Goal: Task Accomplishment & Management: Manage account settings

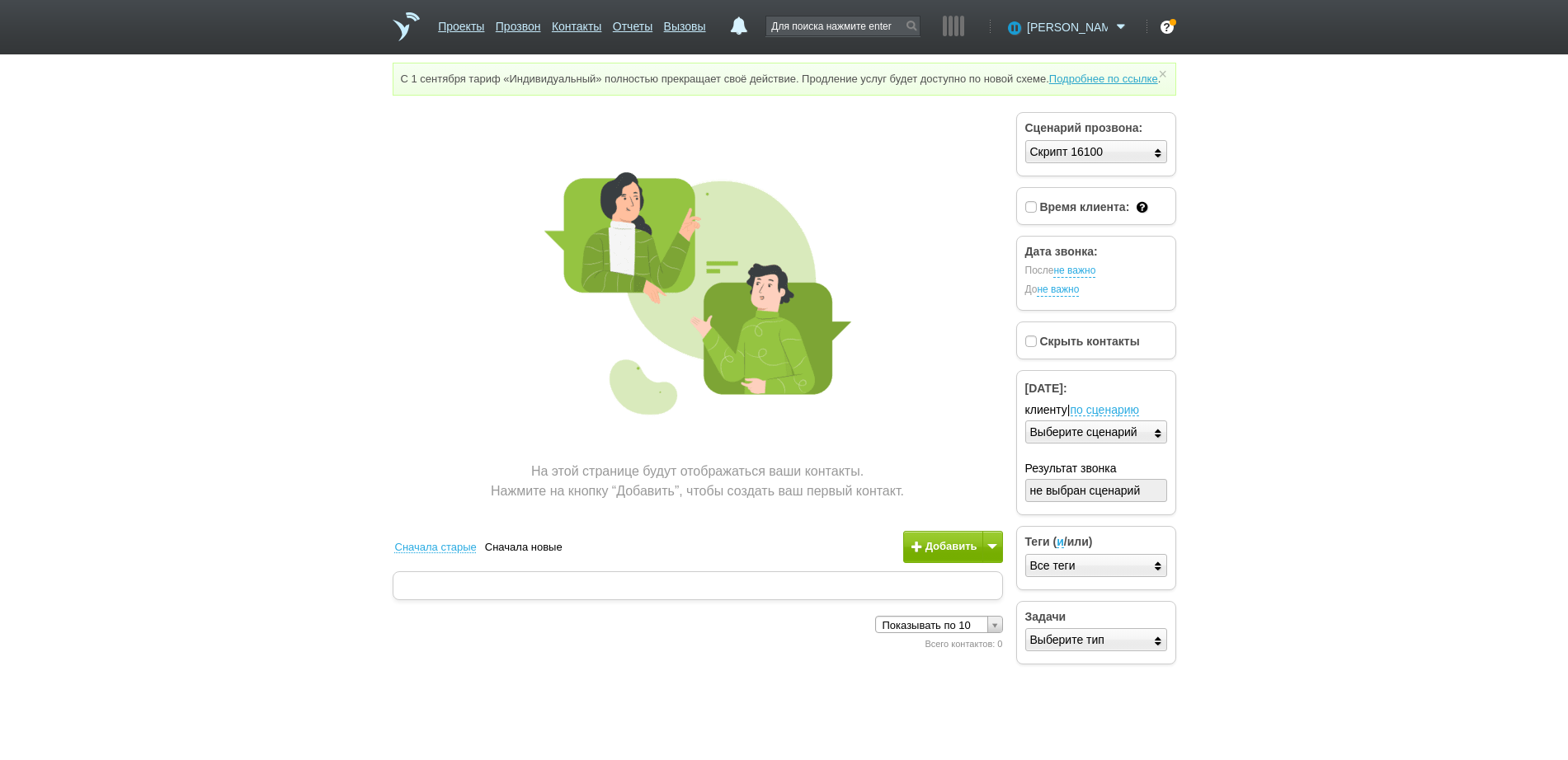
click at [1071, 29] on span "[PERSON_NAME]" at bounding box center [1067, 27] width 81 height 17
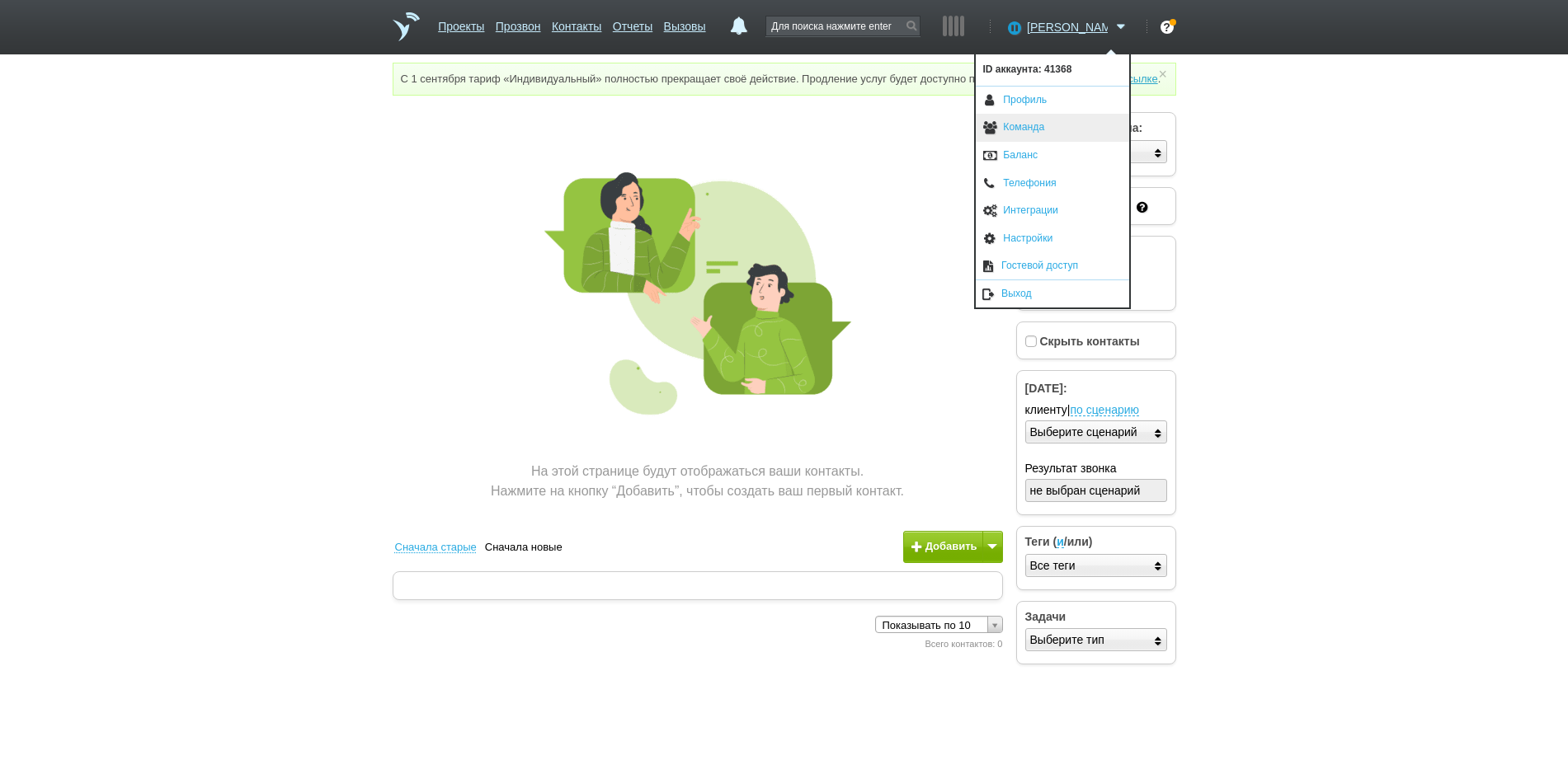
click at [1022, 132] on link "Команда" at bounding box center [1053, 128] width 153 height 28
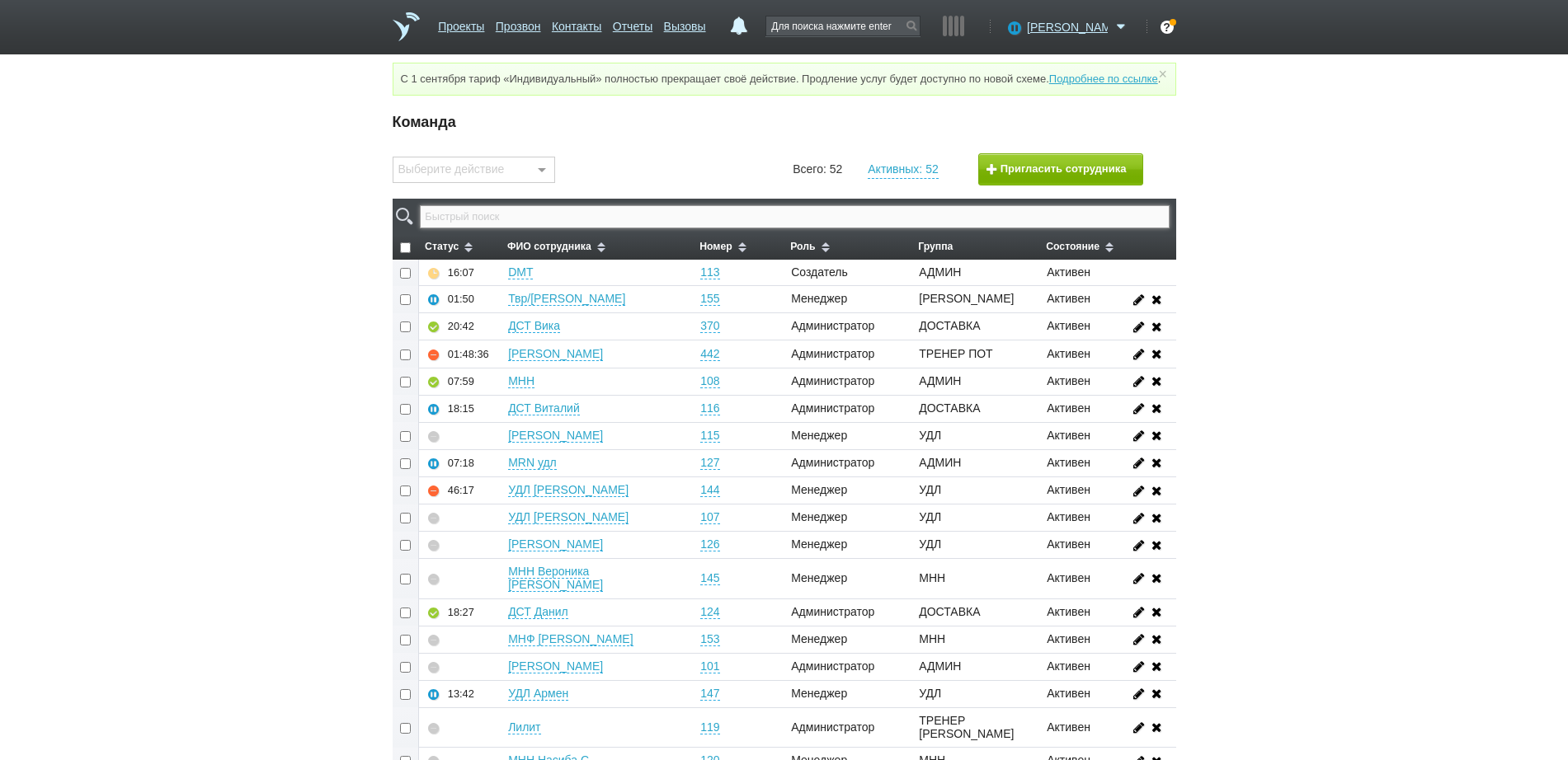
click at [794, 228] on input "text" at bounding box center [794, 217] width 749 height 23
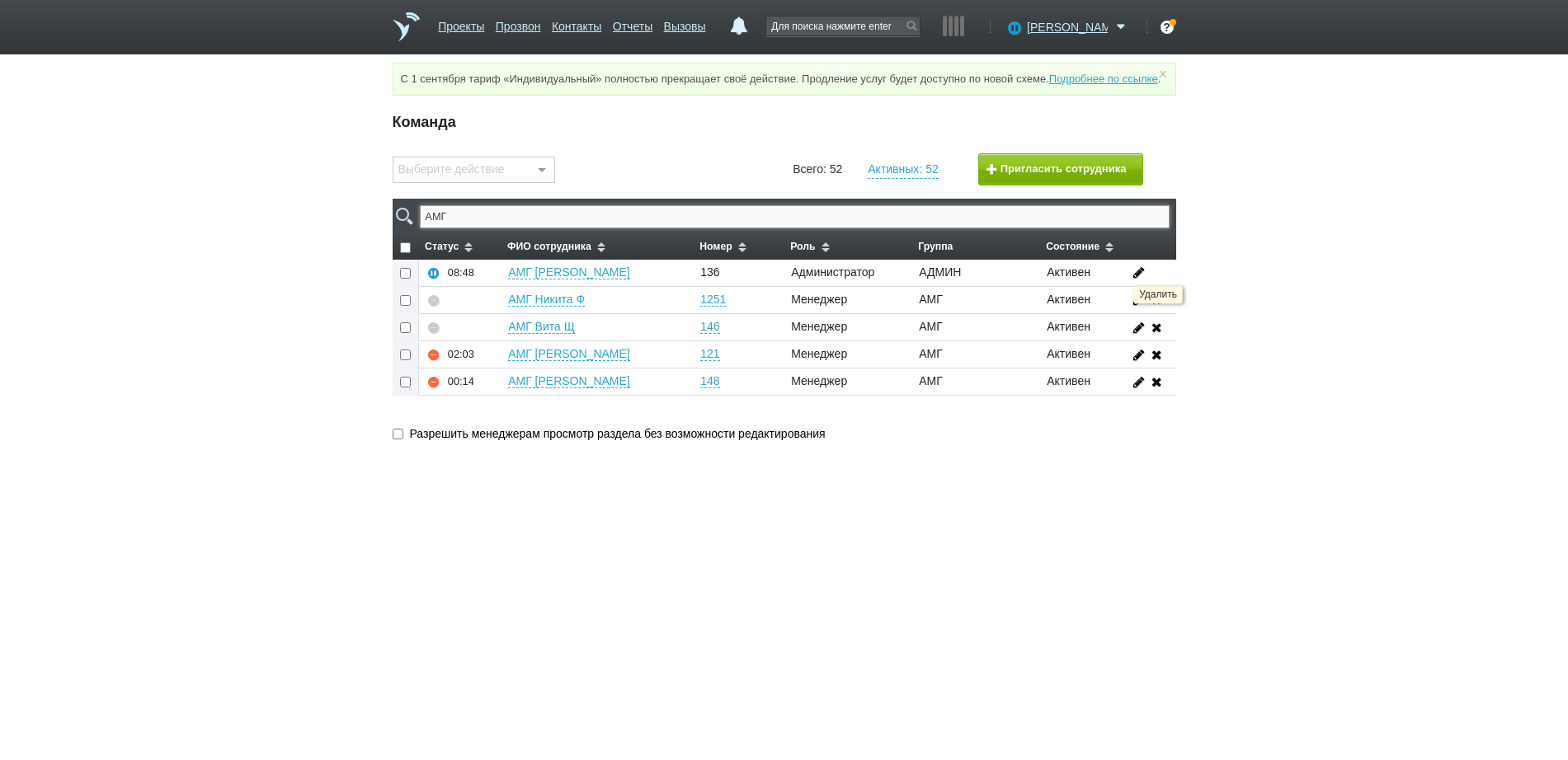
type input "АМГ"
click at [1157, 305] on icon at bounding box center [1157, 300] width 18 height 12
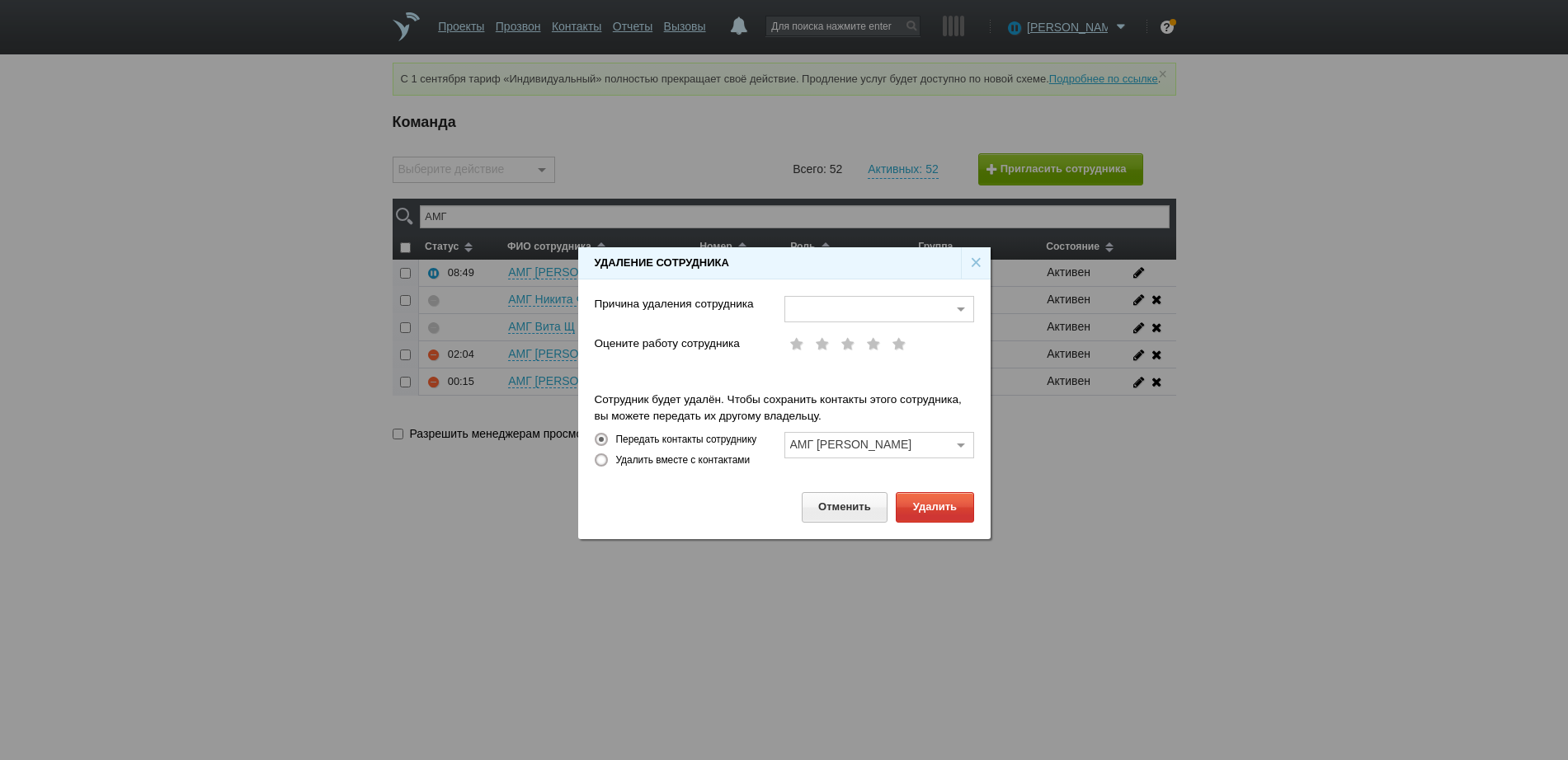
click at [896, 307] on div at bounding box center [879, 310] width 190 height 27
click at [834, 455] on span "Другое" at bounding box center [879, 455] width 188 height 28
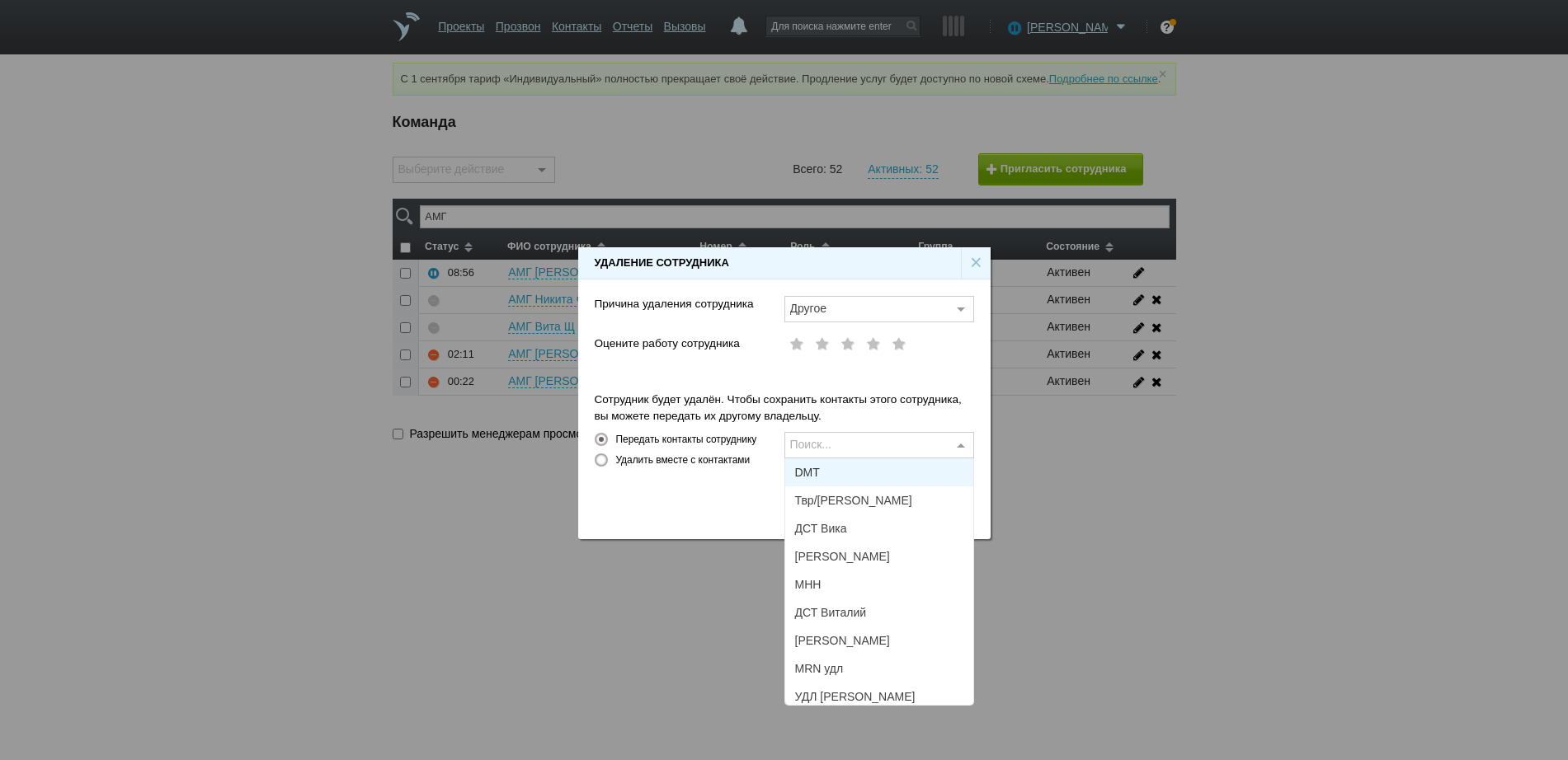
click at [837, 468] on span "DMT" at bounding box center [879, 473] width 188 height 28
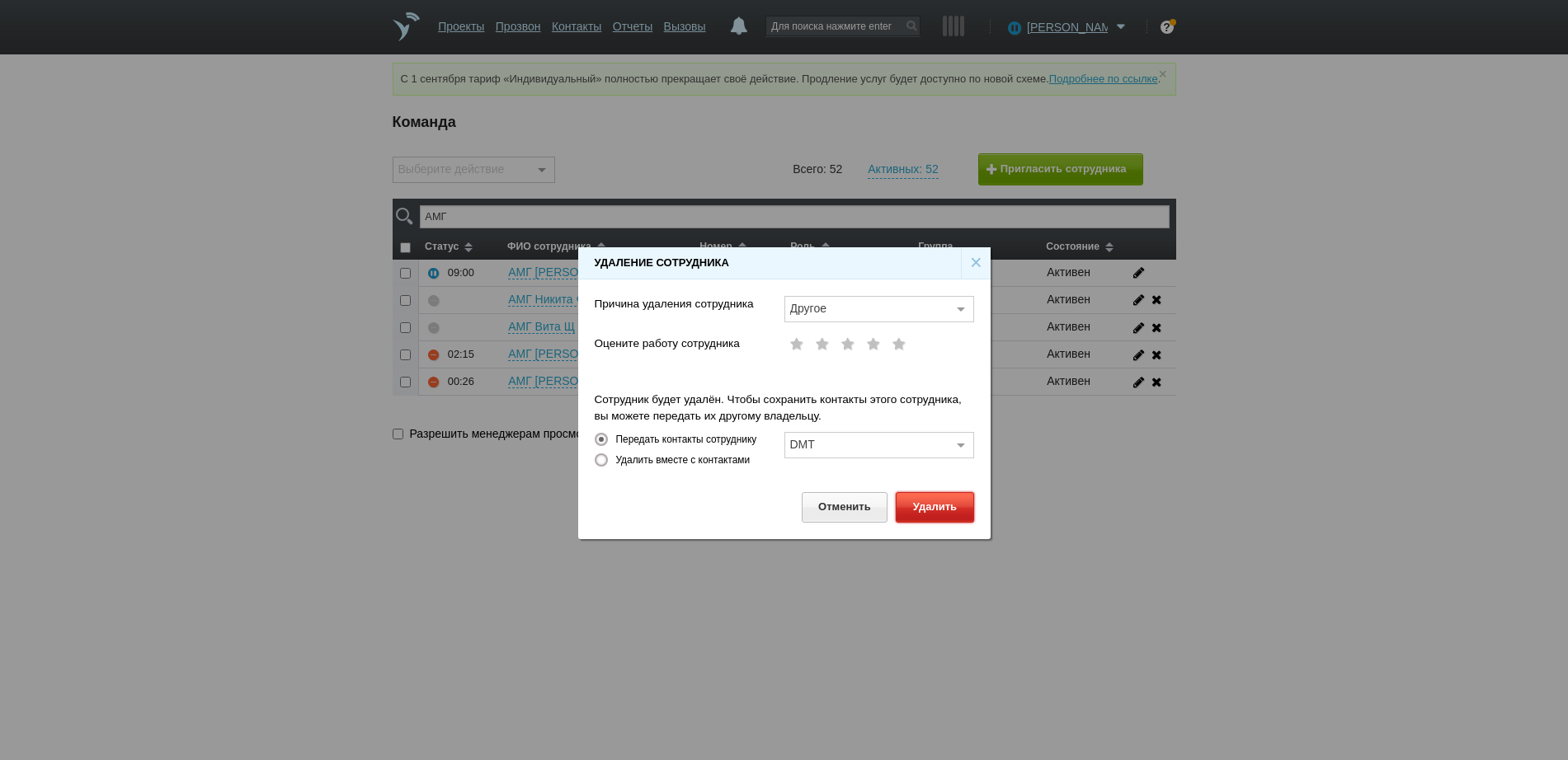
click at [918, 509] on button "Удалить" at bounding box center [933, 507] width 77 height 31
checkbox input "false"
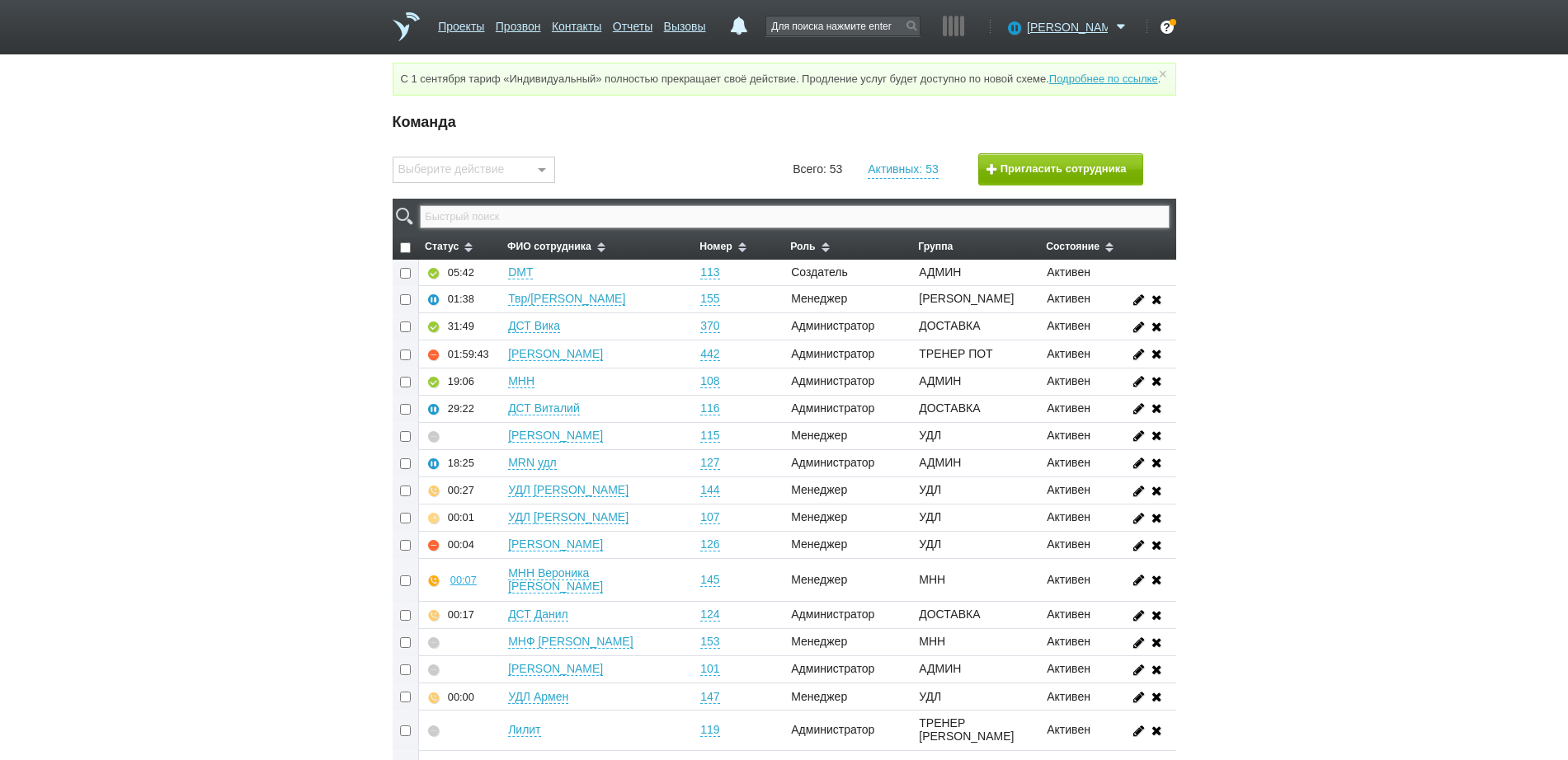
click at [537, 228] on input "text" at bounding box center [794, 217] width 749 height 23
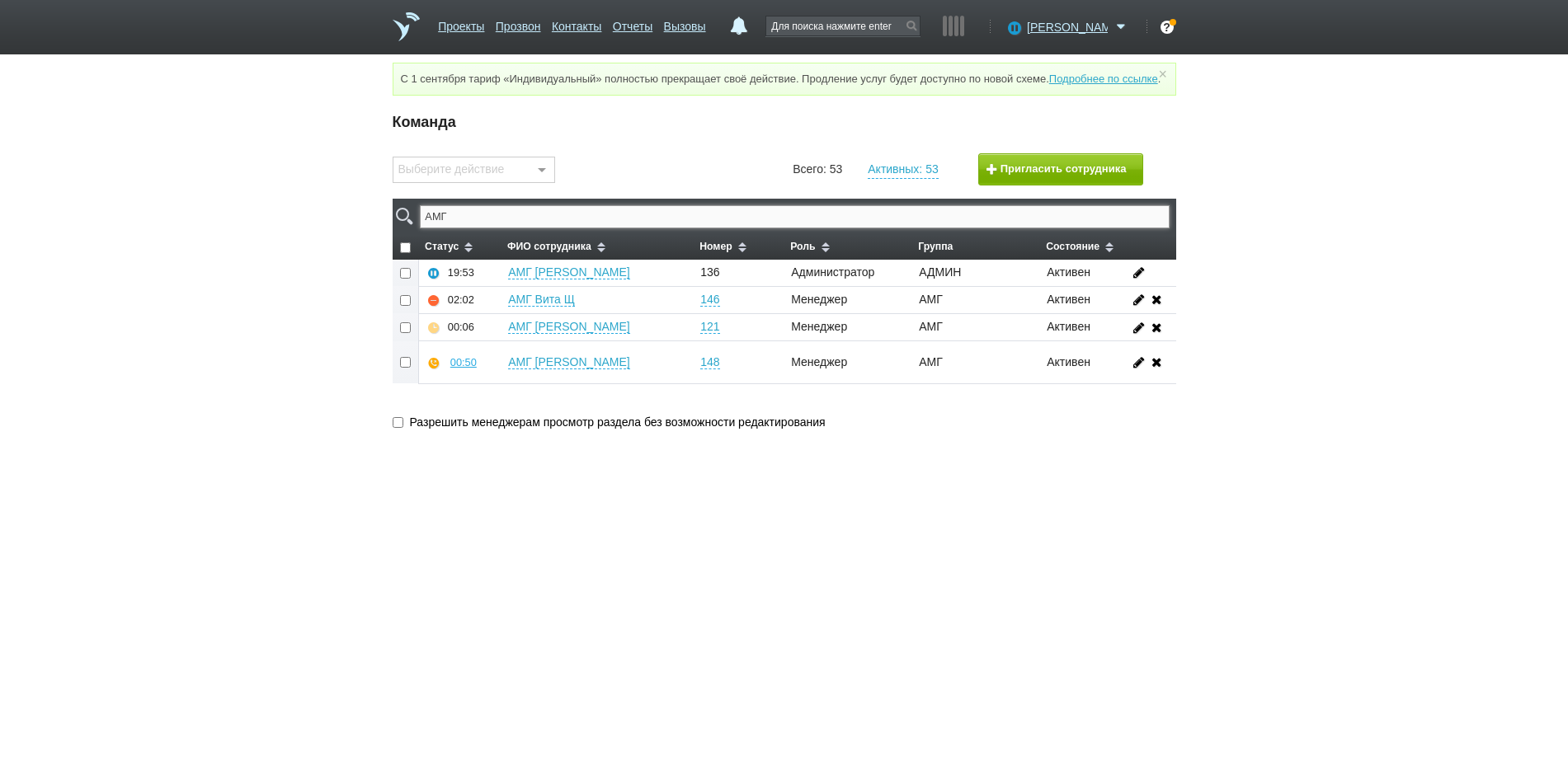
type input "АМГ"
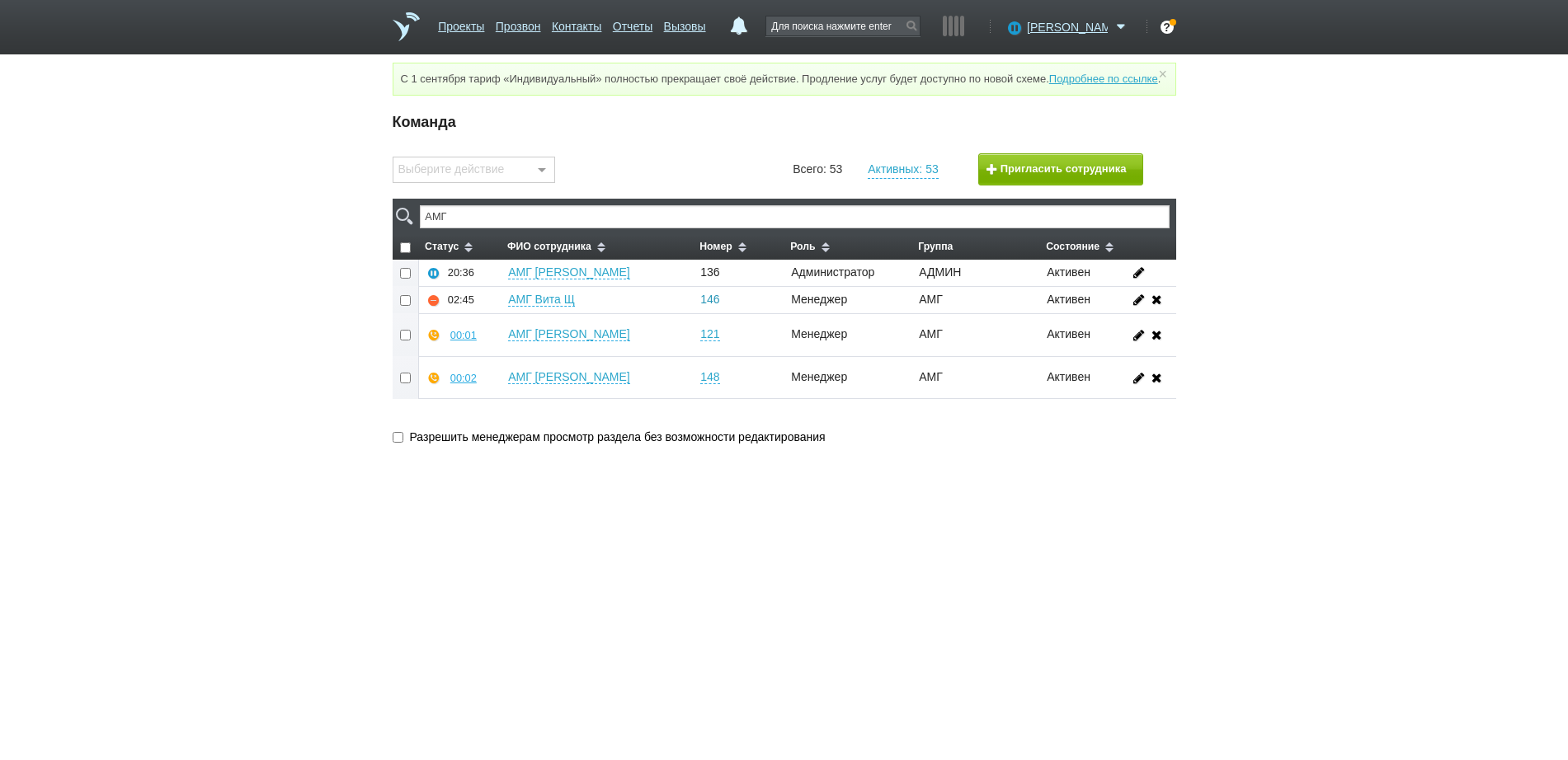
click at [711, 306] on link "146" at bounding box center [709, 300] width 19 height 14
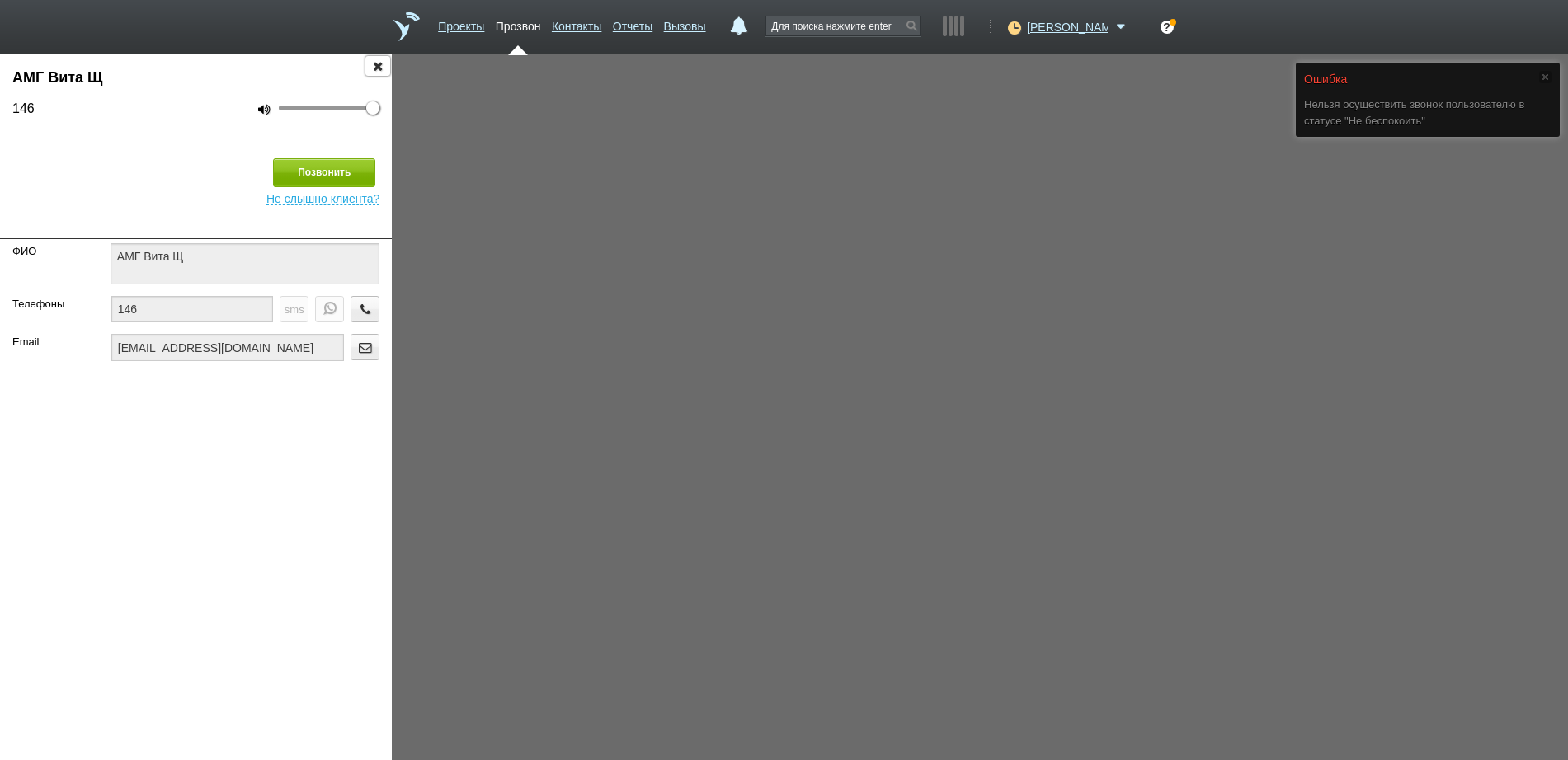
click at [381, 67] on icon "button" at bounding box center [378, 65] width 18 height 12
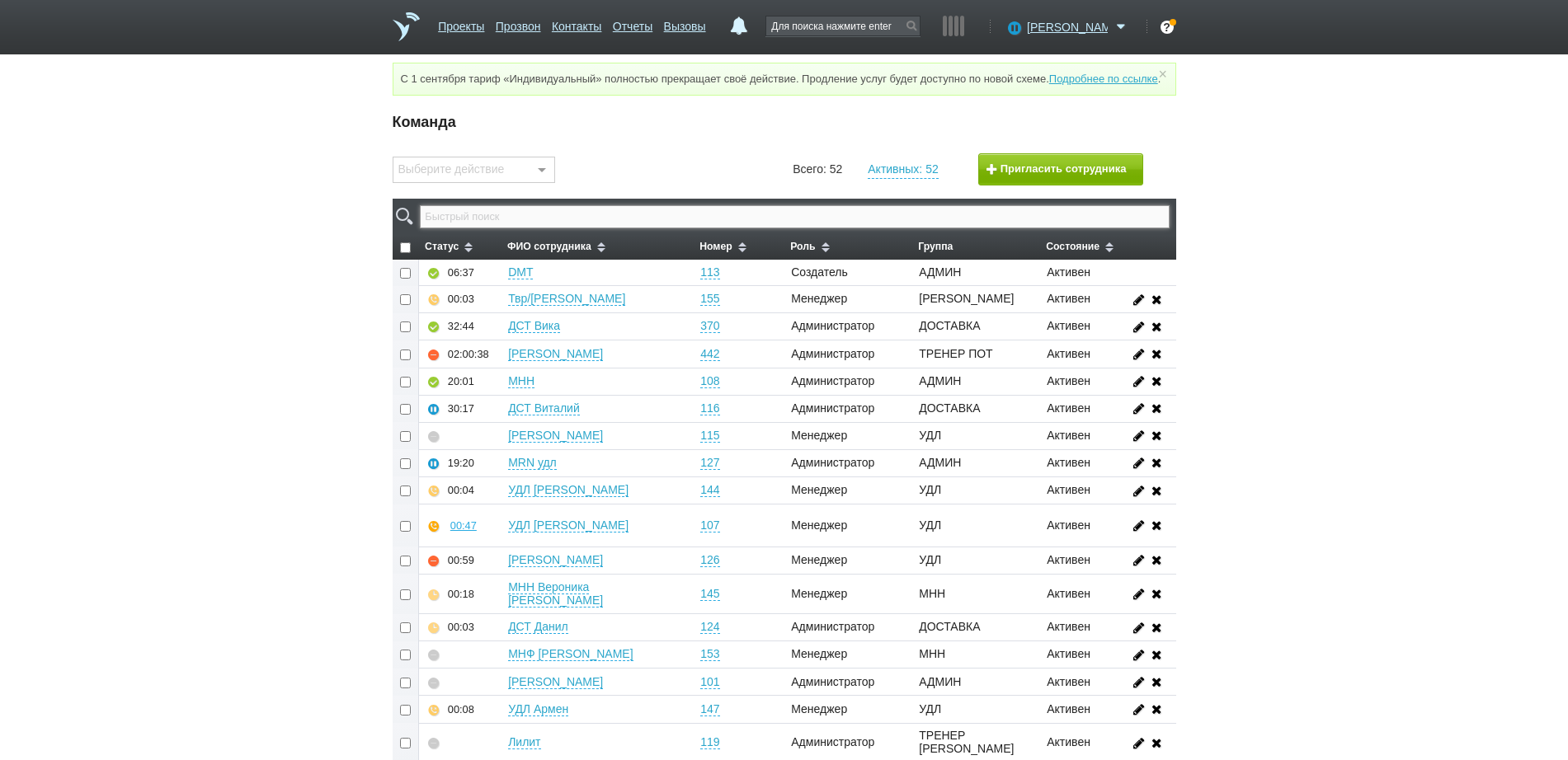
click at [524, 222] on input "text" at bounding box center [794, 217] width 749 height 23
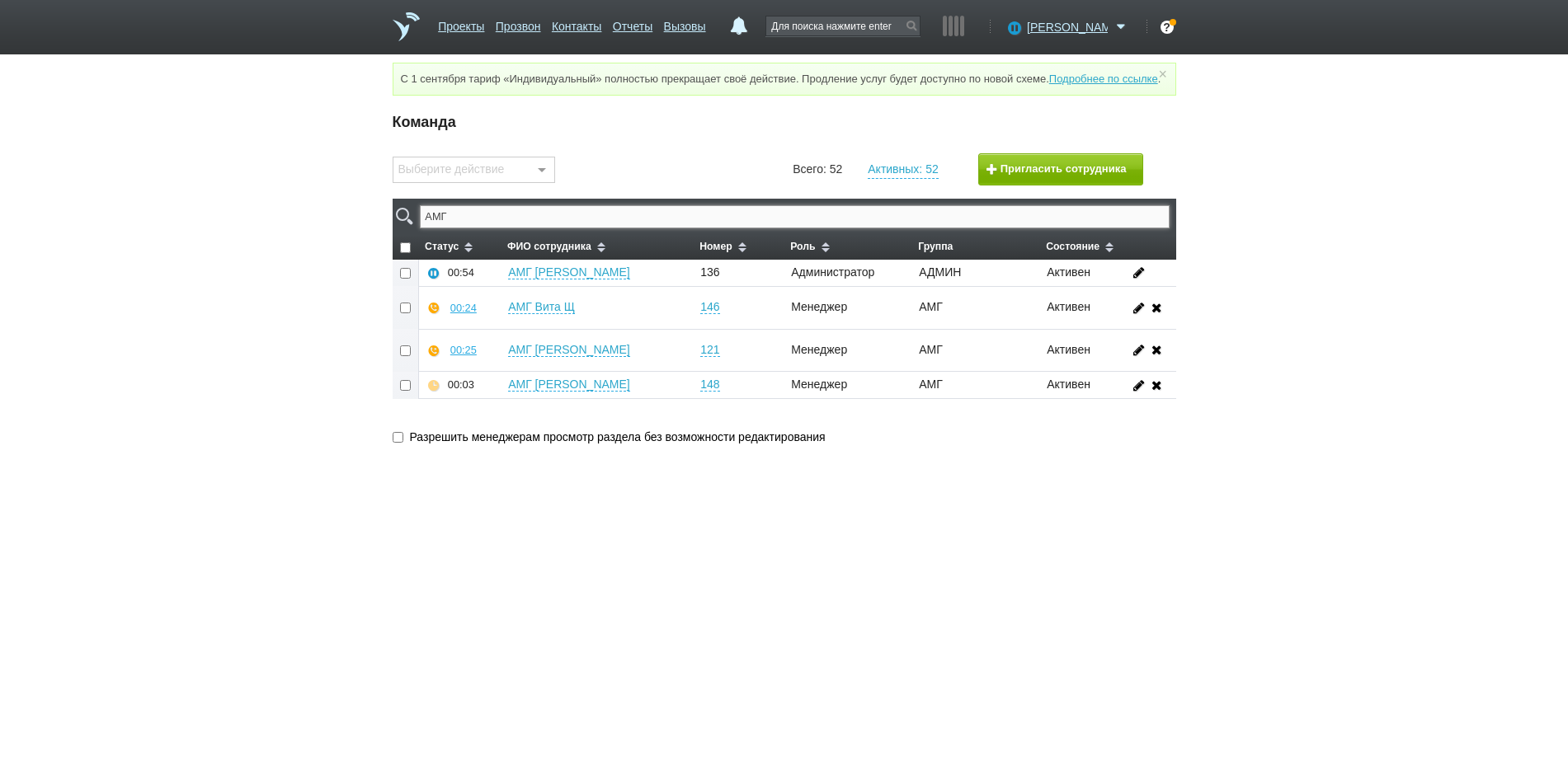
type input "АМГ"
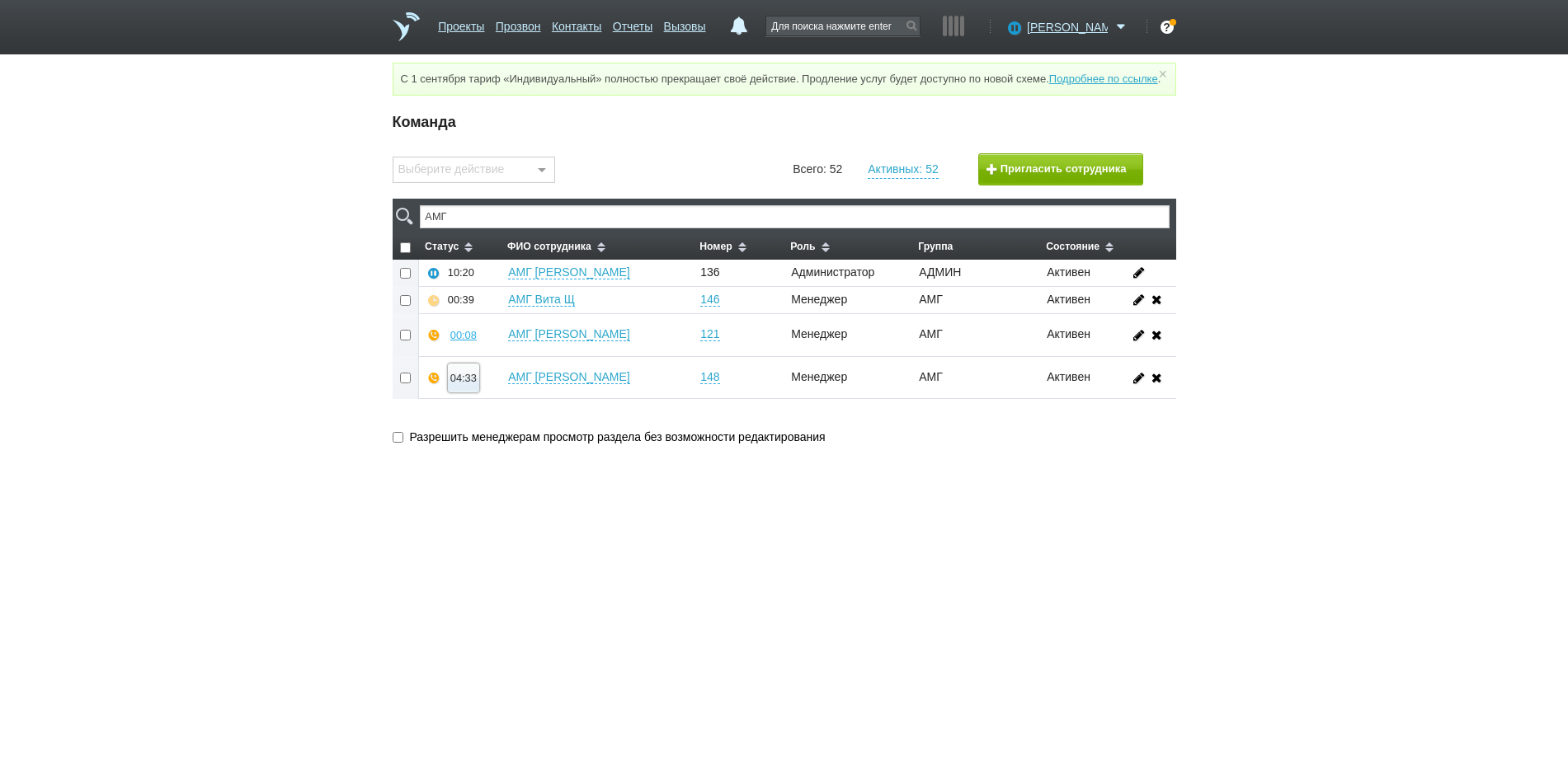
click at [459, 384] on div "04:33" at bounding box center [464, 378] width 27 height 12
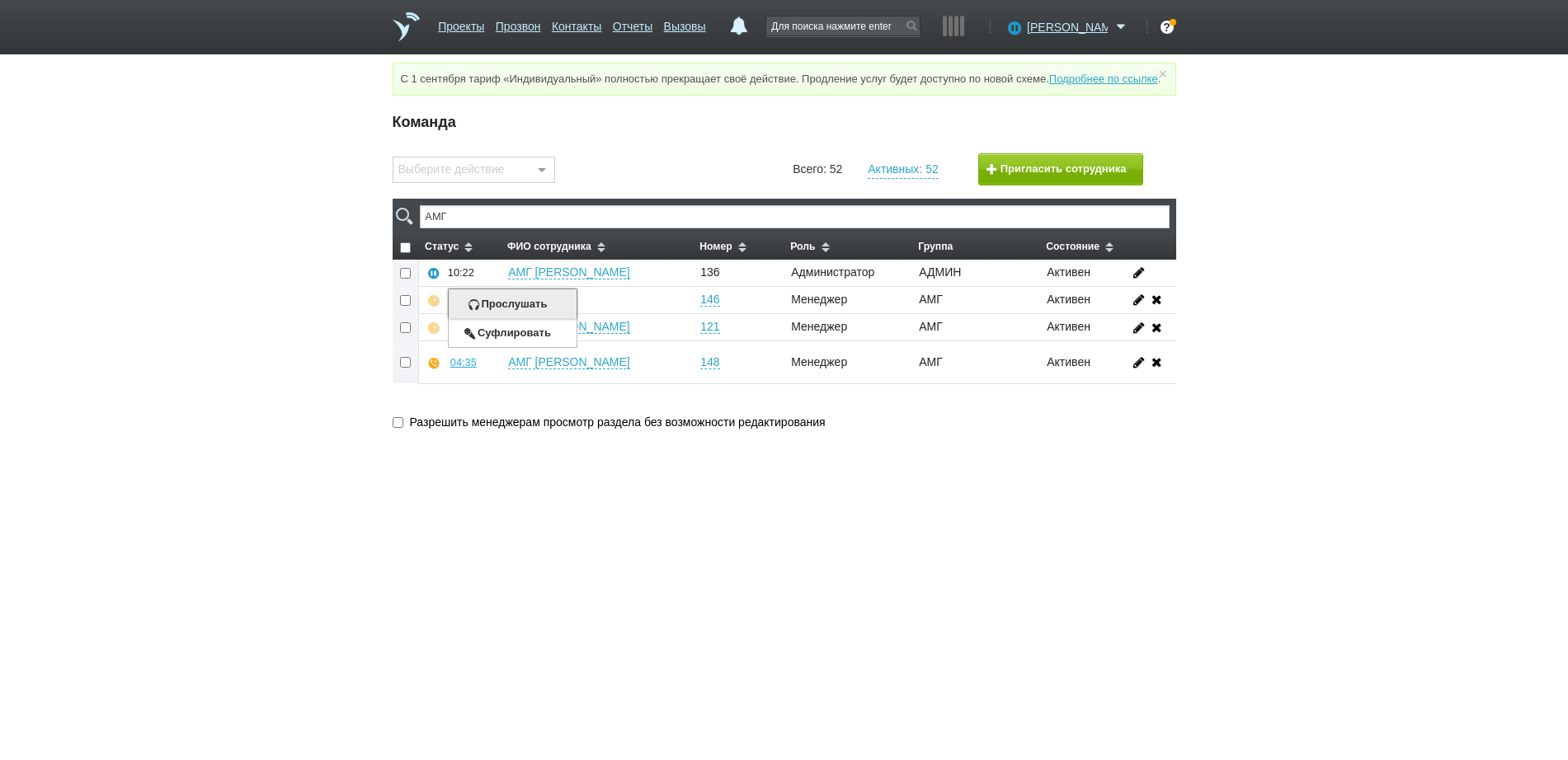
click at [484, 318] on button "Прослушать" at bounding box center [512, 304] width 127 height 29
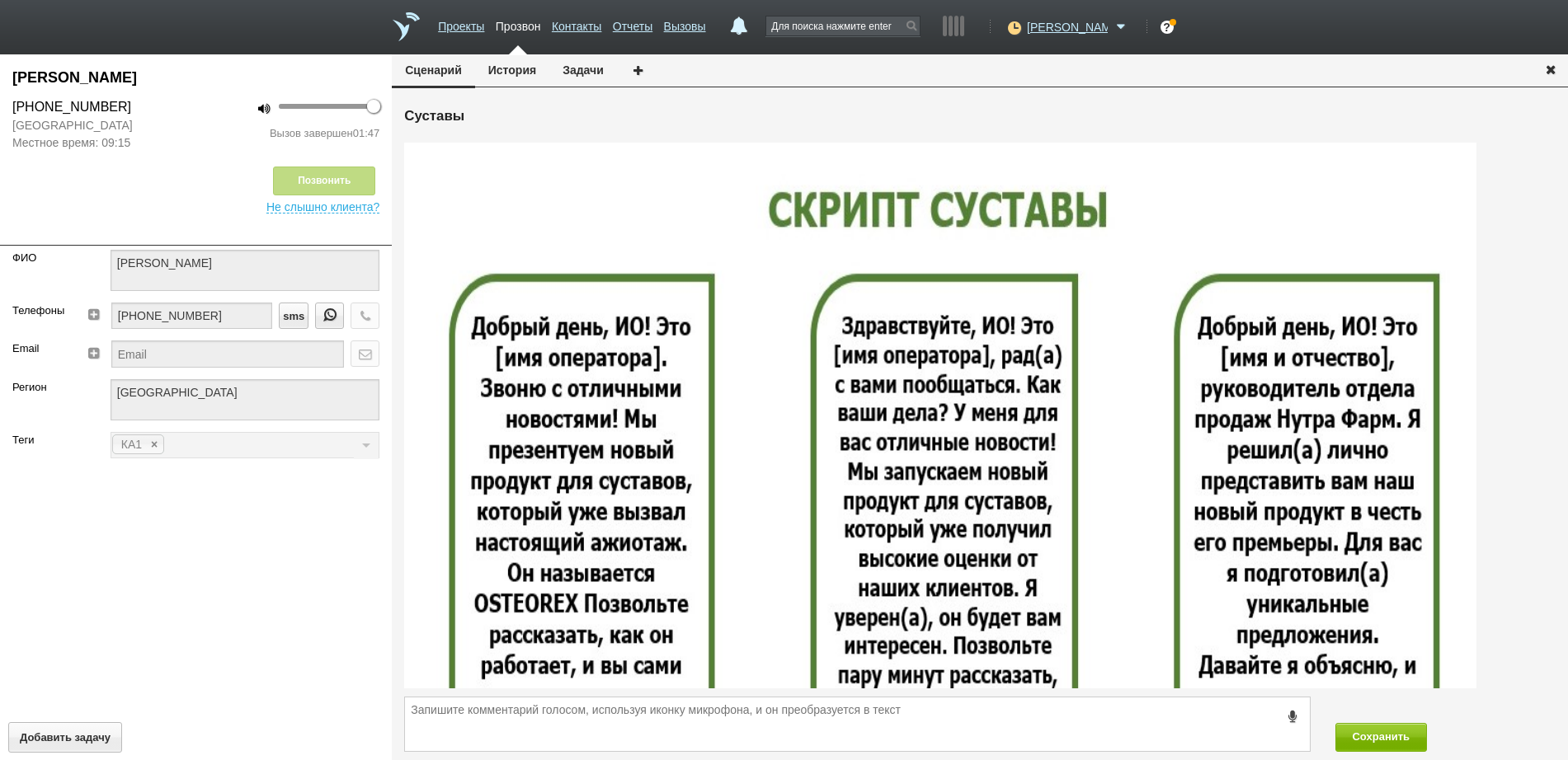
click at [1556, 63] on icon "button" at bounding box center [1551, 68] width 18 height 12
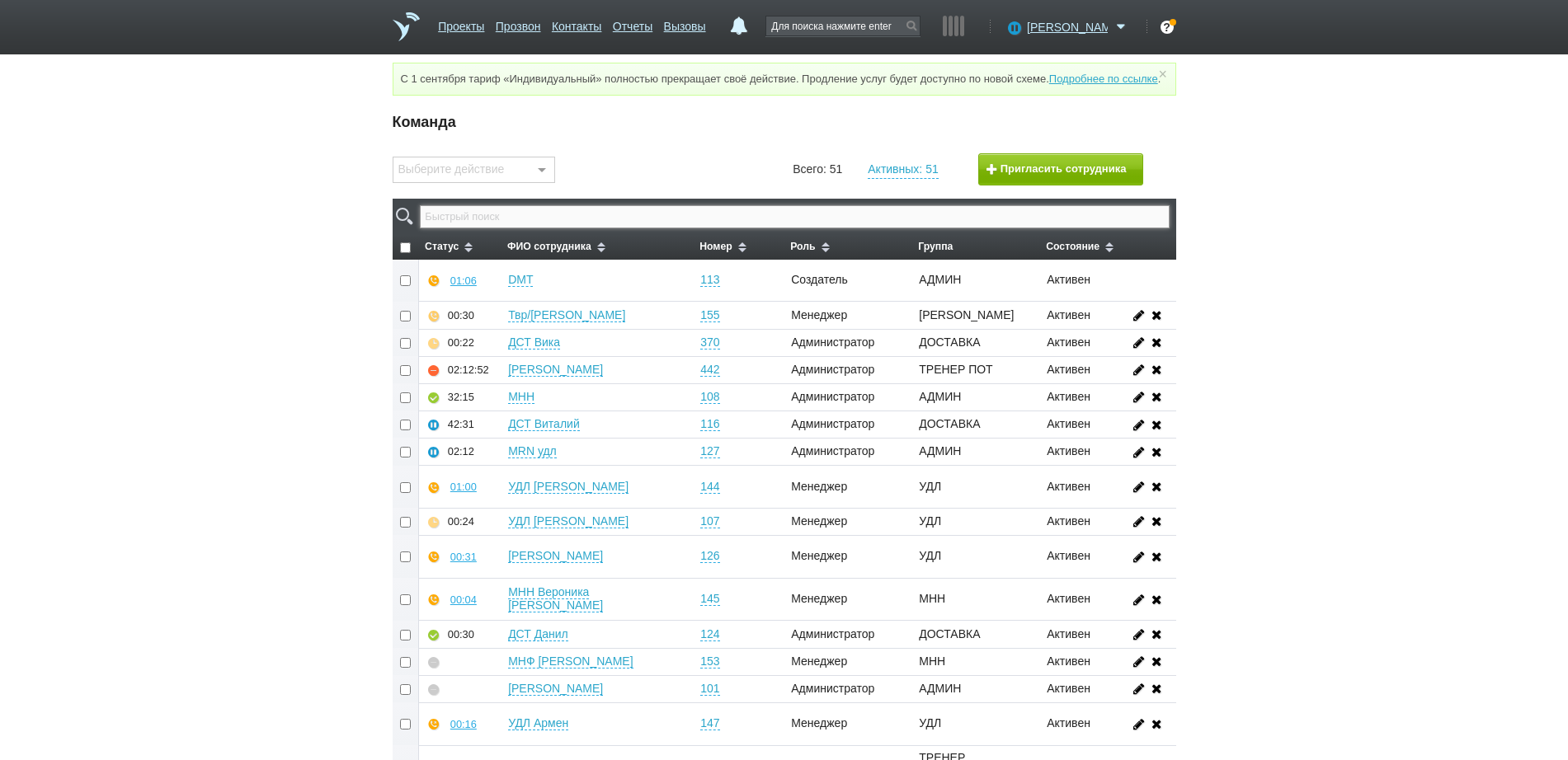
click at [990, 228] on input "text" at bounding box center [794, 217] width 749 height 23
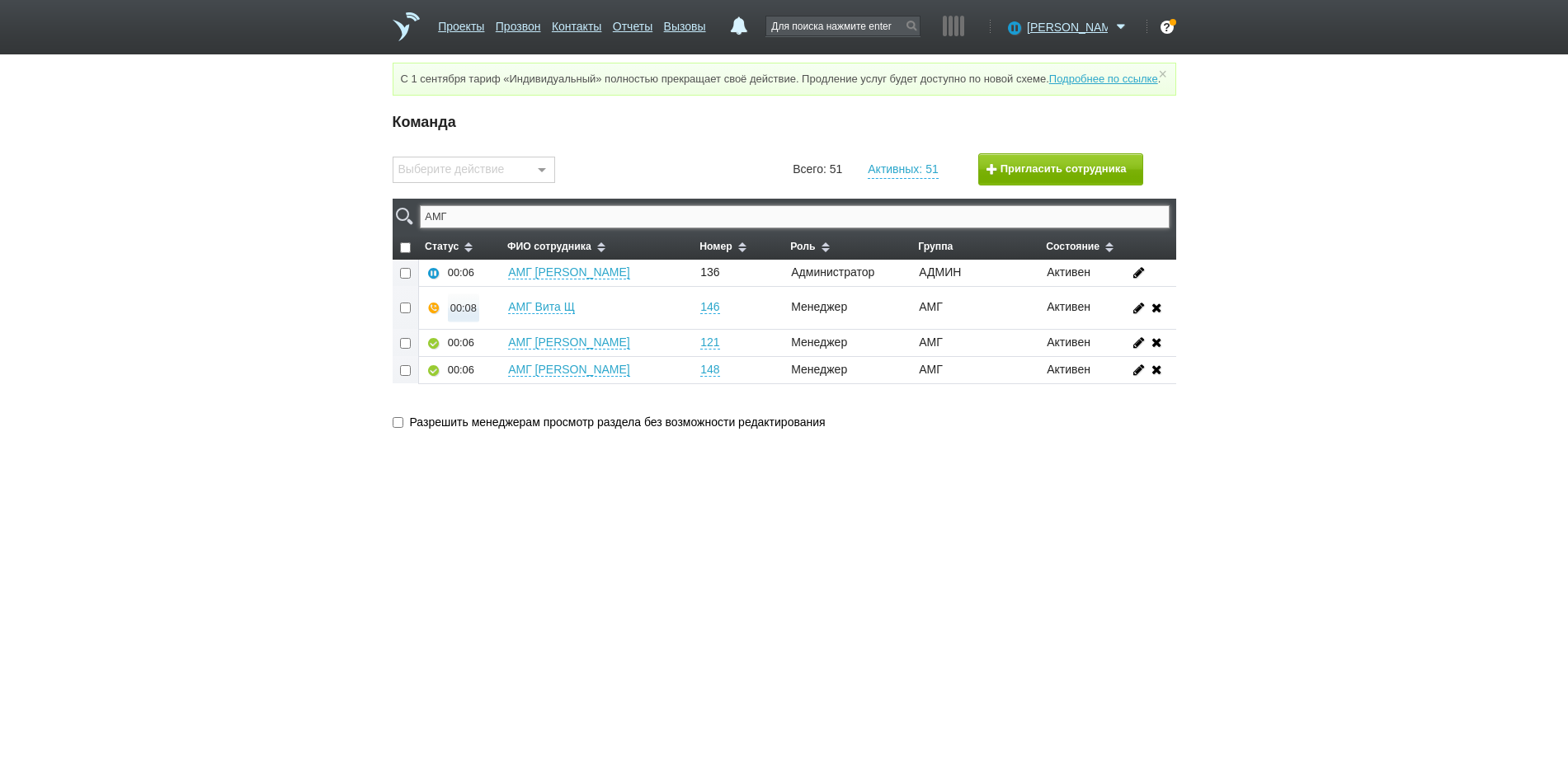
type input "АМГ"
click at [467, 314] on div "00:08" at bounding box center [464, 307] width 27 height 12
click at [523, 264] on button "Прослушать" at bounding box center [512, 249] width 127 height 29
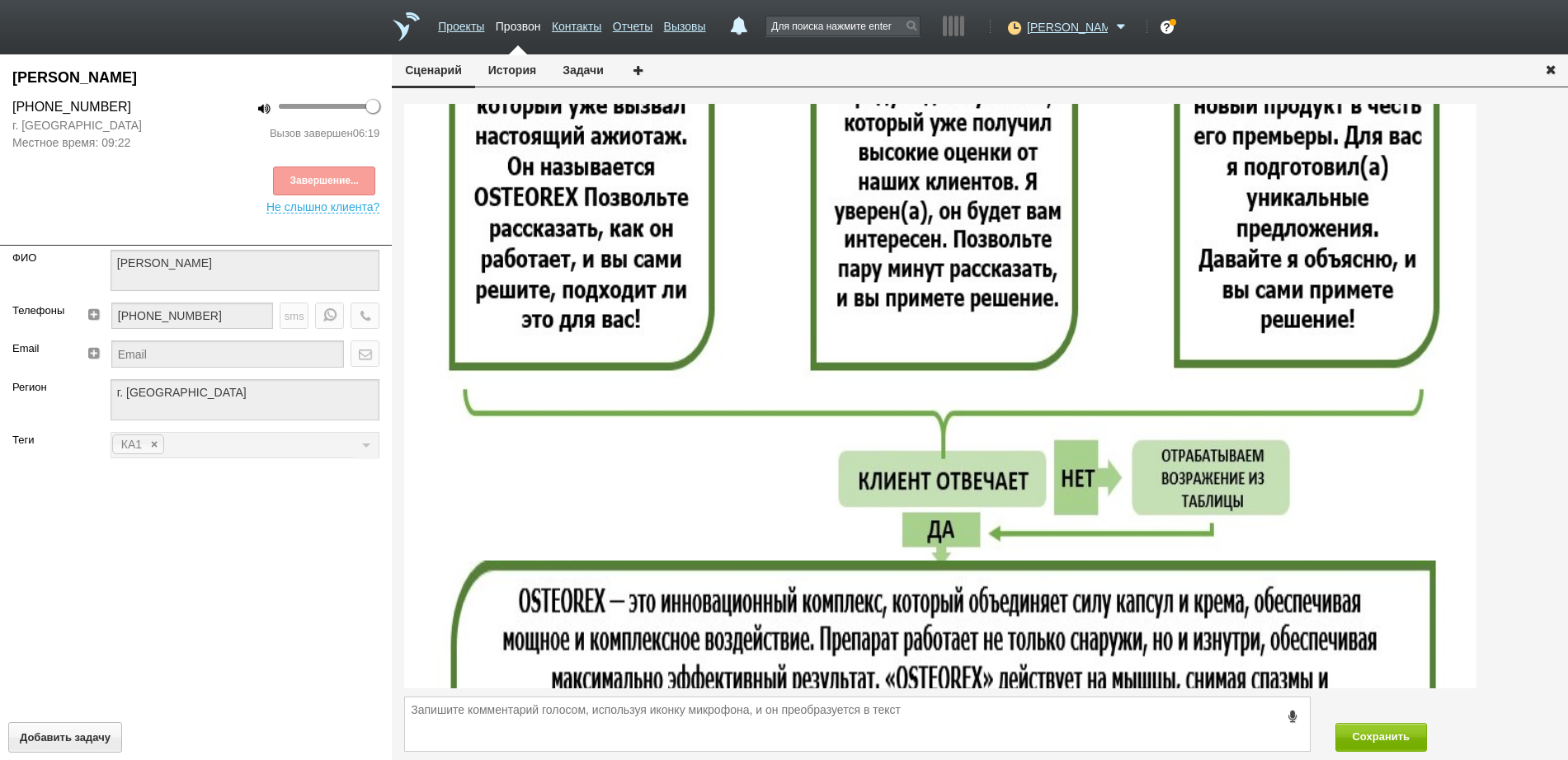
scroll to position [515, 0]
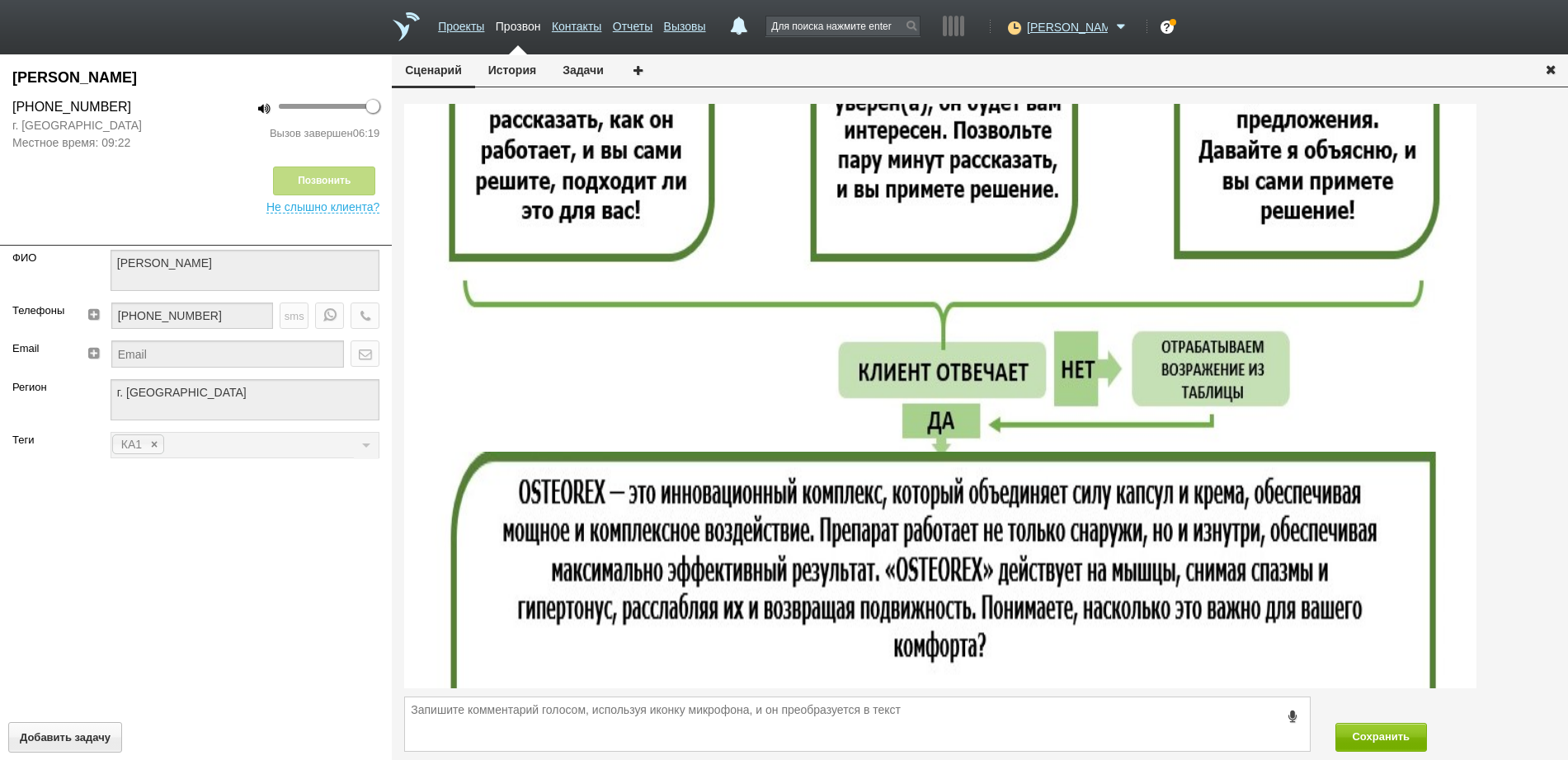
click at [1546, 67] on icon "button" at bounding box center [1551, 68] width 18 height 12
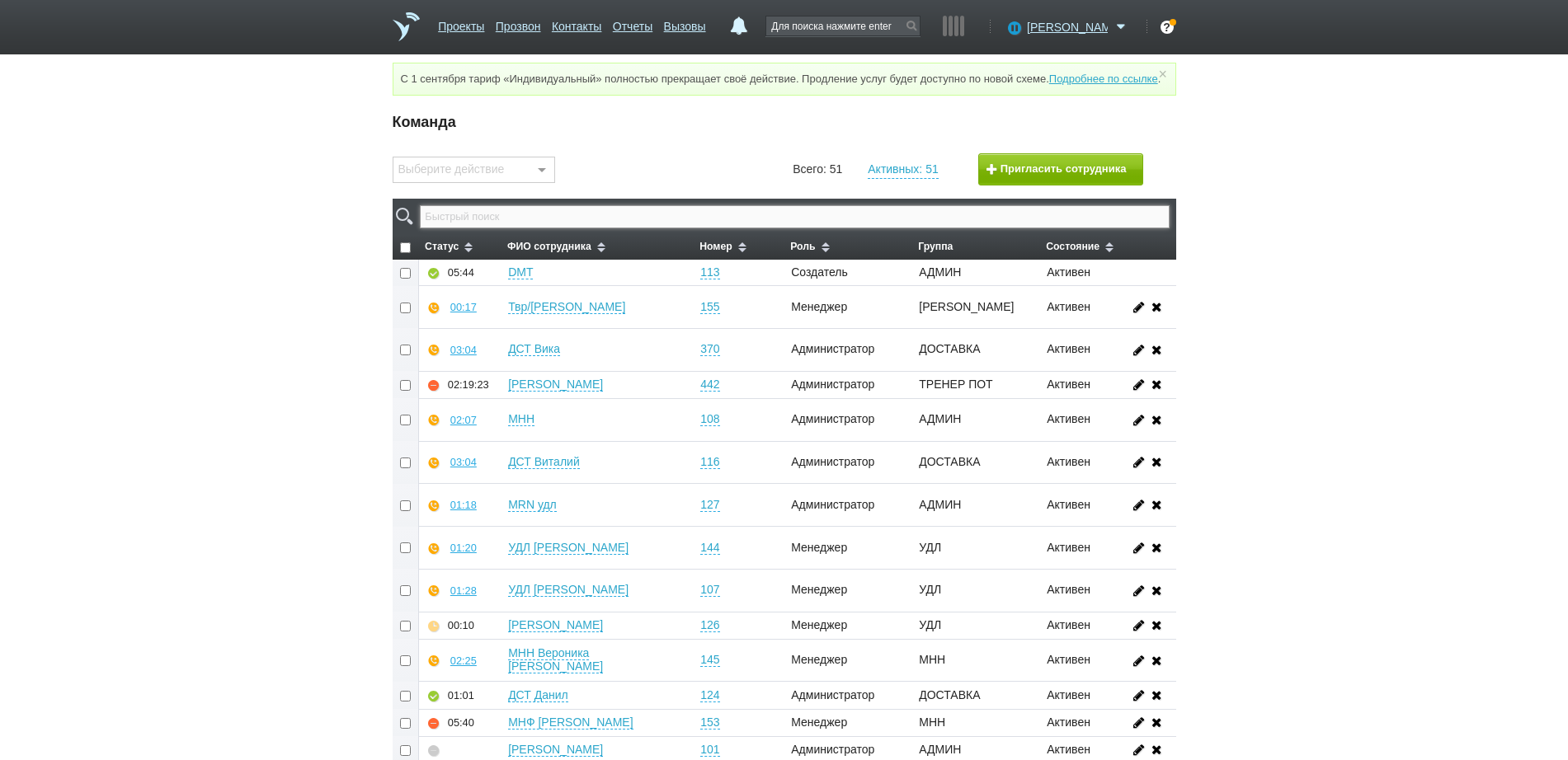
click at [824, 221] on input "text" at bounding box center [794, 217] width 749 height 23
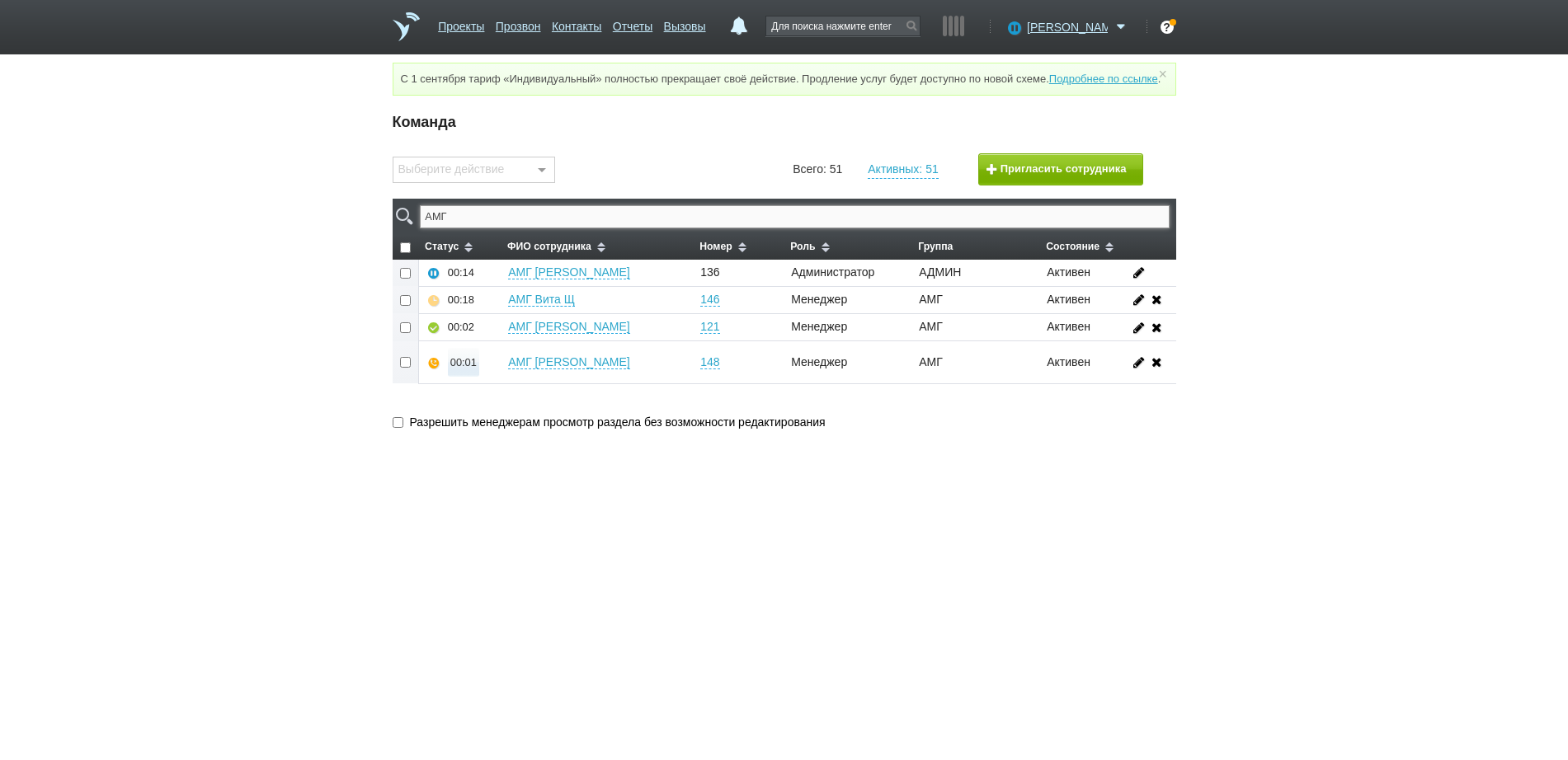
type input "АМГ"
click at [453, 369] on div "00:02" at bounding box center [464, 362] width 27 height 12
click at [490, 318] on button "Прослушать" at bounding box center [512, 304] width 127 height 29
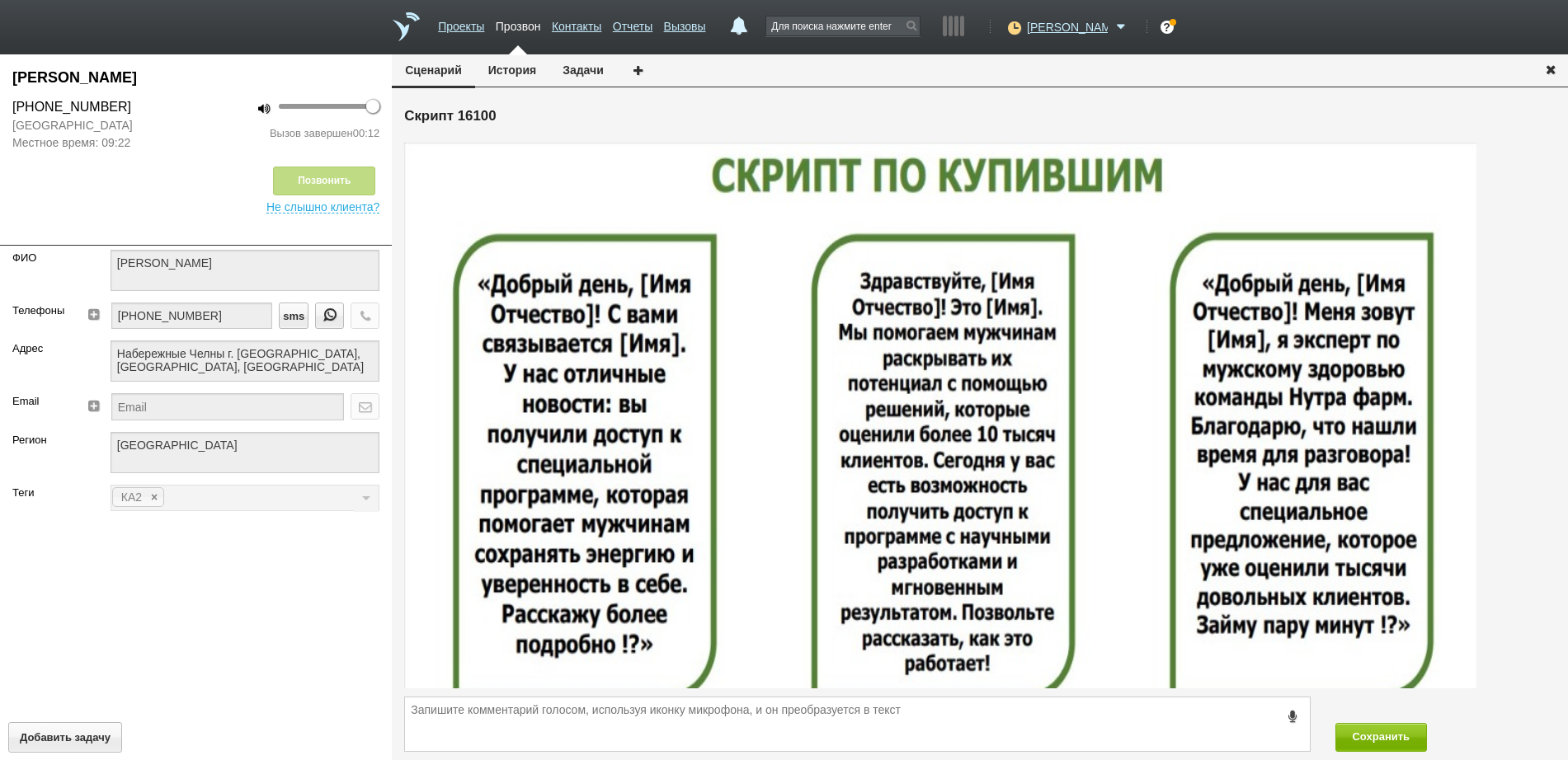
click at [1551, 64] on icon "button" at bounding box center [1551, 68] width 18 height 12
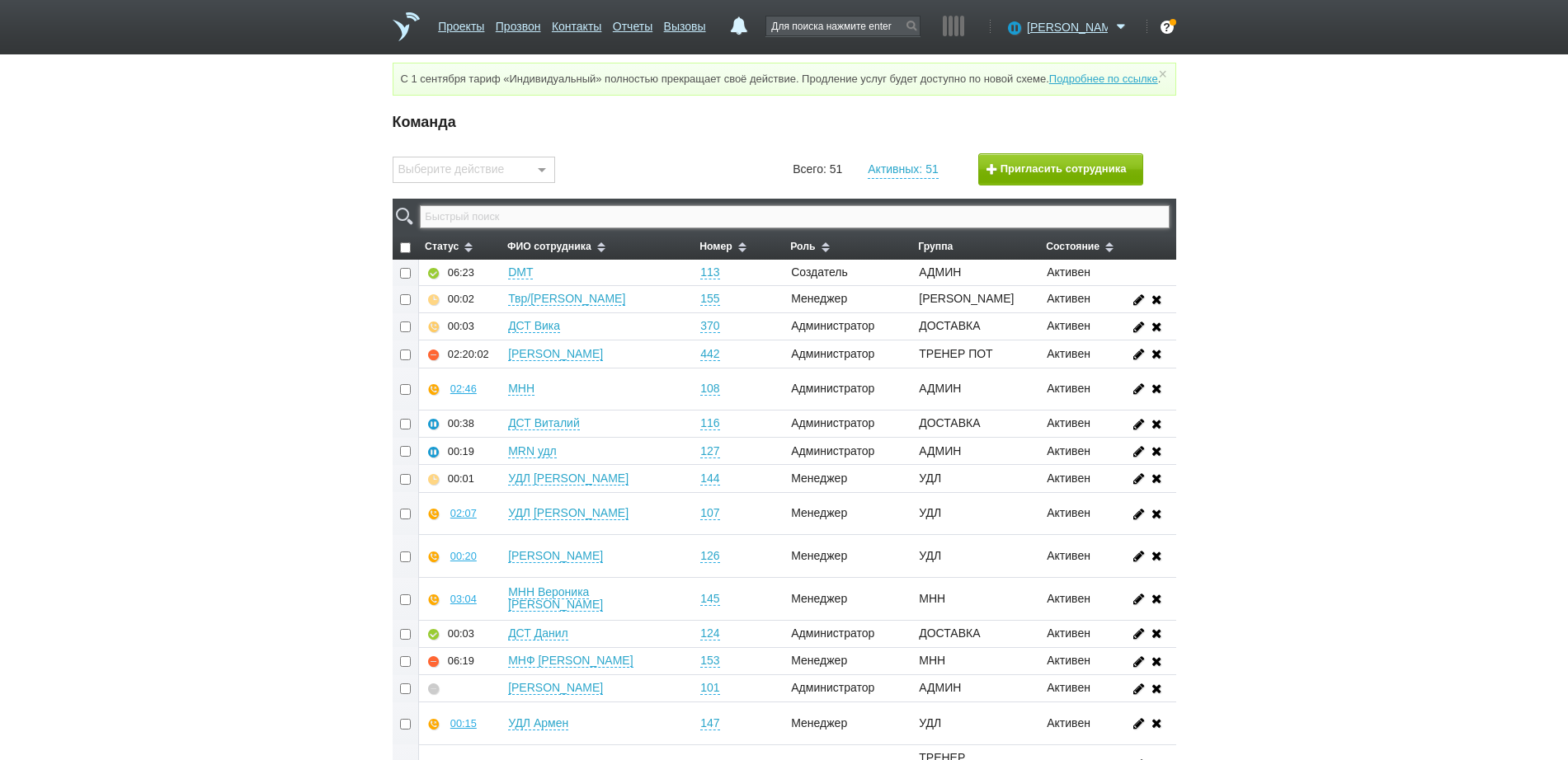
click at [883, 228] on input "text" at bounding box center [794, 217] width 749 height 23
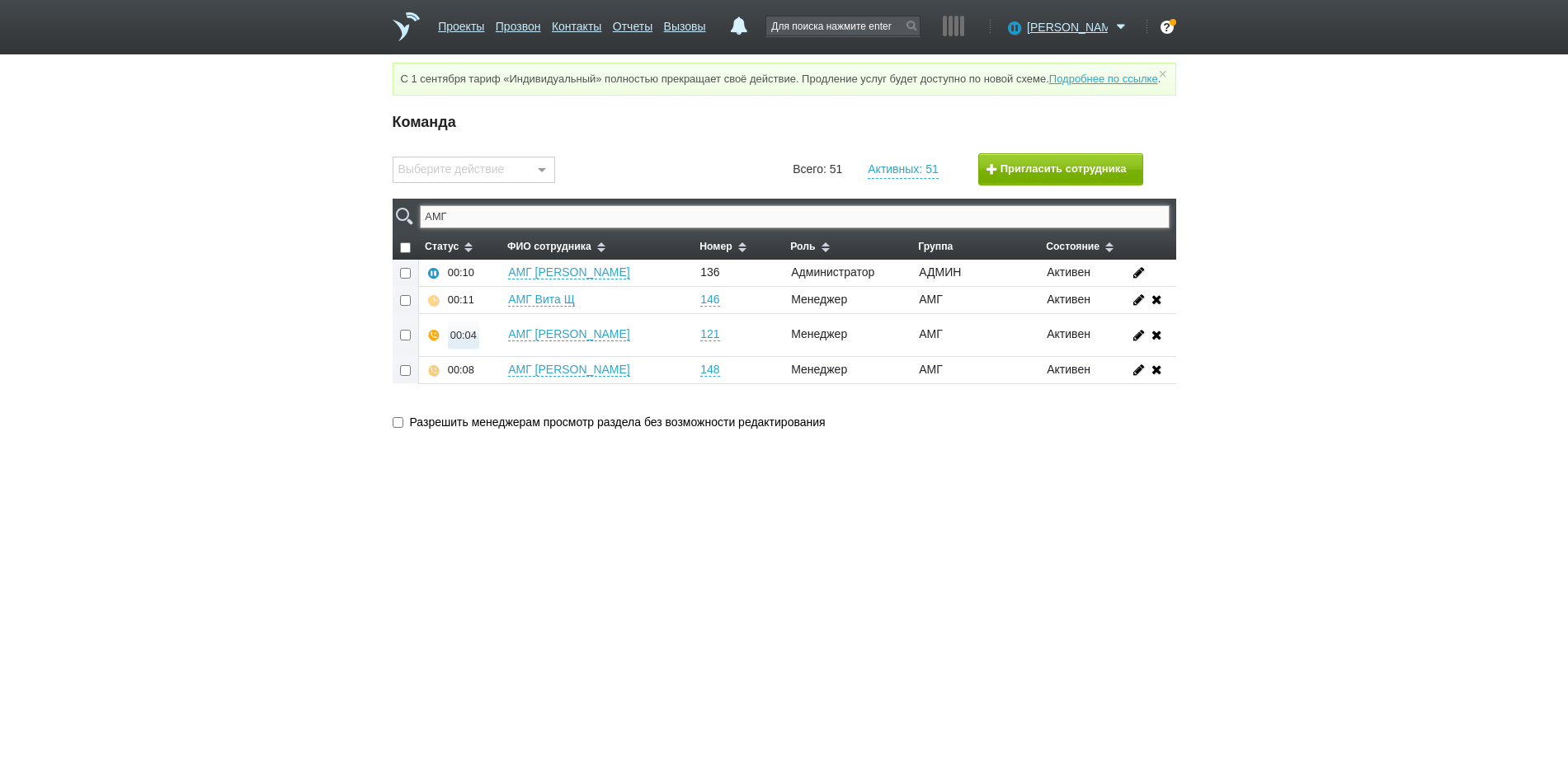
type input "АМГ"
click at [460, 341] on div "00:04" at bounding box center [464, 335] width 27 height 12
click at [508, 291] on button "Прослушать" at bounding box center [512, 276] width 127 height 29
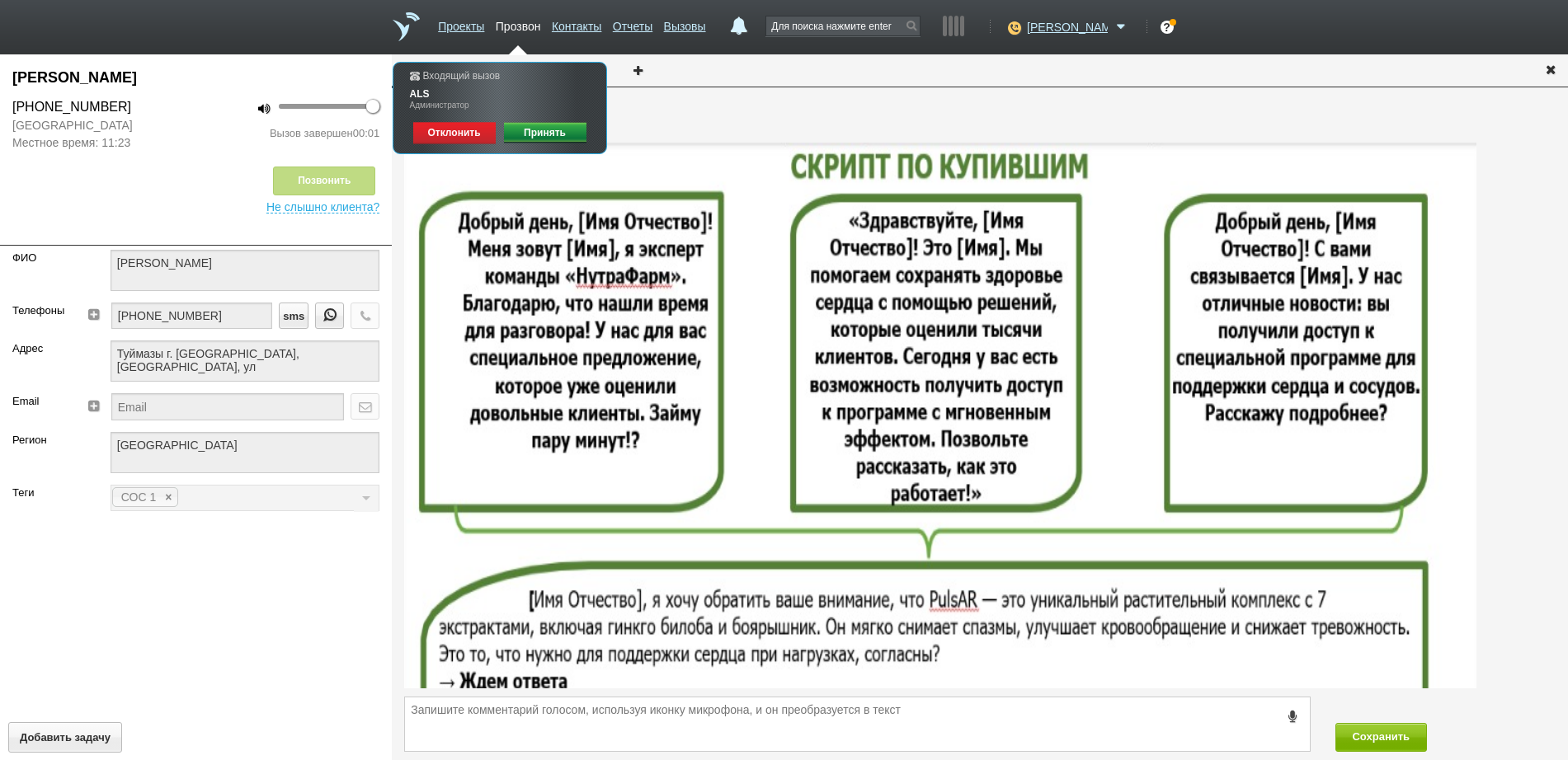
click at [550, 129] on link "Принять" at bounding box center [545, 133] width 82 height 22
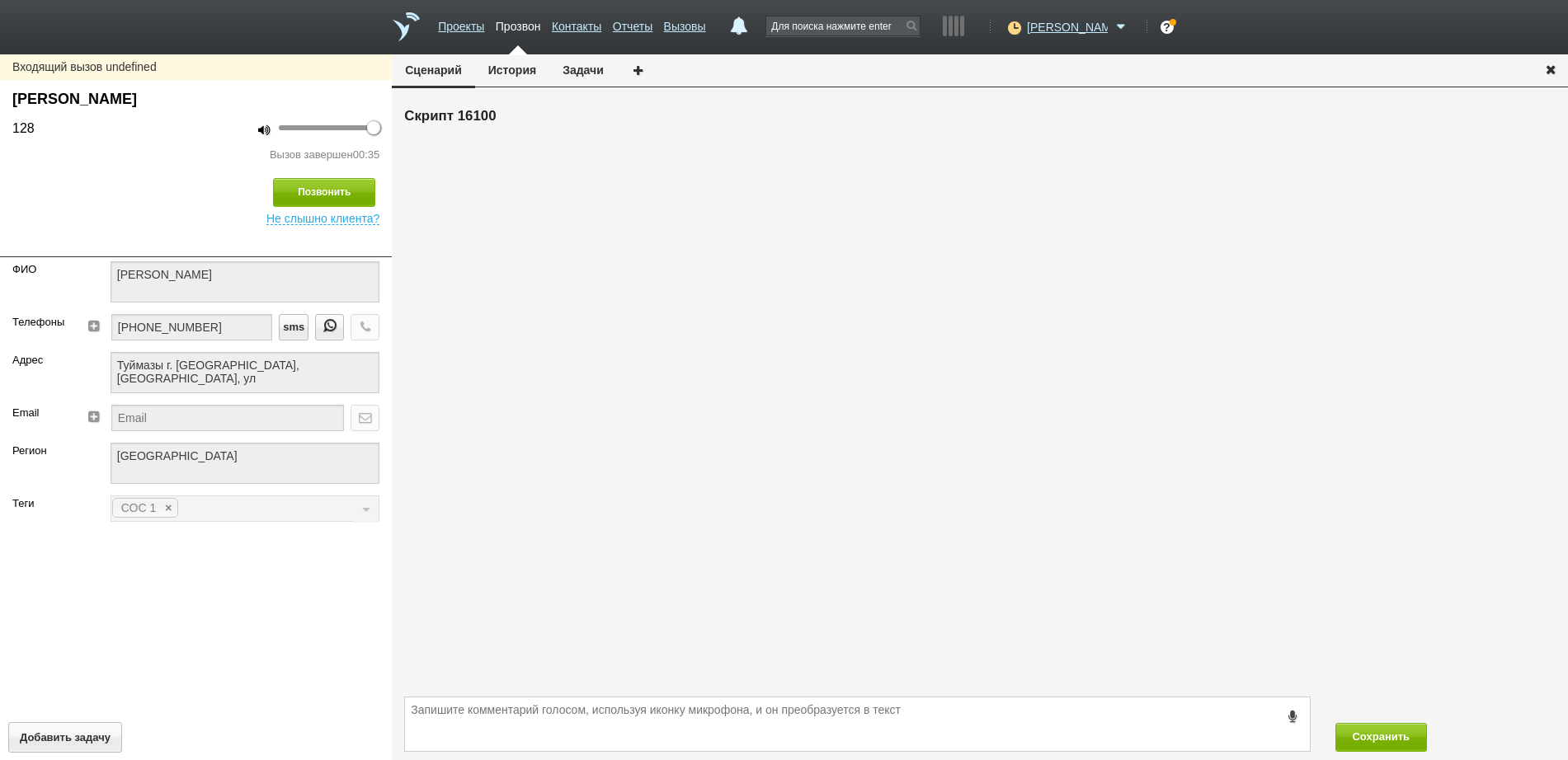
click at [1556, 69] on icon "button" at bounding box center [1551, 68] width 18 height 12
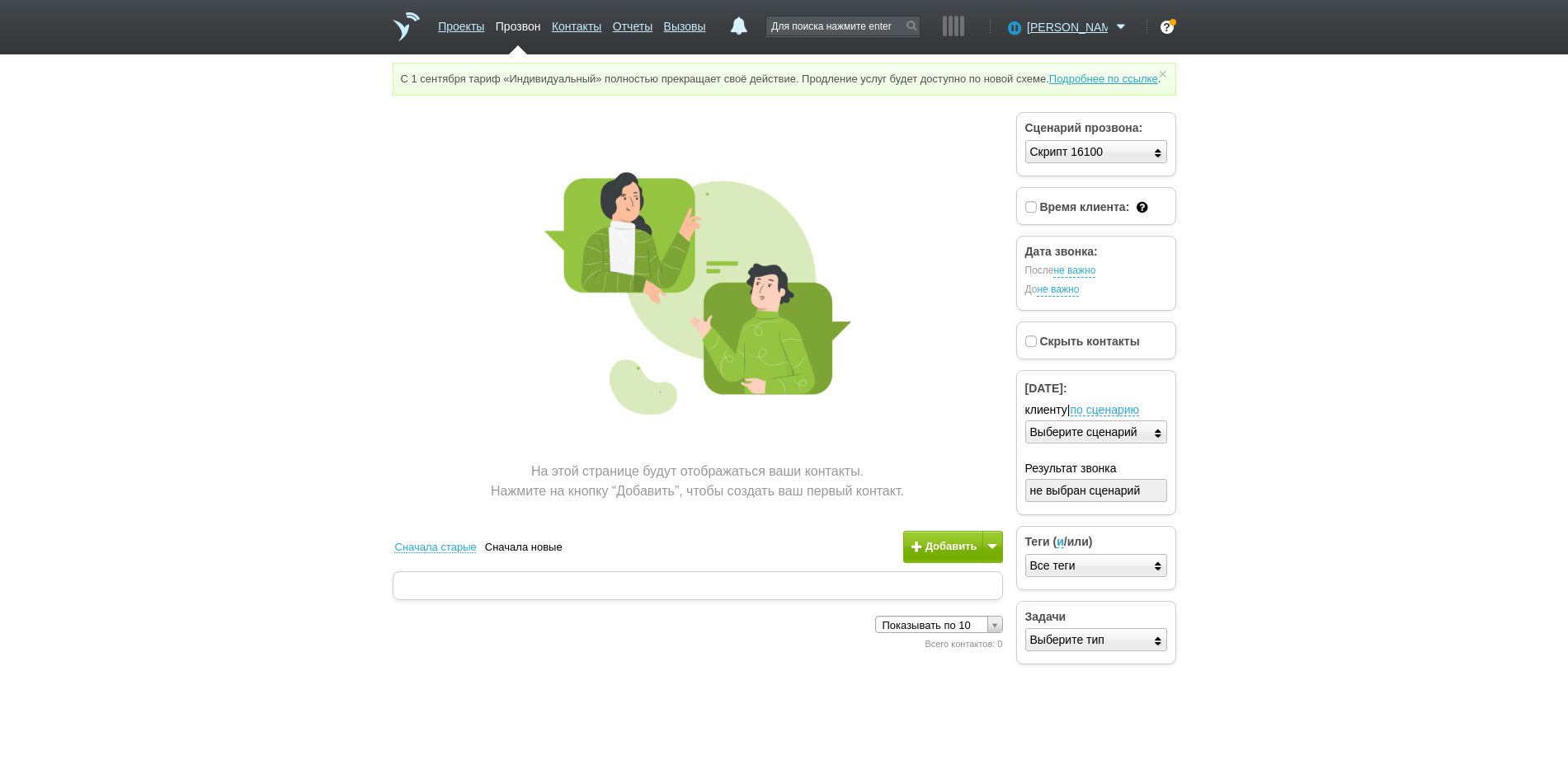
click at [1074, 36] on div "[PERSON_NAME] Доступен Не беспокоить Перерыв ID аккаунта: 41368 Профиль Команда…" at bounding box center [1065, 36] width 128 height 38
click at [1078, 23] on span "[PERSON_NAME]" at bounding box center [1067, 27] width 81 height 17
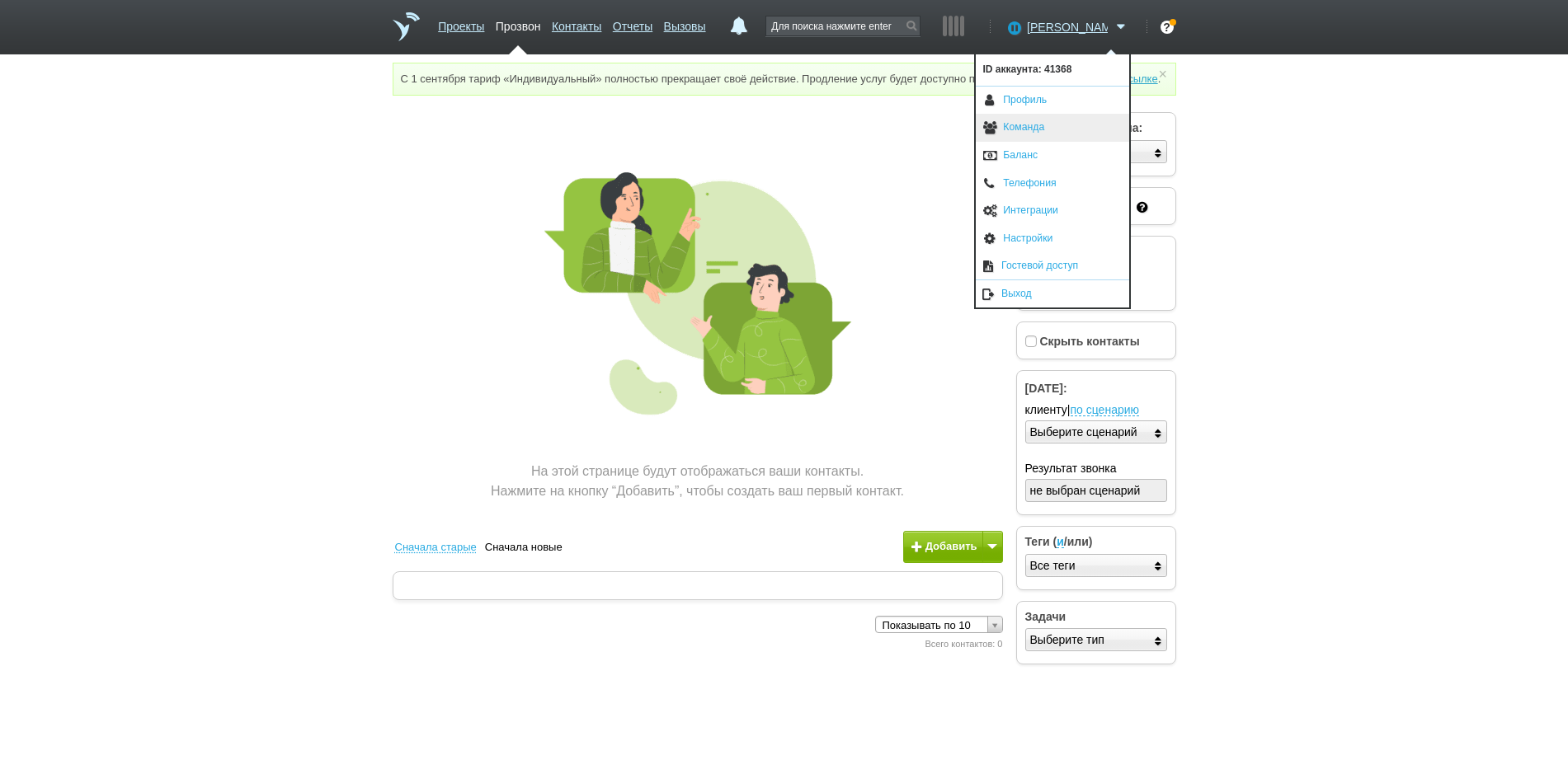
click at [1051, 122] on link "Команда" at bounding box center [1053, 128] width 153 height 28
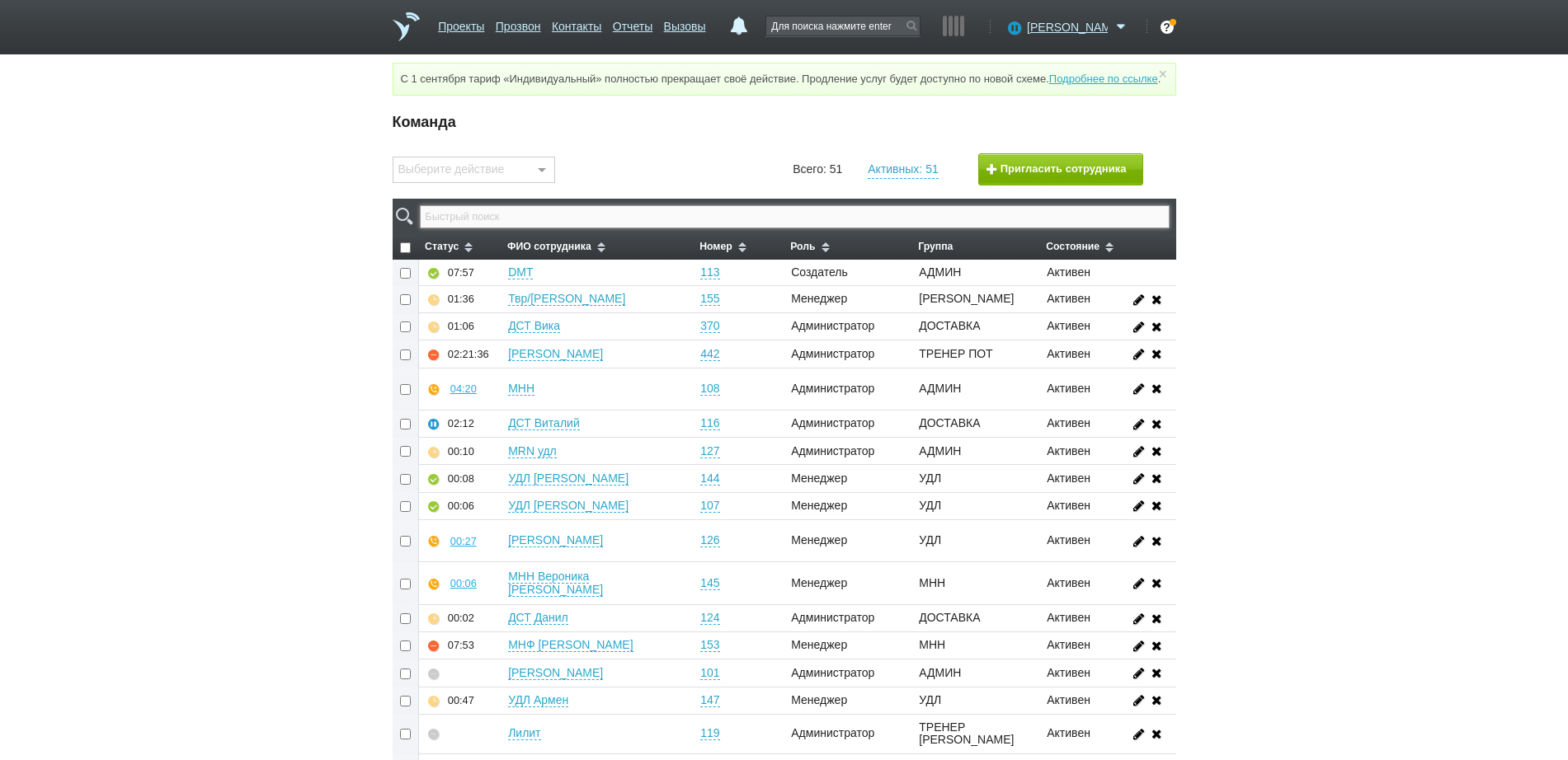
click at [611, 225] on input "text" at bounding box center [794, 217] width 749 height 23
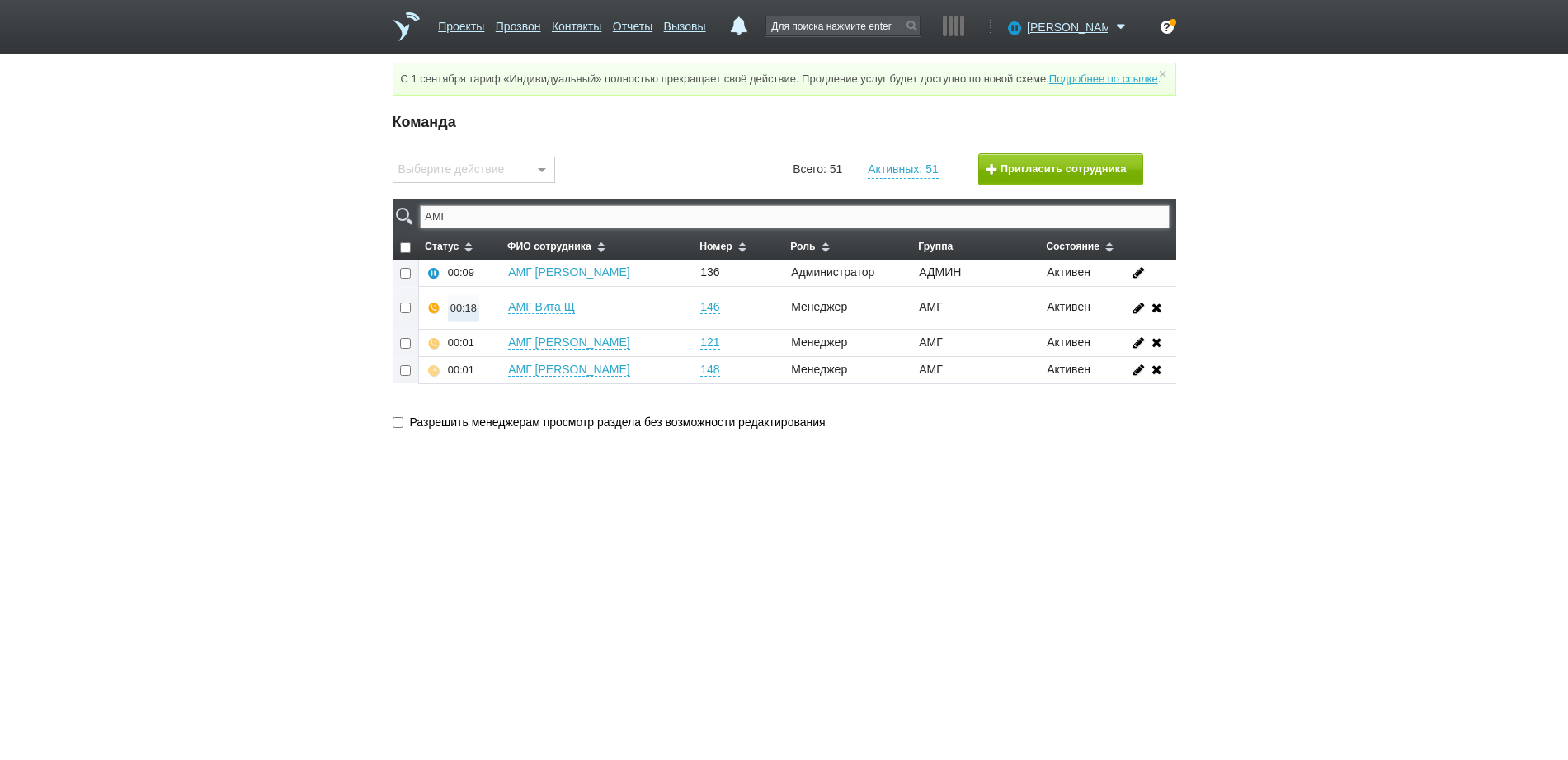
type input "АМГ"
click at [461, 322] on button "00:18" at bounding box center [464, 308] width 32 height 29
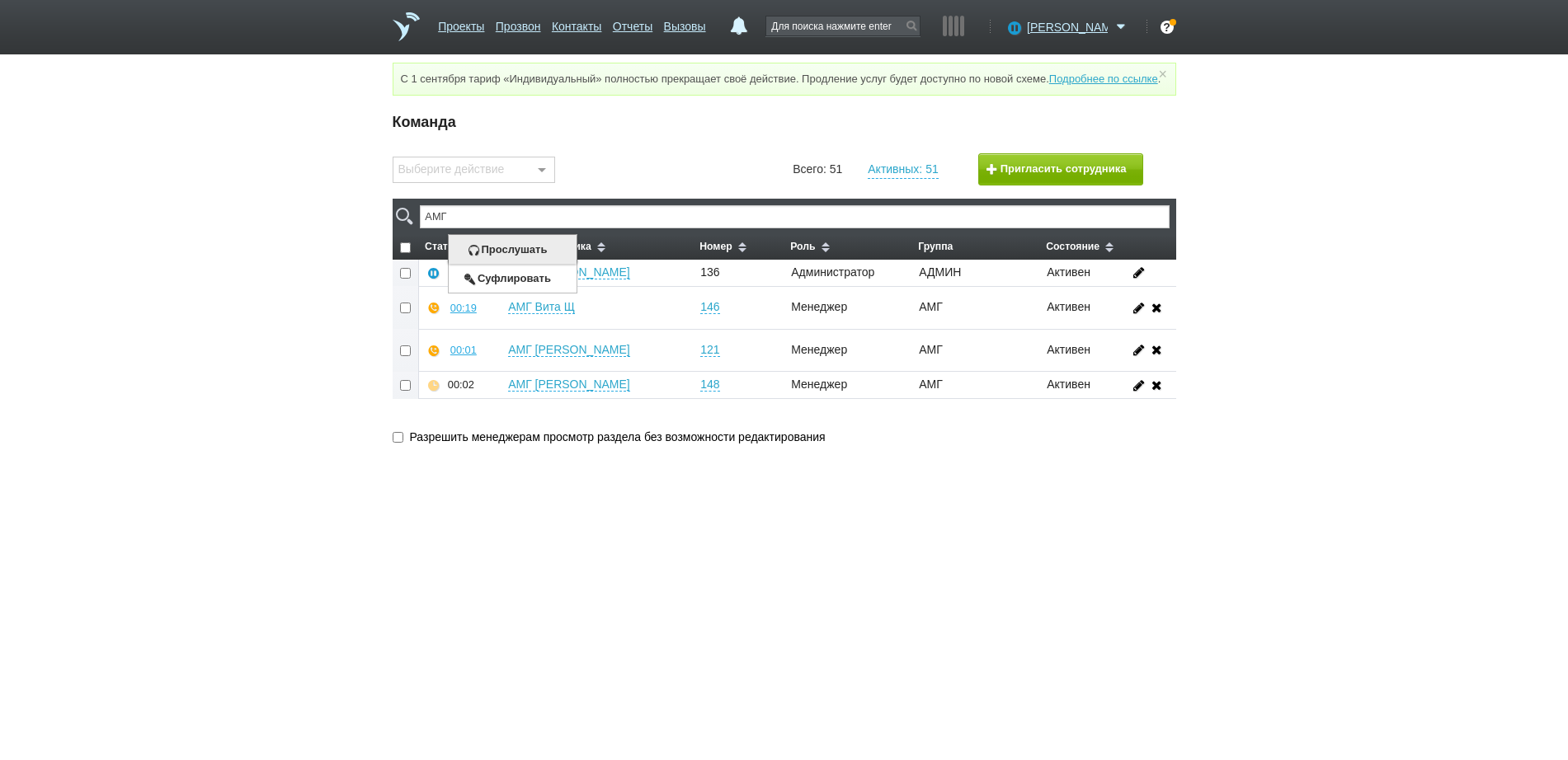
click at [484, 264] on button "Прослушать" at bounding box center [512, 249] width 127 height 29
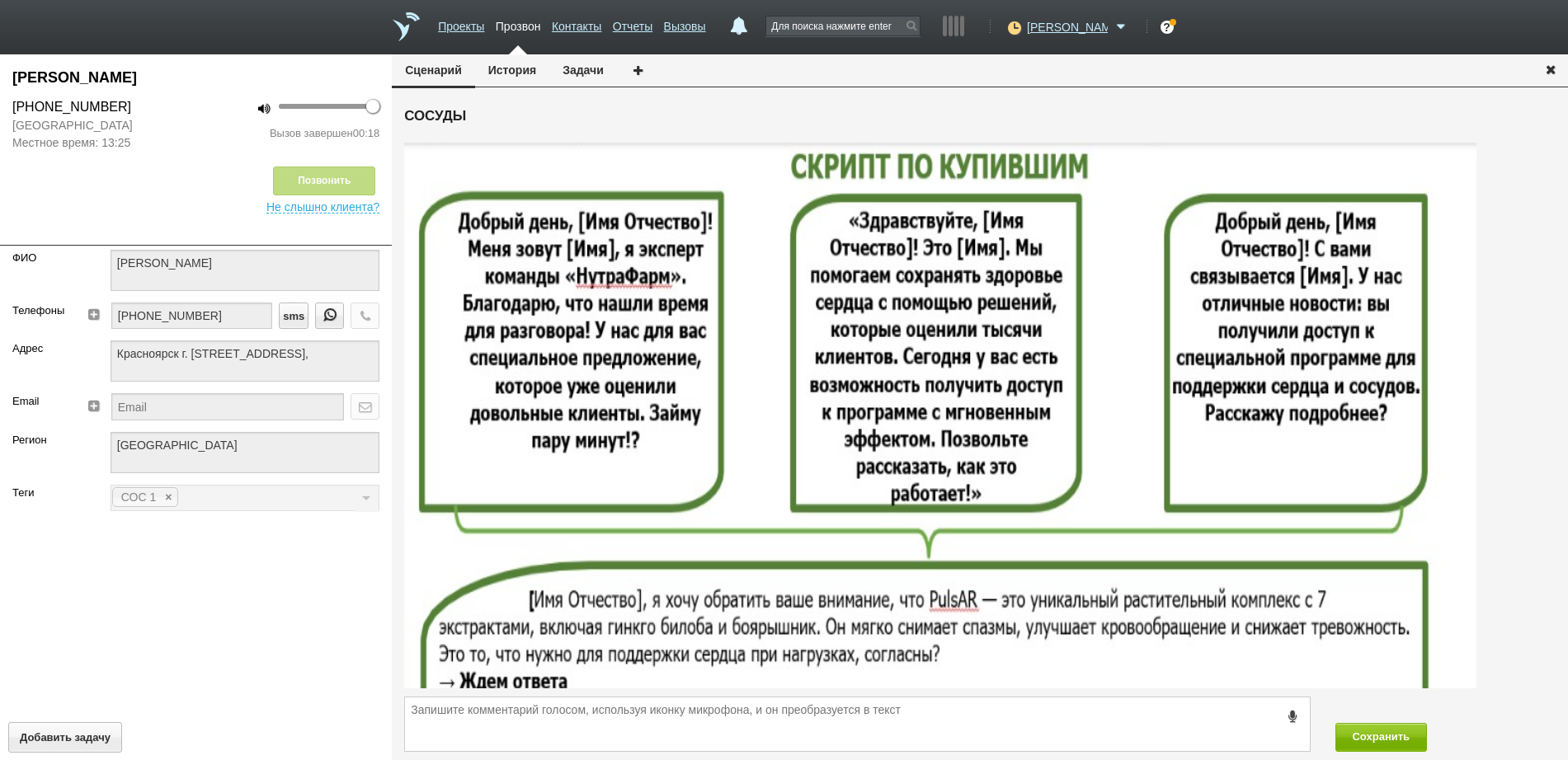
click at [1556, 67] on icon "button" at bounding box center [1551, 68] width 18 height 12
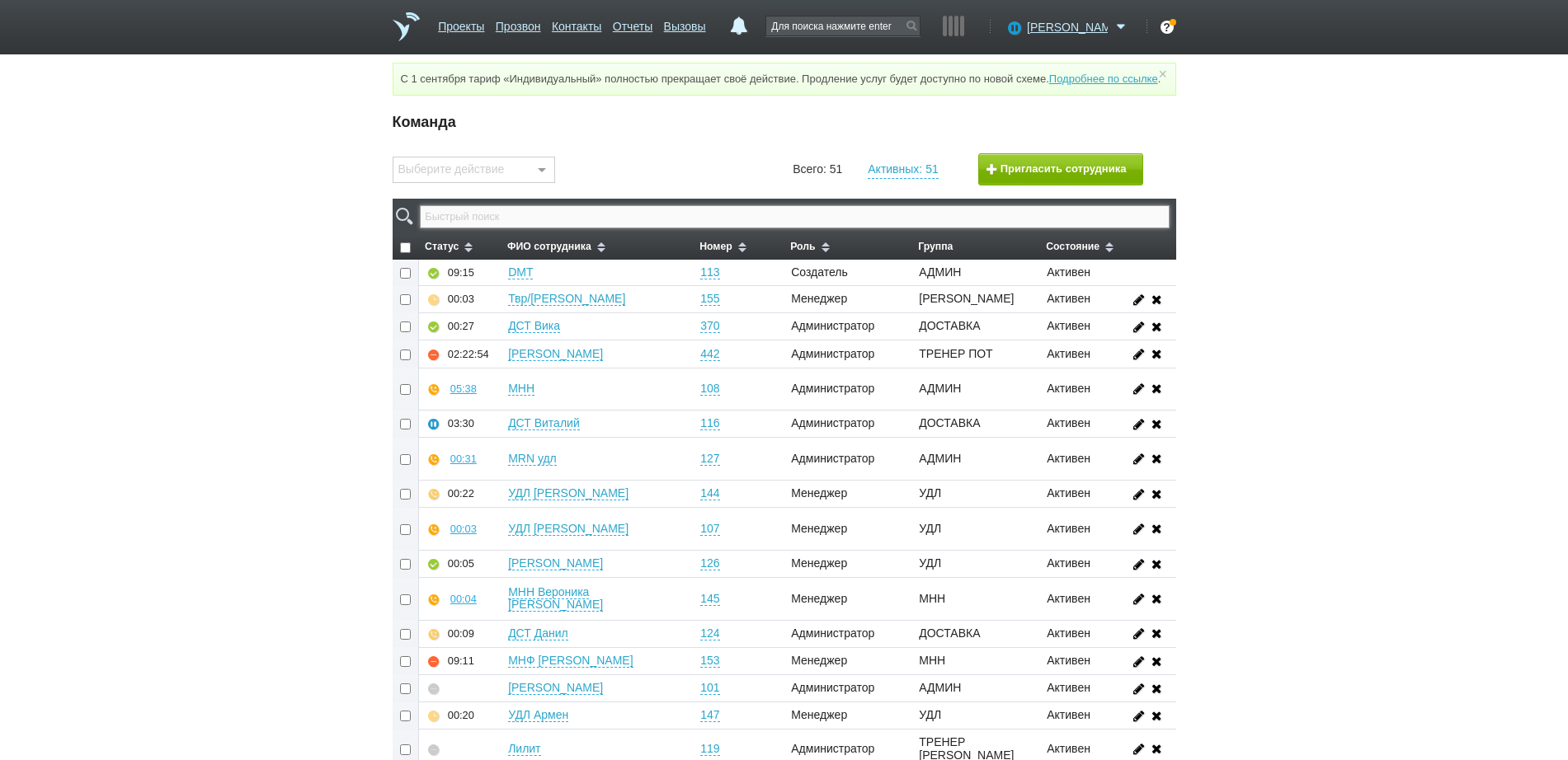
click at [819, 228] on input "text" at bounding box center [794, 217] width 749 height 23
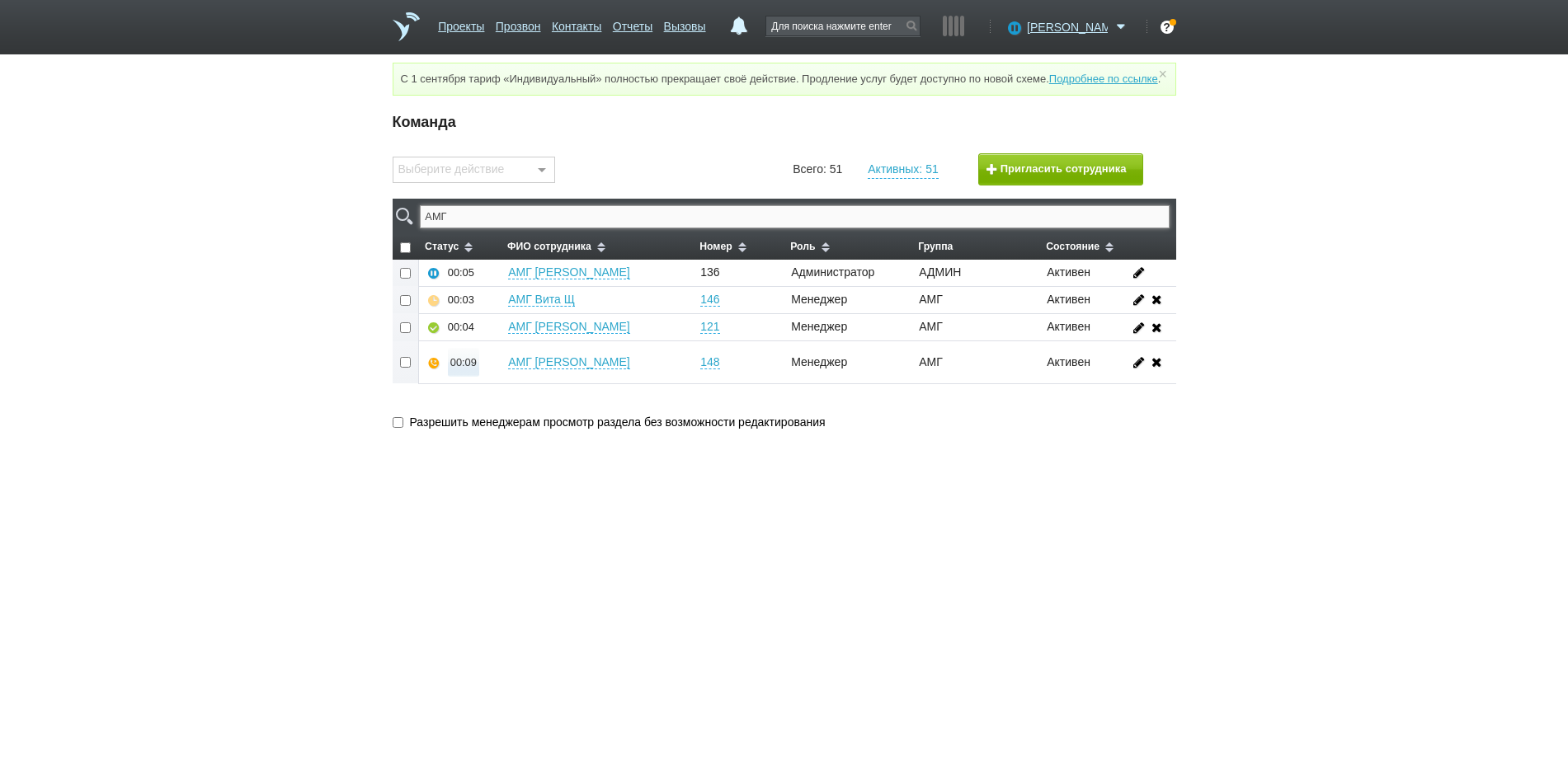
type input "АМГ"
click at [465, 377] on button "00:09" at bounding box center [464, 362] width 32 height 29
click at [506, 318] on button "Прослушать" at bounding box center [512, 304] width 127 height 29
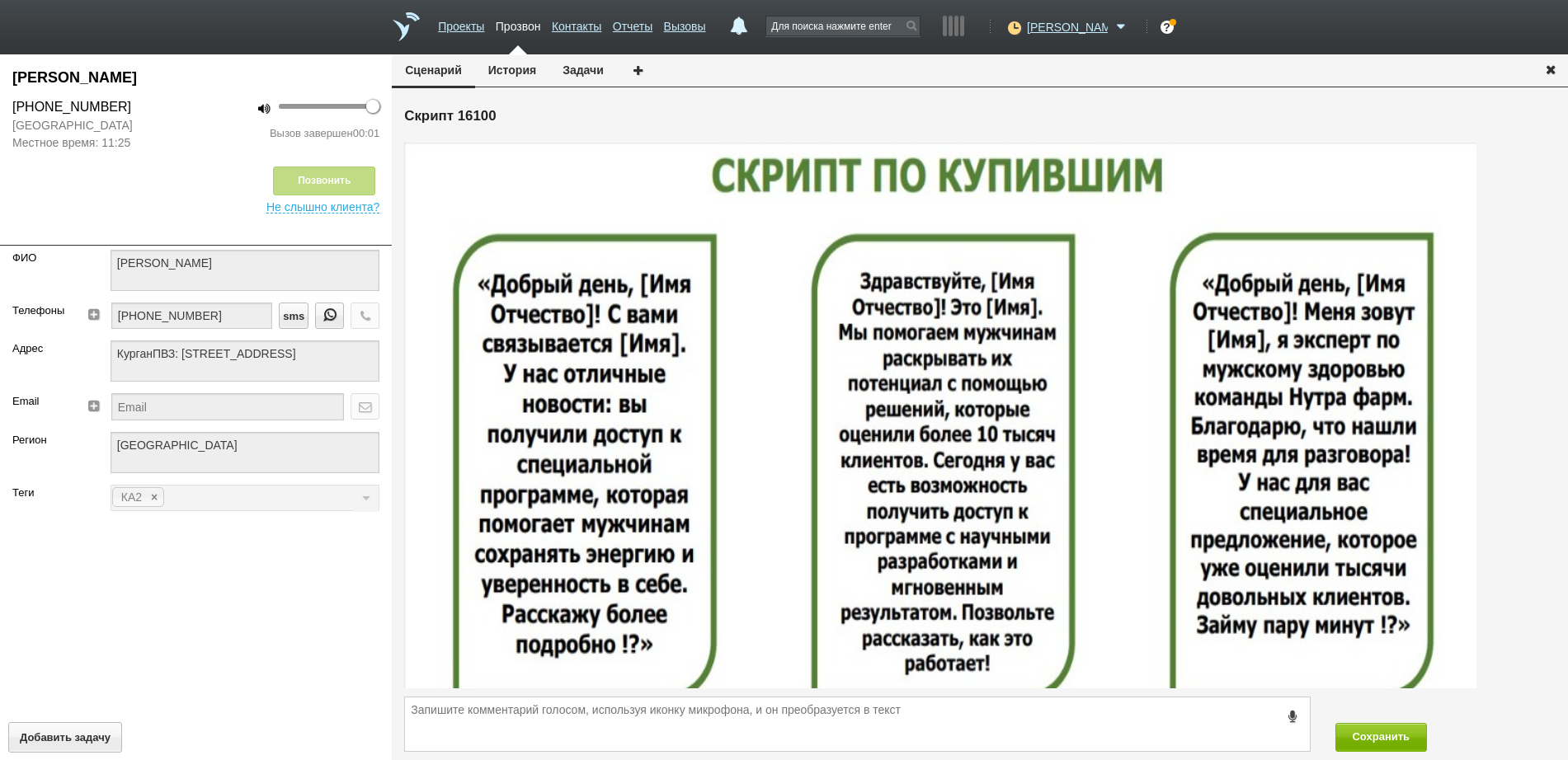
click at [1546, 64] on icon "button" at bounding box center [1551, 68] width 18 height 12
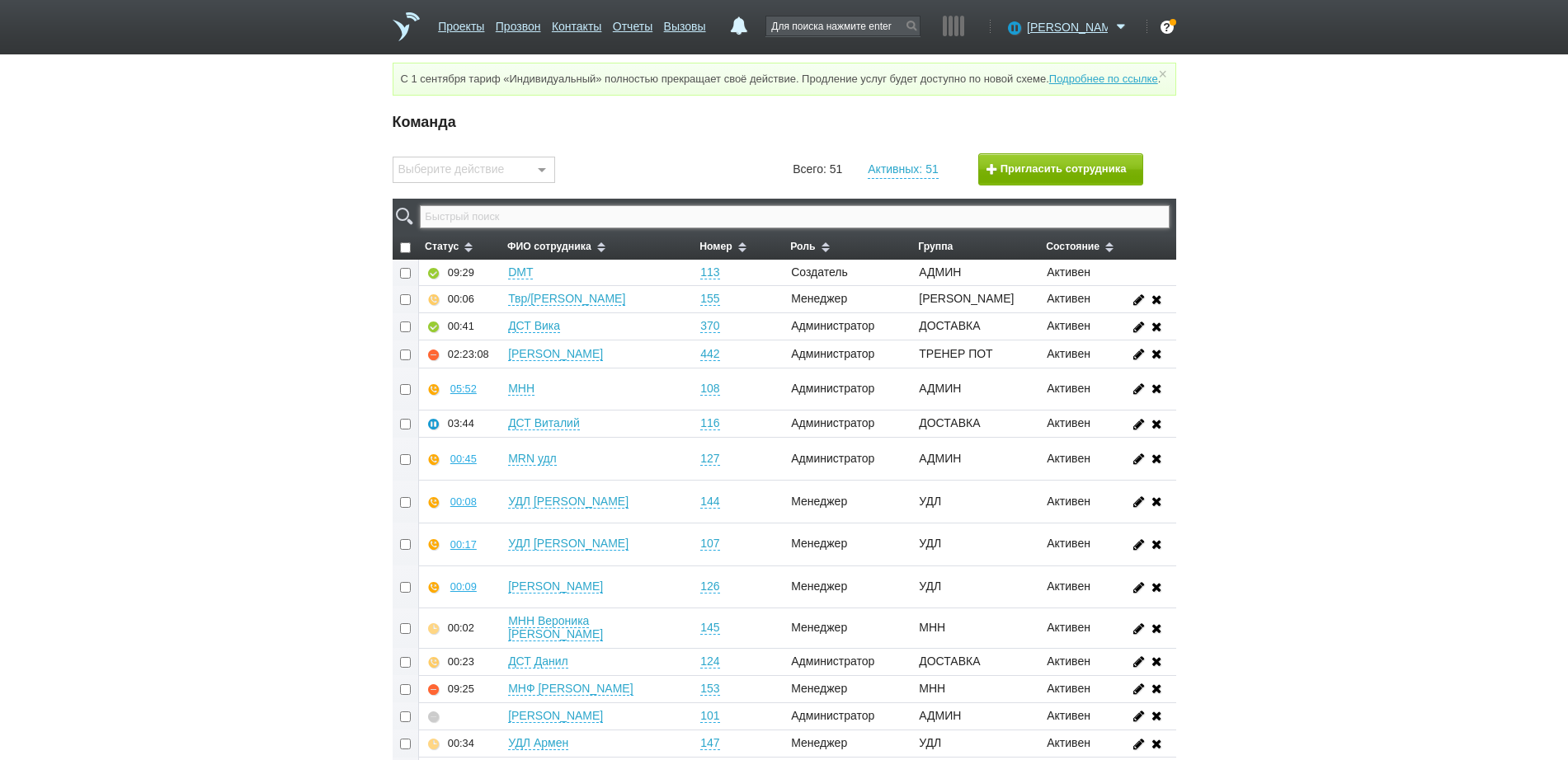
click at [976, 228] on input "text" at bounding box center [794, 217] width 749 height 23
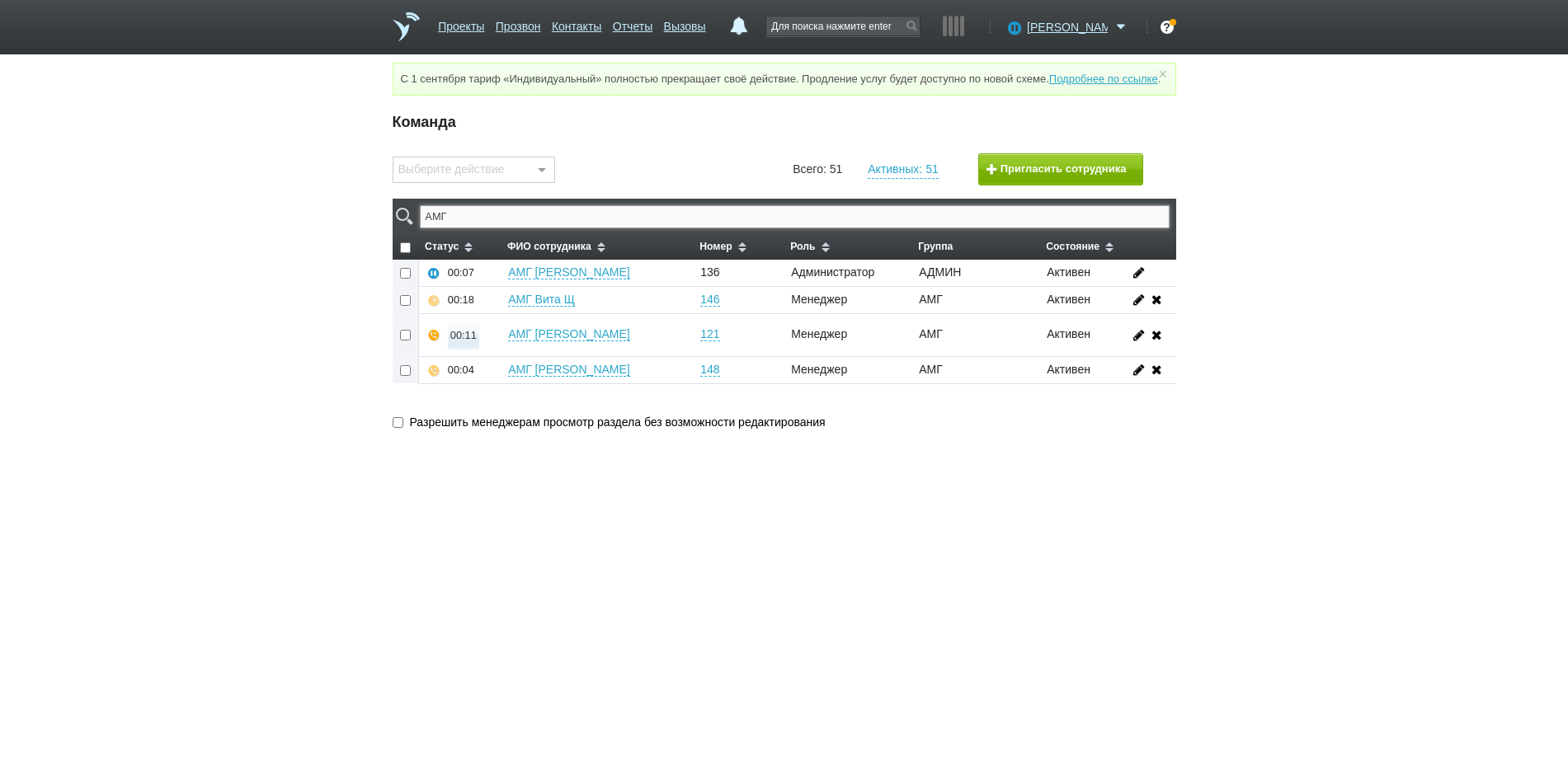
type input "АМГ"
click at [460, 341] on div "00:11" at bounding box center [464, 335] width 27 height 12
click at [485, 290] on button "Прослушать" at bounding box center [512, 276] width 127 height 29
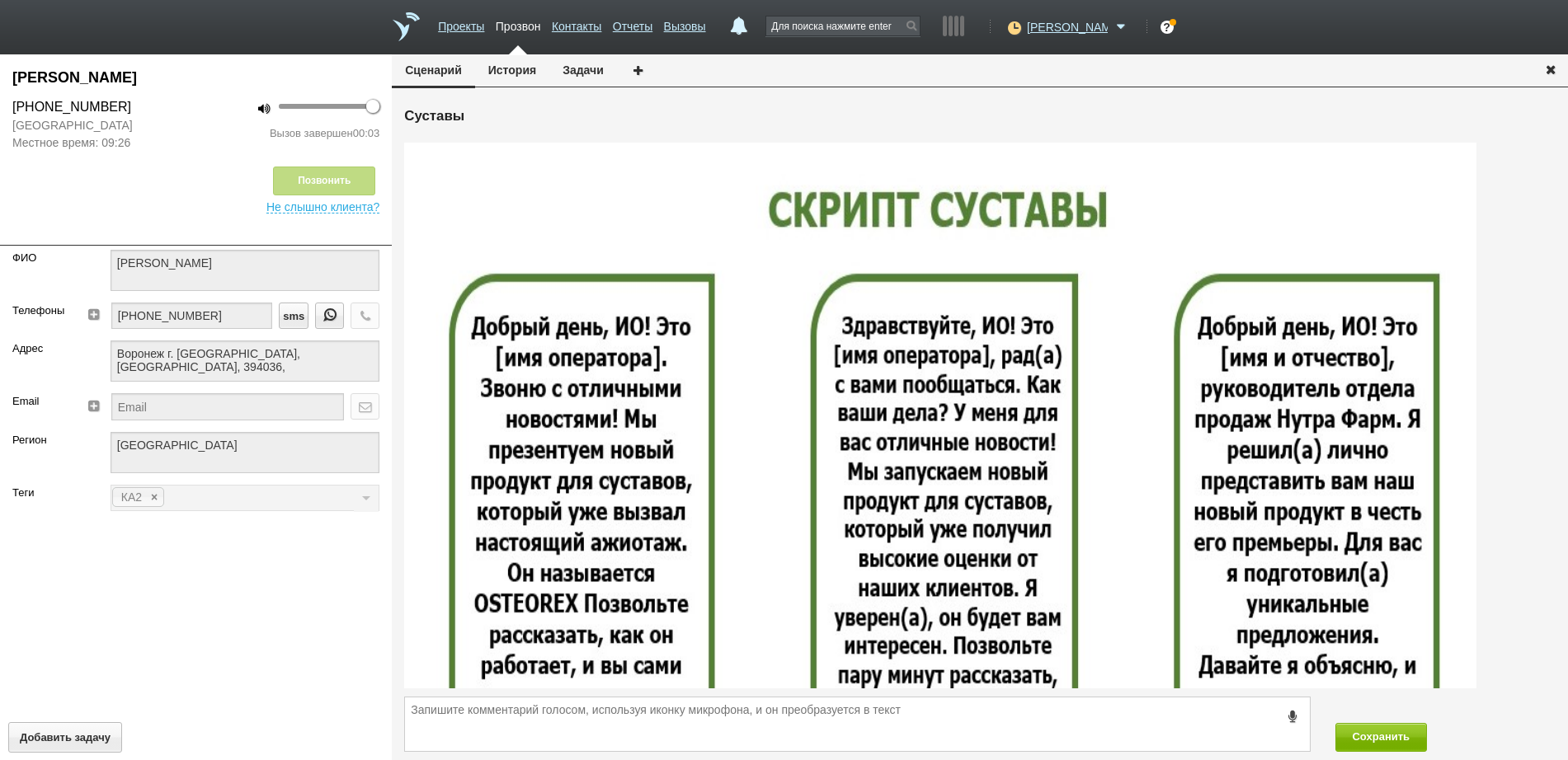
click at [1546, 70] on icon "button" at bounding box center [1551, 68] width 18 height 12
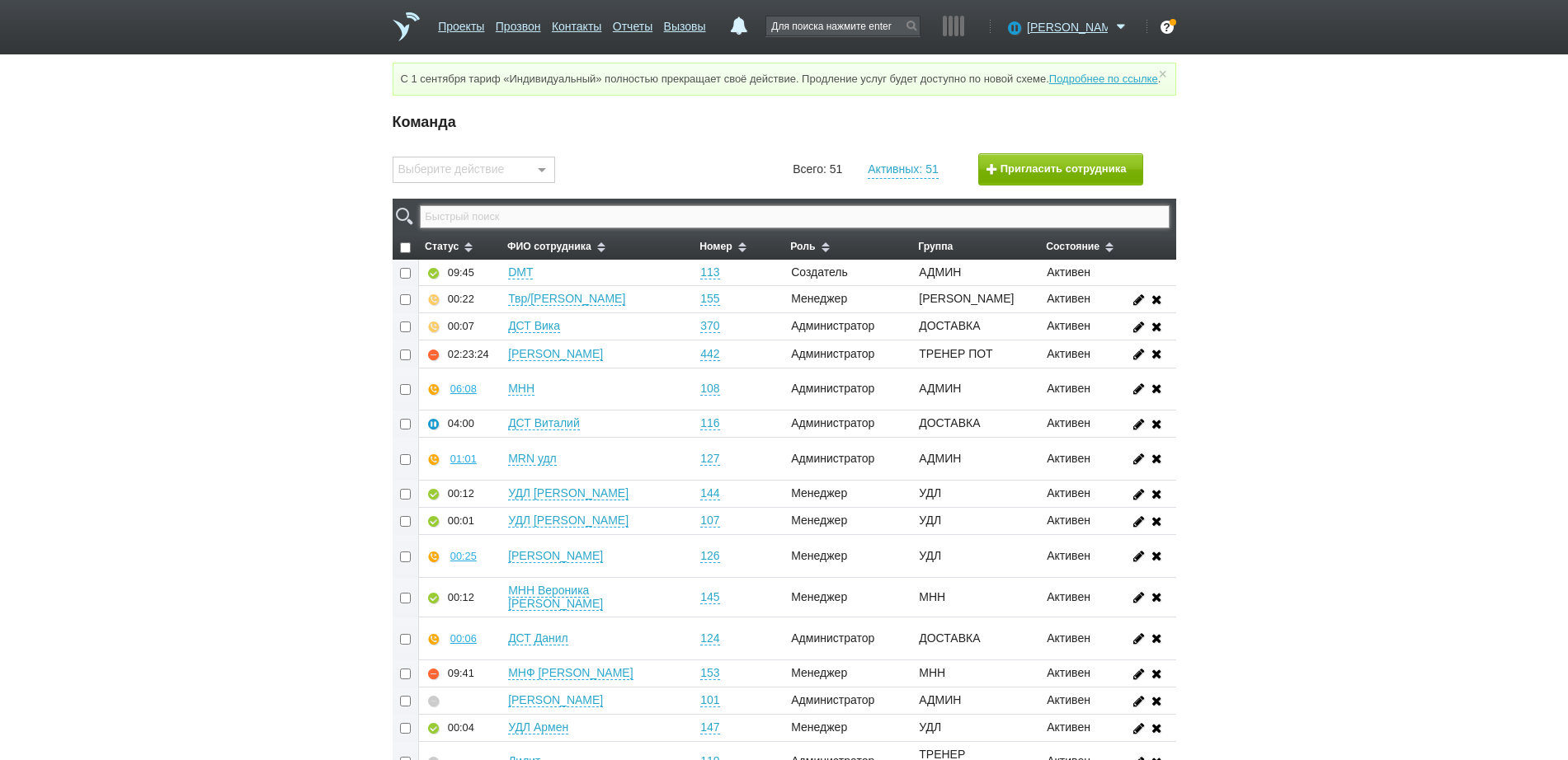
click at [974, 221] on input "text" at bounding box center [794, 217] width 749 height 23
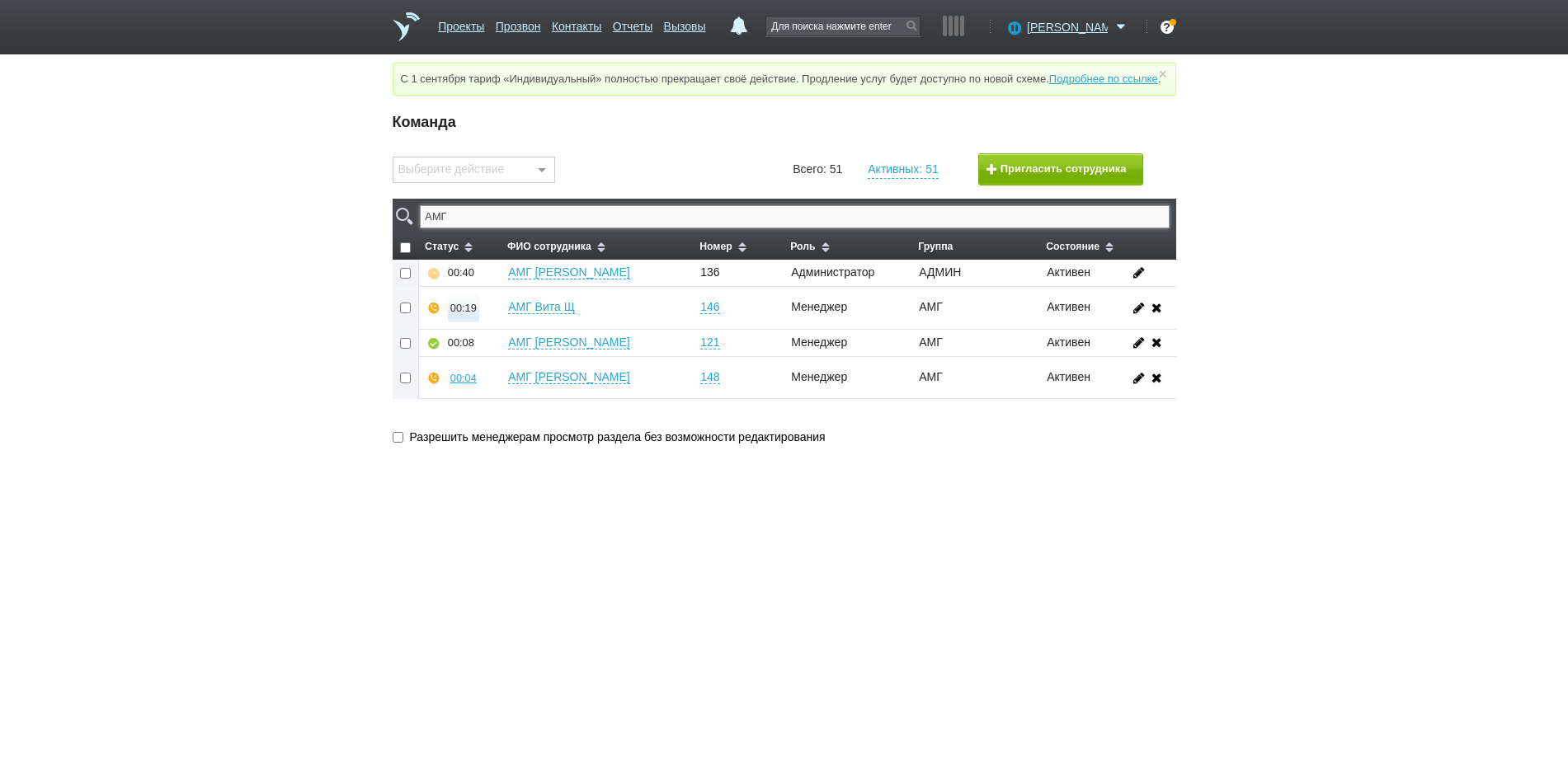
type input "АМГ"
click at [454, 314] on div "00:20" at bounding box center [464, 307] width 27 height 12
click at [495, 261] on button "Прослушать" at bounding box center [512, 249] width 127 height 29
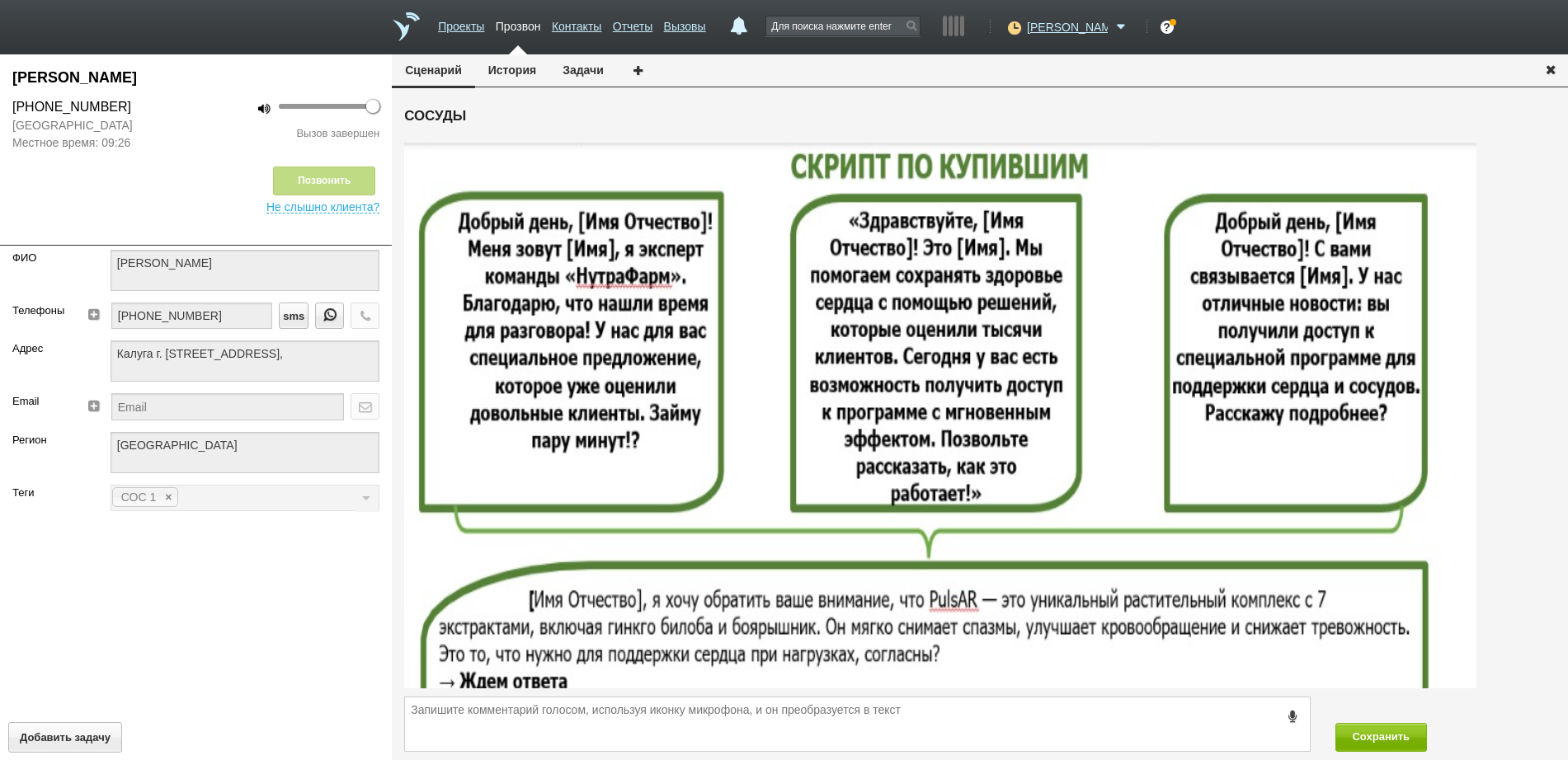
click at [1548, 67] on icon "button" at bounding box center [1551, 68] width 18 height 12
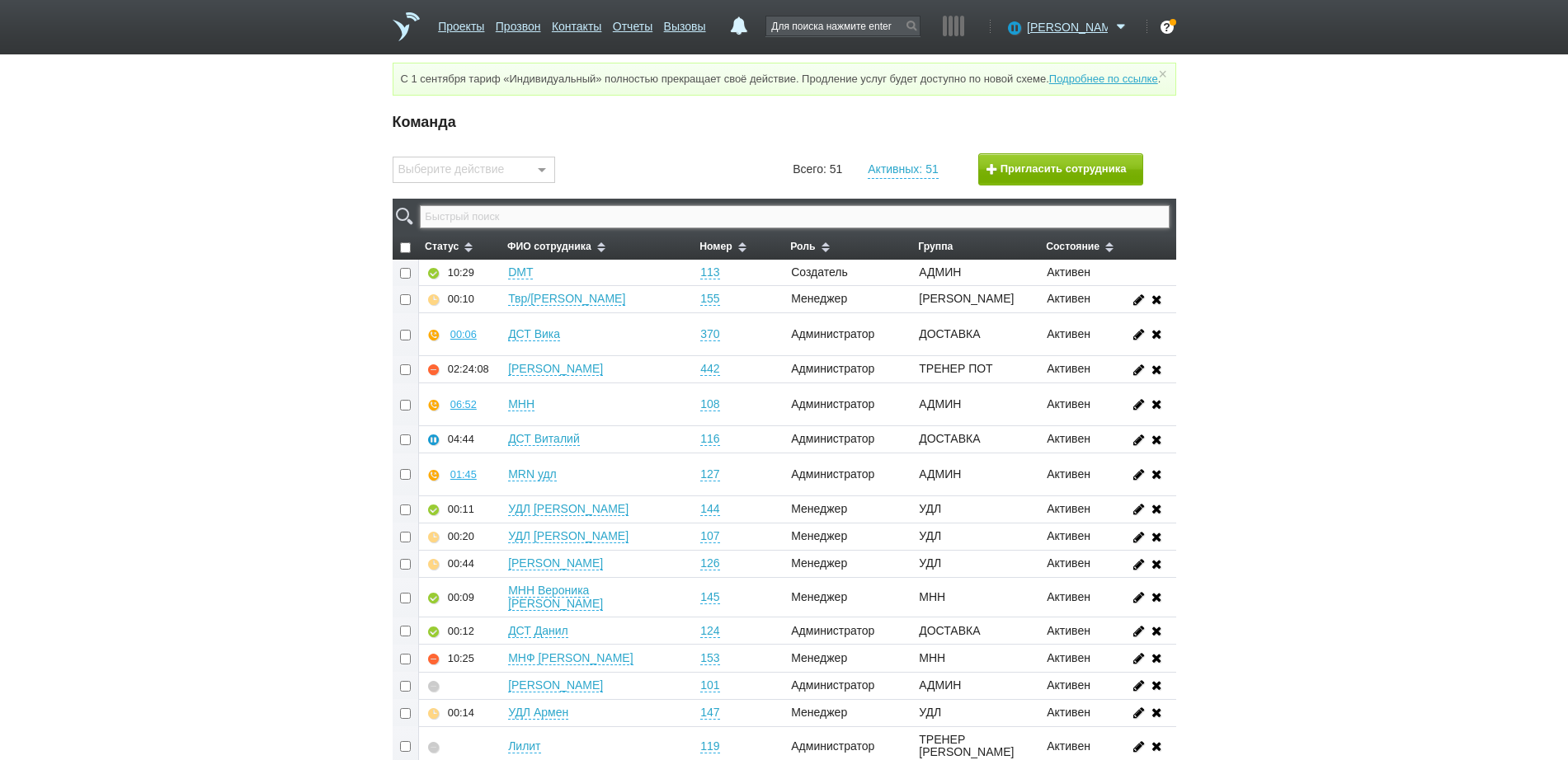
click at [791, 223] on input "text" at bounding box center [794, 217] width 749 height 23
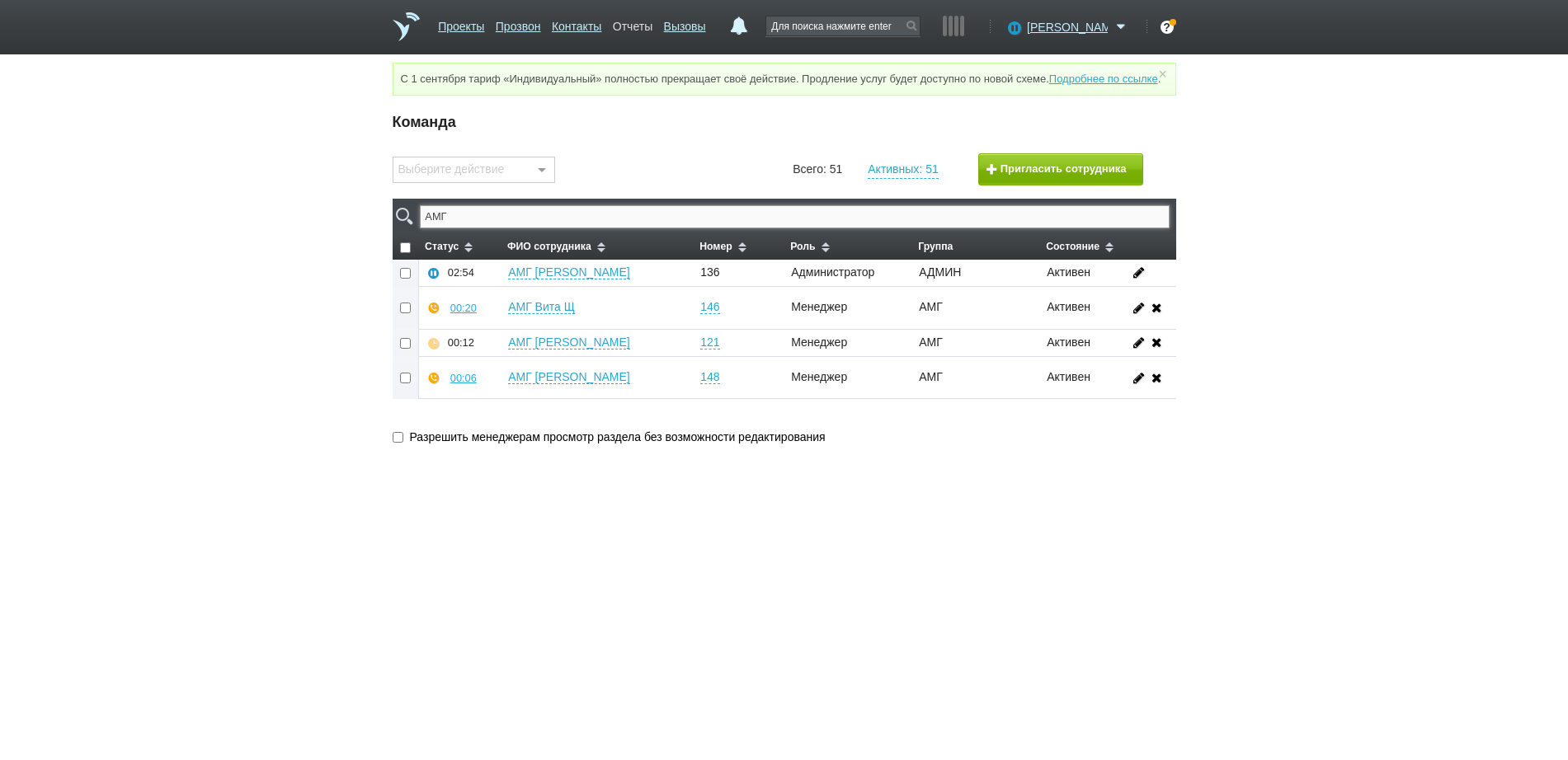
type input "АМГ"
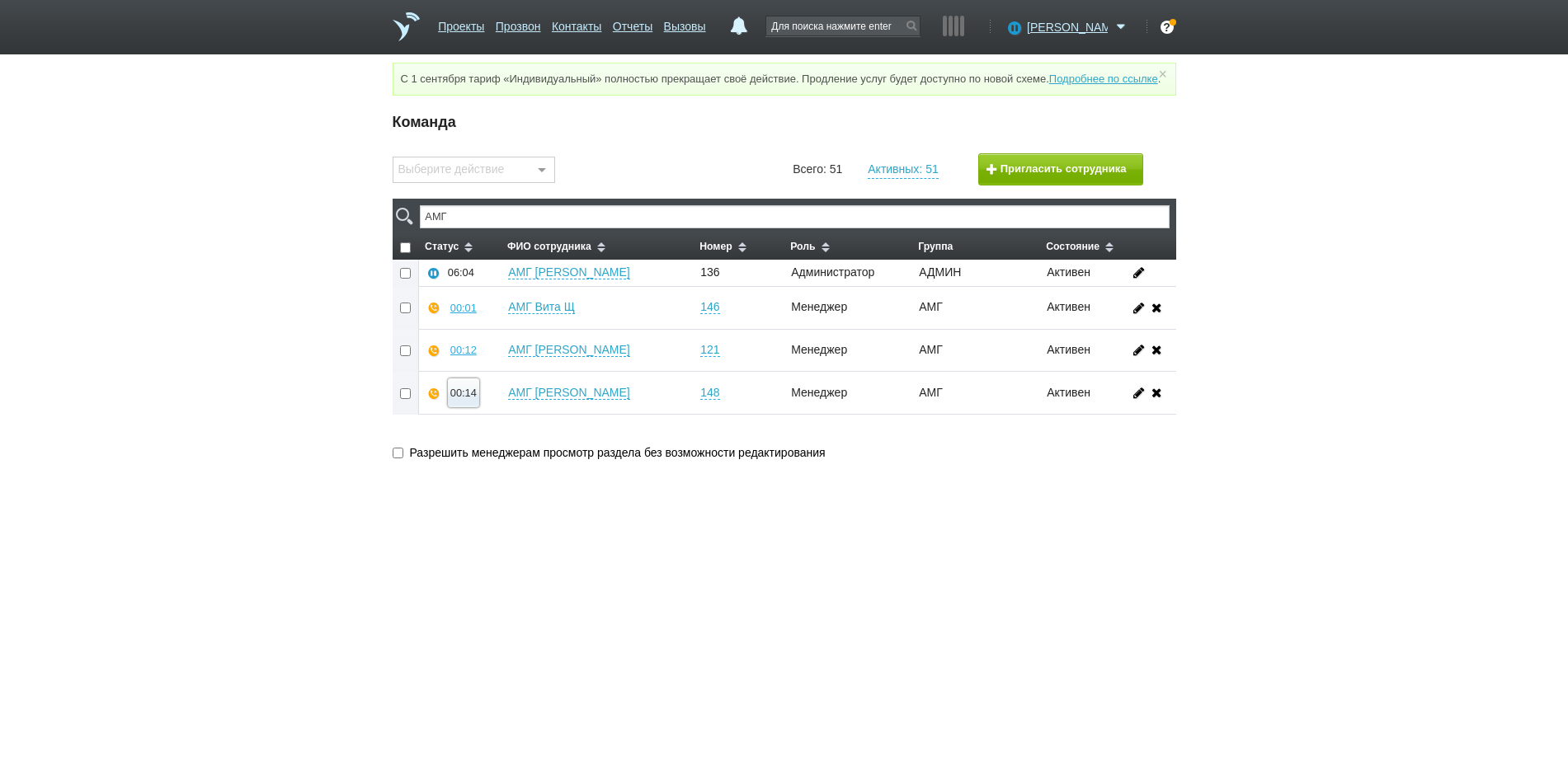
click at [463, 399] on div "00:14" at bounding box center [464, 392] width 27 height 12
click at [486, 349] on button "Прослушать" at bounding box center [512, 334] width 127 height 29
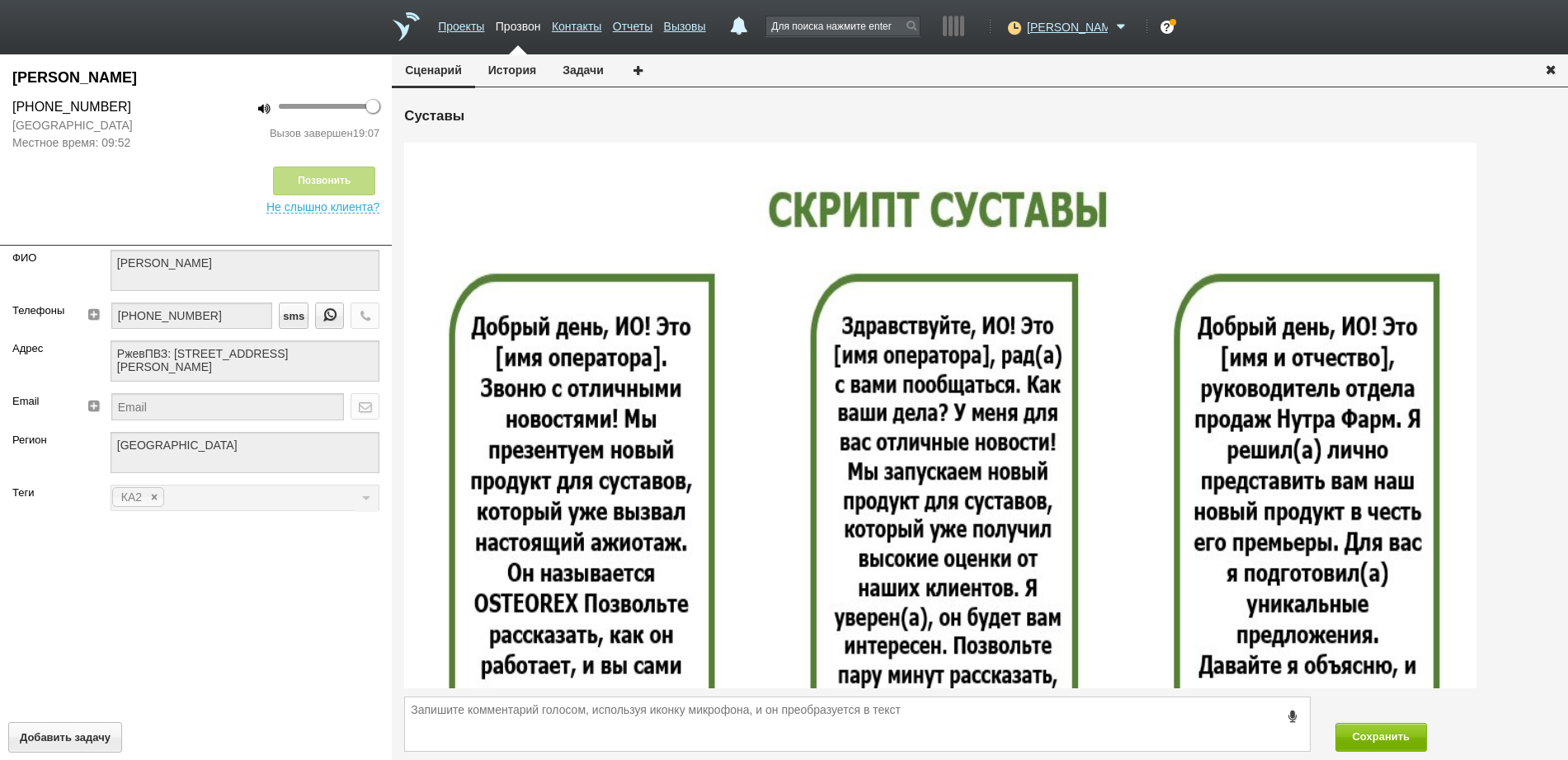
click at [1554, 63] on icon "button" at bounding box center [1551, 68] width 18 height 12
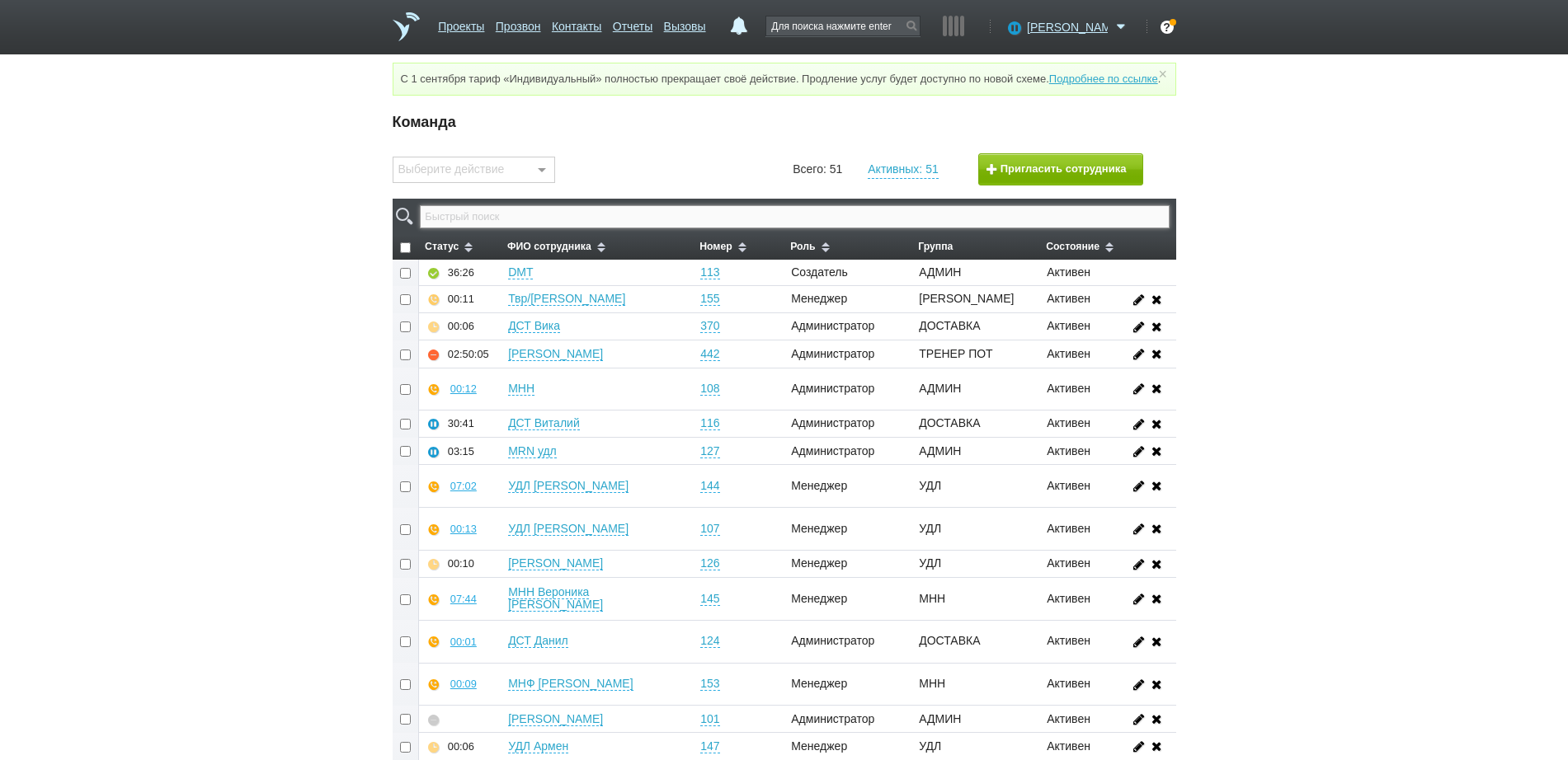
click at [784, 228] on input "text" at bounding box center [794, 217] width 749 height 23
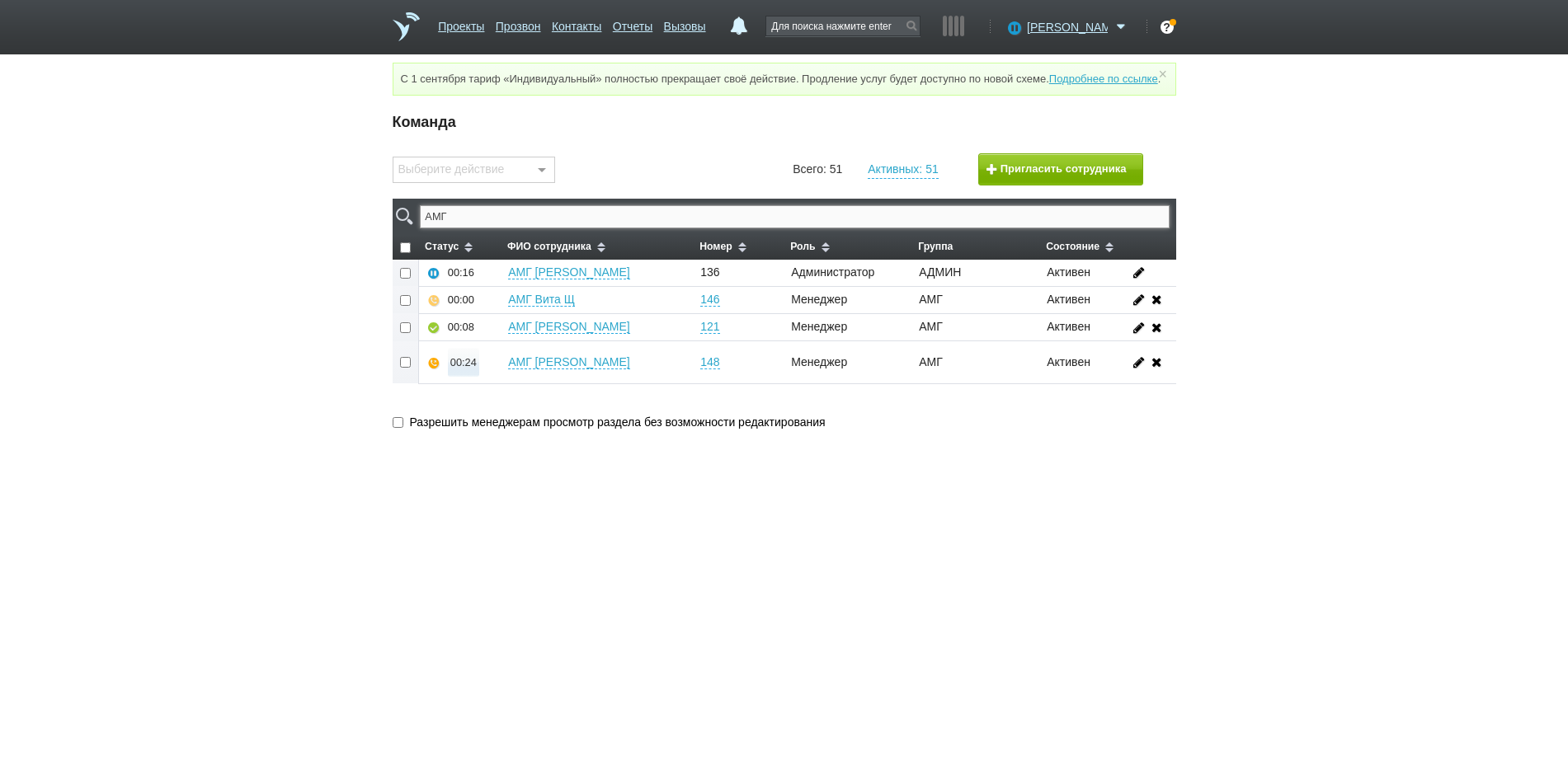
type input "АМГ"
click at [461, 369] on div "00:24" at bounding box center [464, 362] width 27 height 12
click at [495, 318] on button "Прослушать" at bounding box center [512, 304] width 127 height 29
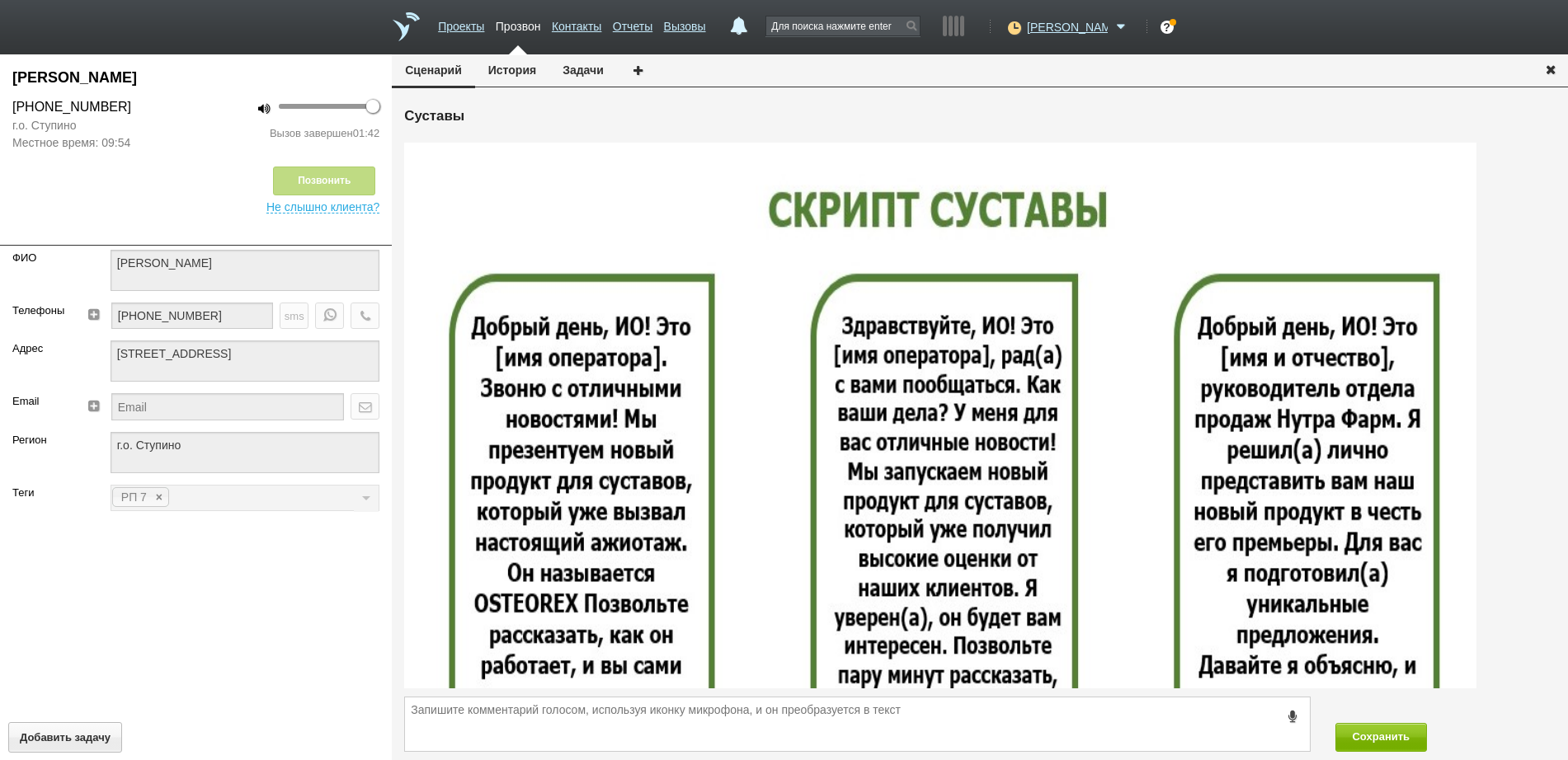
click at [1551, 67] on icon "button" at bounding box center [1551, 68] width 18 height 12
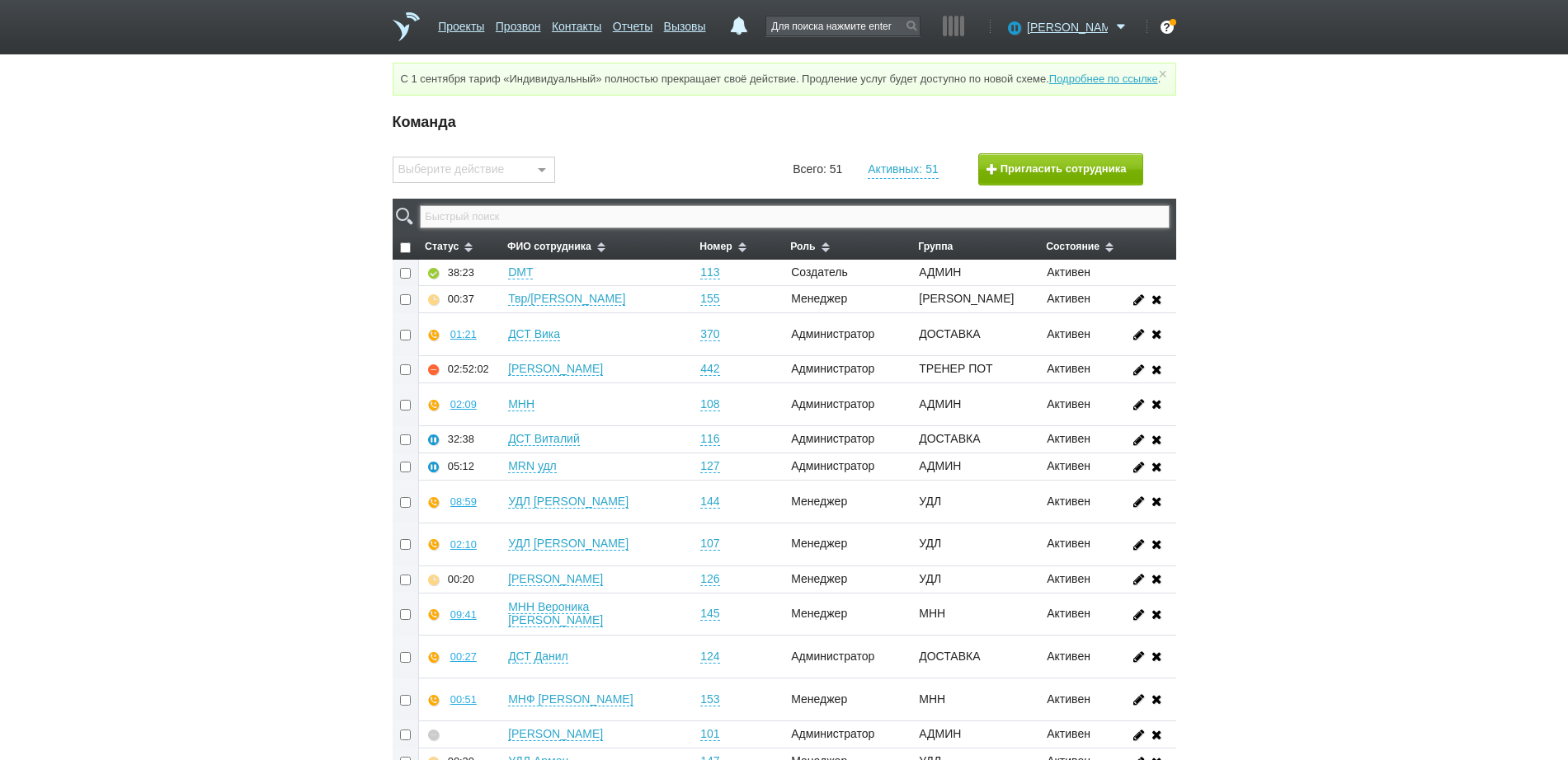
click at [760, 224] on input "text" at bounding box center [794, 217] width 749 height 23
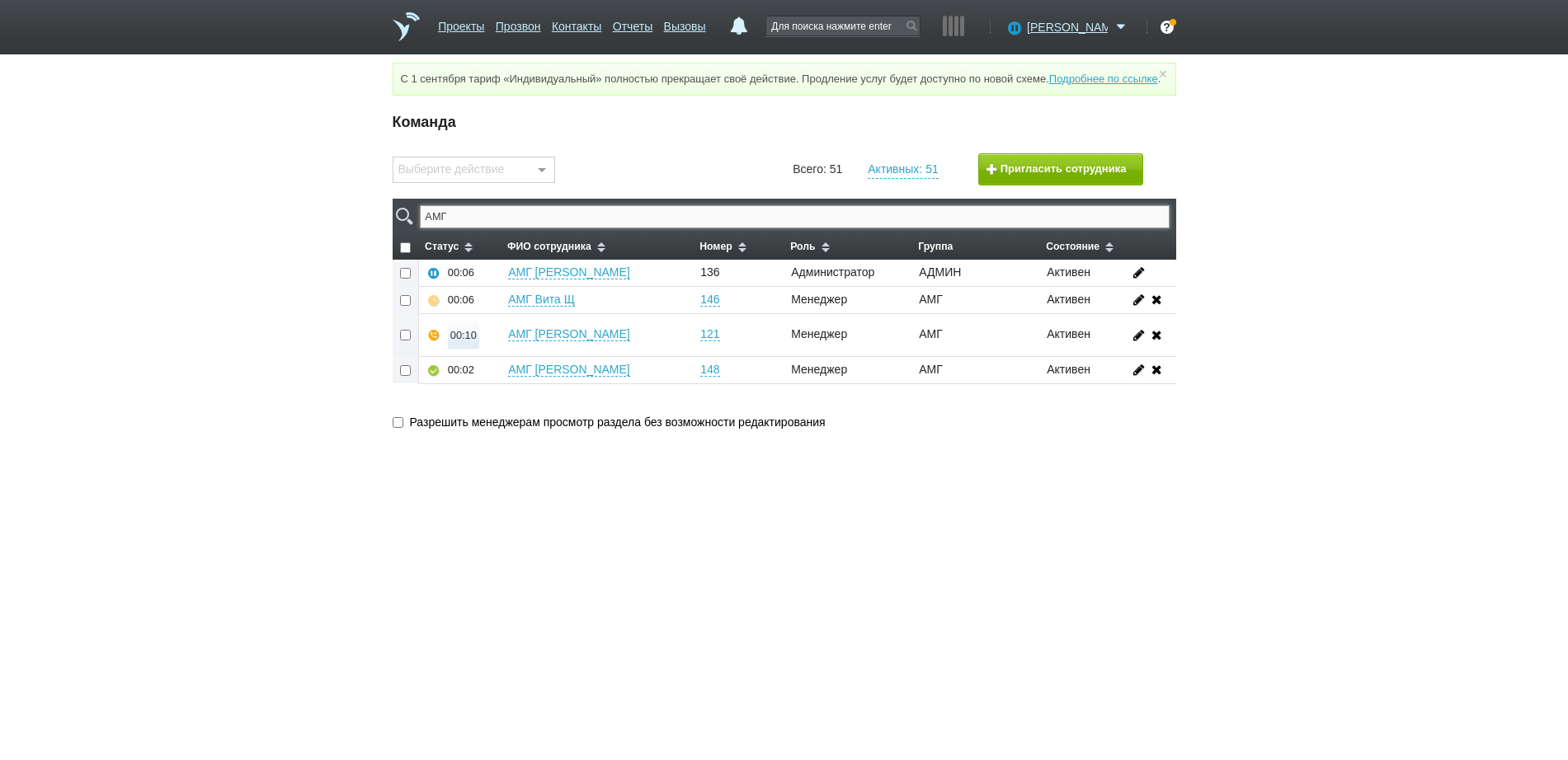
type input "АМГ"
click at [455, 341] on div "00:10" at bounding box center [464, 335] width 27 height 12
click at [489, 458] on html "Проекты Прозвон Контакты Отчеты Вызовы 0 [DATE] [DATE] неделя все Запланированн…" at bounding box center [784, 229] width 1568 height 458
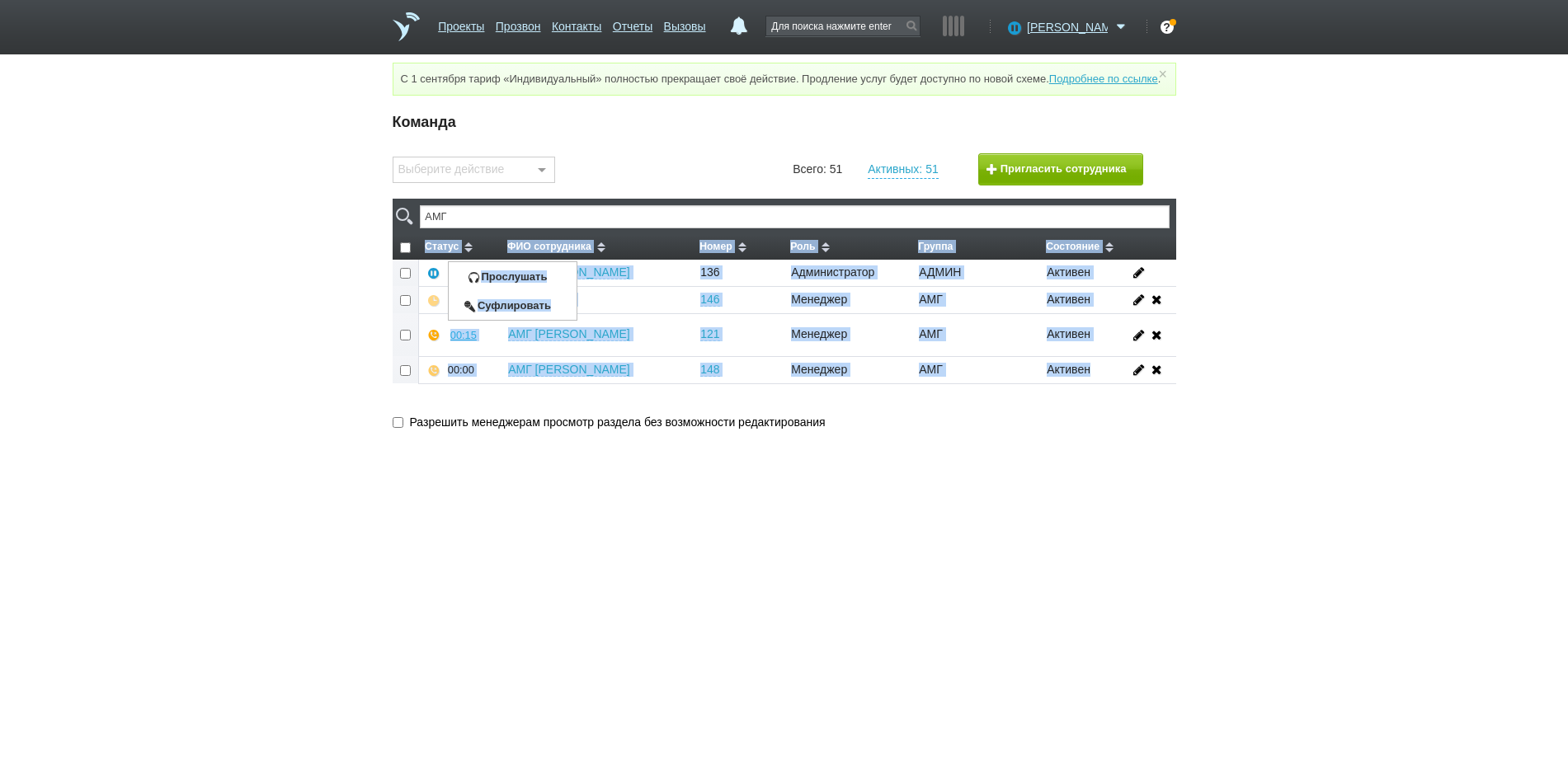
drag, startPoint x: 374, startPoint y: 474, endPoint x: 276, endPoint y: 334, distance: 170.9
click at [276, 334] on html "Проекты Прозвон Контакты Отчеты Вызовы 0 [DATE] [DATE] неделя все Запланированн…" at bounding box center [784, 229] width 1568 height 458
click at [276, 334] on div "Команда Выберите действие Установить номер Добавить в группу Удалить из группы …" at bounding box center [784, 276] width 1568 height 335
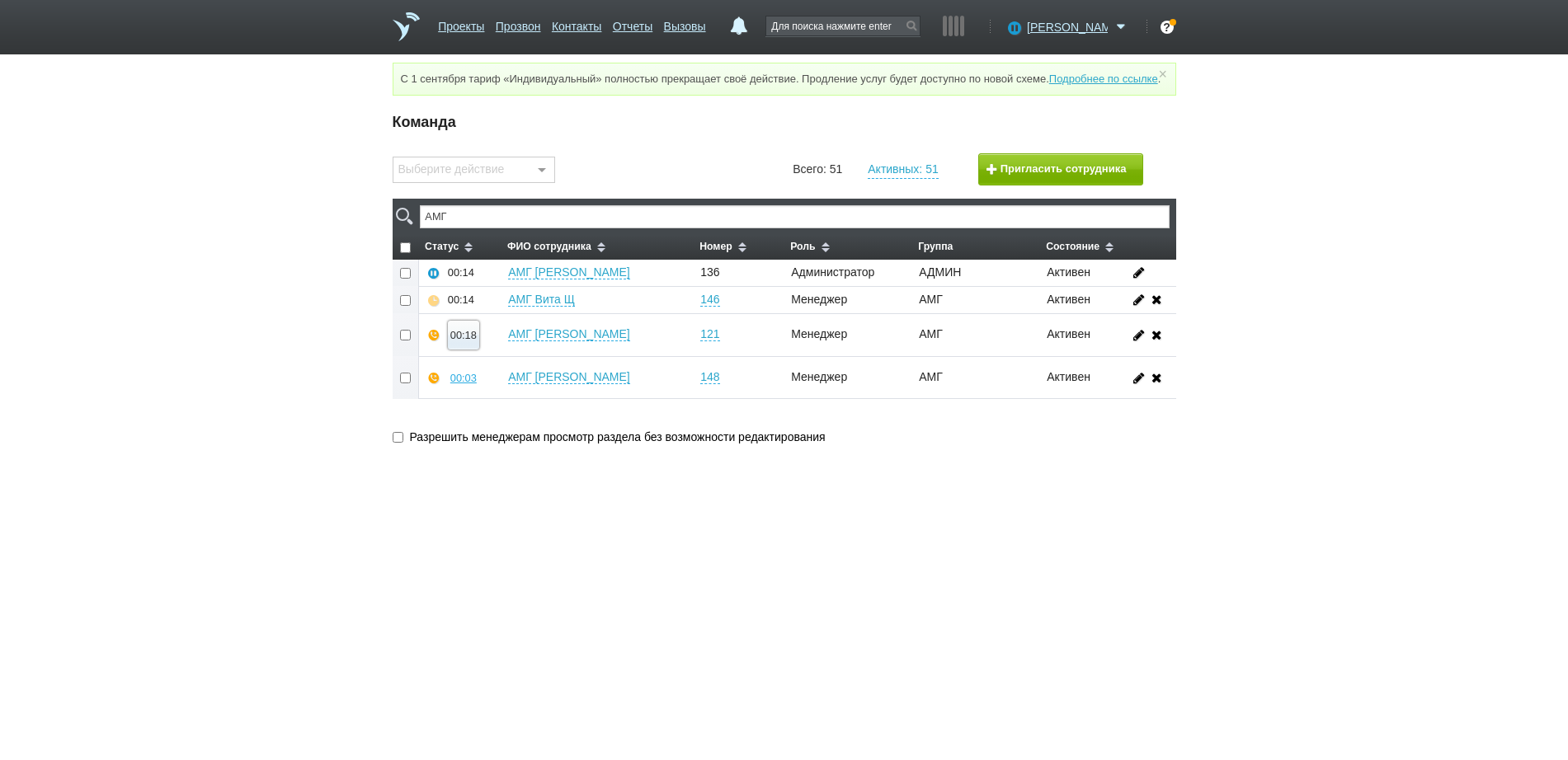
click at [472, 341] on div "00:18" at bounding box center [464, 335] width 27 height 12
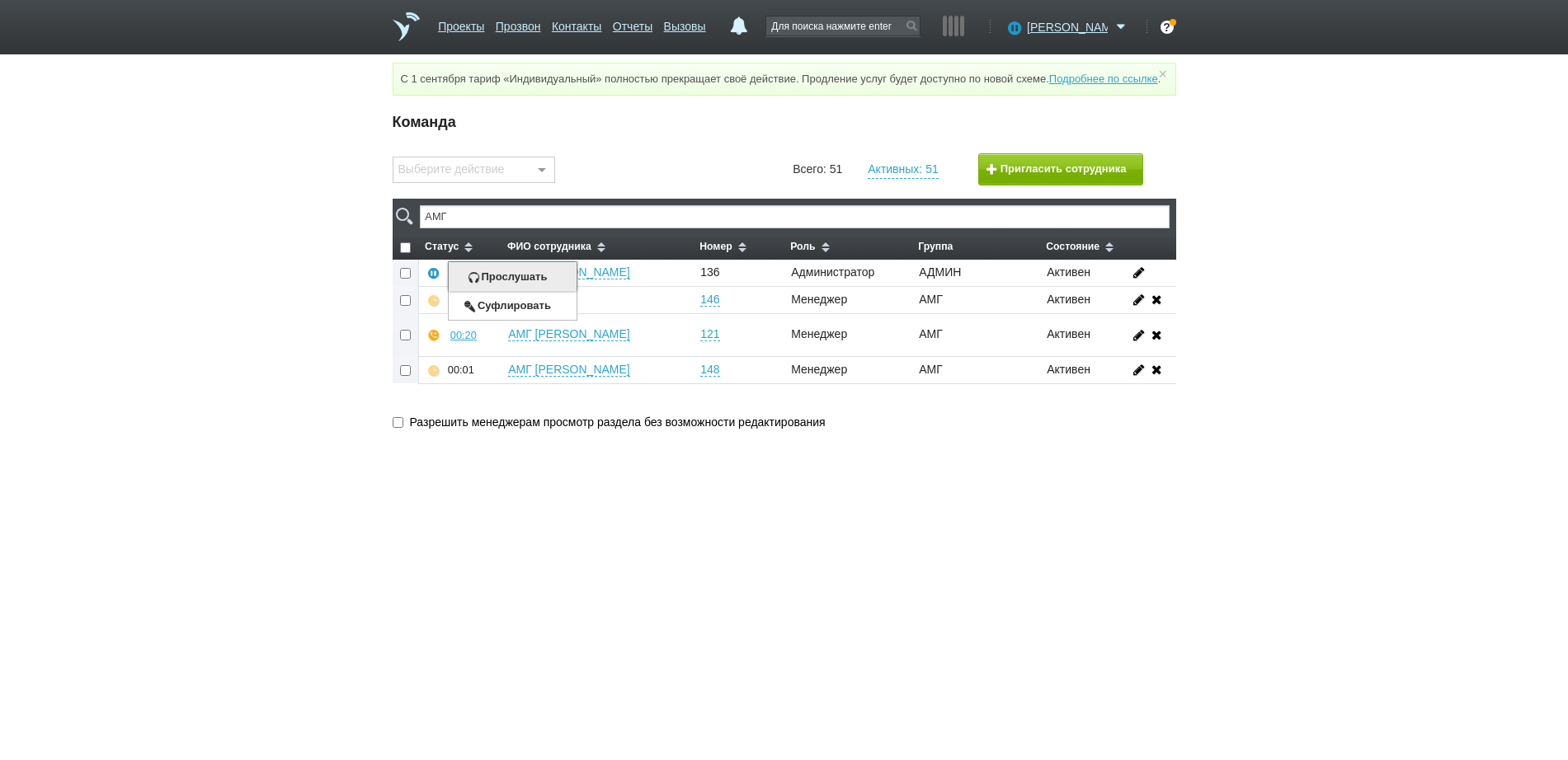
click at [503, 291] on button "Прослушать" at bounding box center [512, 276] width 127 height 29
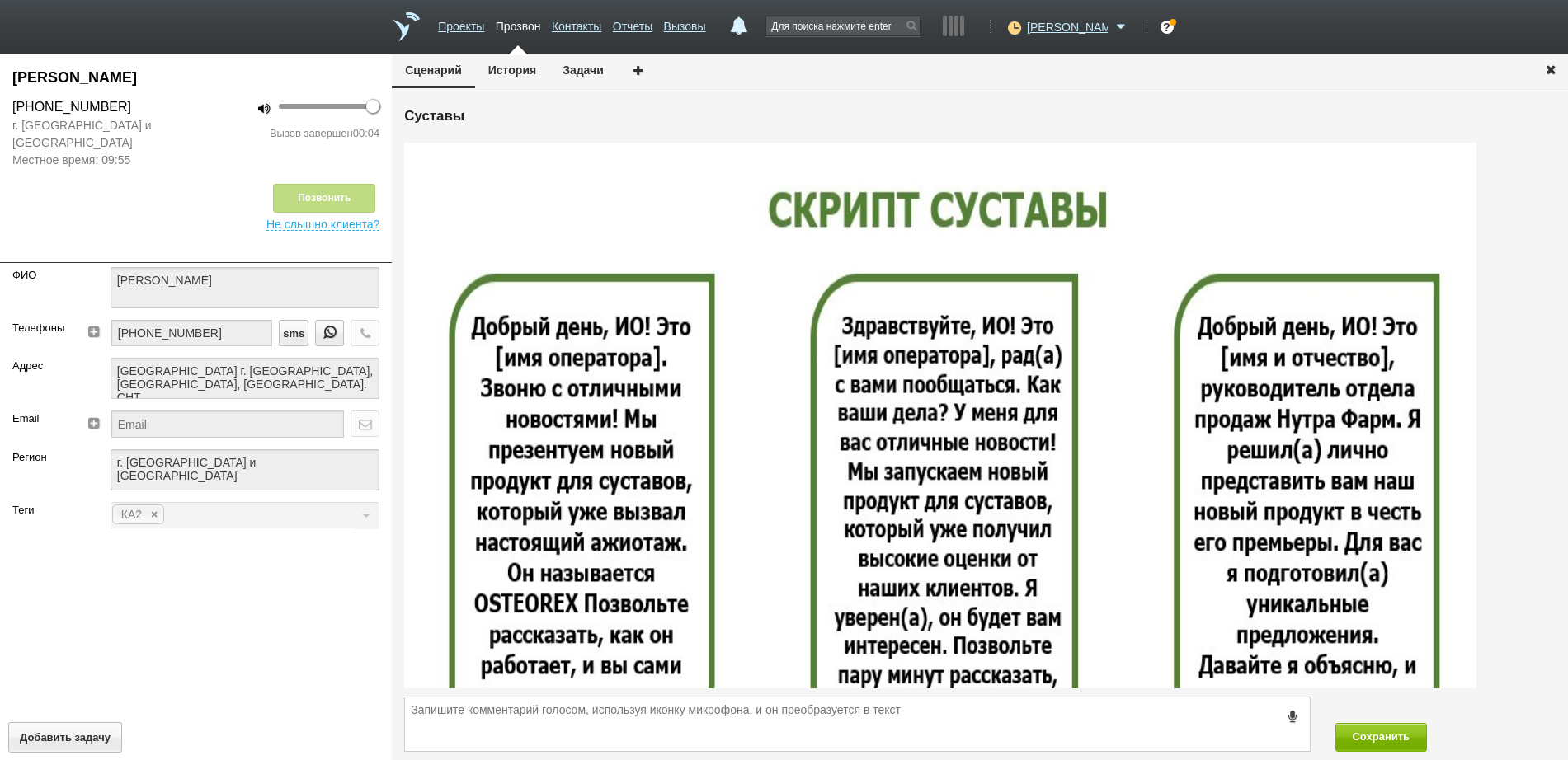
click at [1551, 67] on icon "button" at bounding box center [1551, 68] width 18 height 12
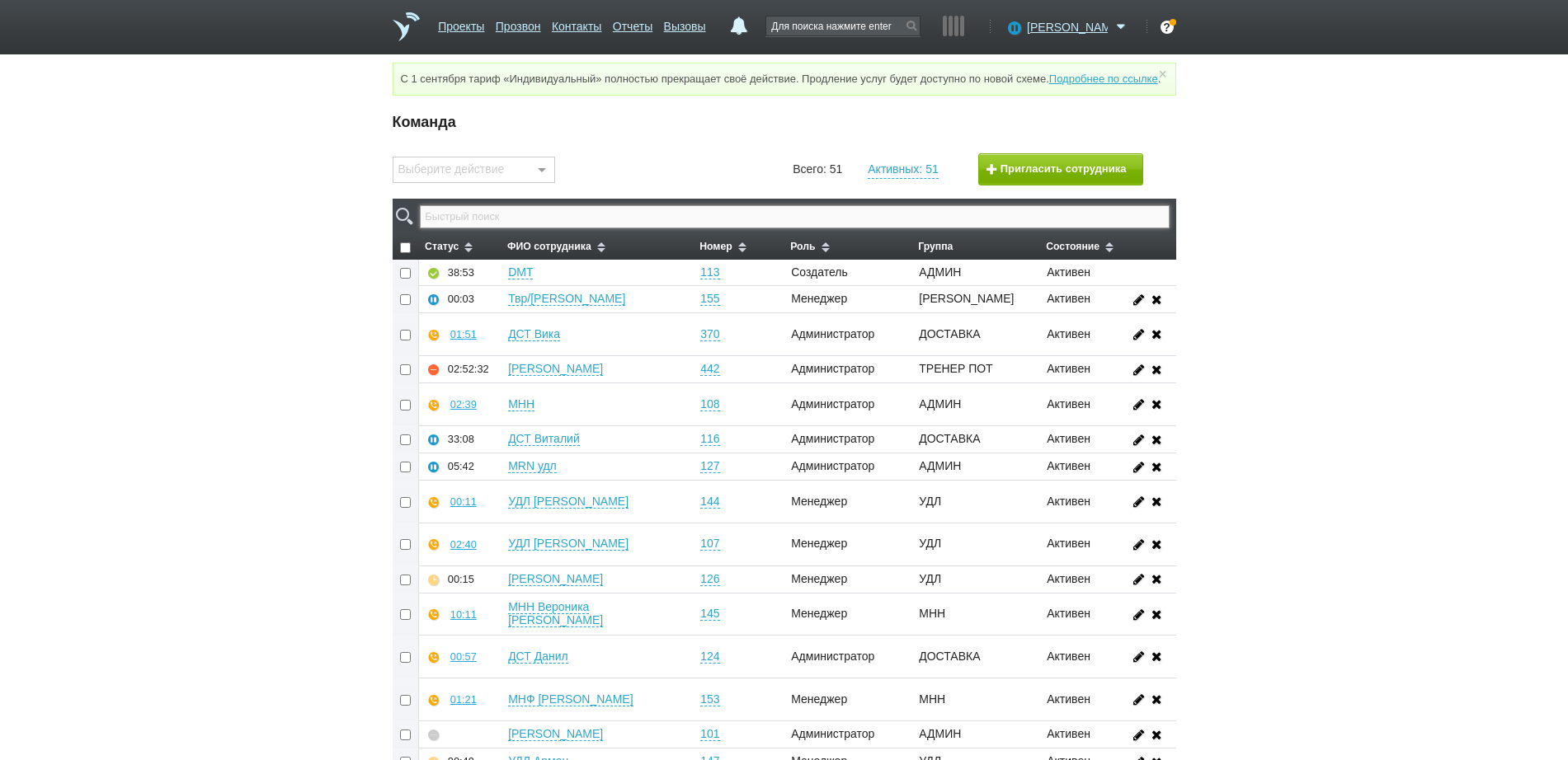
click at [822, 228] on input "text" at bounding box center [794, 217] width 749 height 23
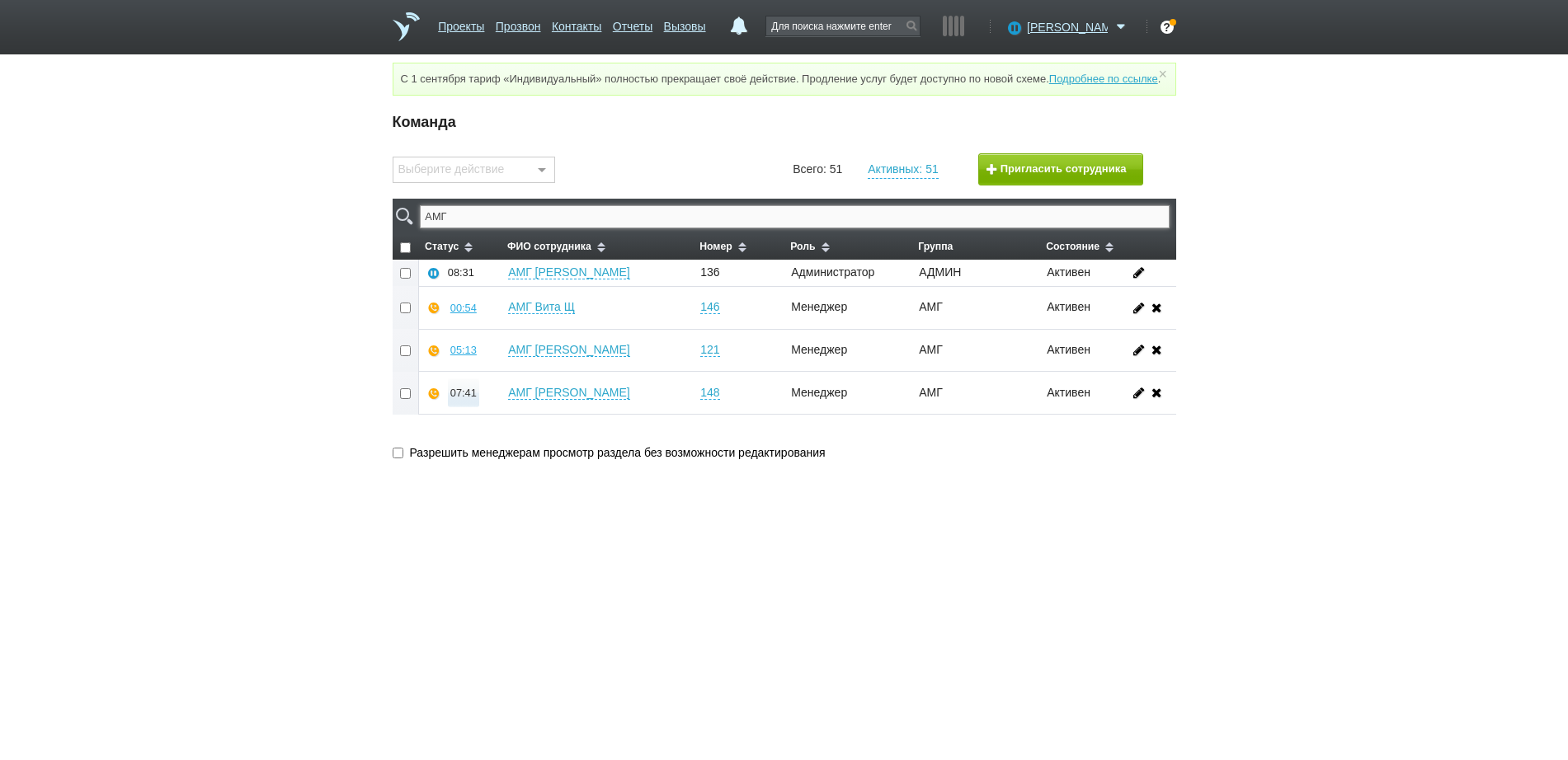
type input "АМГ"
click at [456, 399] on div "07:41" at bounding box center [464, 392] width 27 height 12
click at [480, 349] on button "Прослушать" at bounding box center [512, 334] width 127 height 29
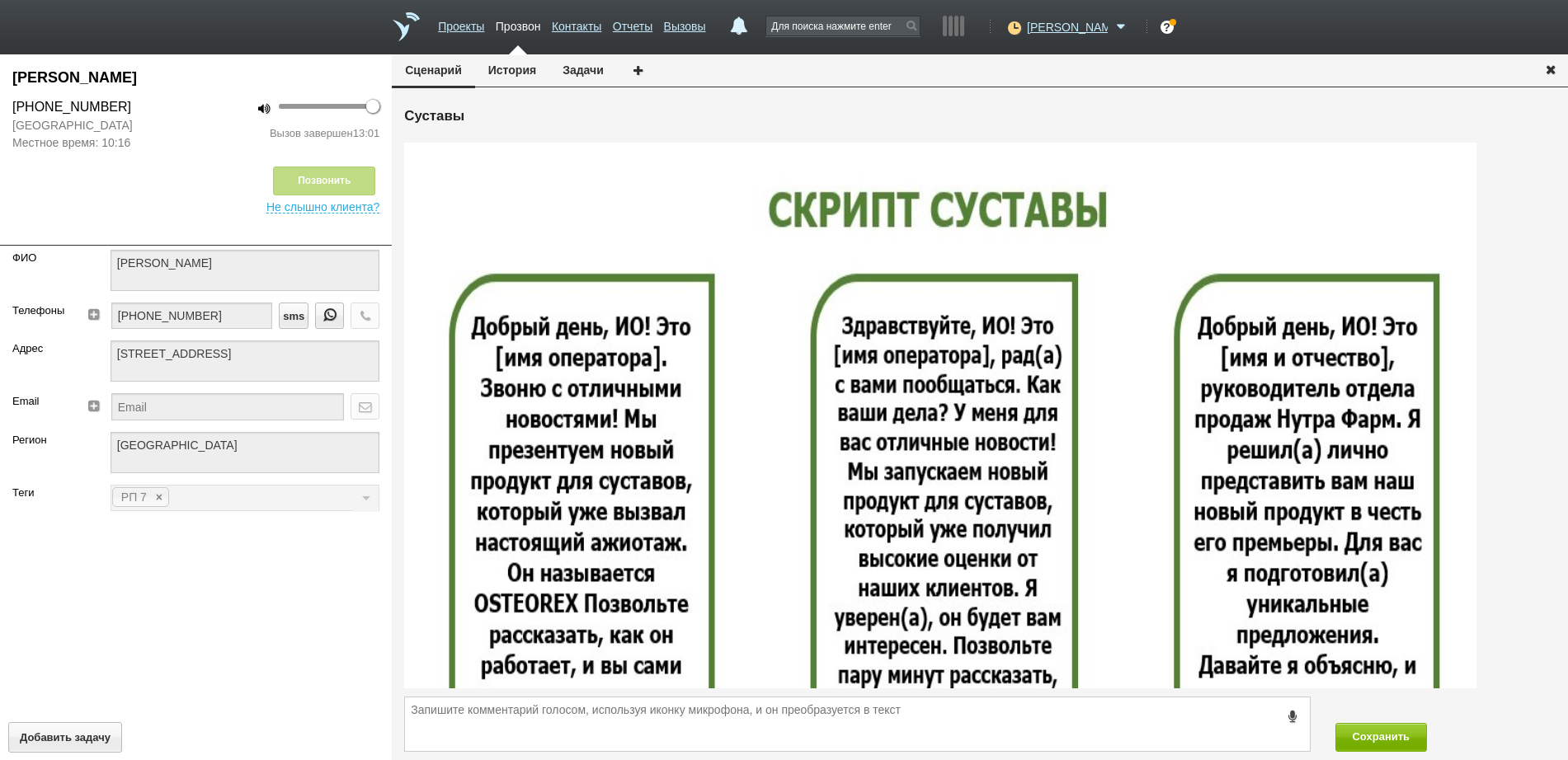
click at [1554, 68] on icon "button" at bounding box center [1551, 68] width 18 height 12
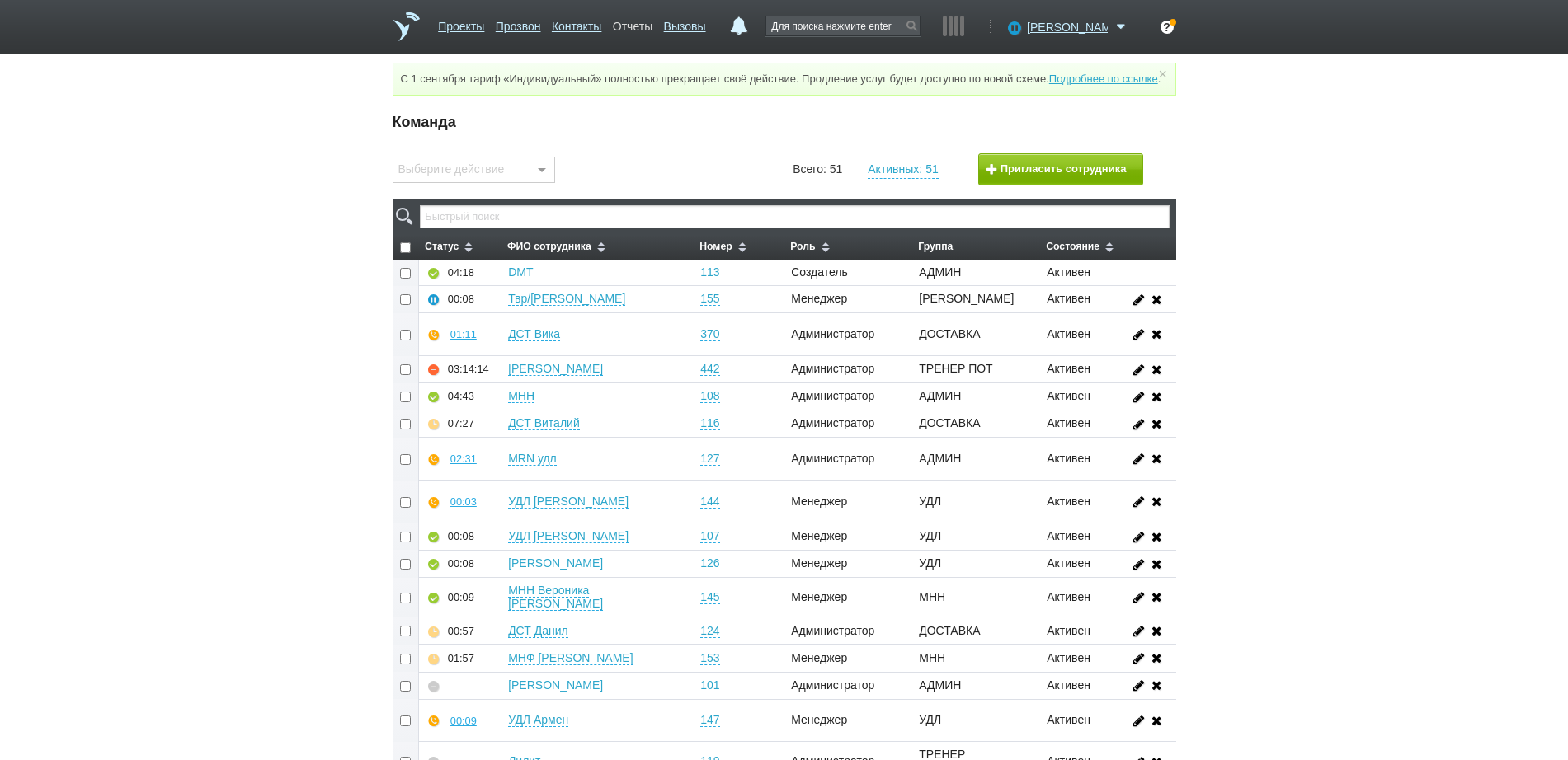
click at [643, 17] on link "Отчеты" at bounding box center [633, 23] width 40 height 24
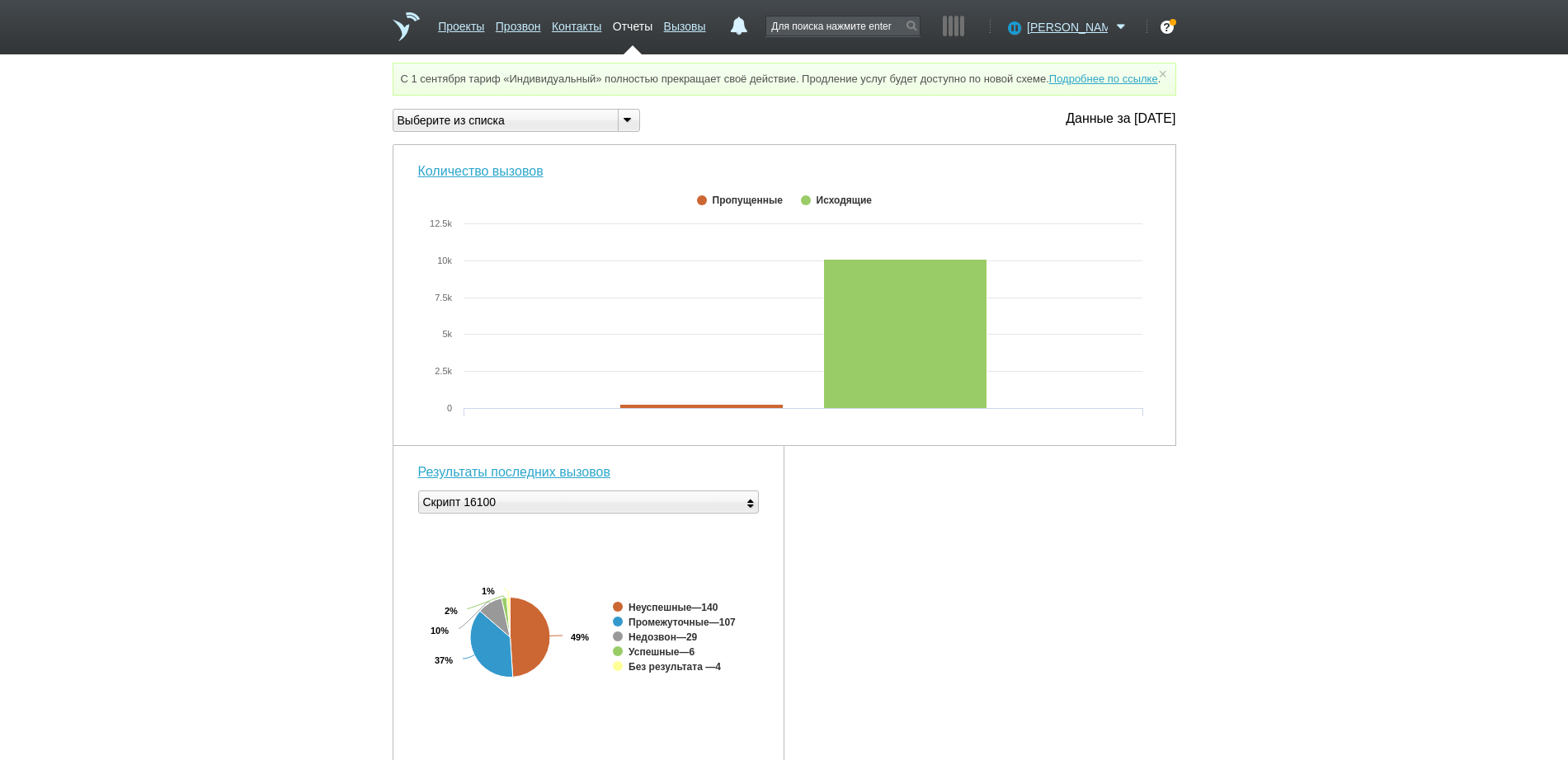
click at [558, 129] on div "Выберите из списка" at bounding box center [499, 121] width 212 height 17
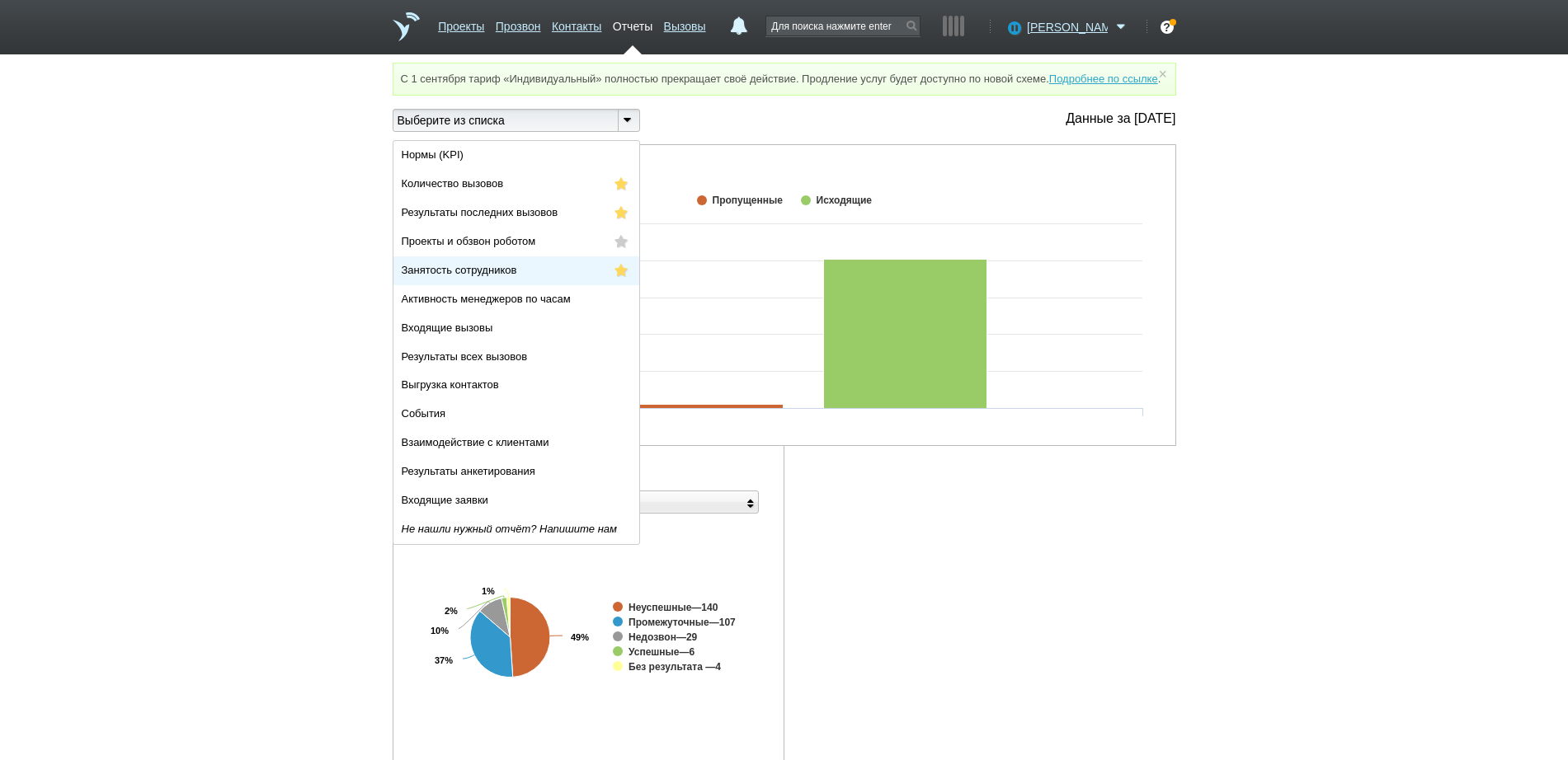
click at [515, 276] on span "Занятость сотрудников" at bounding box center [459, 270] width 116 height 12
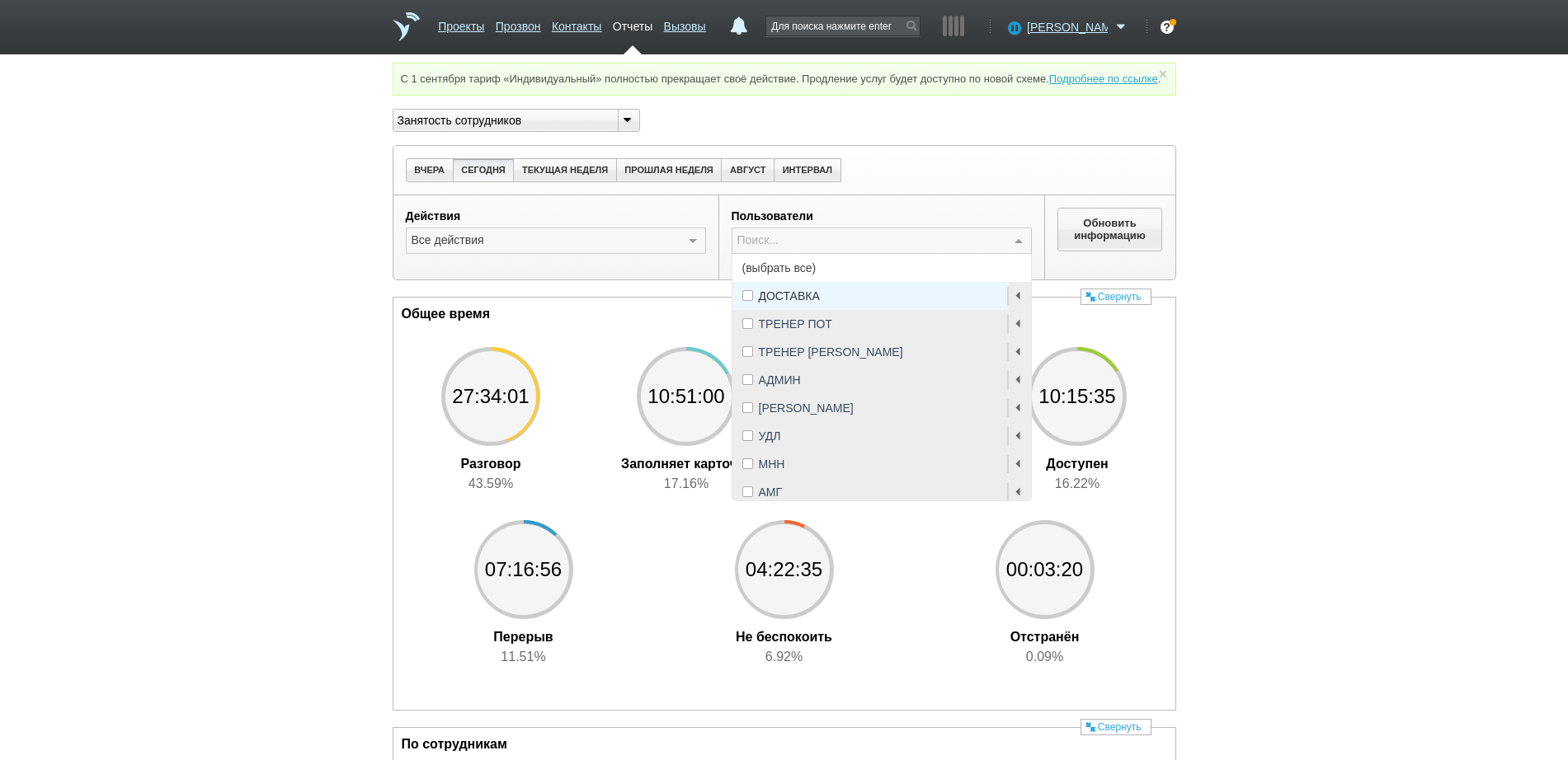
click at [795, 282] on span "(выбрать все)" at bounding box center [881, 268] width 298 height 28
click at [791, 498] on div "АМГ" at bounding box center [881, 492] width 279 height 12
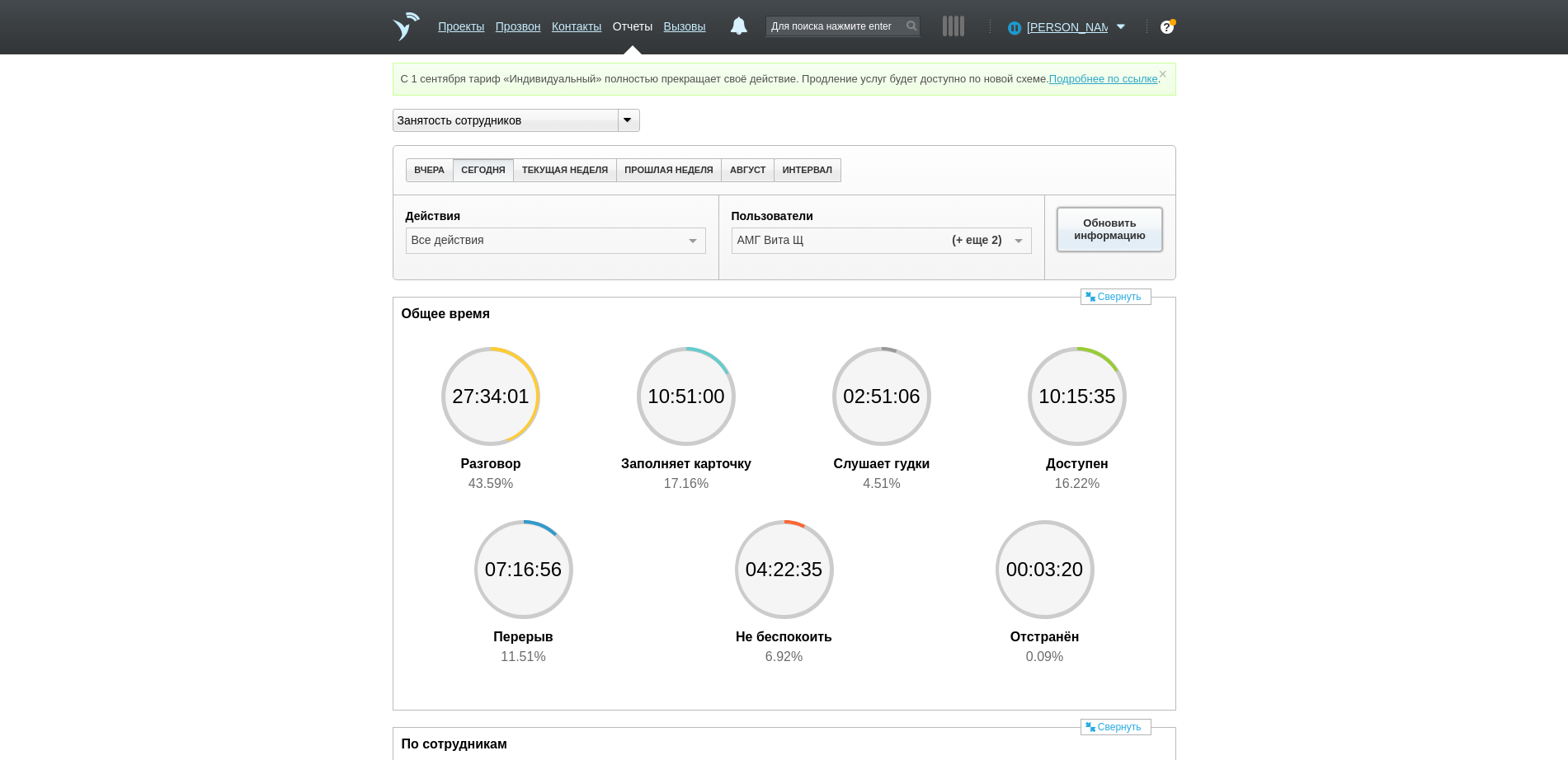
click at [1127, 236] on button "Обновить информацию" at bounding box center [1110, 229] width 106 height 42
click at [1075, 22] on span "[PERSON_NAME]" at bounding box center [1067, 27] width 81 height 17
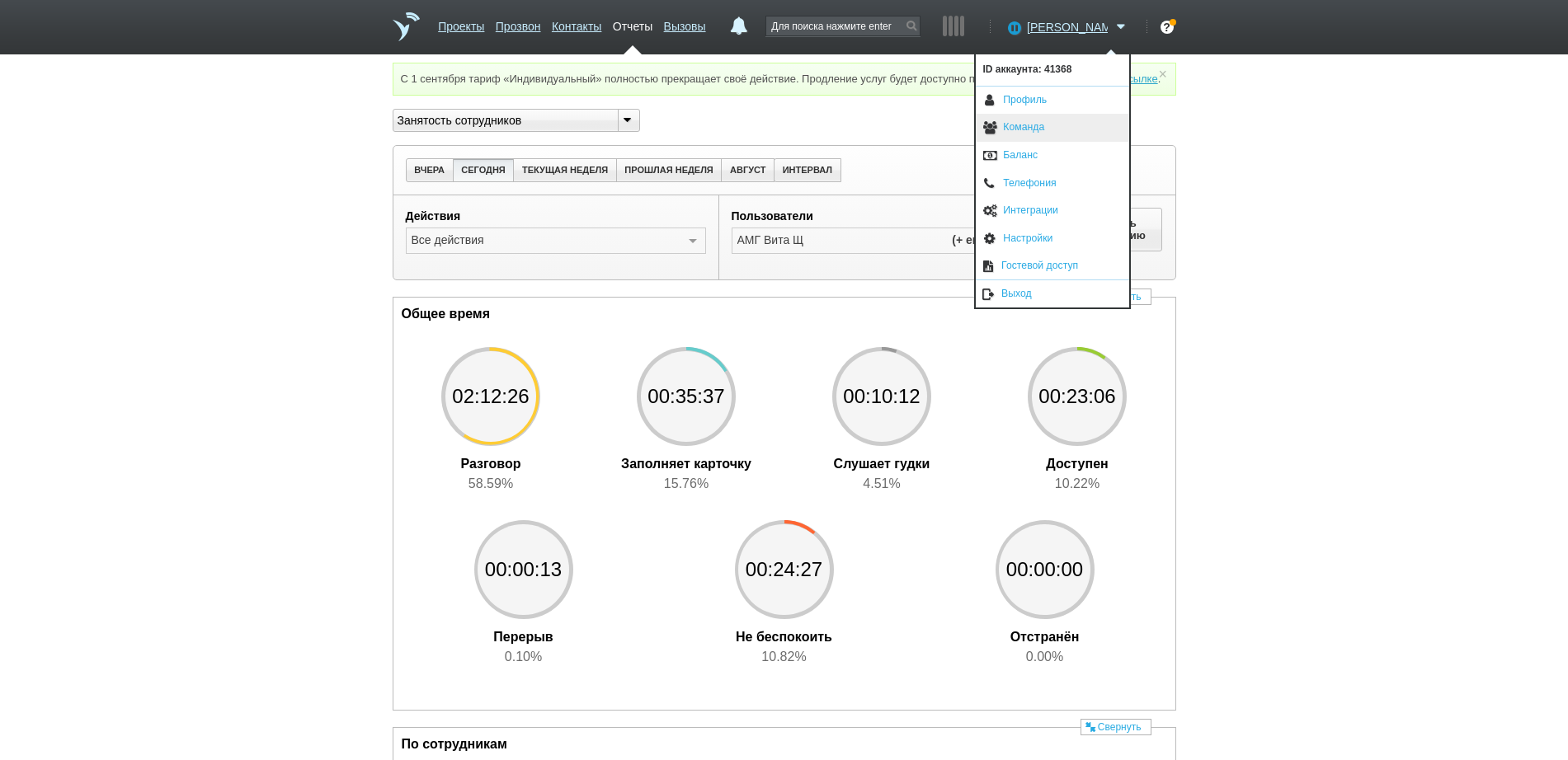
click at [1040, 126] on link "Команда" at bounding box center [1053, 128] width 153 height 28
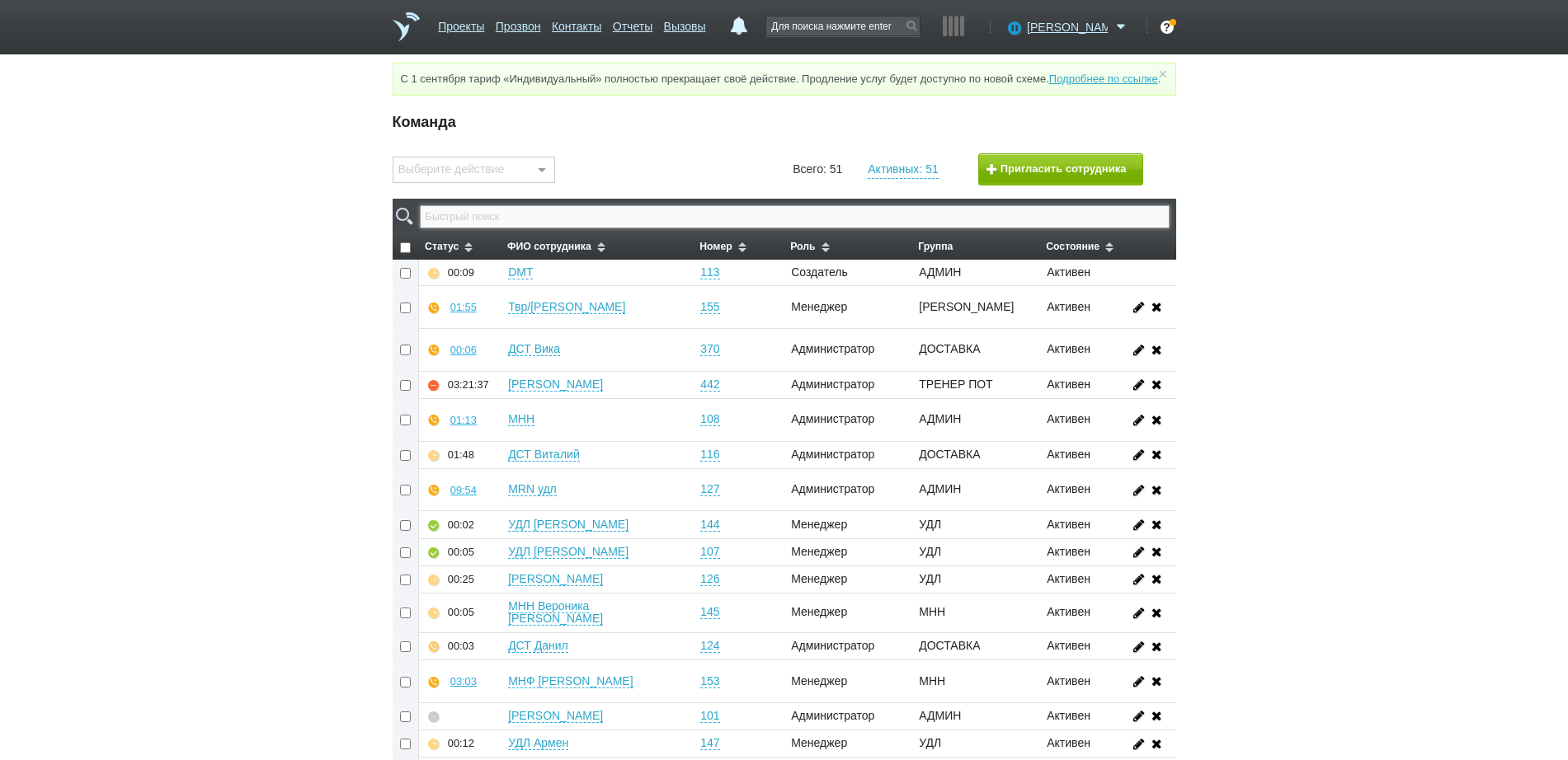
click at [843, 228] on input "text" at bounding box center [794, 217] width 749 height 23
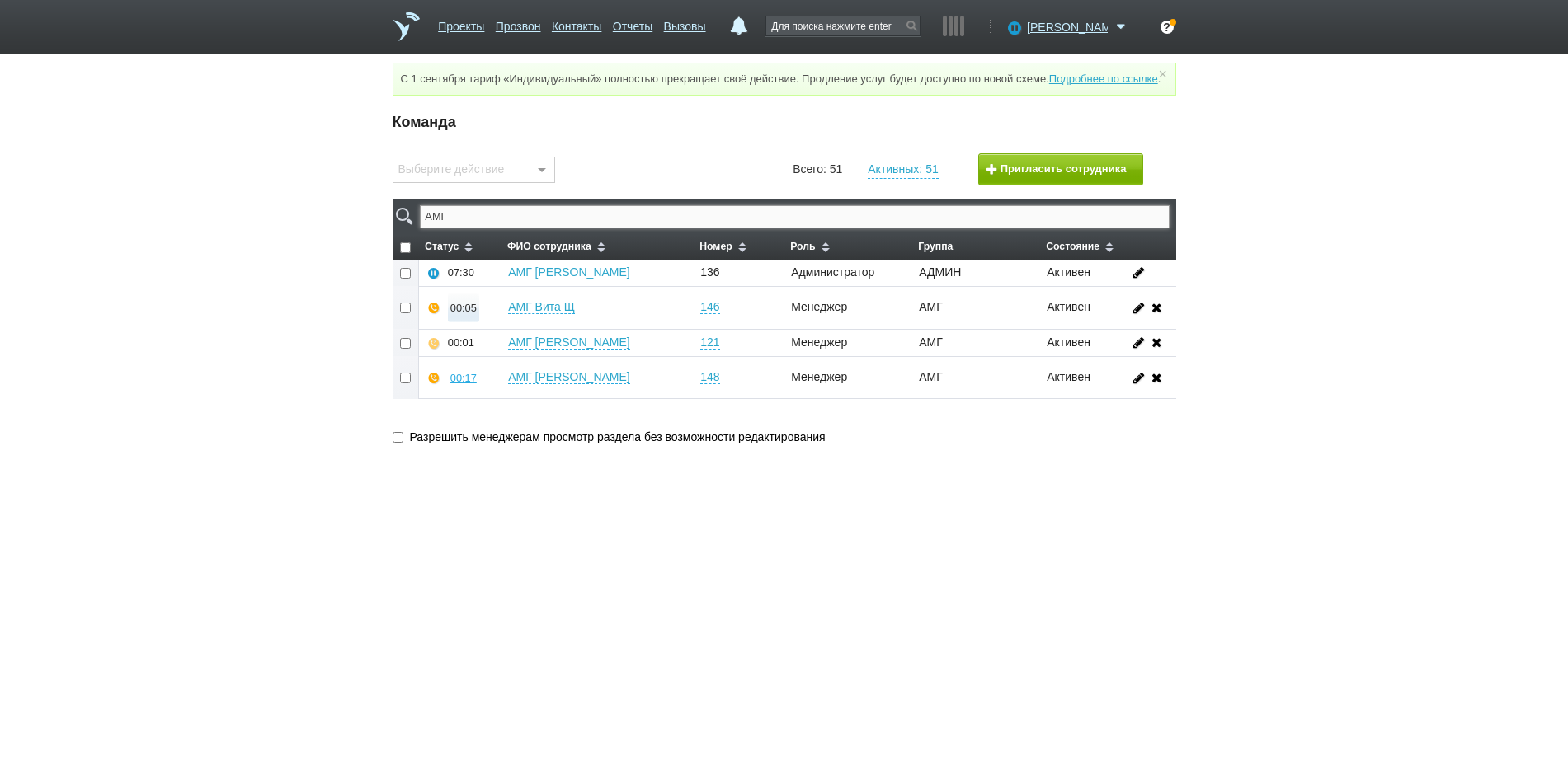
type input "АМГ"
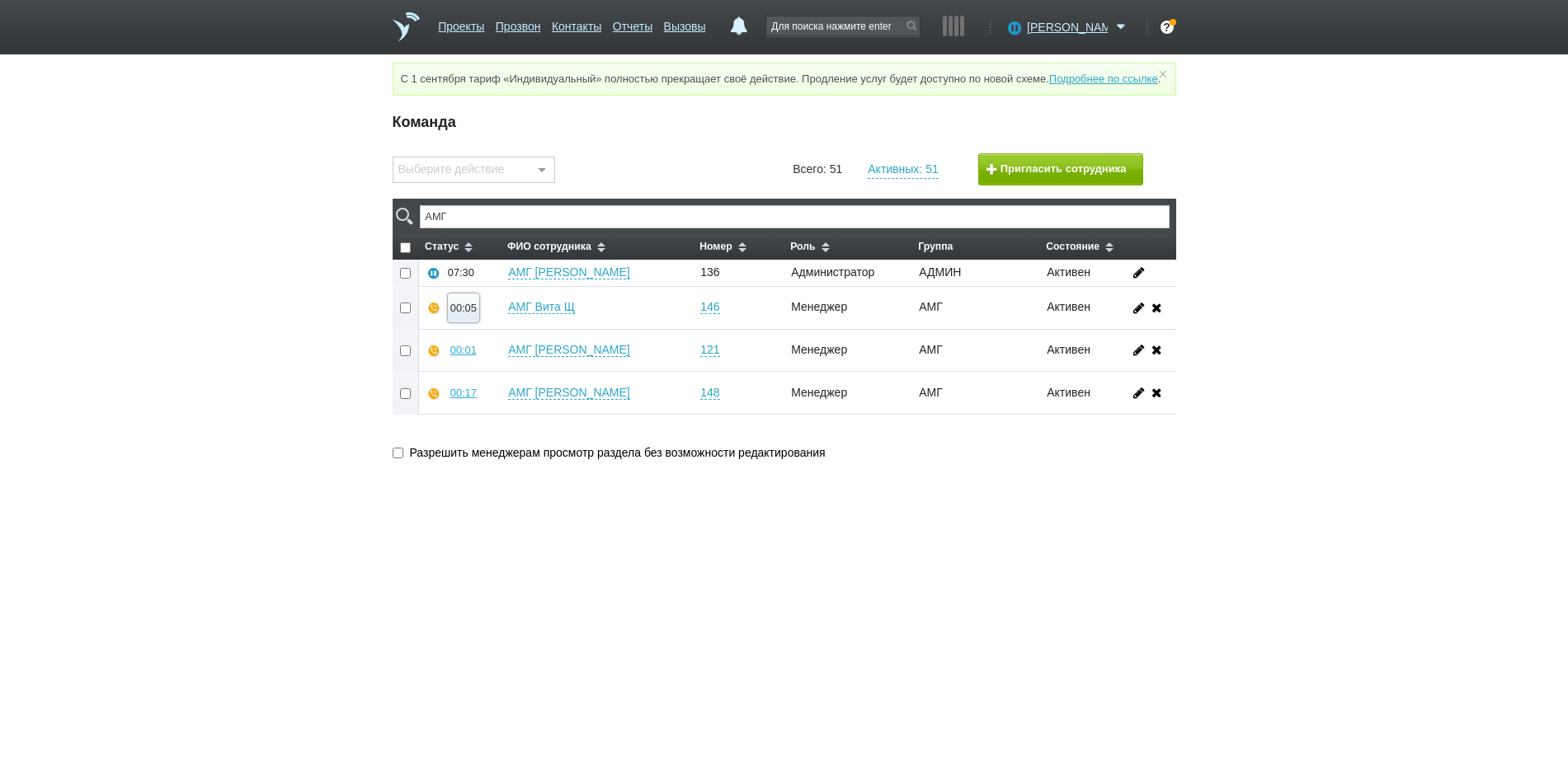
click at [453, 314] on div "00:05" at bounding box center [464, 307] width 27 height 12
click at [499, 264] on button "Прослушать" at bounding box center [512, 249] width 127 height 29
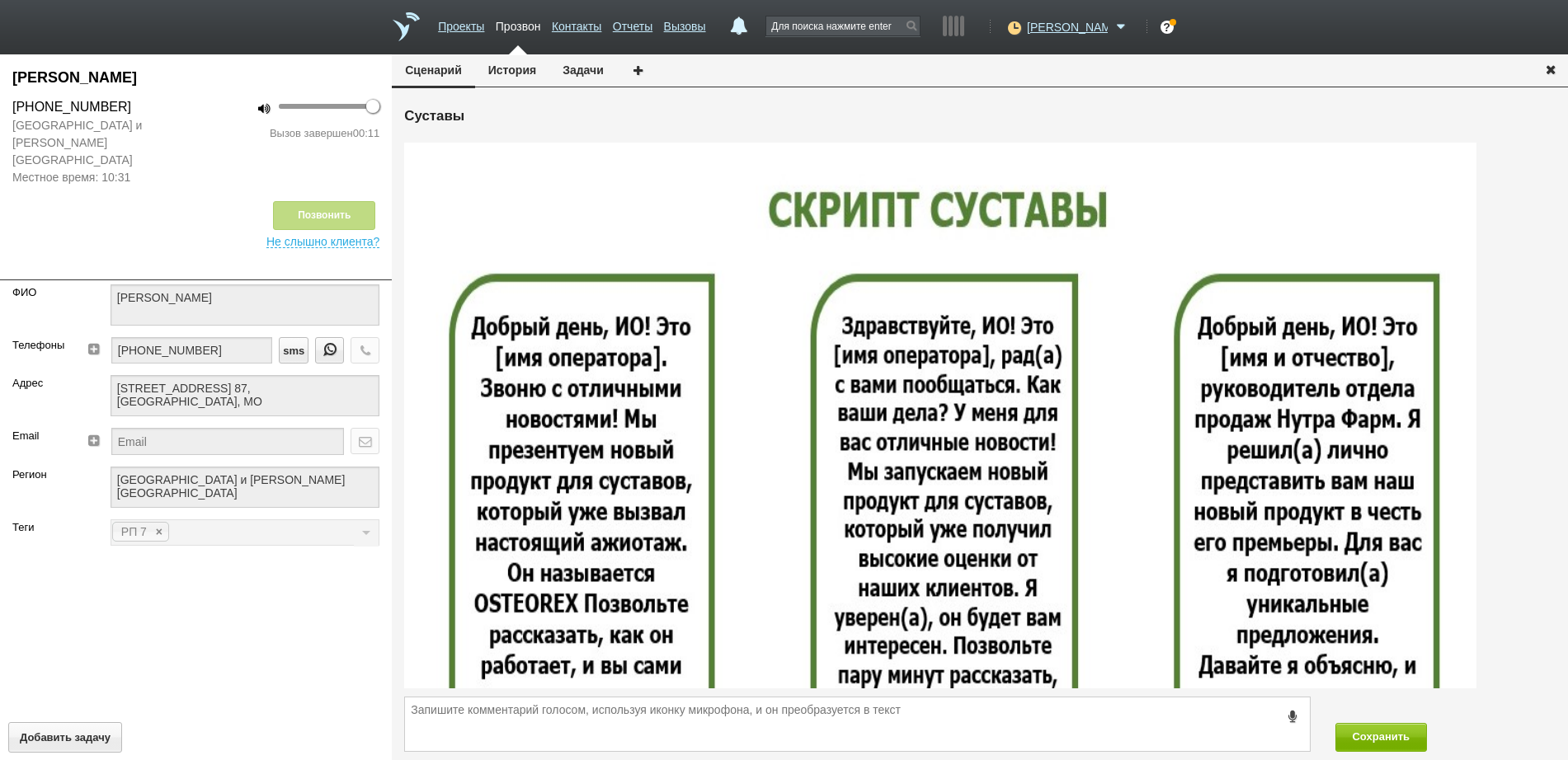
click at [1548, 73] on icon "button" at bounding box center [1551, 68] width 18 height 12
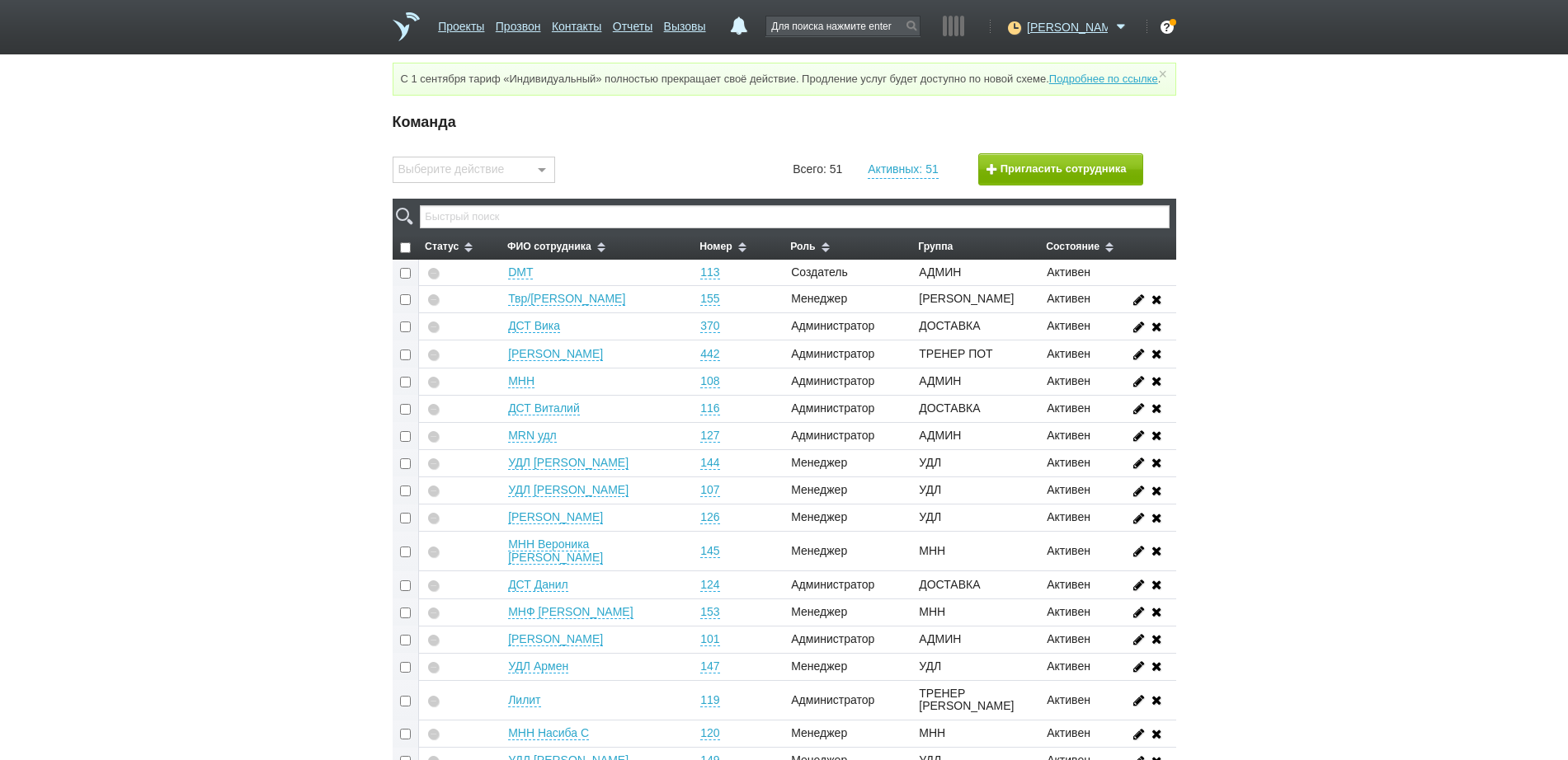
click at [611, 220] on div at bounding box center [784, 217] width 784 height 37
click at [610, 228] on input "text" at bounding box center [794, 217] width 749 height 23
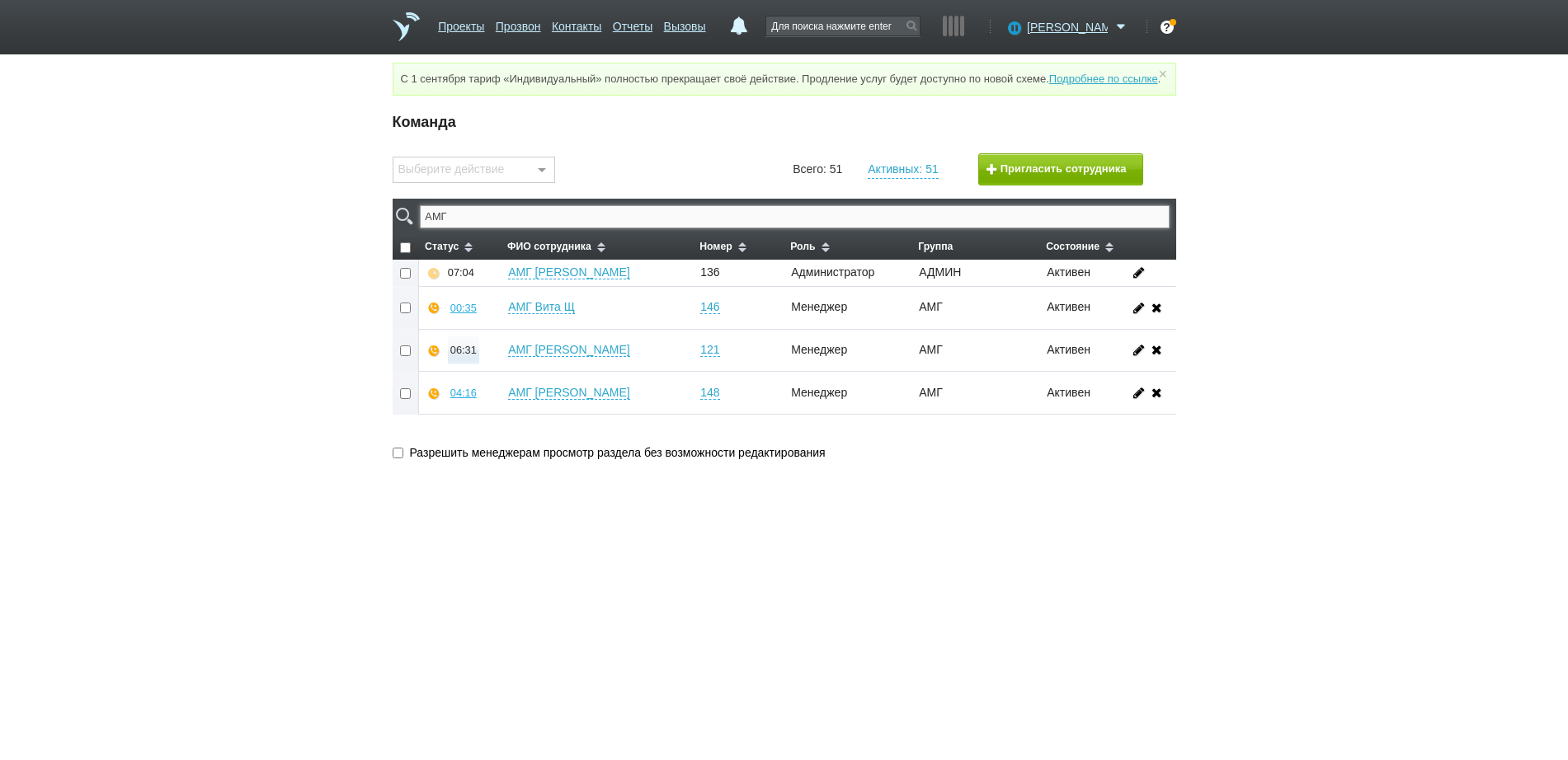
type input "АМГ"
click at [457, 356] on div "06:31" at bounding box center [464, 350] width 27 height 12
click at [483, 305] on button "Прослушать" at bounding box center [512, 291] width 127 height 29
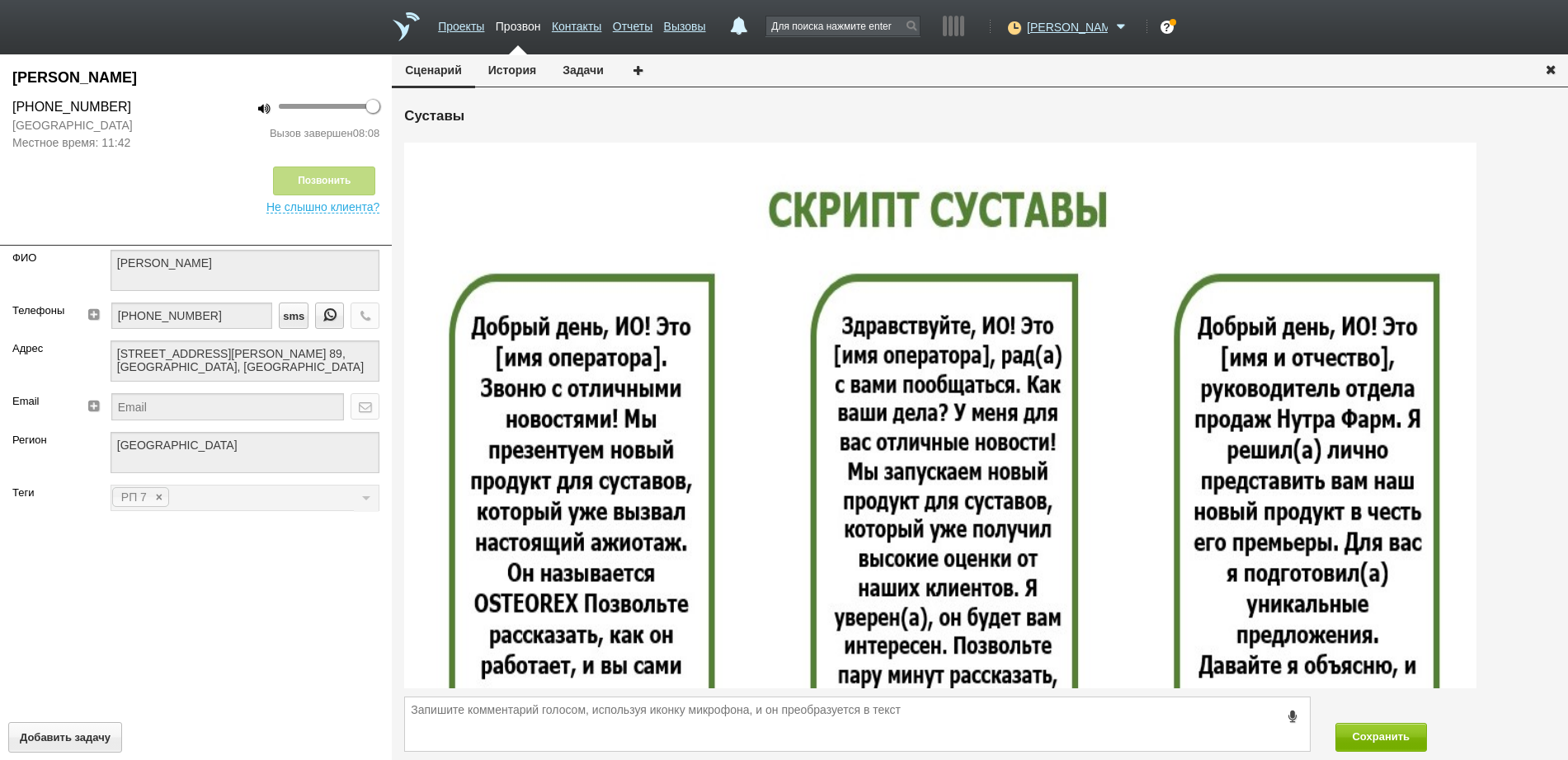
click at [1554, 67] on icon "button" at bounding box center [1551, 68] width 18 height 12
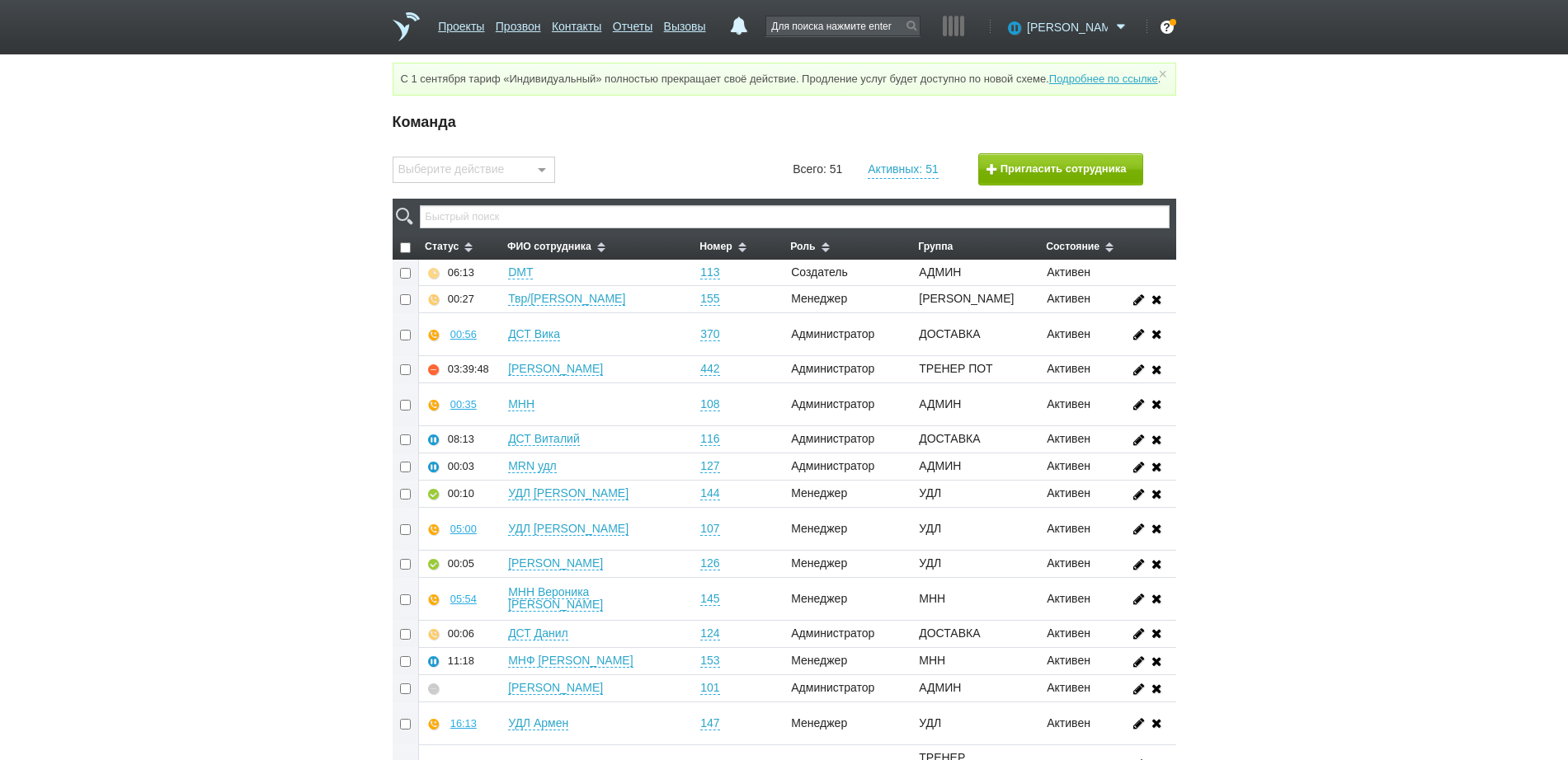
click at [1097, 27] on span "[PERSON_NAME]" at bounding box center [1067, 27] width 81 height 17
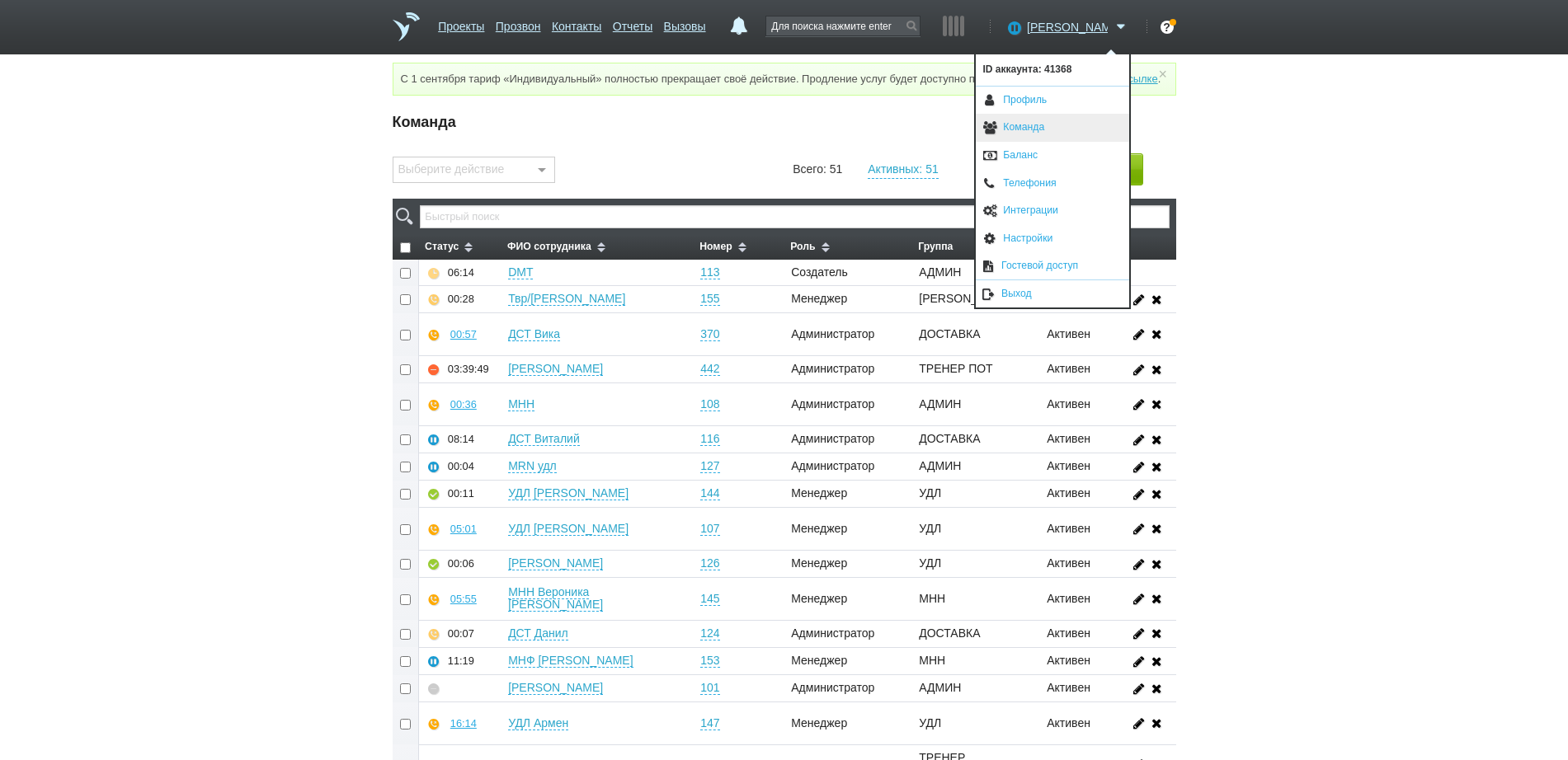
click at [1033, 136] on link "Команда" at bounding box center [1053, 128] width 153 height 28
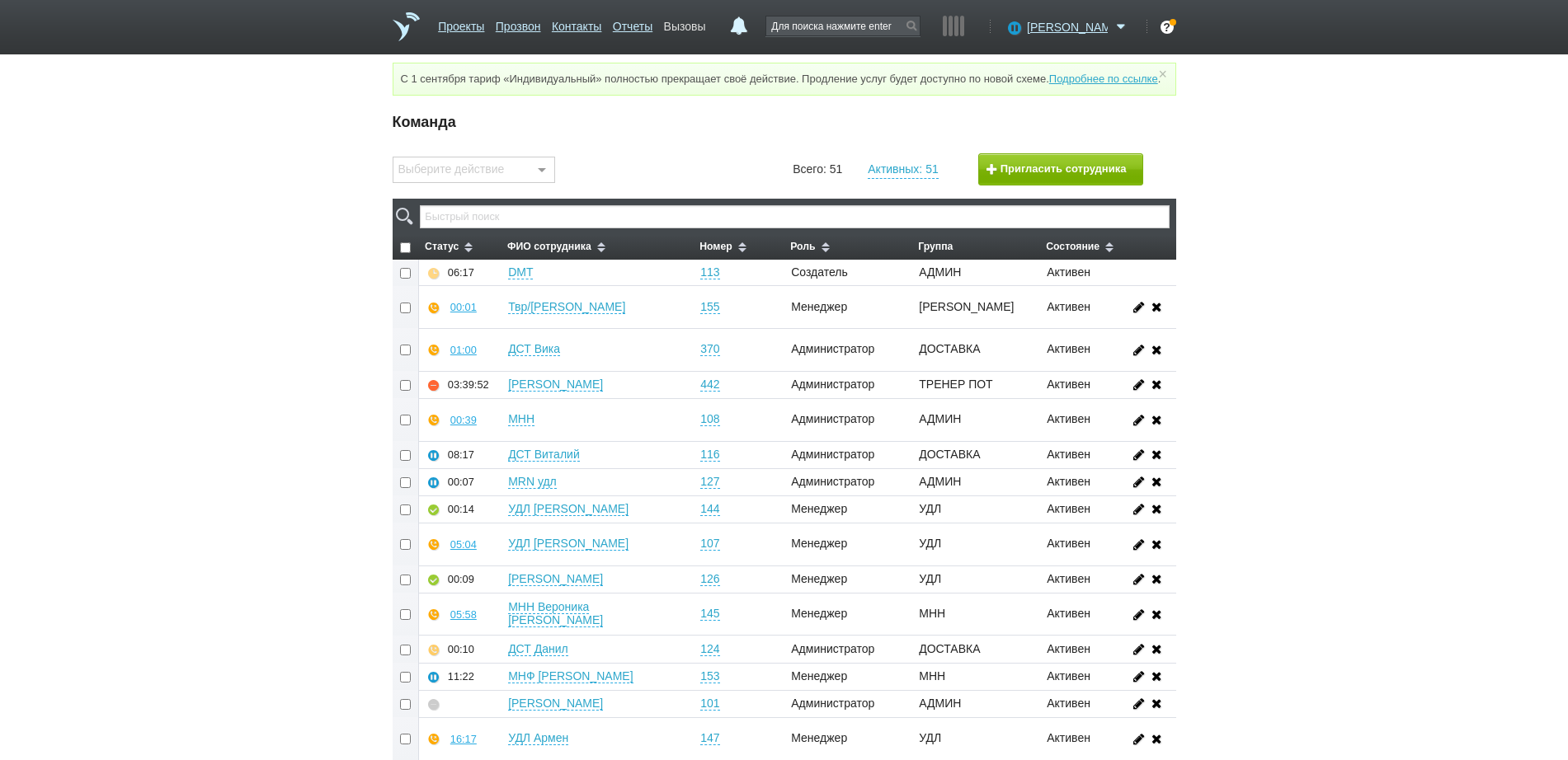
click at [706, 22] on link "Вызовы" at bounding box center [684, 23] width 42 height 24
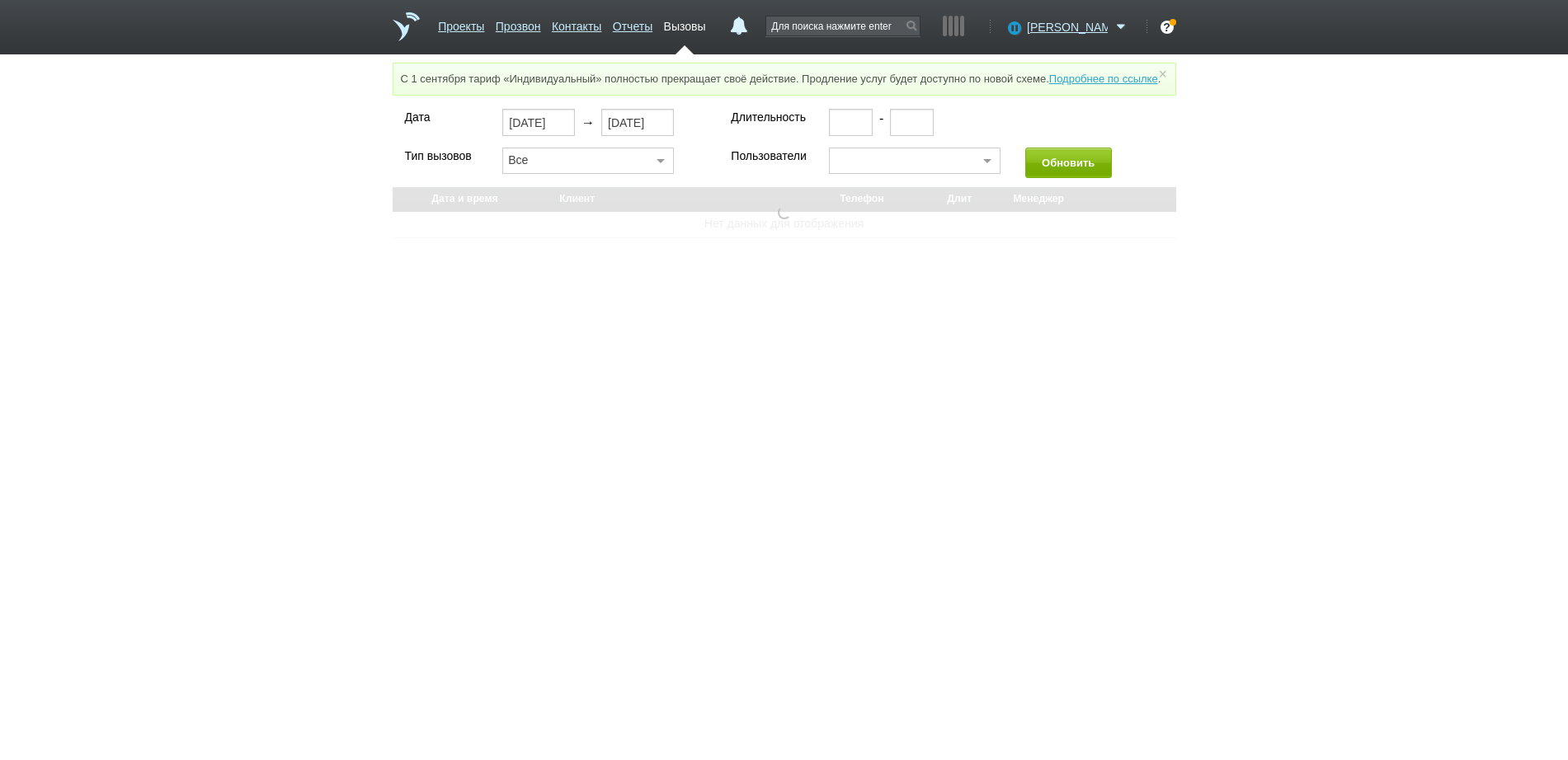
select select "30"
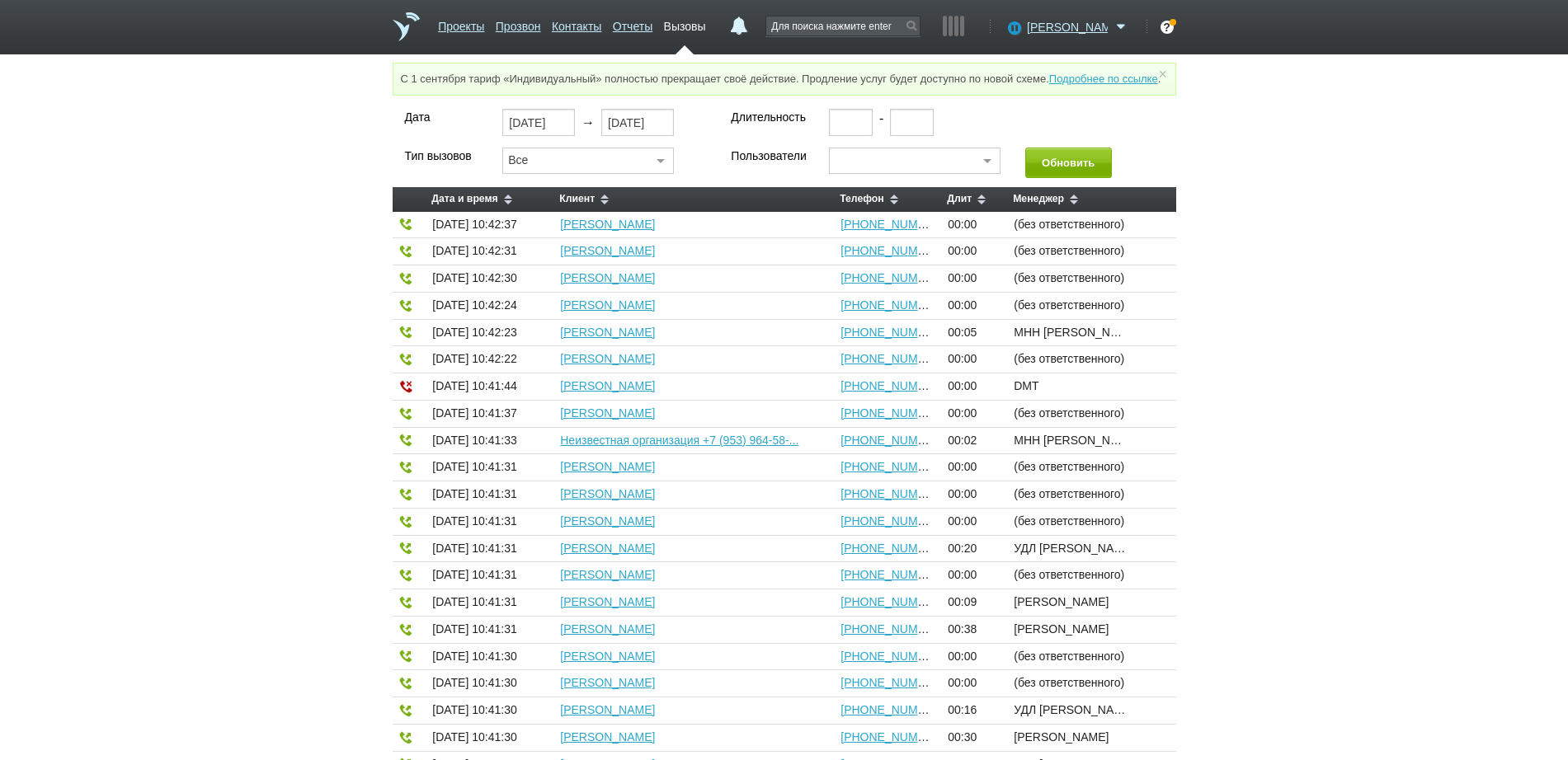
click at [855, 173] on div at bounding box center [914, 161] width 172 height 27
type input "Юлия"
click at [895, 221] on span "АМГ [PERSON_NAME]" at bounding box center [917, 216] width 122 height 12
click at [1060, 176] on button "Обновить" at bounding box center [1068, 162] width 87 height 31
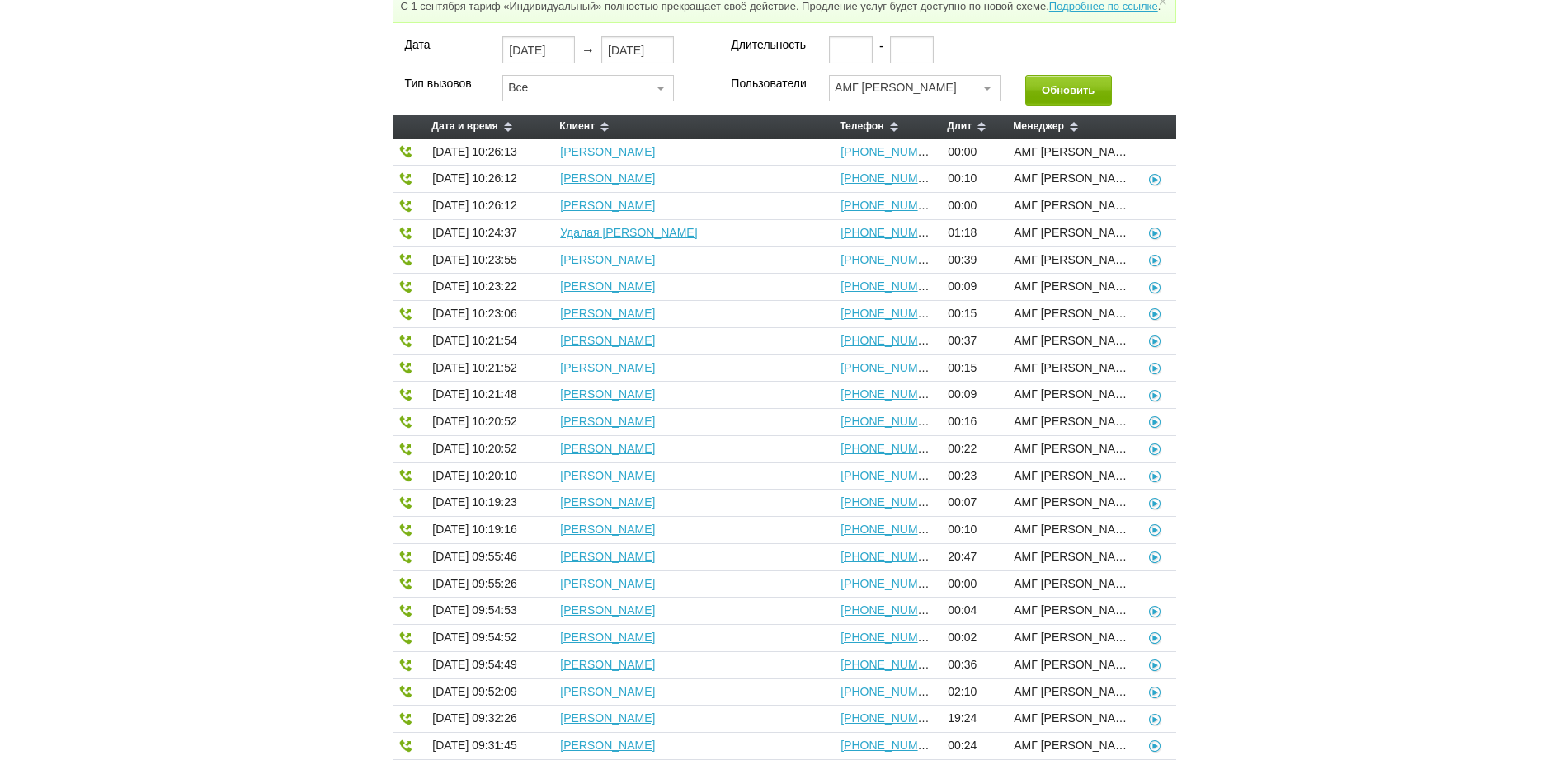
scroll to position [103, 0]
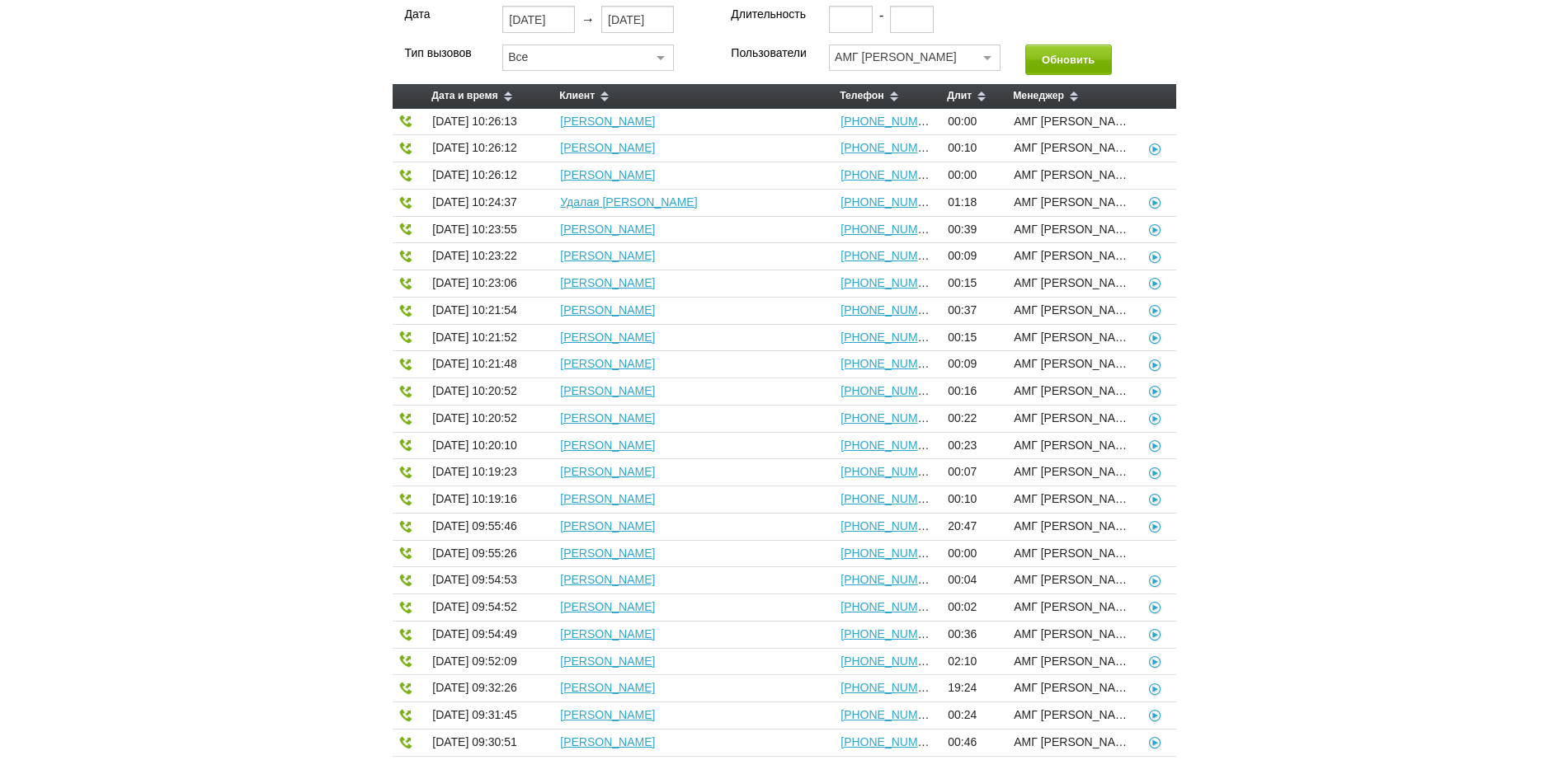
click at [972, 102] on span "Длит" at bounding box center [959, 96] width 25 height 12
click at [1156, 127] on icon at bounding box center [1156, 122] width 17 height 13
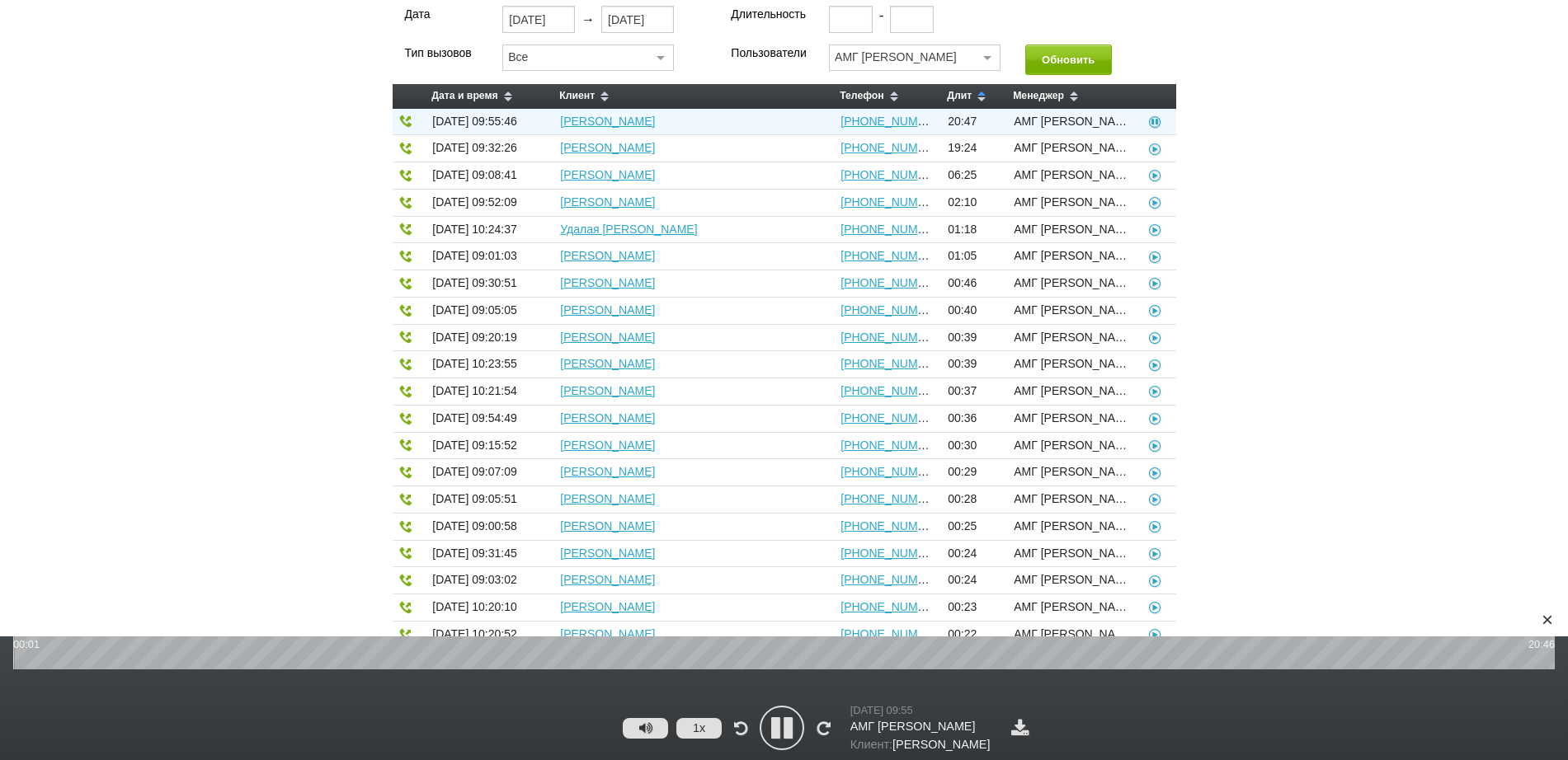
click at [779, 741] on icon at bounding box center [782, 728] width 42 height 42
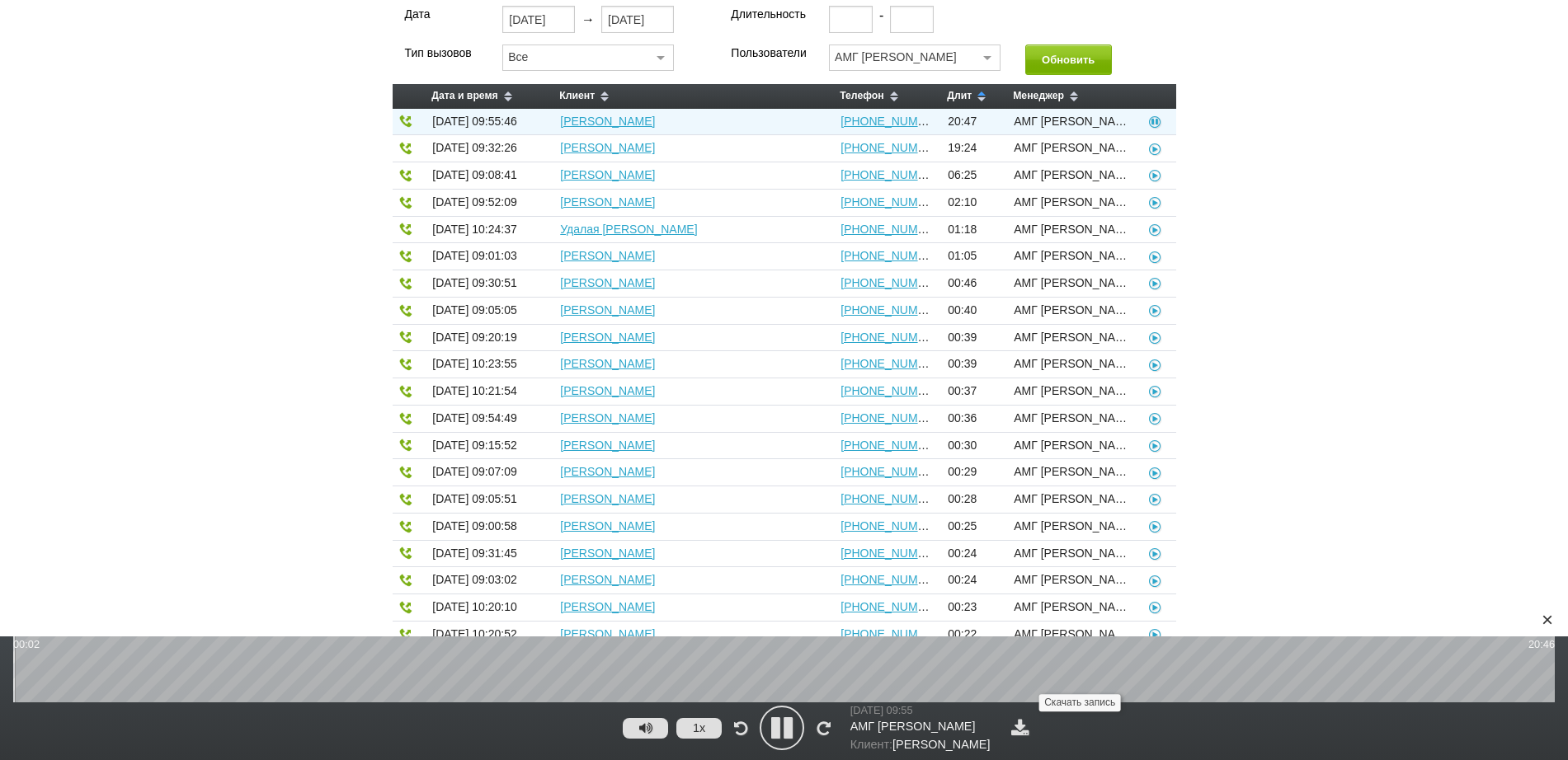
click at [1033, 728] on link at bounding box center [1020, 728] width 27 height 17
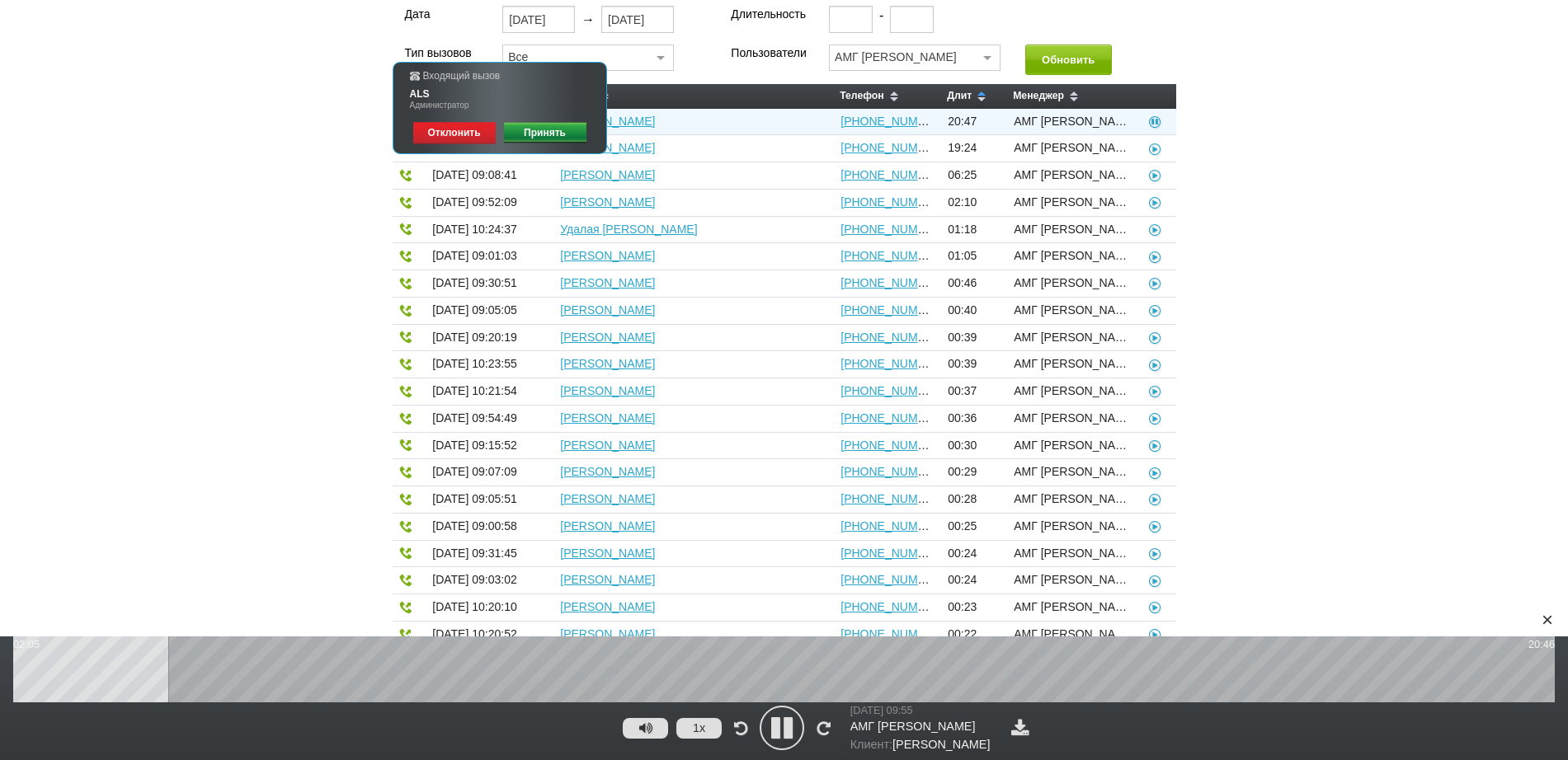
click at [526, 136] on link "Принять" at bounding box center [545, 133] width 82 height 22
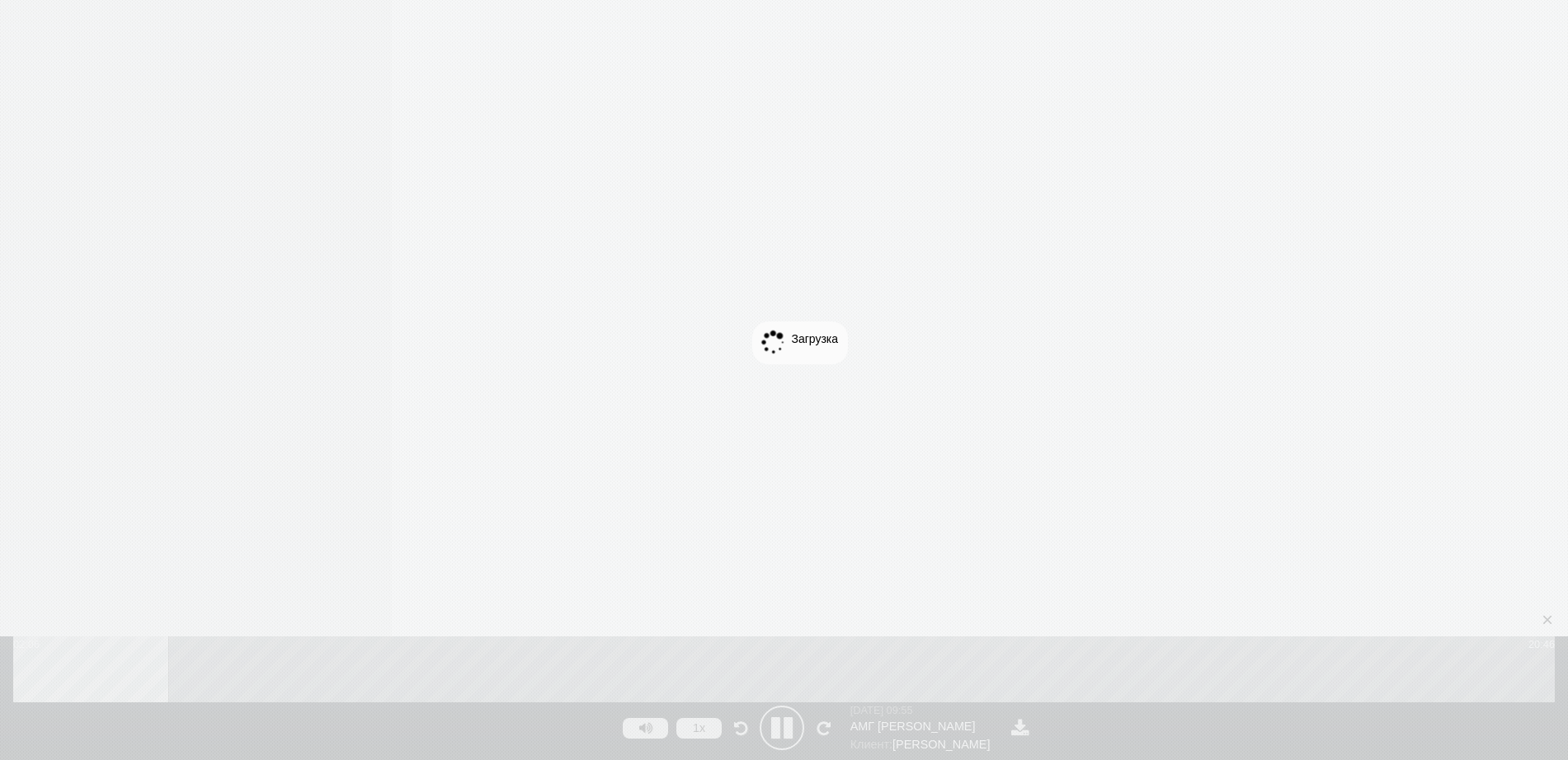
scroll to position [56, 0]
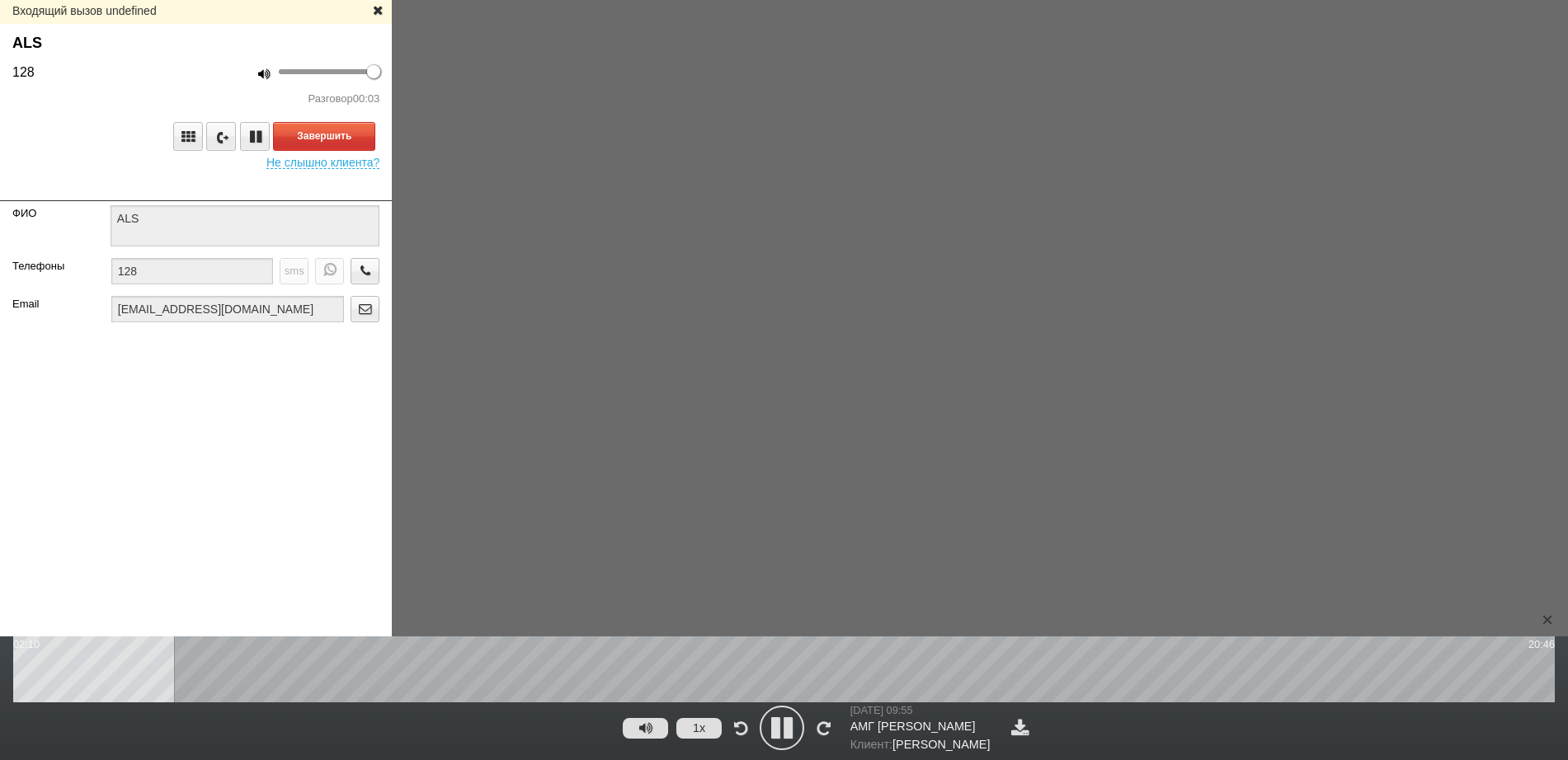
click at [766, 735] on icon at bounding box center [782, 728] width 42 height 42
click at [375, 9] on icon "button" at bounding box center [378, 9] width 18 height 12
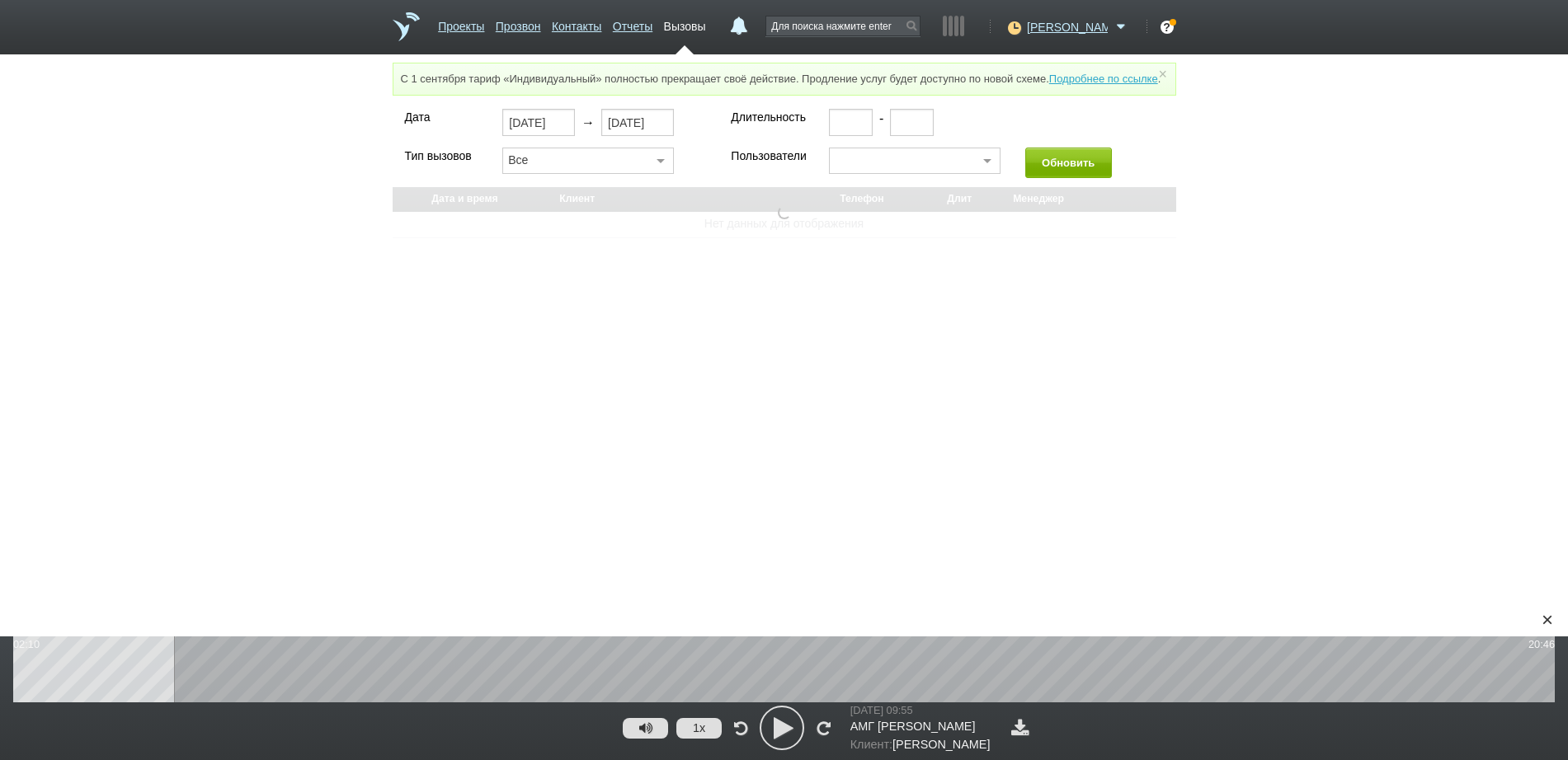
select select "30"
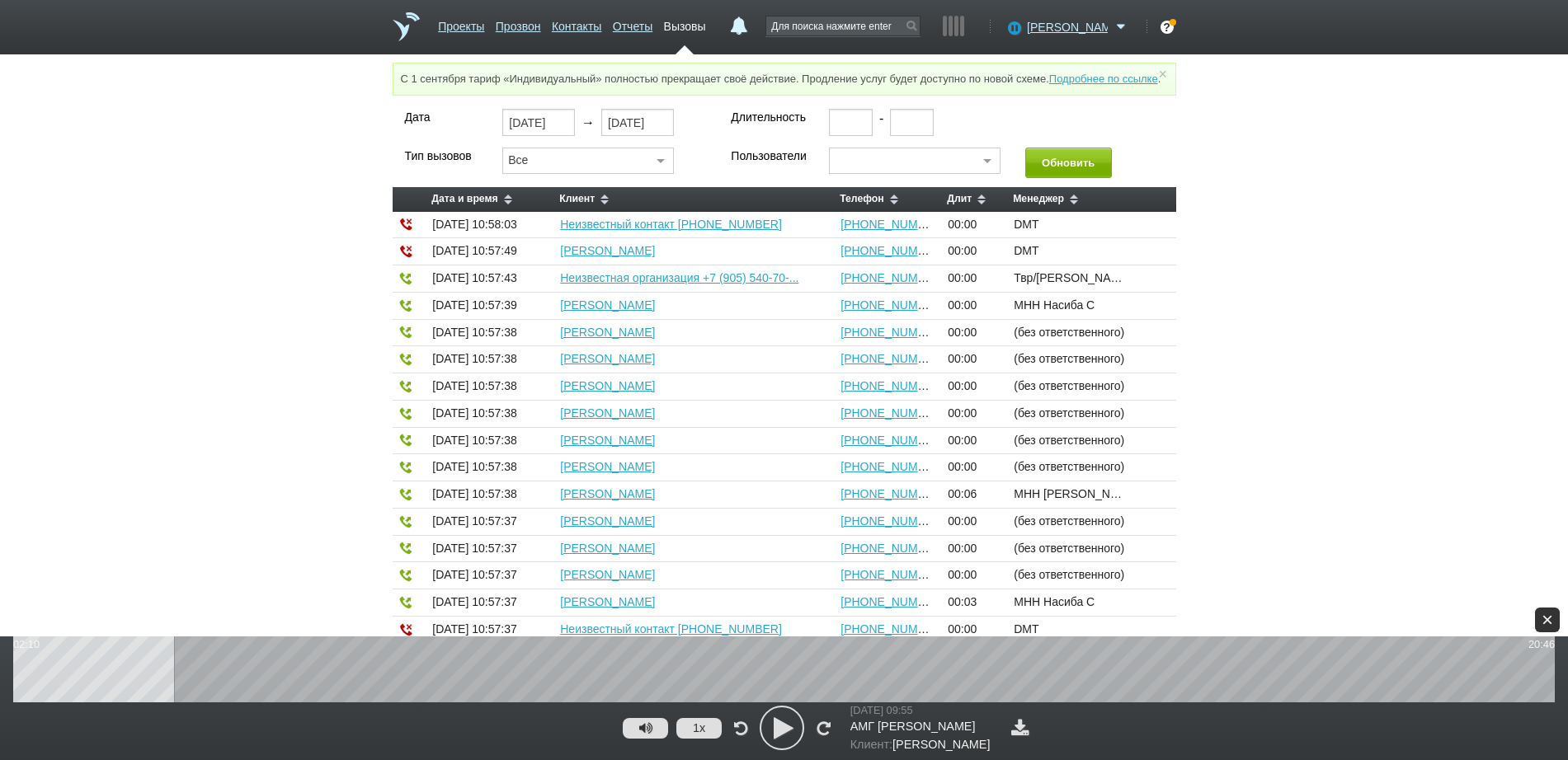
click at [1543, 612] on div "×" at bounding box center [1547, 620] width 25 height 25
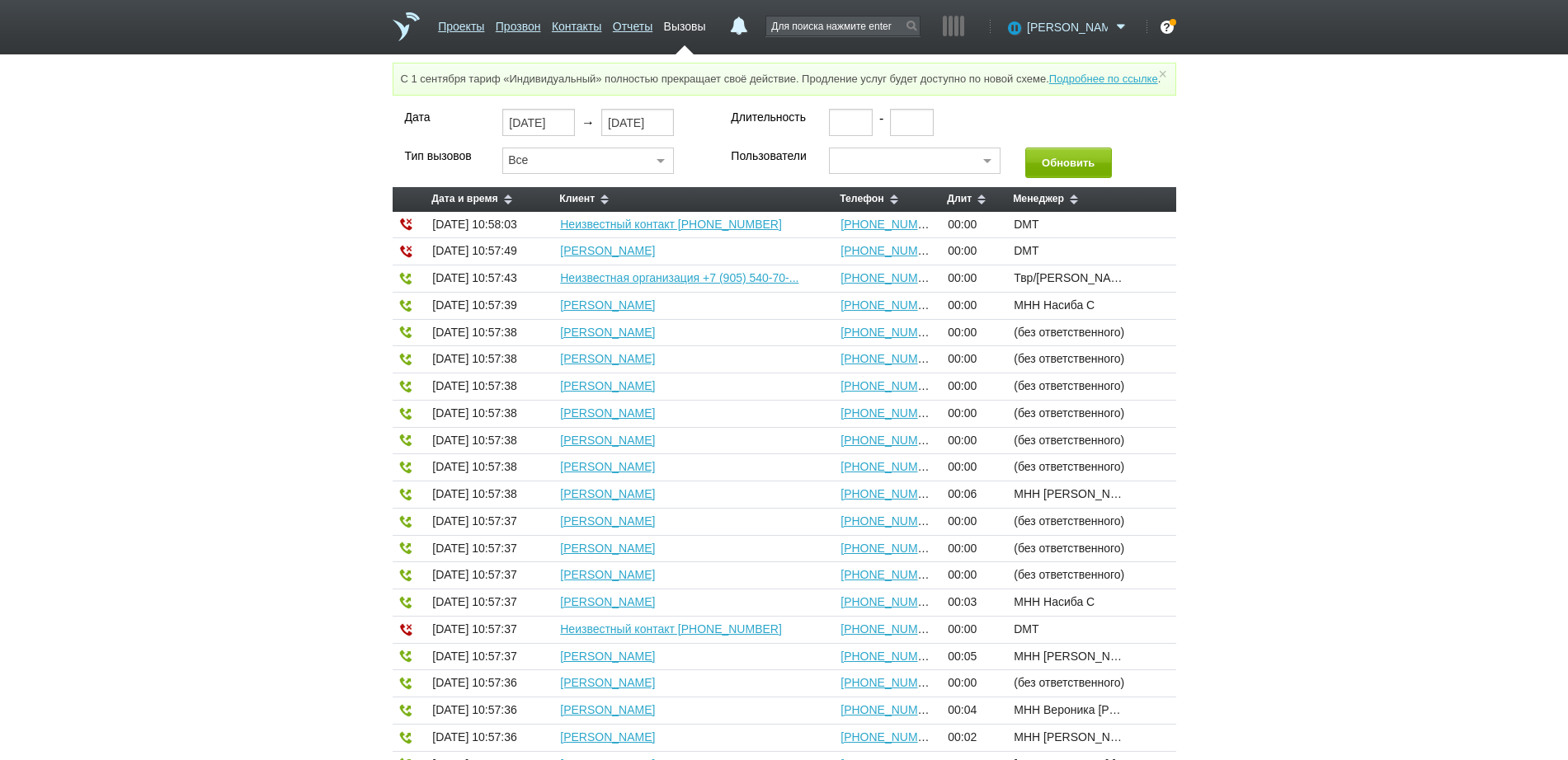
click at [1097, 31] on span "[PERSON_NAME]" at bounding box center [1067, 27] width 81 height 17
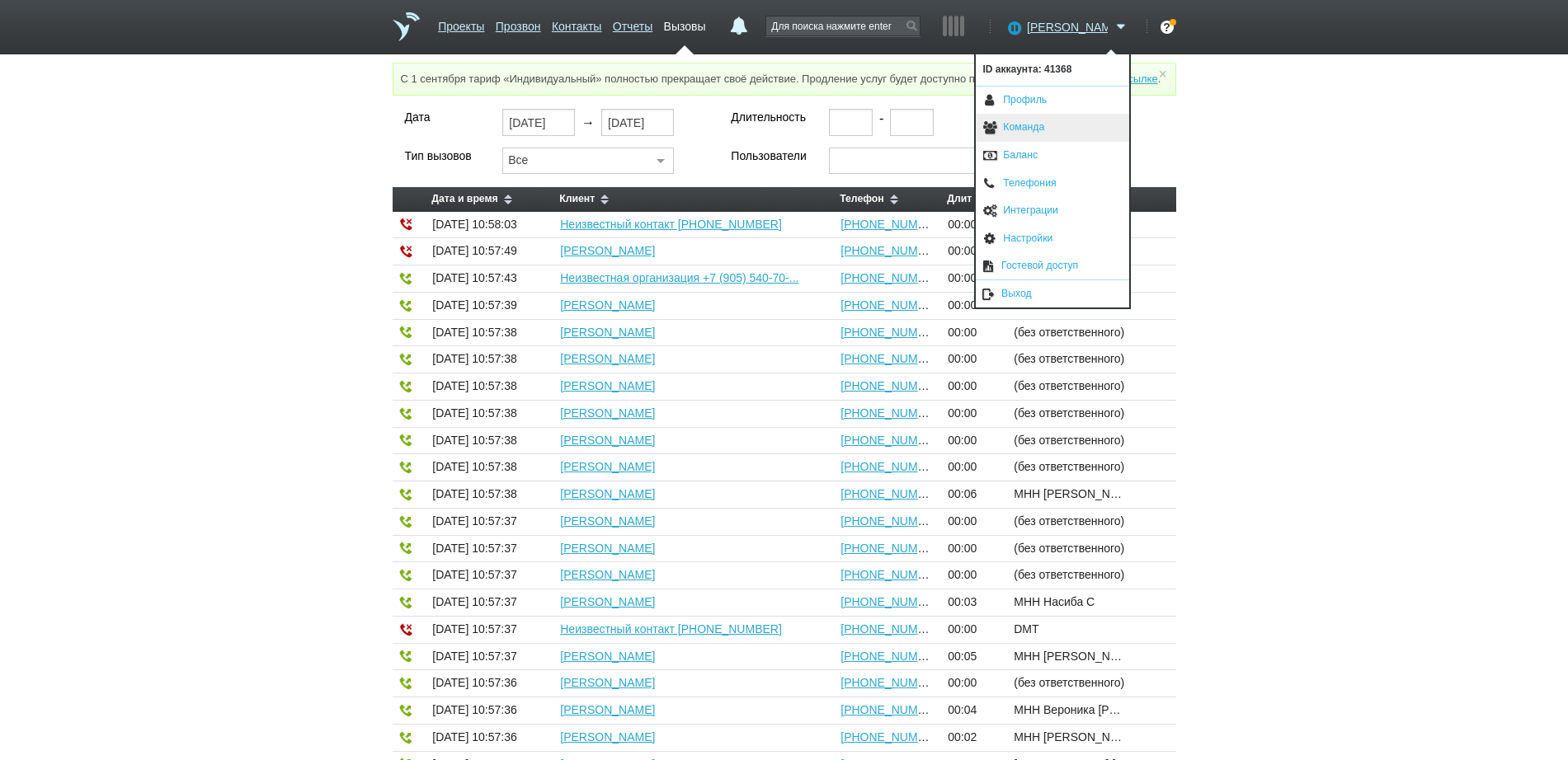
click at [1065, 127] on link "Команда" at bounding box center [1053, 128] width 153 height 28
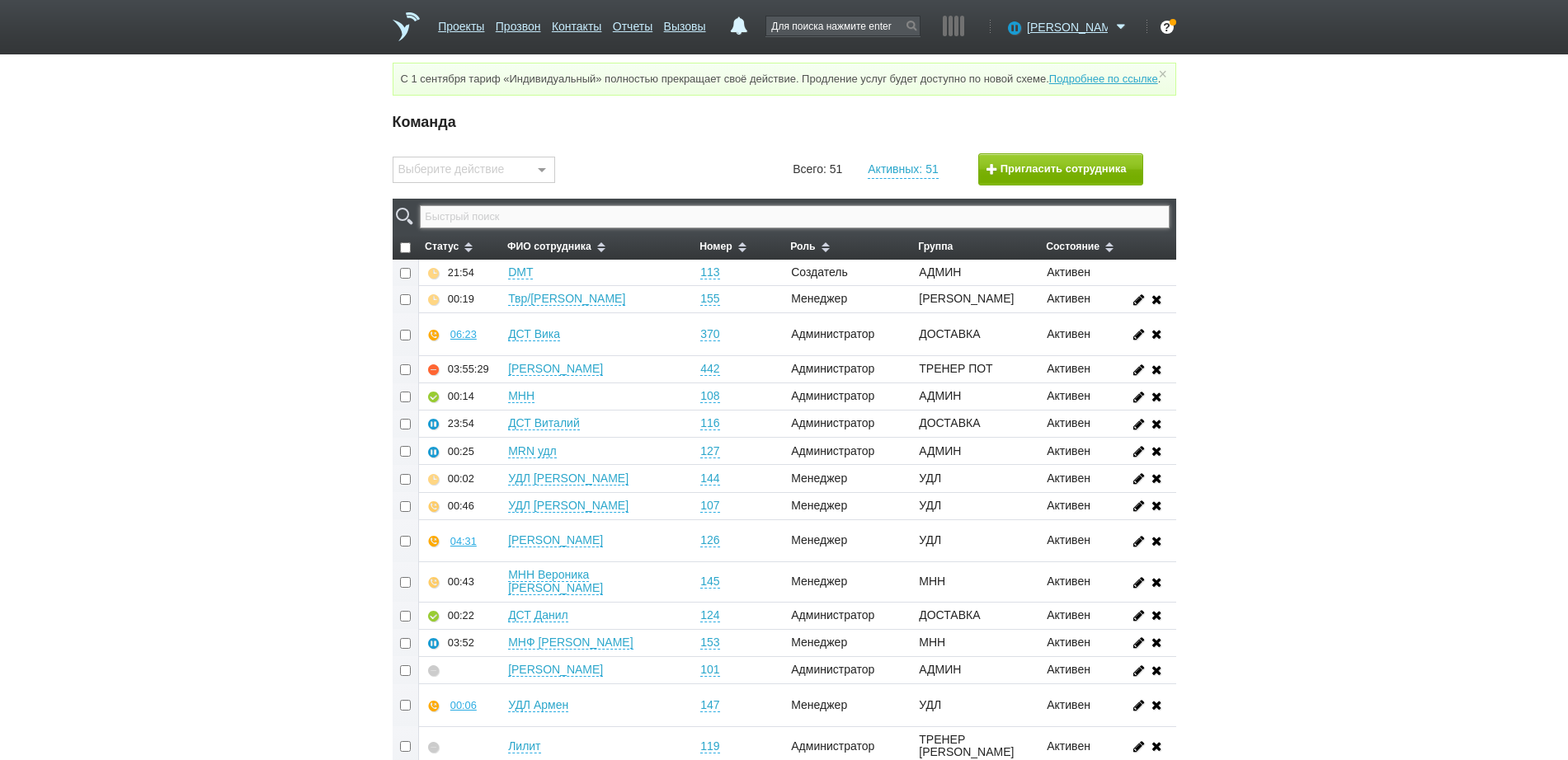
click at [827, 226] on input "text" at bounding box center [794, 217] width 749 height 23
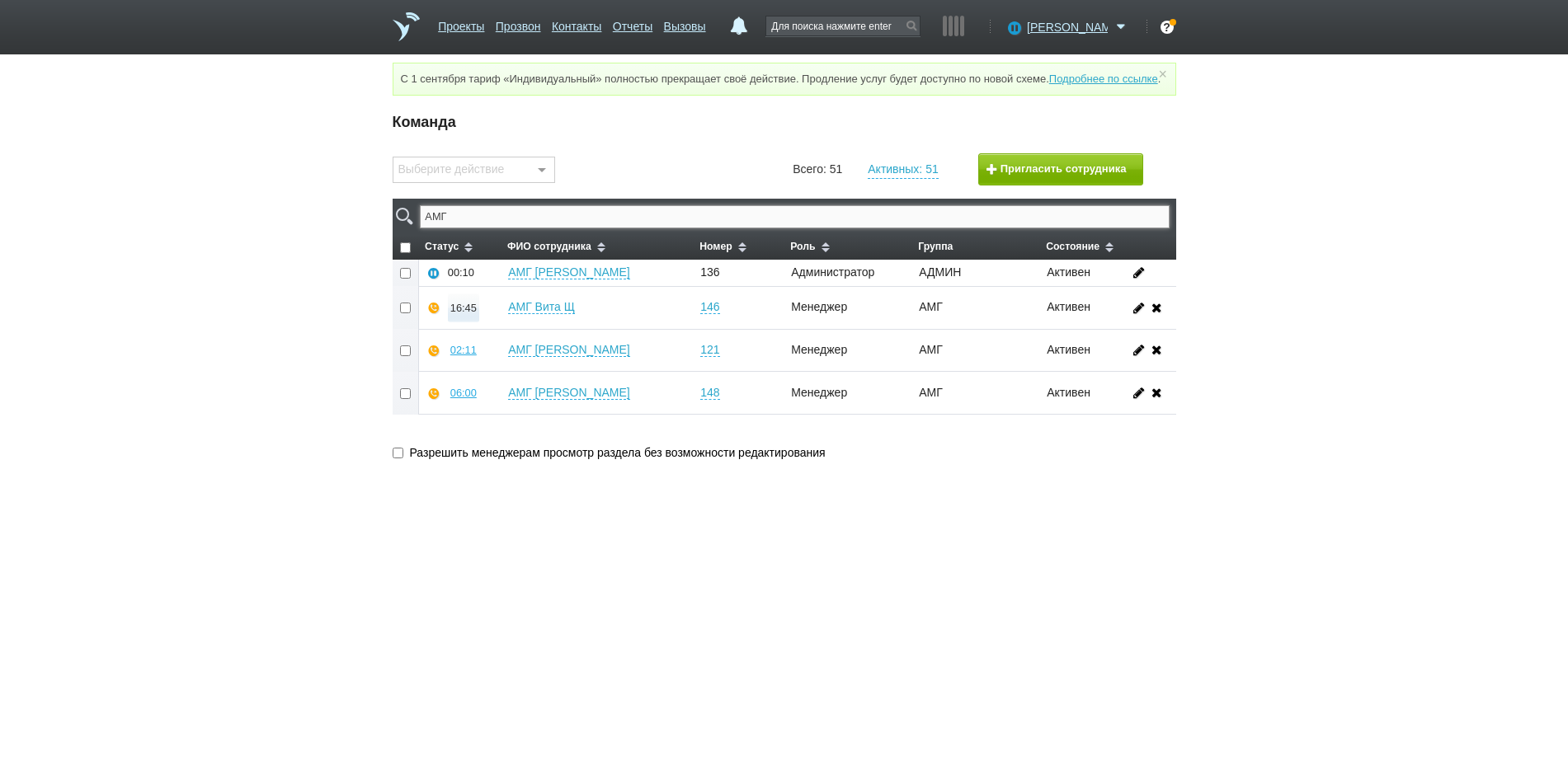
type input "АМГ"
click at [462, 314] on div "16:45" at bounding box center [464, 307] width 27 height 12
click at [492, 293] on button "Суфлировать" at bounding box center [512, 278] width 127 height 29
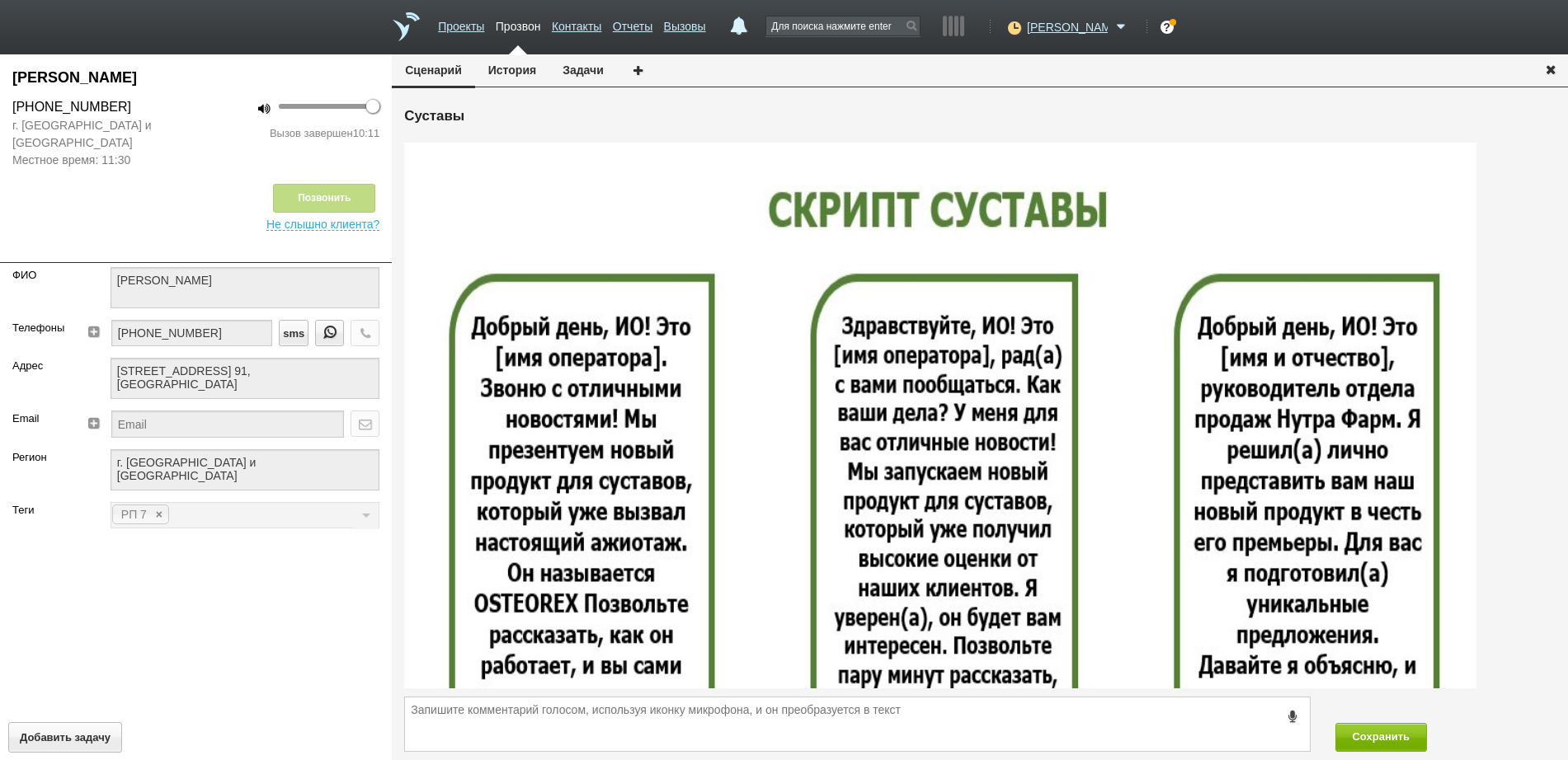
click at [1552, 72] on icon "button" at bounding box center [1551, 68] width 18 height 12
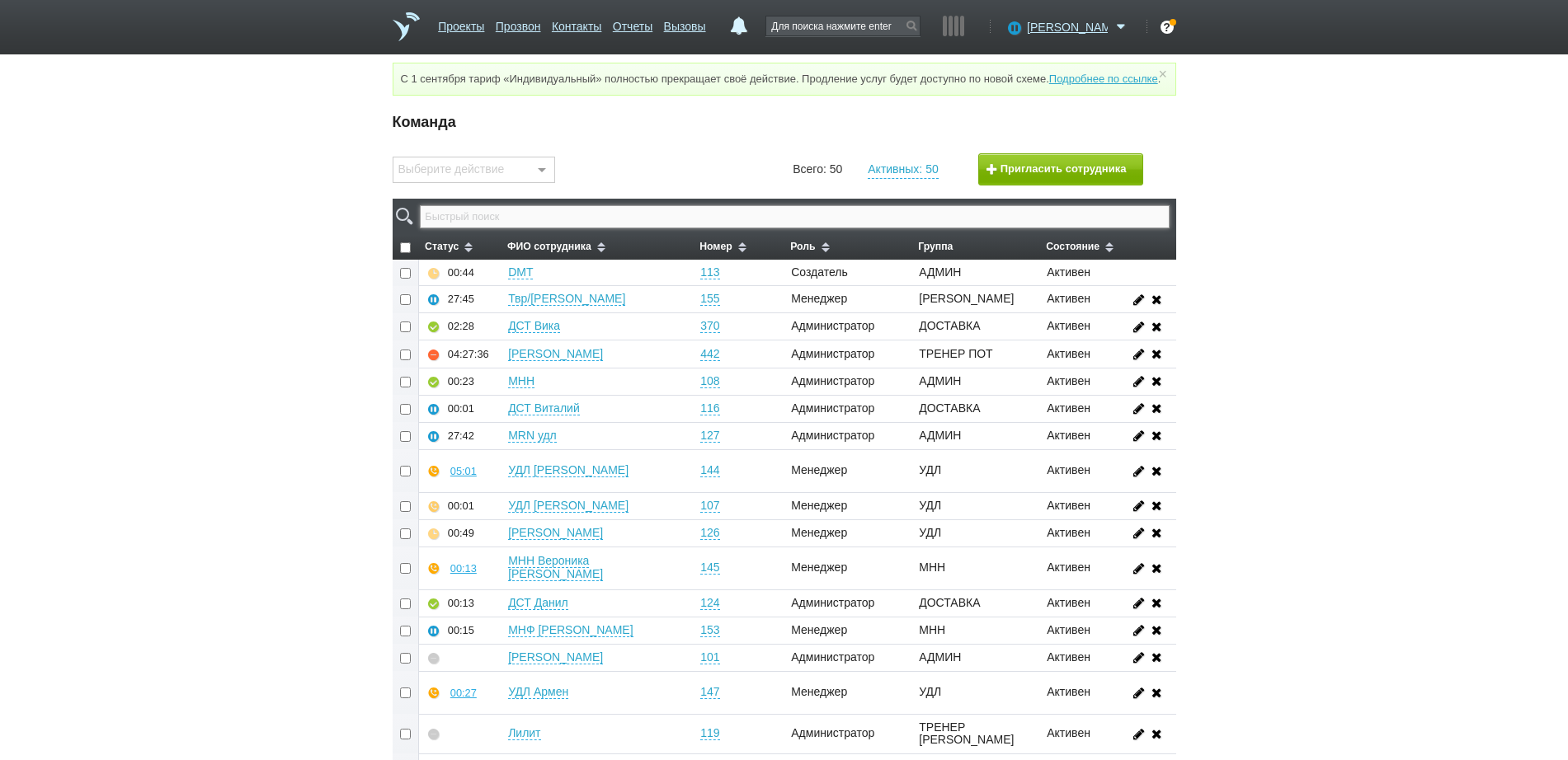
click at [812, 227] on input "text" at bounding box center [794, 217] width 749 height 23
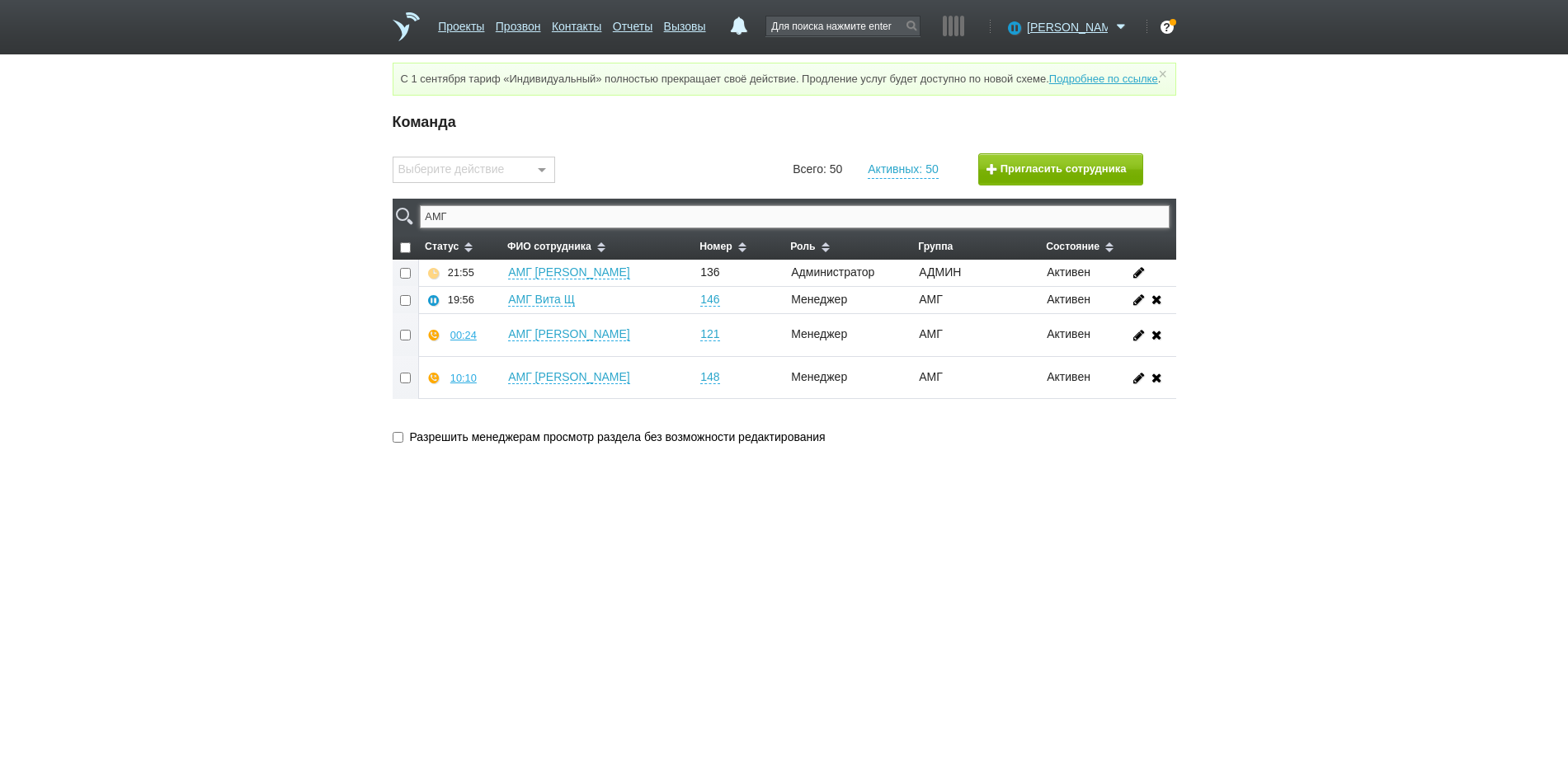
type input "АМГ"
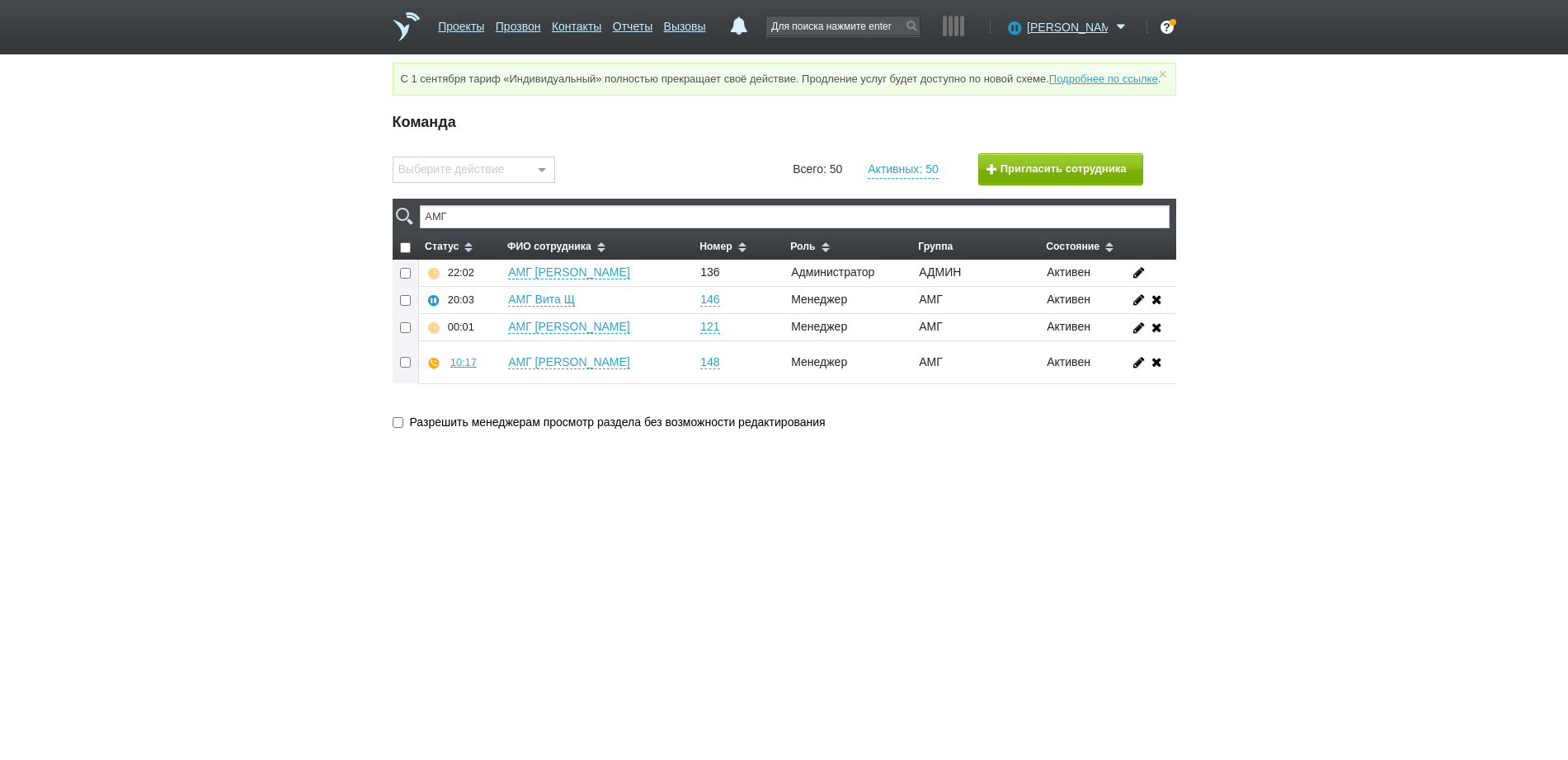
checkbox input "false"
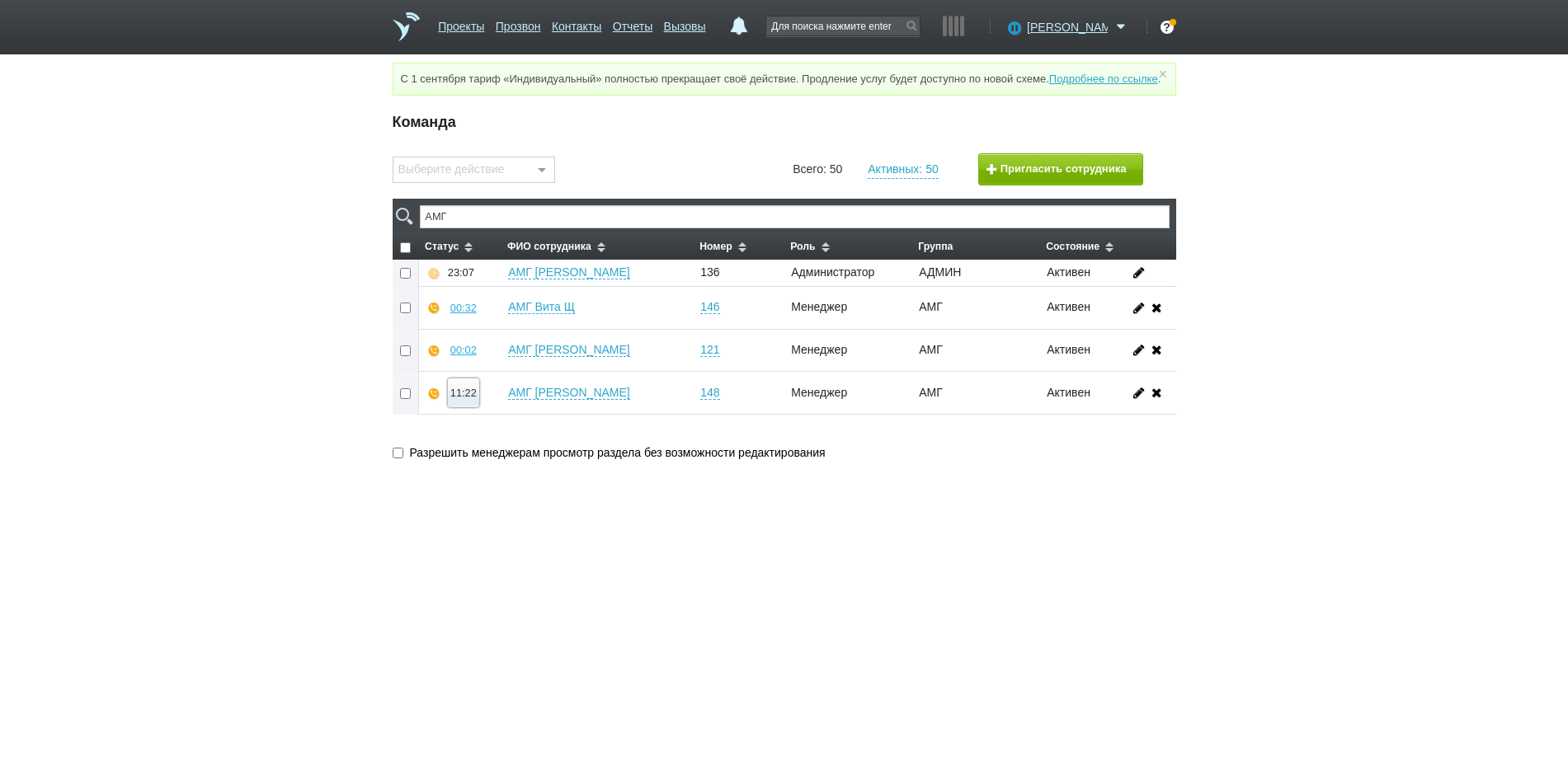
click at [465, 399] on button "11:22" at bounding box center [464, 393] width 32 height 29
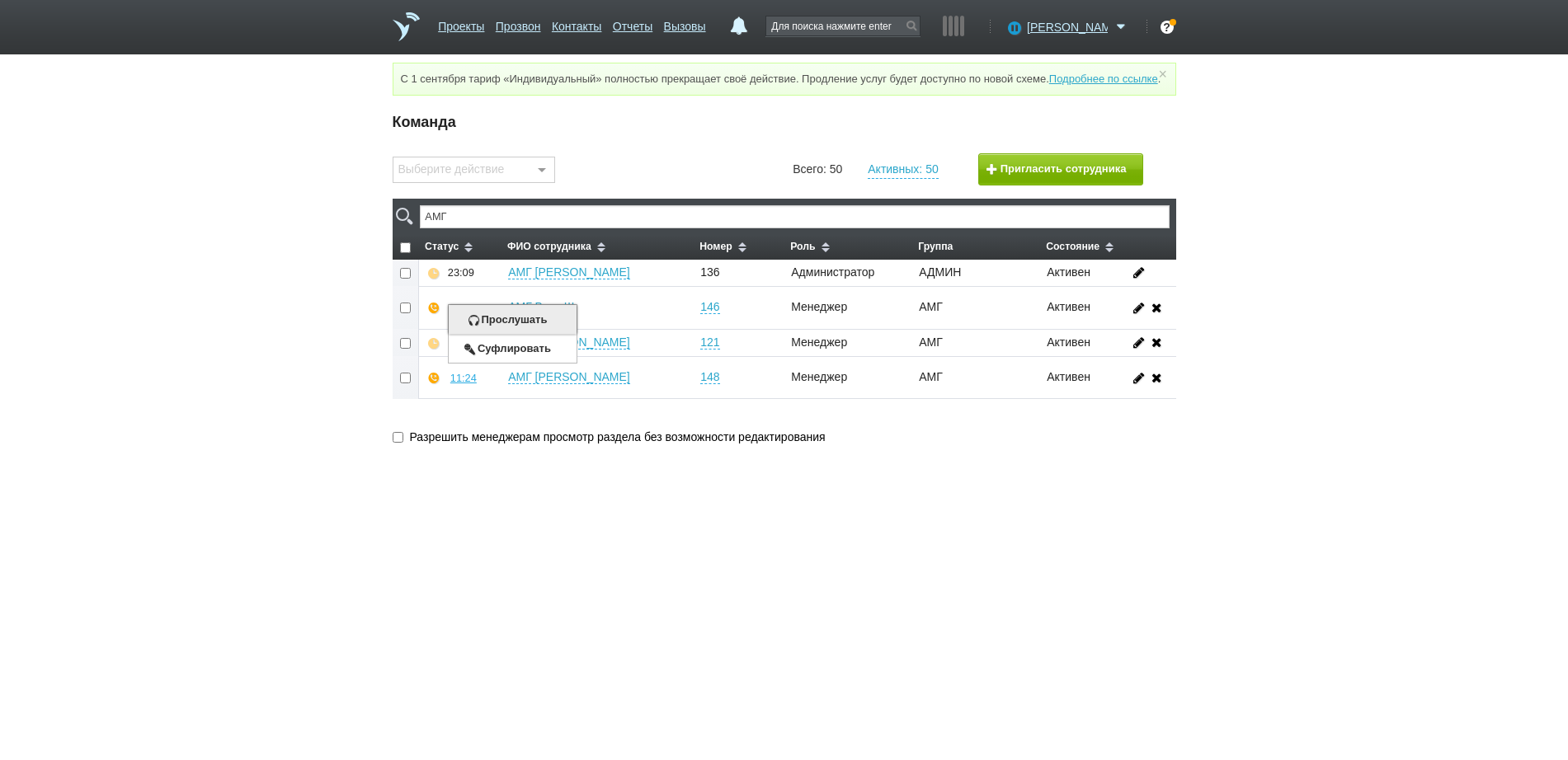
click at [494, 334] on button "Прослушать" at bounding box center [512, 319] width 127 height 29
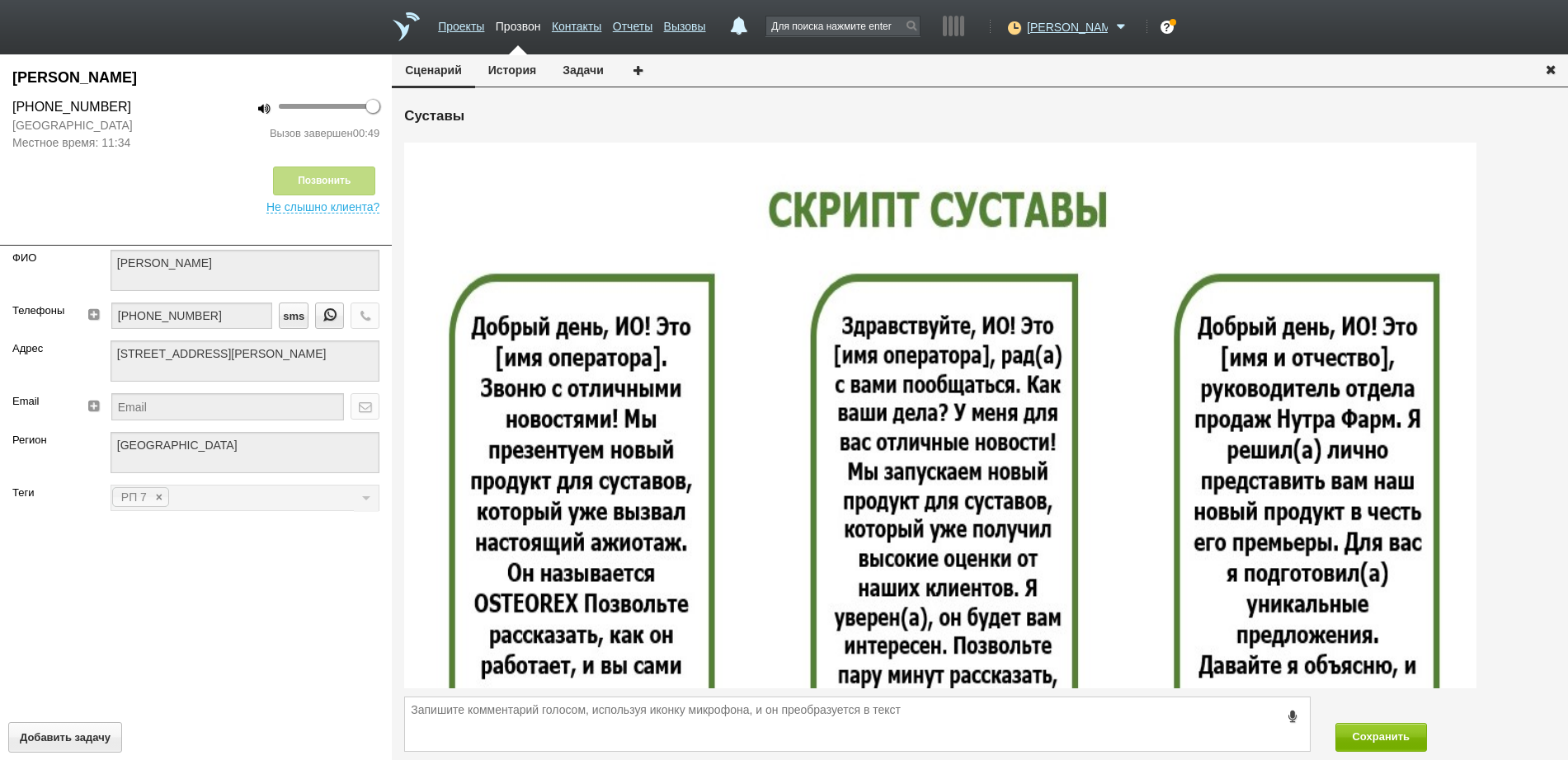
click at [1551, 69] on icon "button" at bounding box center [1551, 68] width 18 height 12
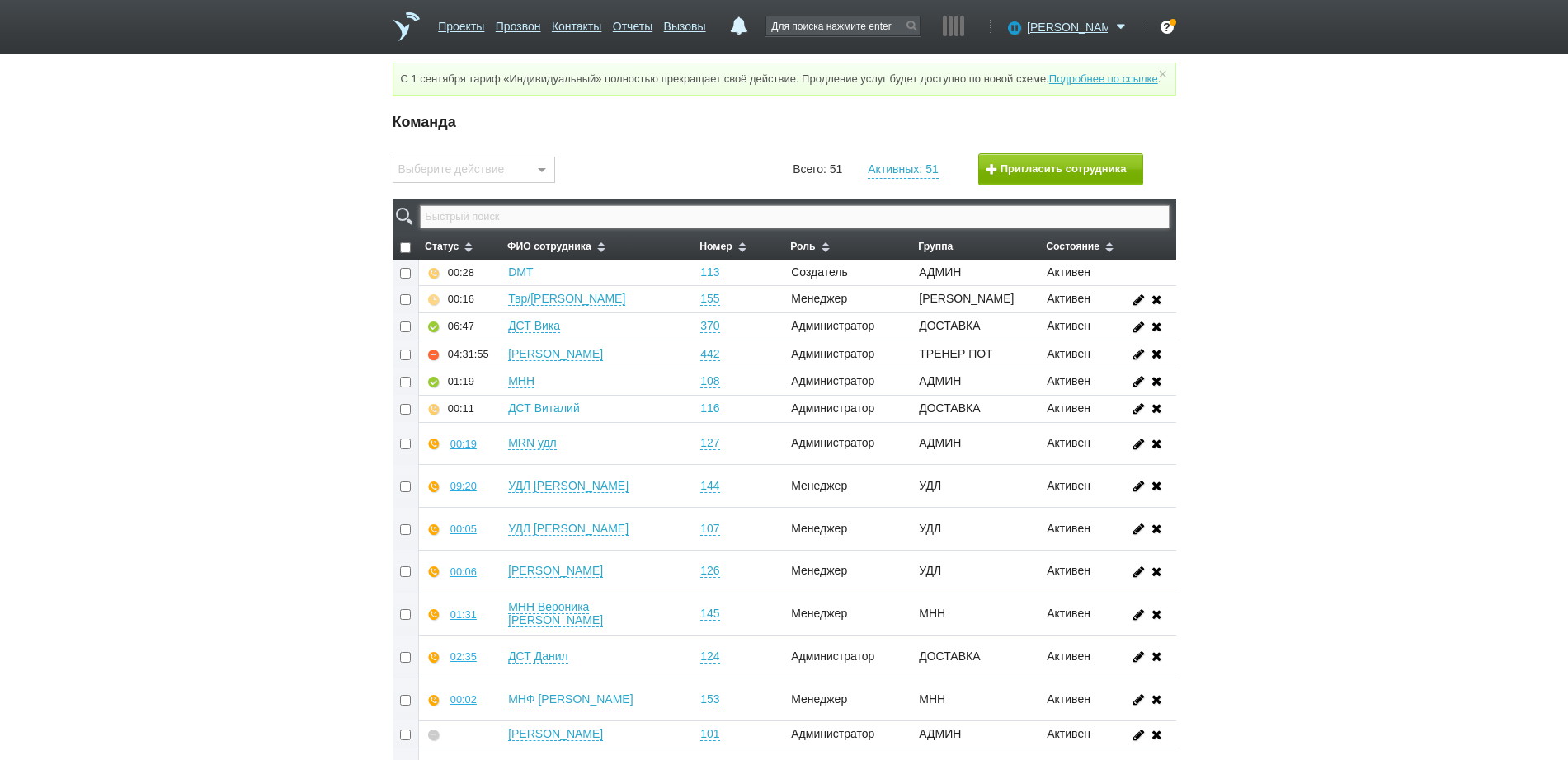
click at [635, 222] on input "text" at bounding box center [794, 217] width 749 height 23
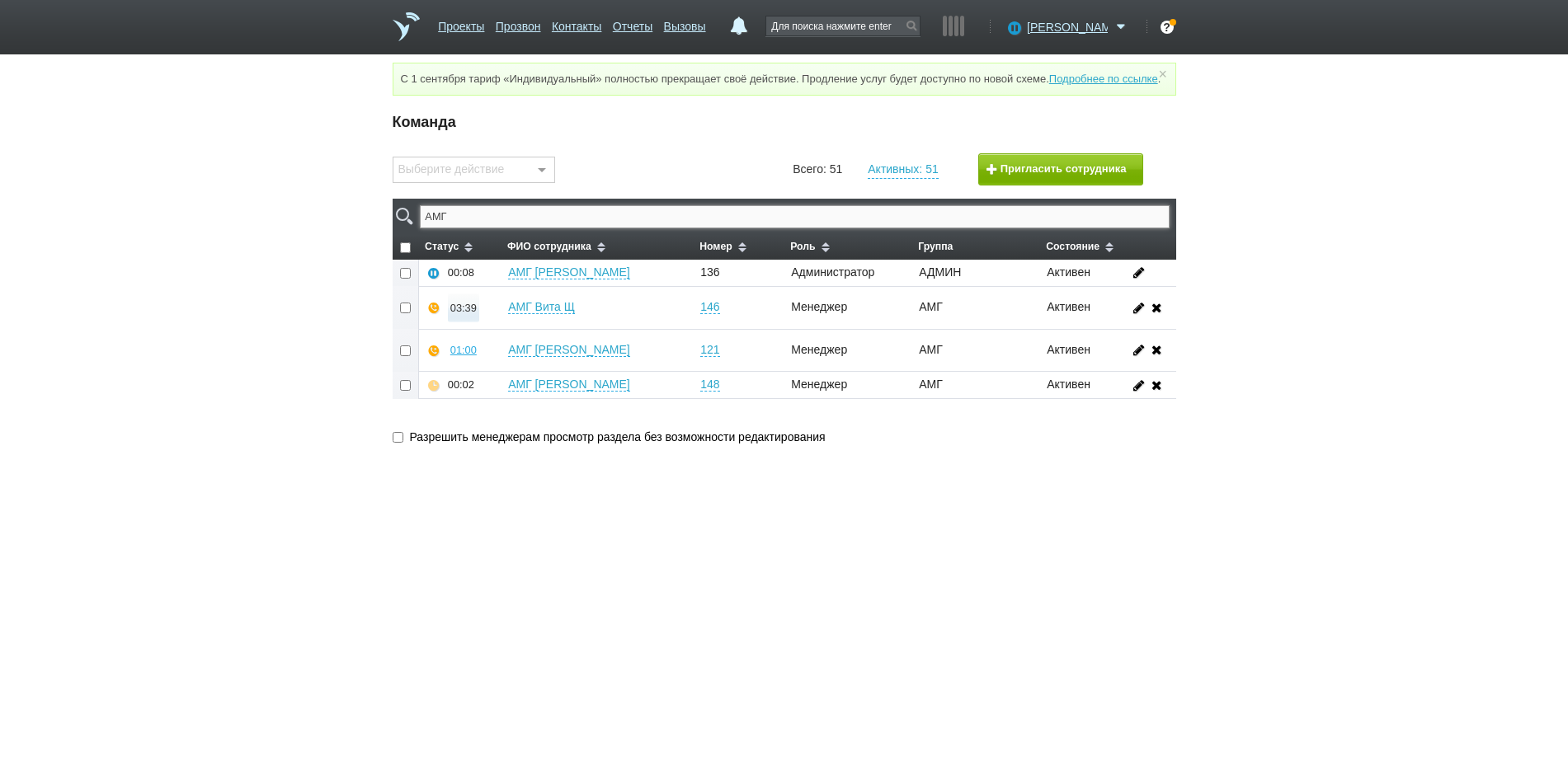
type input "АМГ"
click at [471, 314] on div "03:39" at bounding box center [464, 307] width 27 height 12
click at [520, 260] on button "Прослушать" at bounding box center [512, 249] width 127 height 29
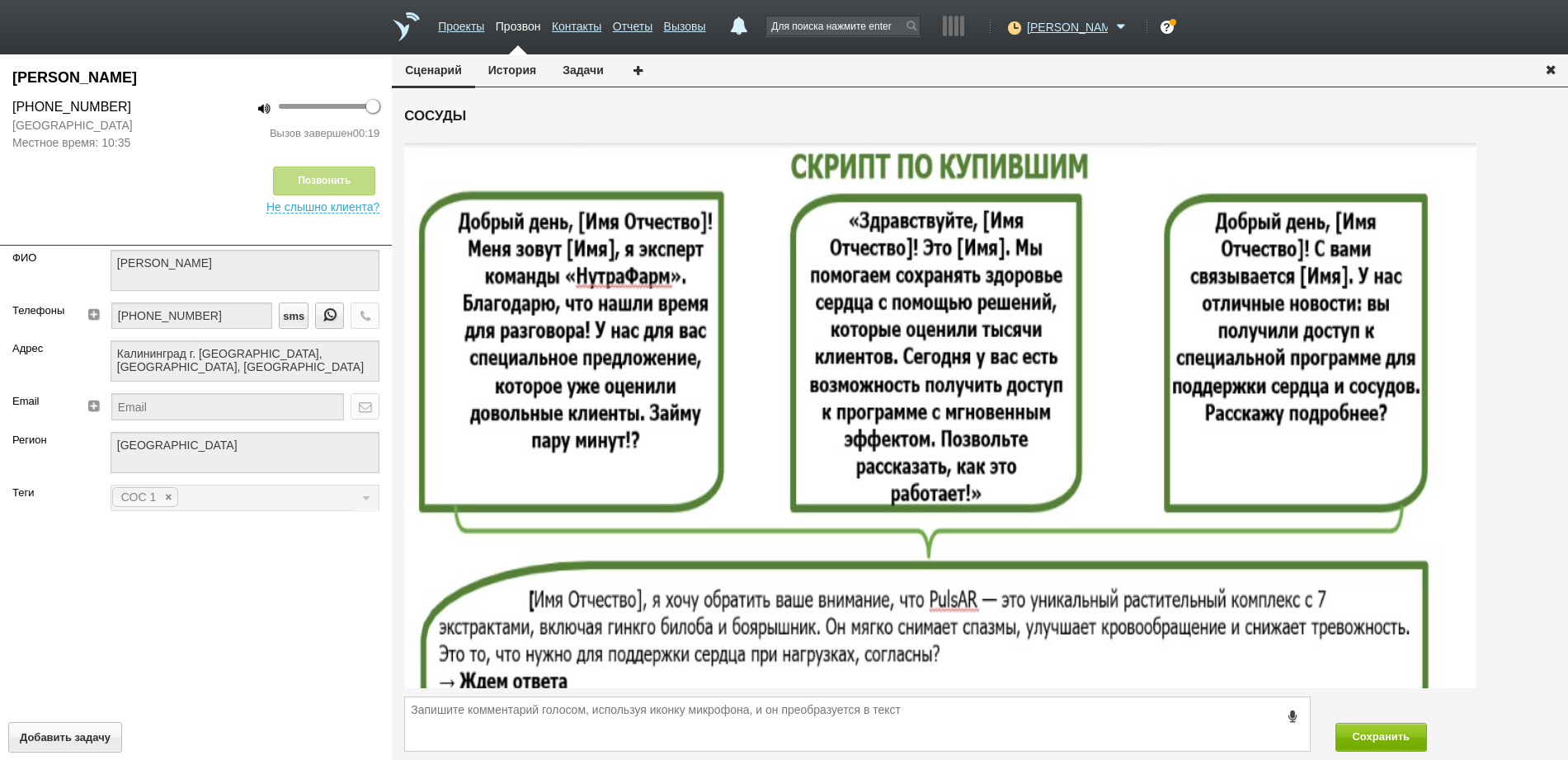
click at [1549, 67] on icon "button" at bounding box center [1551, 68] width 18 height 12
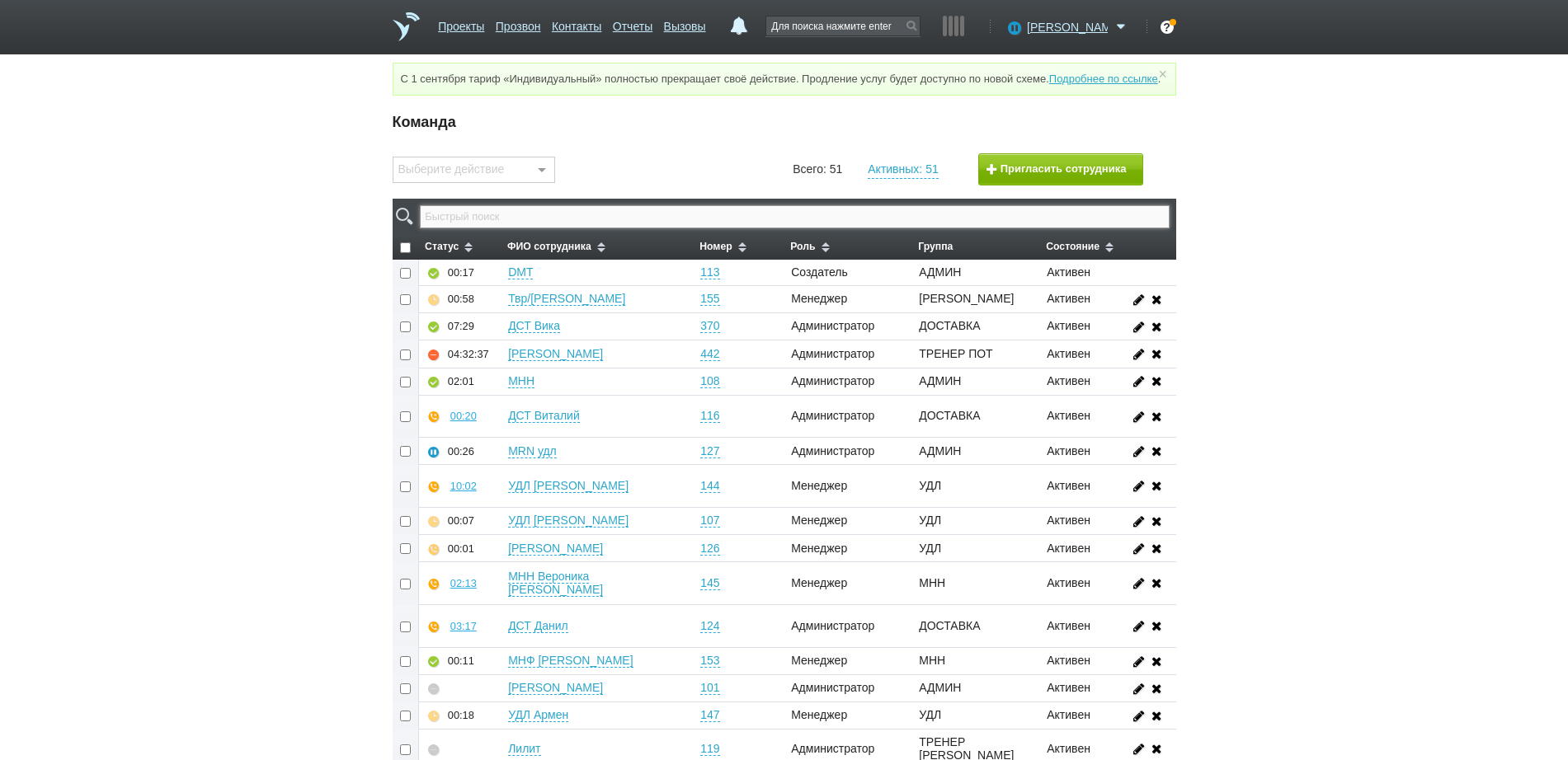
click at [838, 222] on input "text" at bounding box center [794, 217] width 749 height 23
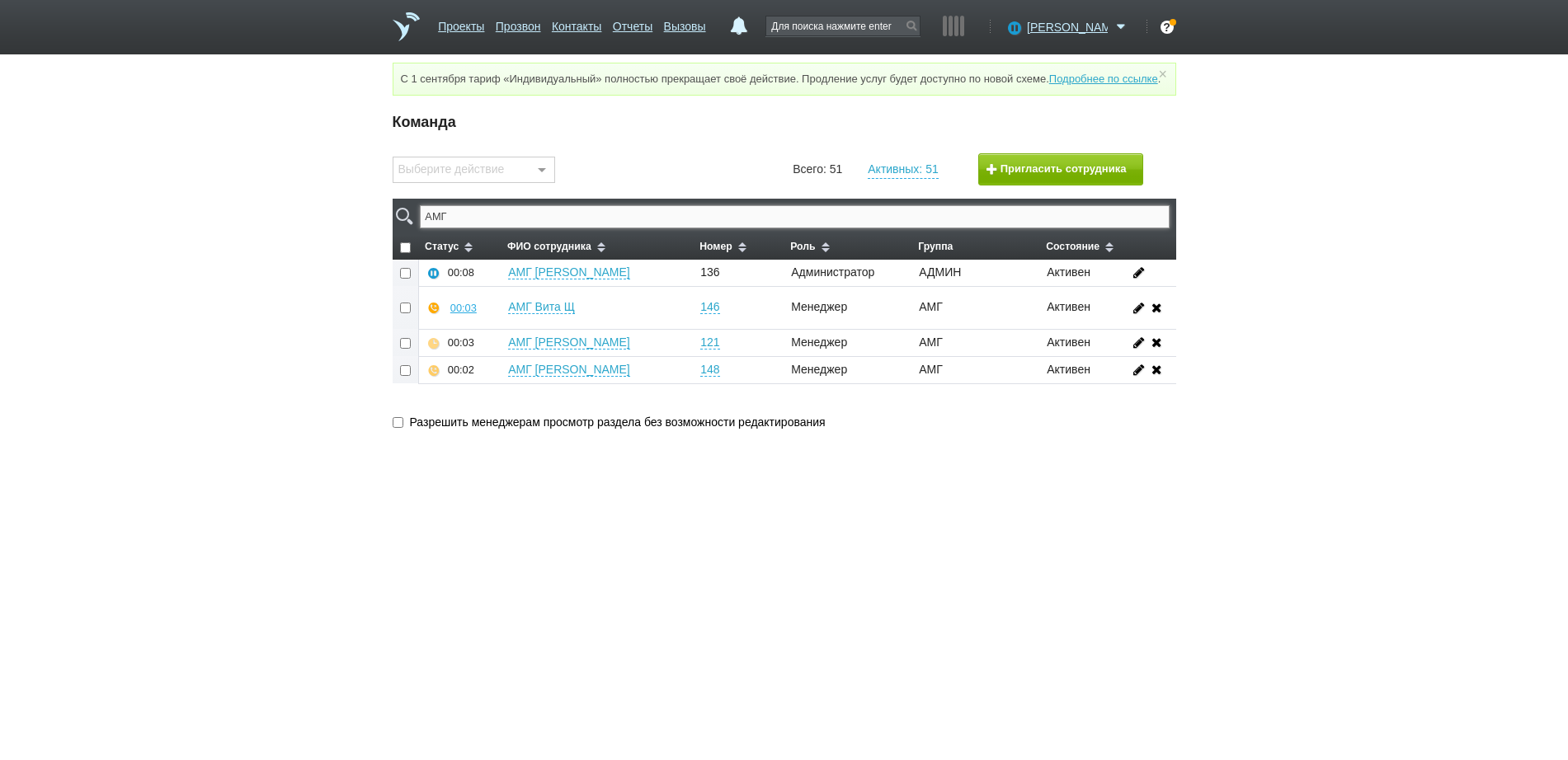
type input "АМГ"
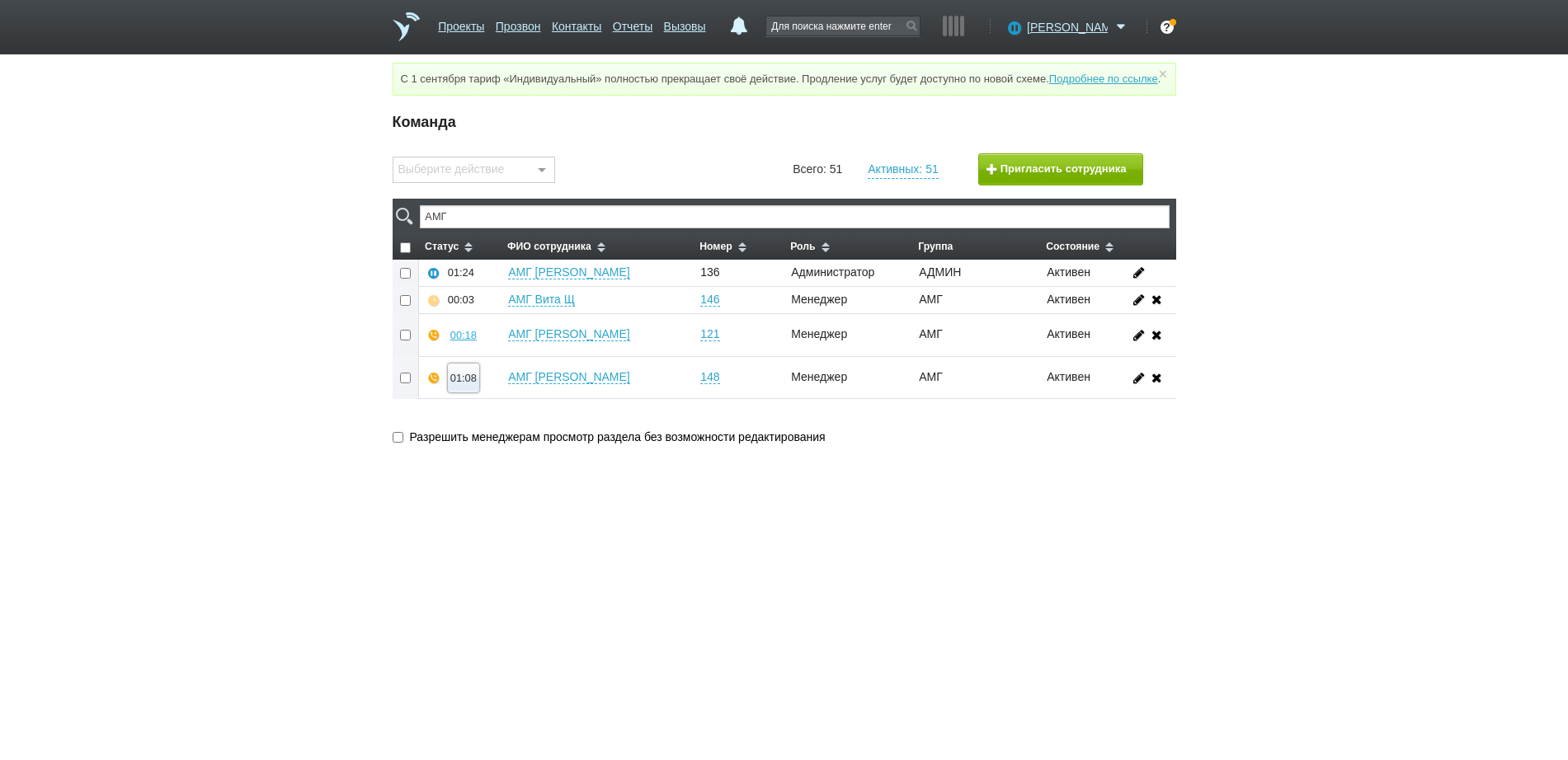
click at [460, 384] on div "01:08" at bounding box center [464, 378] width 27 height 12
click at [485, 326] on button "Прослушать" at bounding box center [512, 319] width 127 height 29
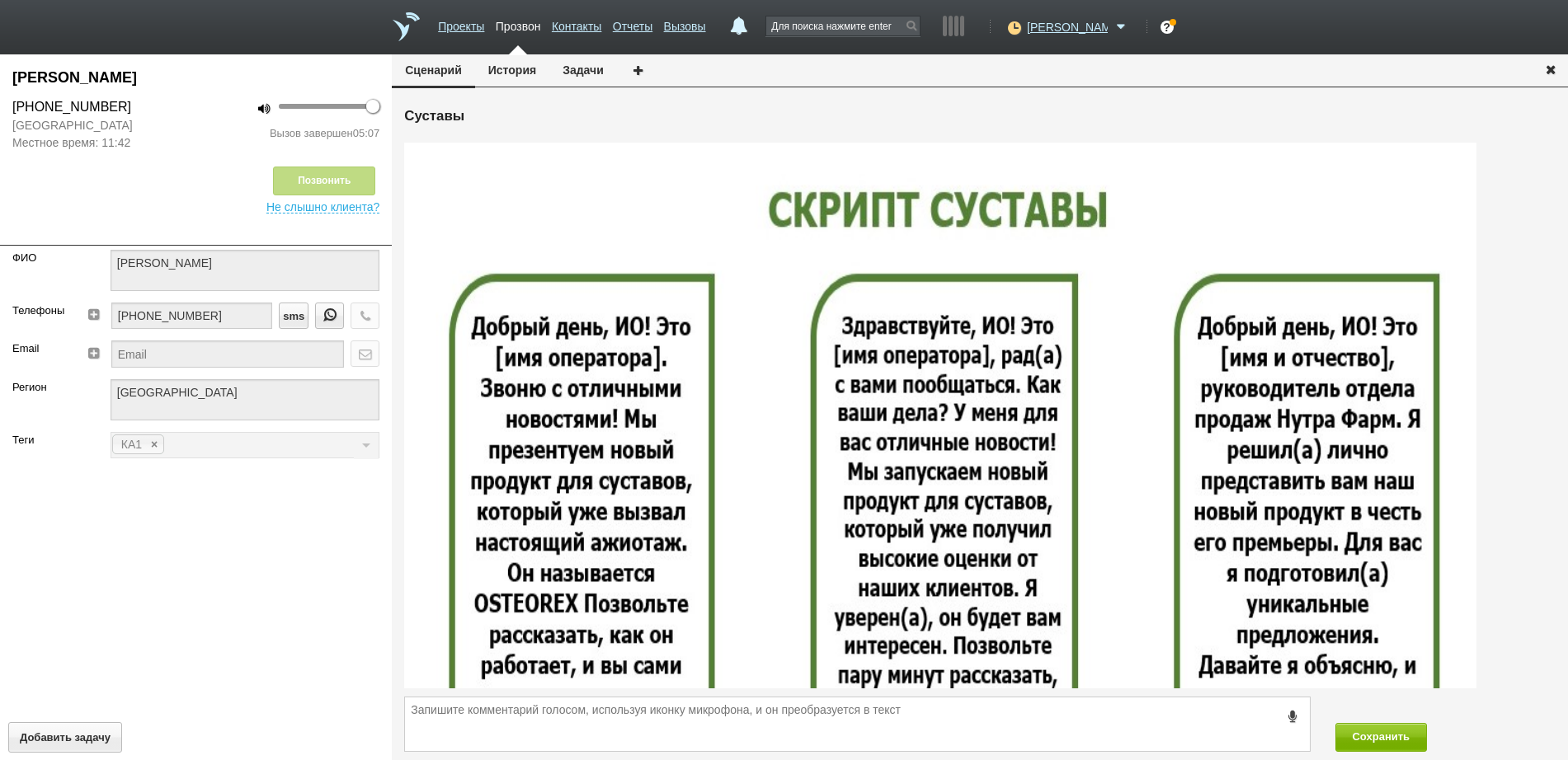
click at [1556, 66] on icon "button" at bounding box center [1551, 68] width 18 height 12
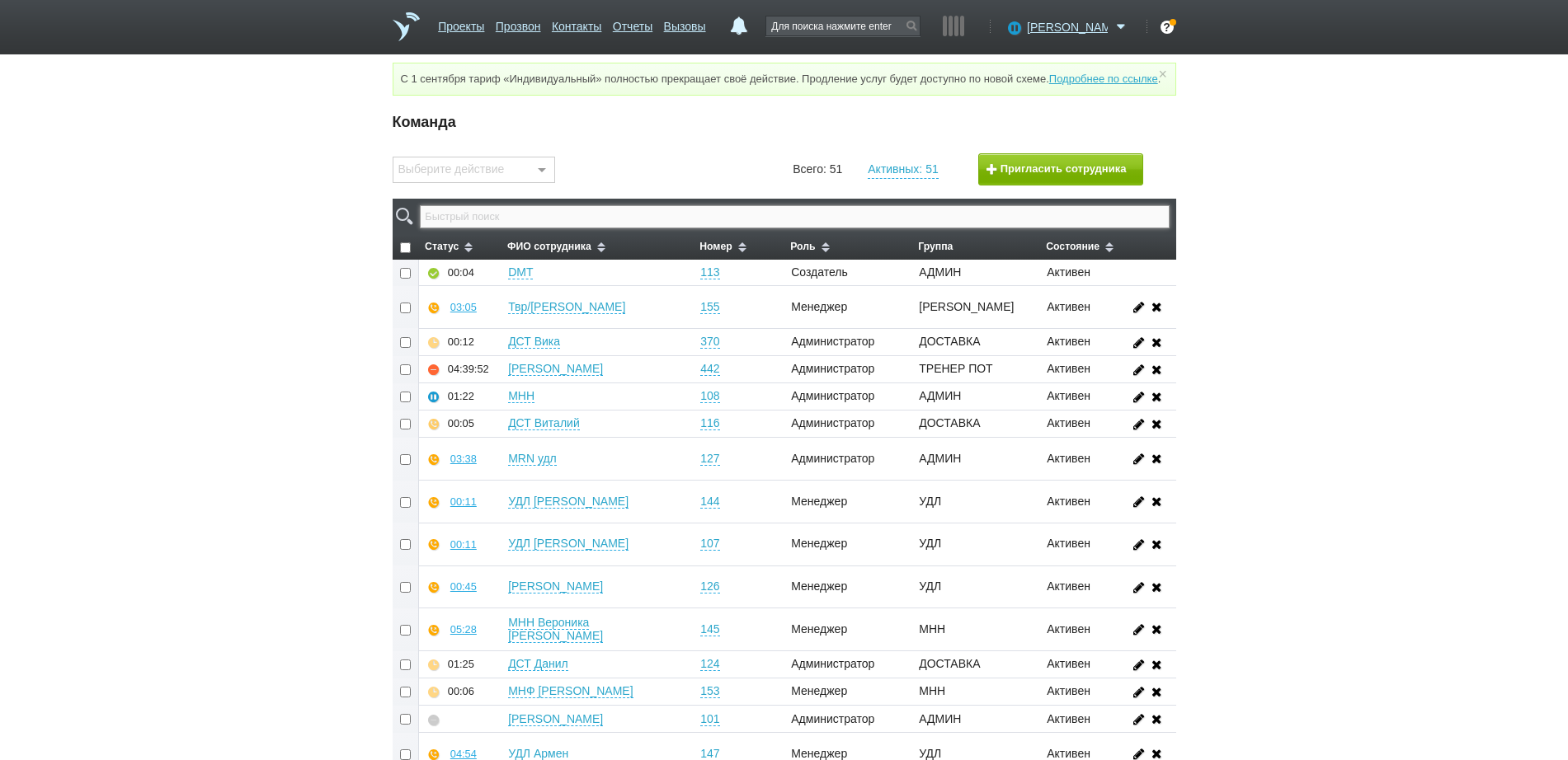
click at [895, 228] on input "text" at bounding box center [794, 217] width 749 height 23
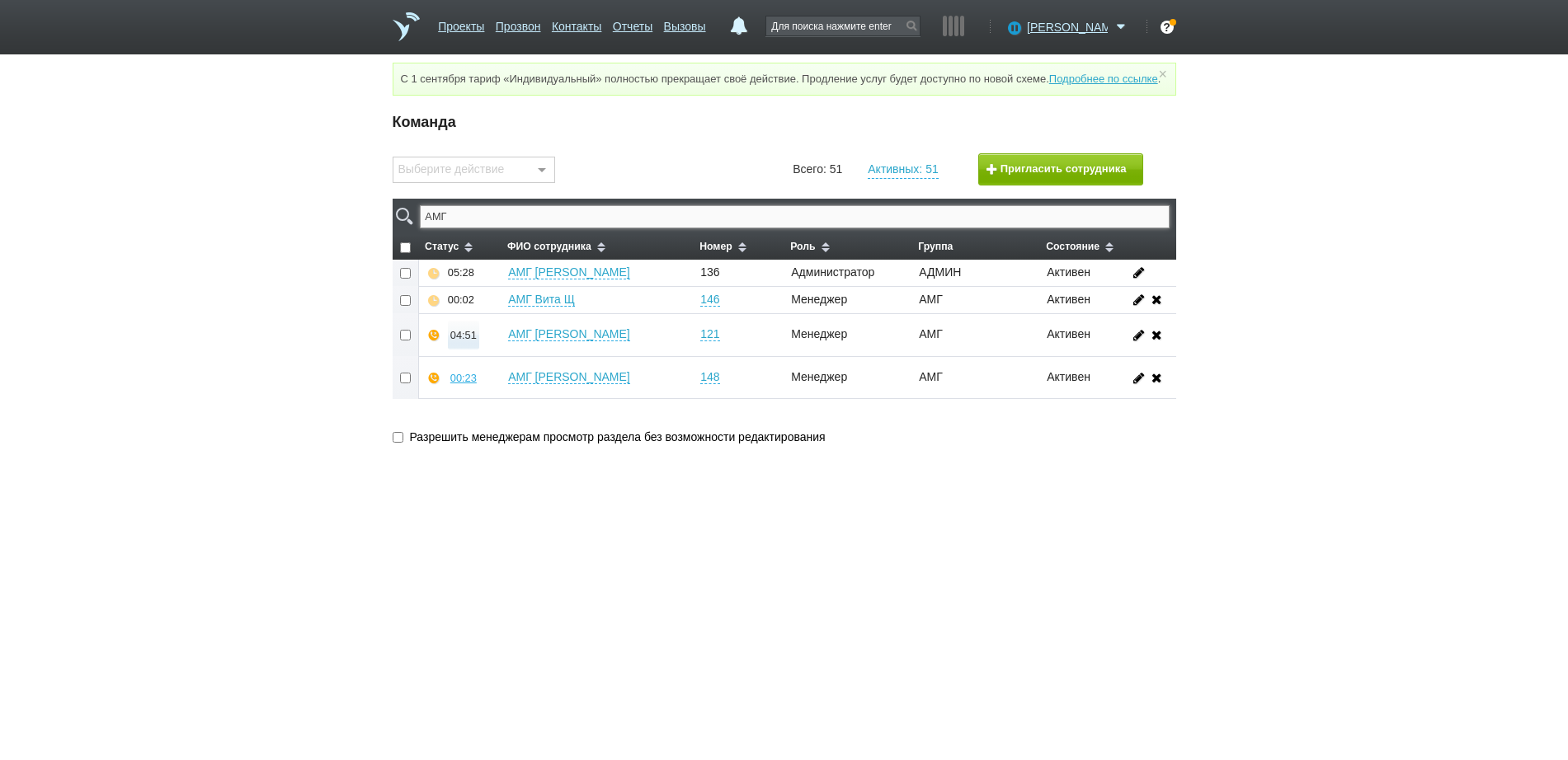
type input "АМГ"
click at [465, 350] on button "04:52" at bounding box center [464, 335] width 32 height 29
click at [489, 290] on button "Прослушать" at bounding box center [512, 276] width 127 height 29
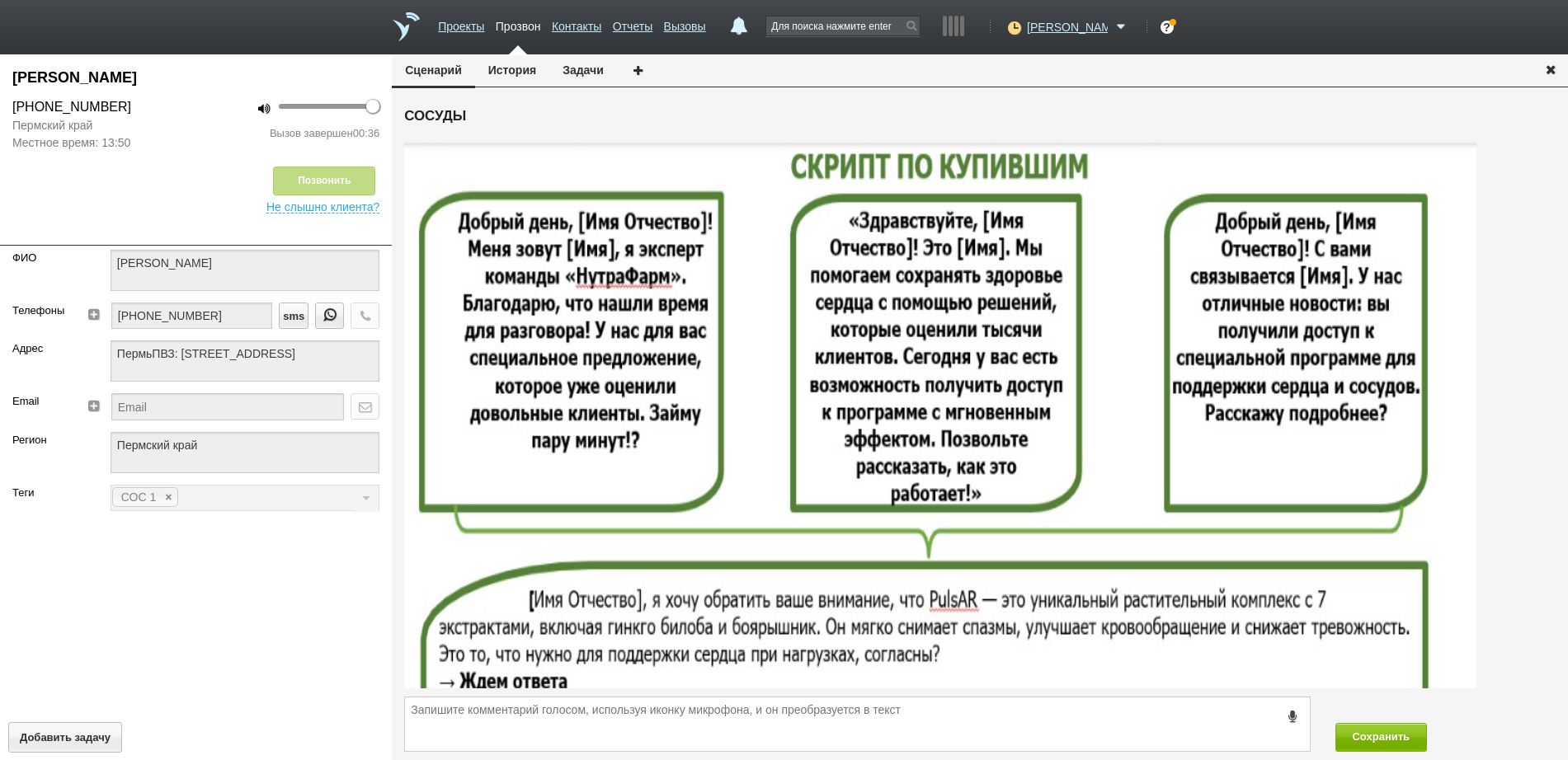
click at [1552, 73] on icon "button" at bounding box center [1551, 68] width 18 height 12
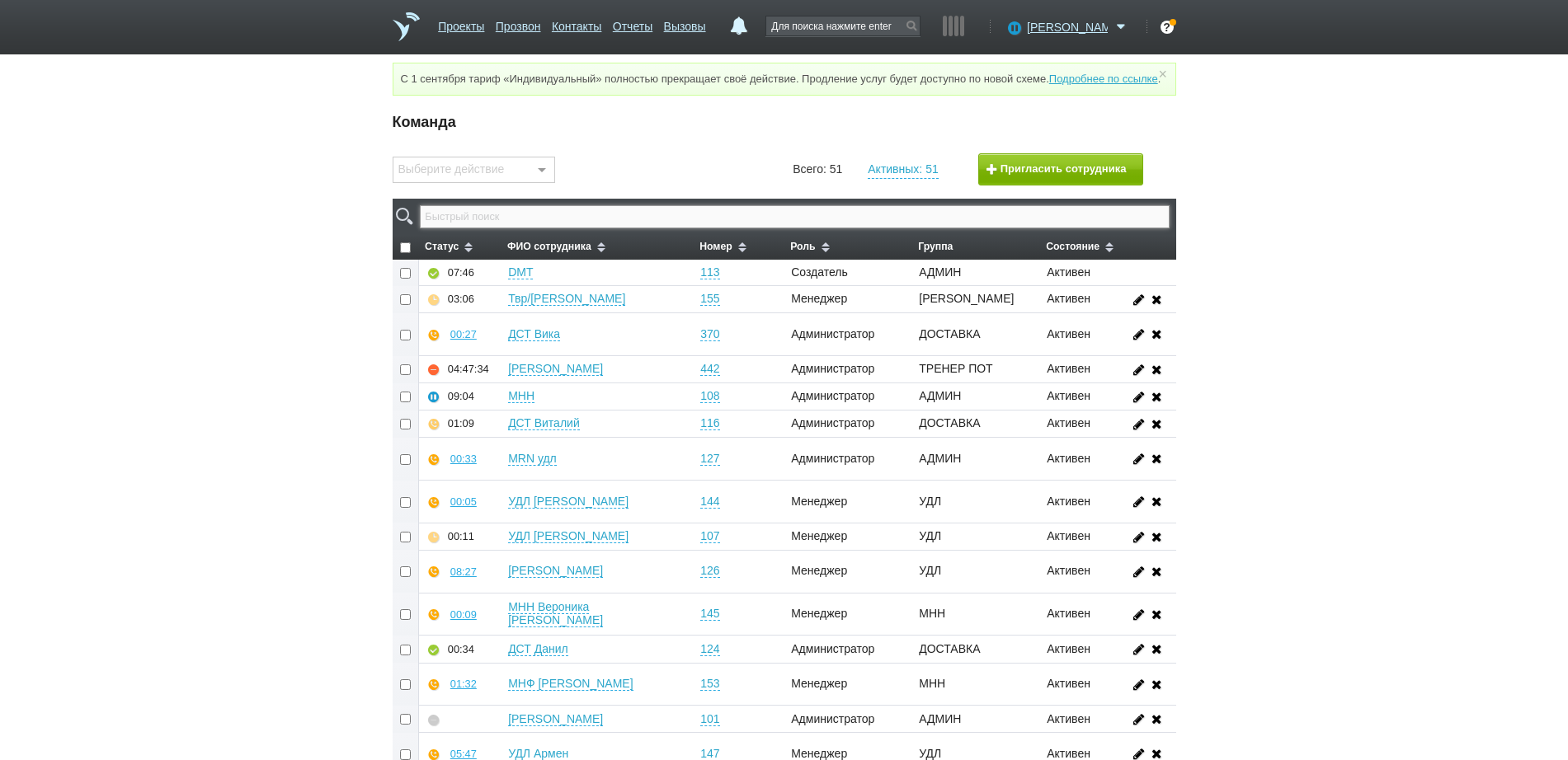
click at [946, 228] on input "text" at bounding box center [794, 217] width 749 height 23
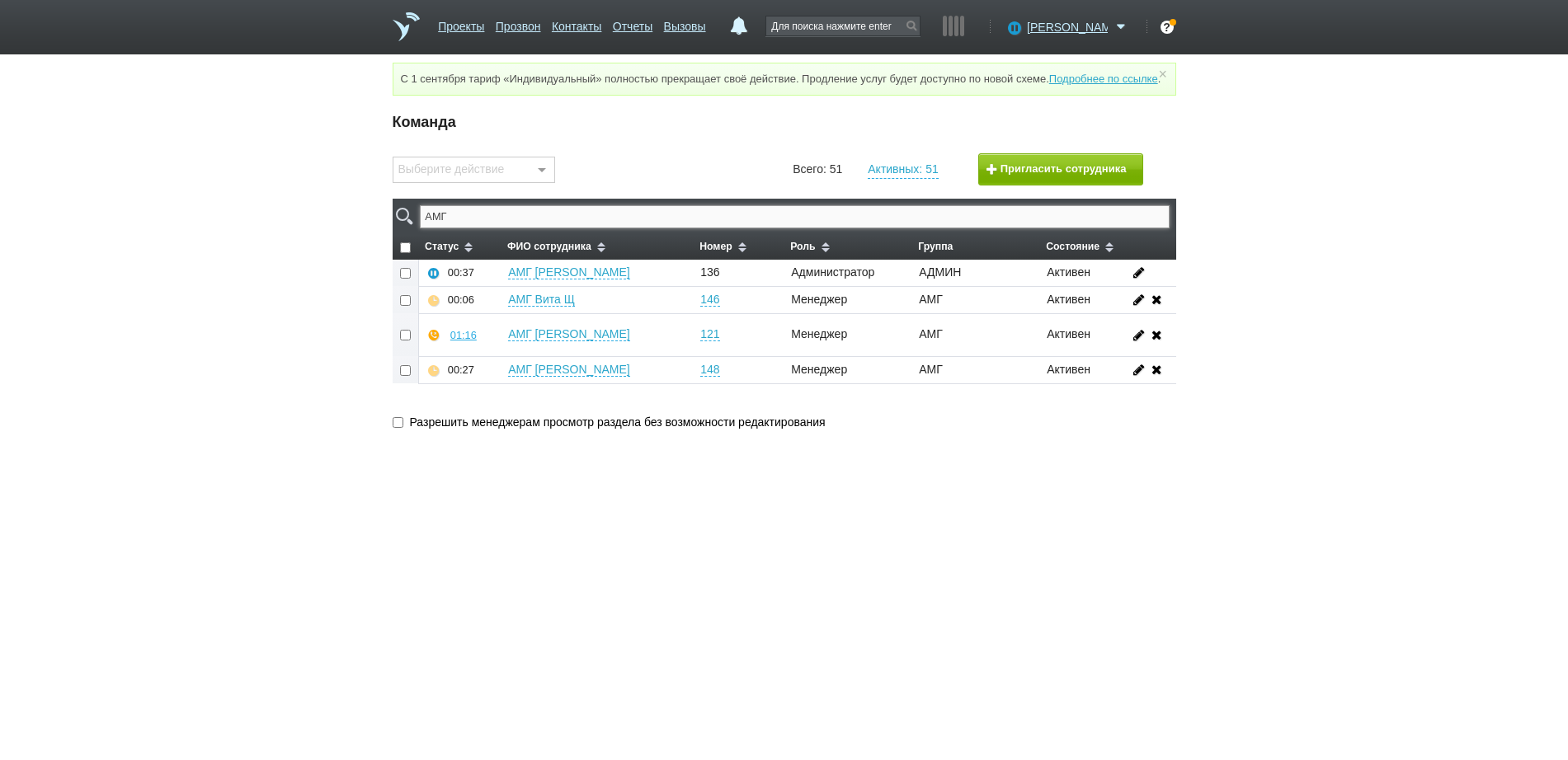
type input "АМГ"
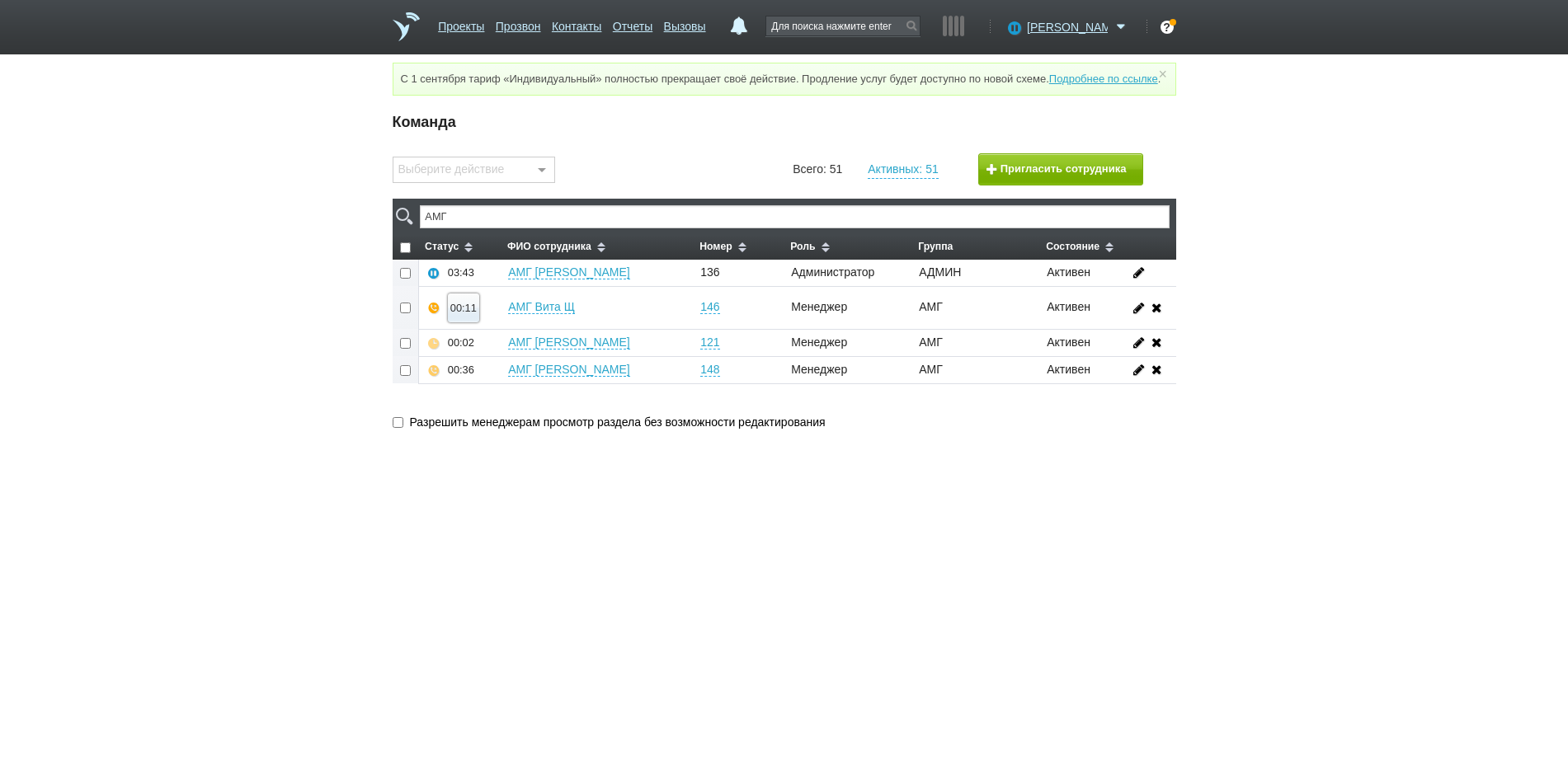
click at [461, 314] on div "00:11" at bounding box center [464, 307] width 27 height 12
click at [480, 264] on button "Прослушать" at bounding box center [512, 249] width 127 height 29
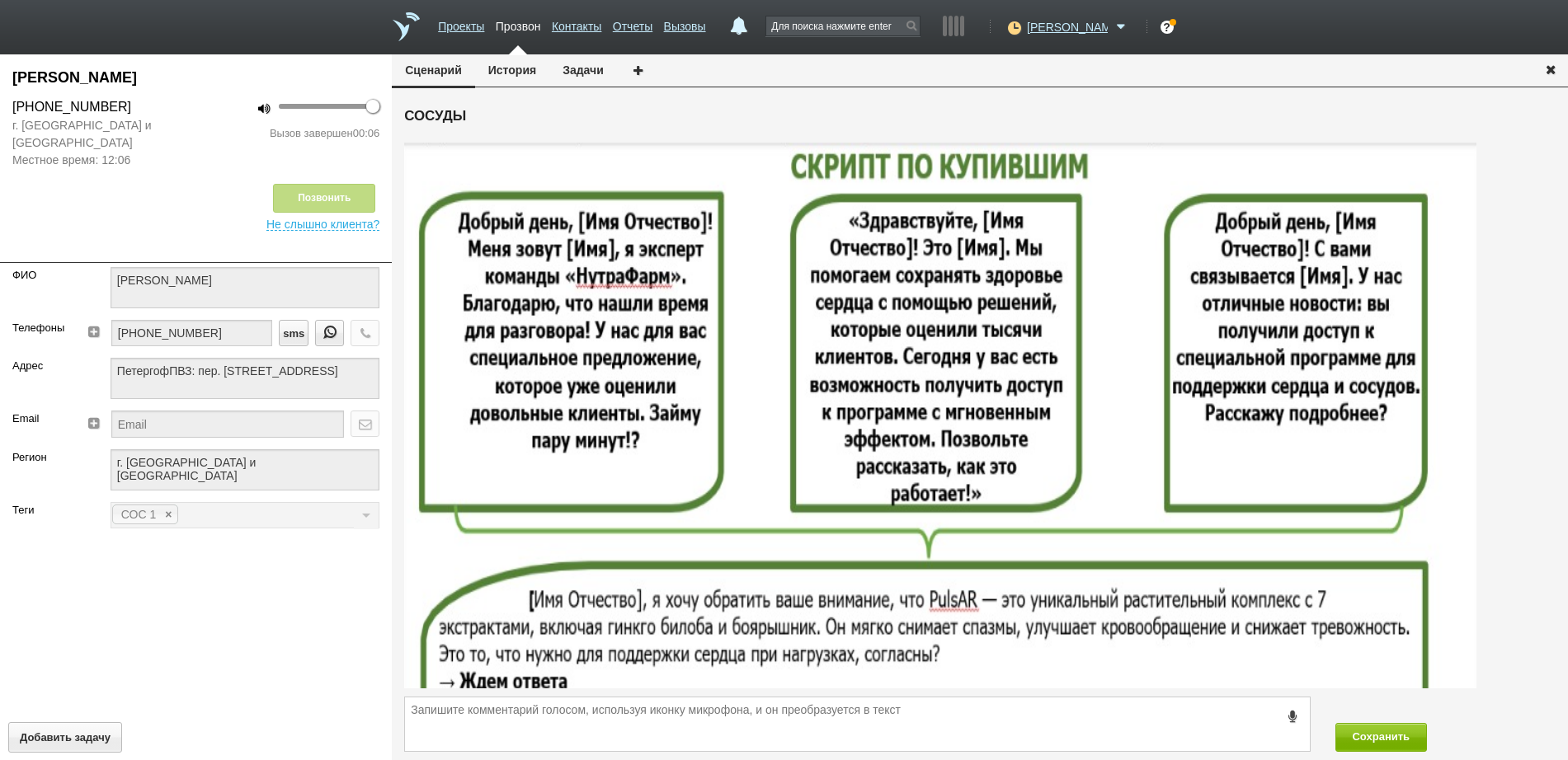
click at [1546, 70] on icon "button" at bounding box center [1551, 68] width 18 height 12
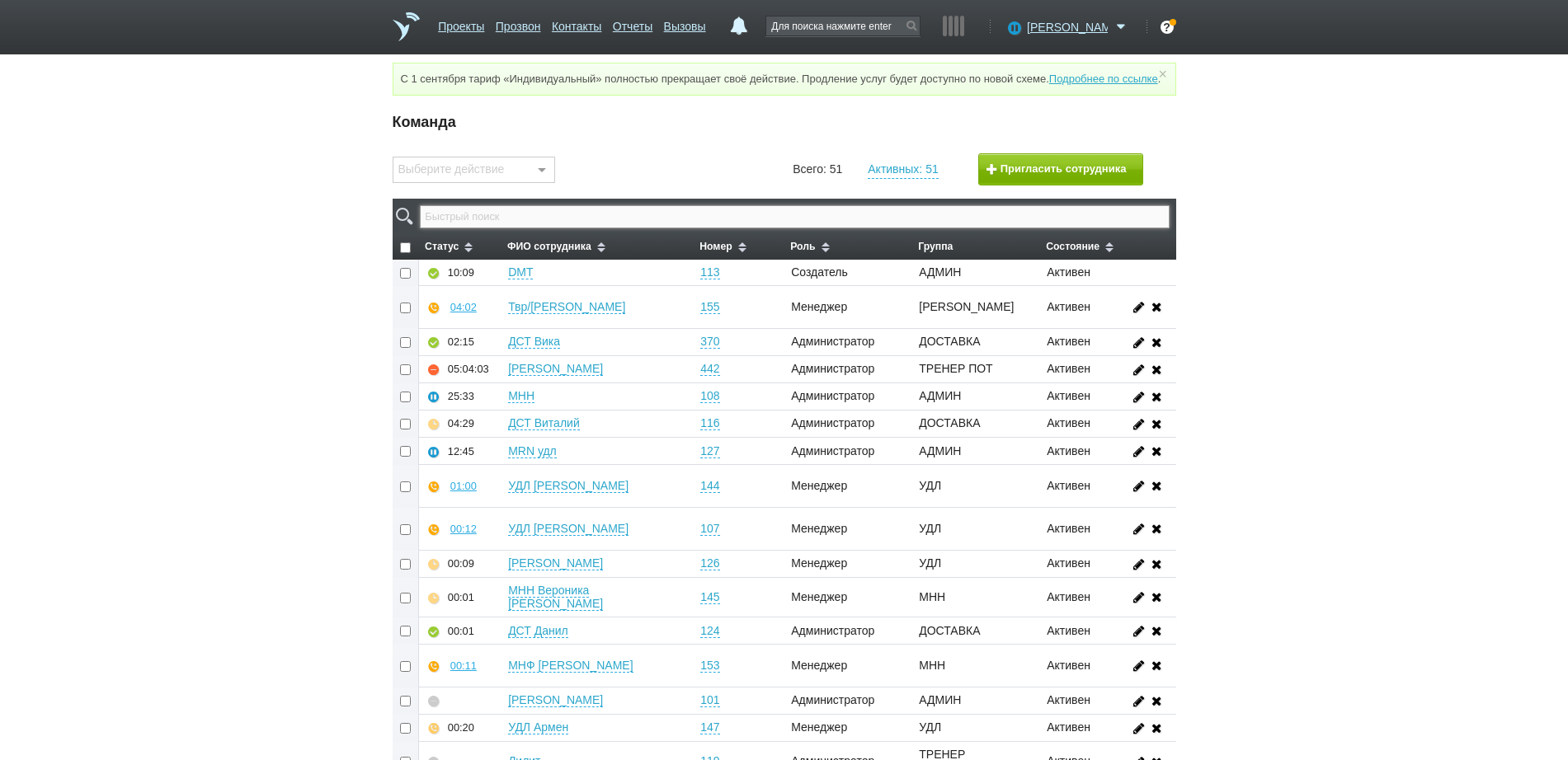
click at [667, 228] on input "text" at bounding box center [794, 217] width 749 height 23
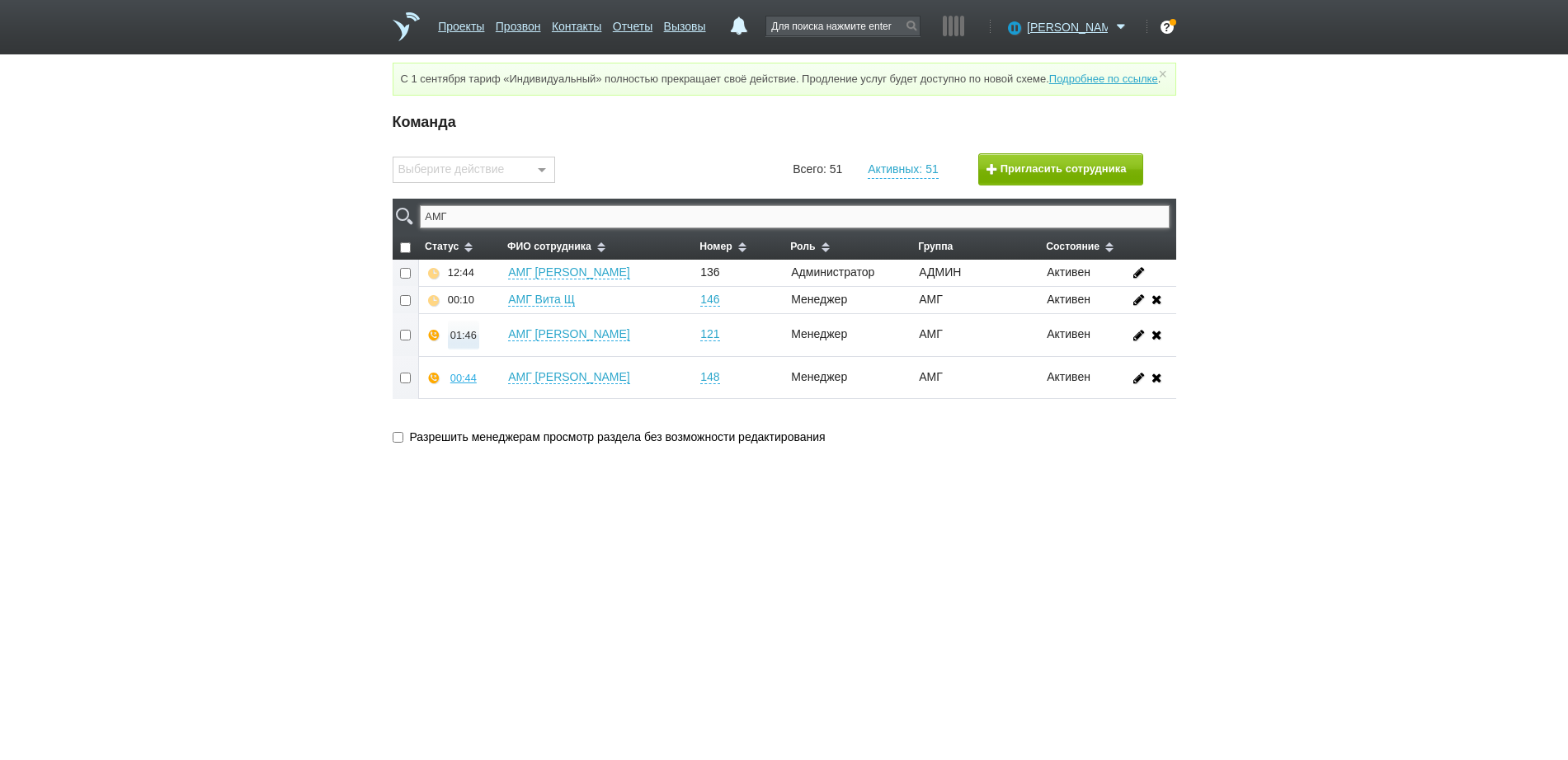
type input "АМГ"
click at [457, 341] on div "01:46" at bounding box center [464, 335] width 27 height 12
click at [482, 291] on button "Прослушать" at bounding box center [512, 276] width 127 height 29
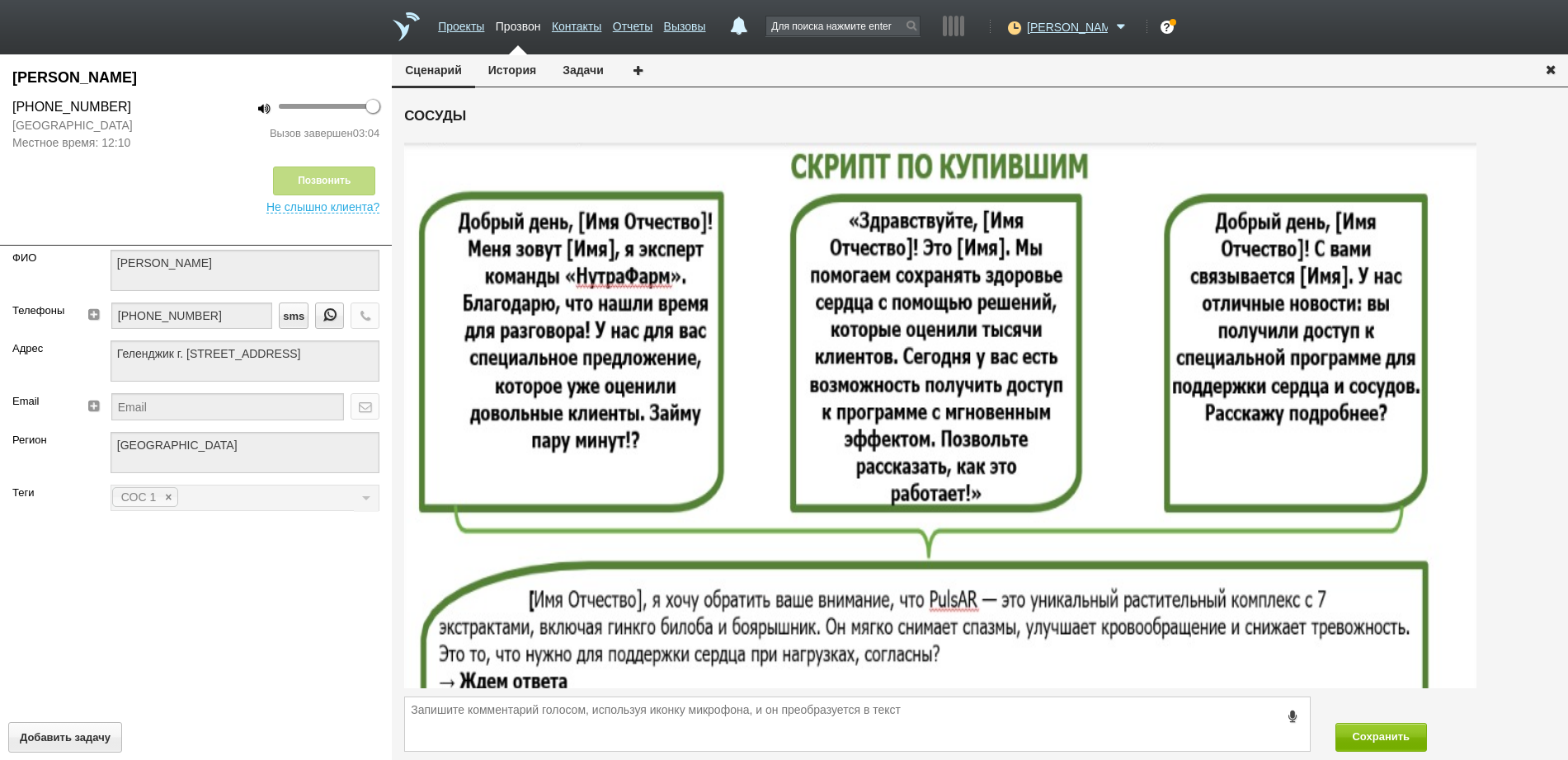
click at [1553, 70] on icon "button" at bounding box center [1551, 68] width 18 height 12
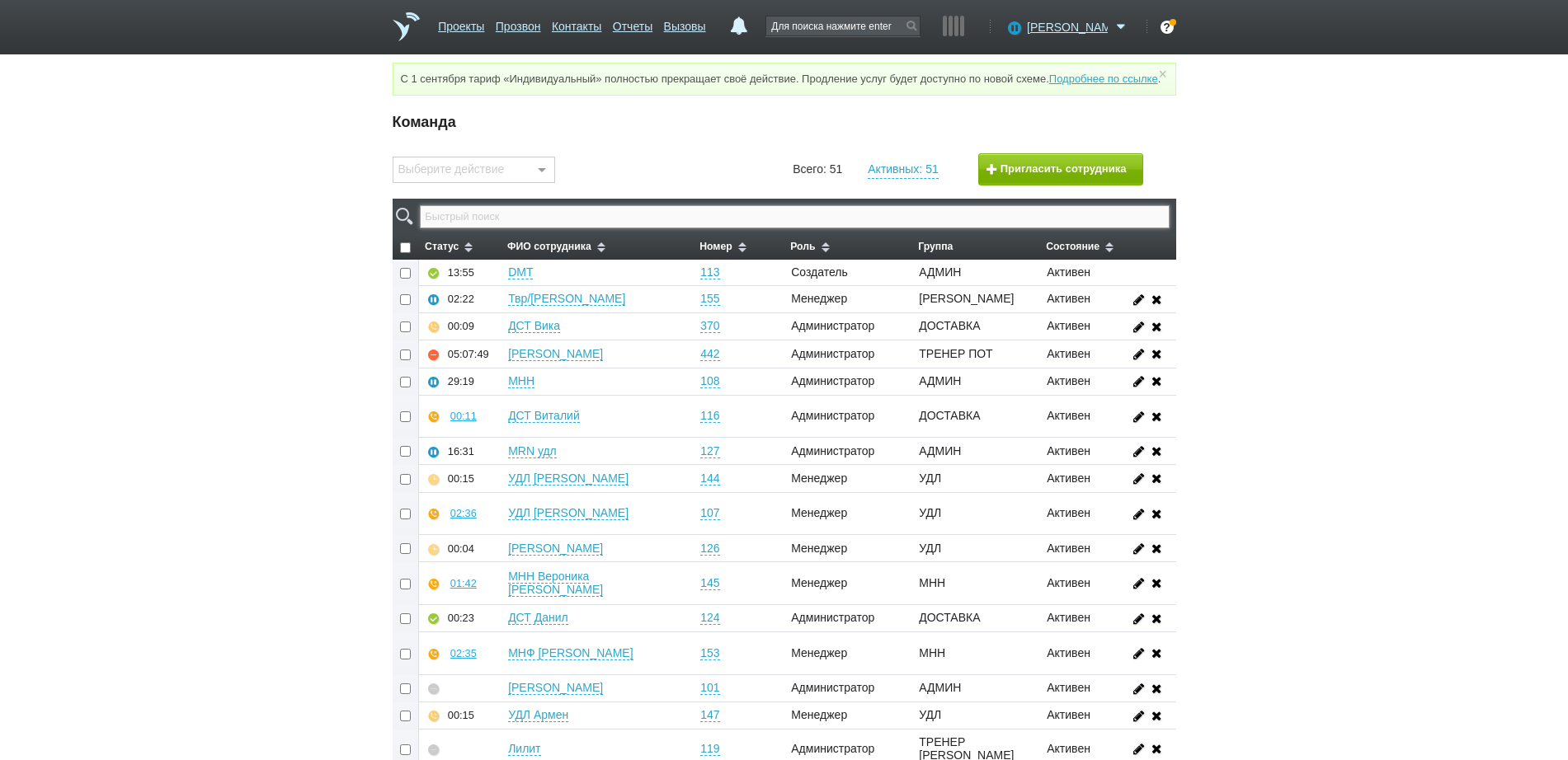
click at [967, 228] on input "text" at bounding box center [794, 217] width 749 height 23
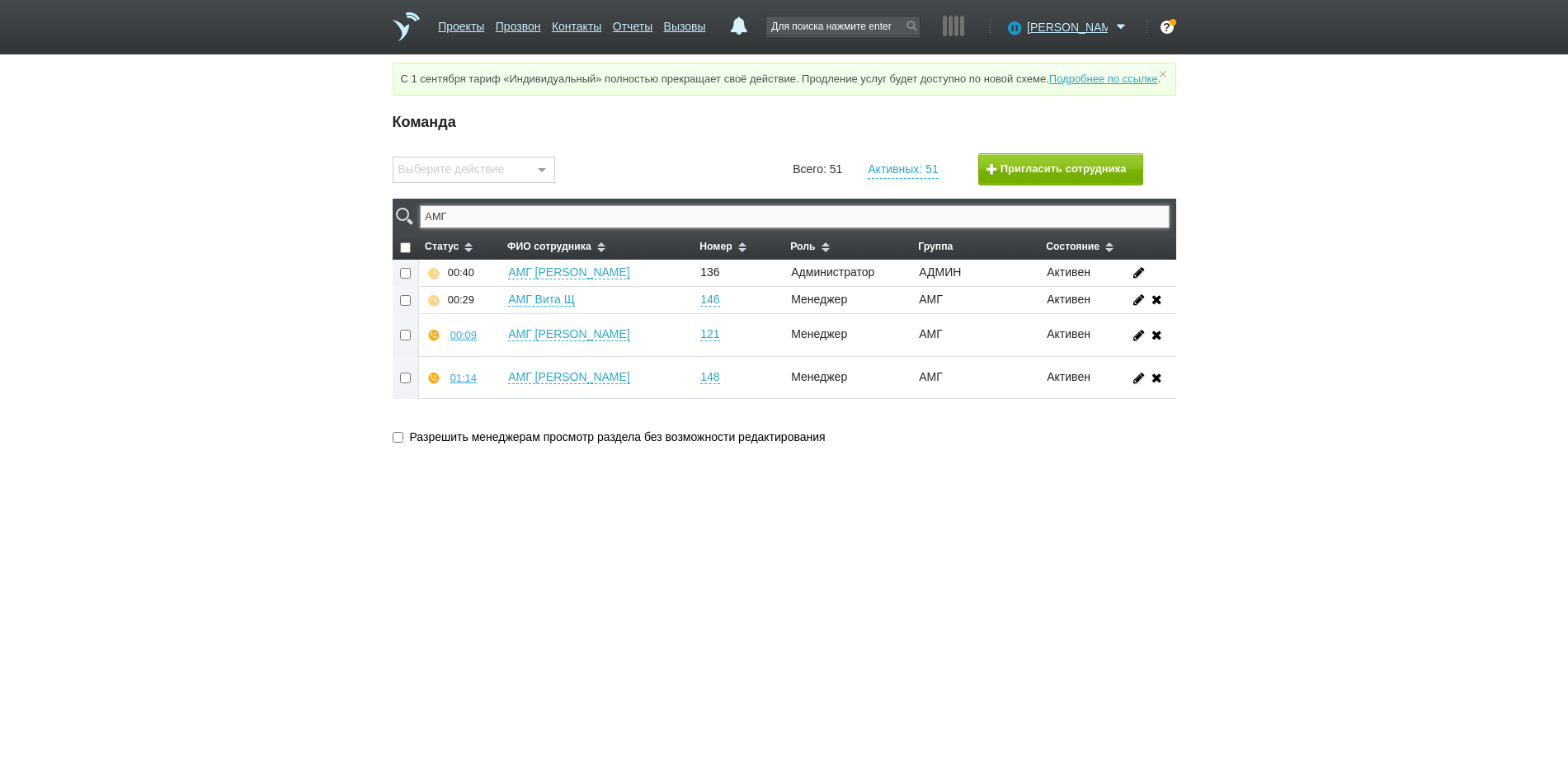
type input "АМГ"
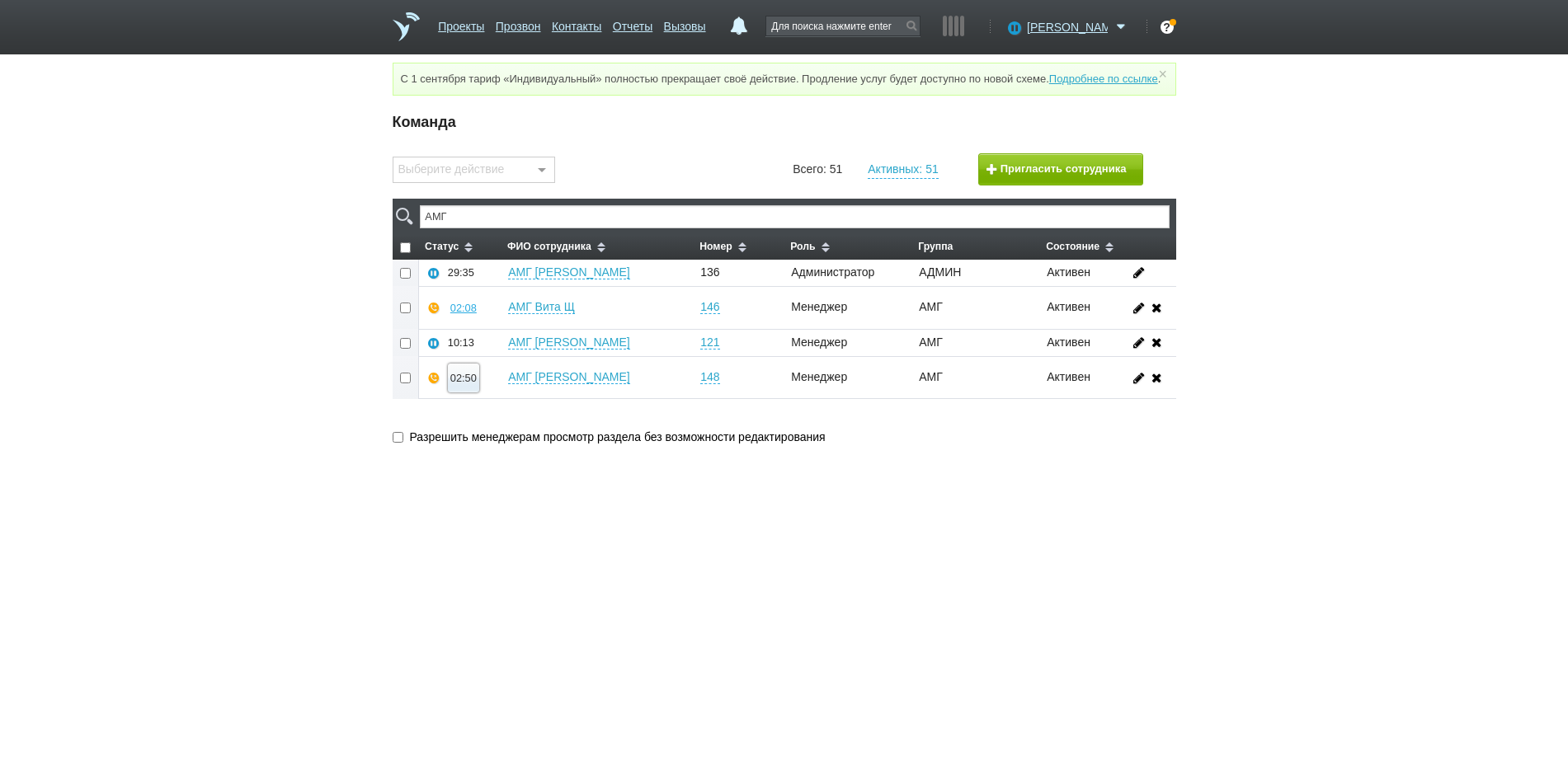
click at [460, 384] on div "02:50" at bounding box center [464, 378] width 27 height 12
click at [477, 333] on button "Прослушать" at bounding box center [512, 319] width 127 height 29
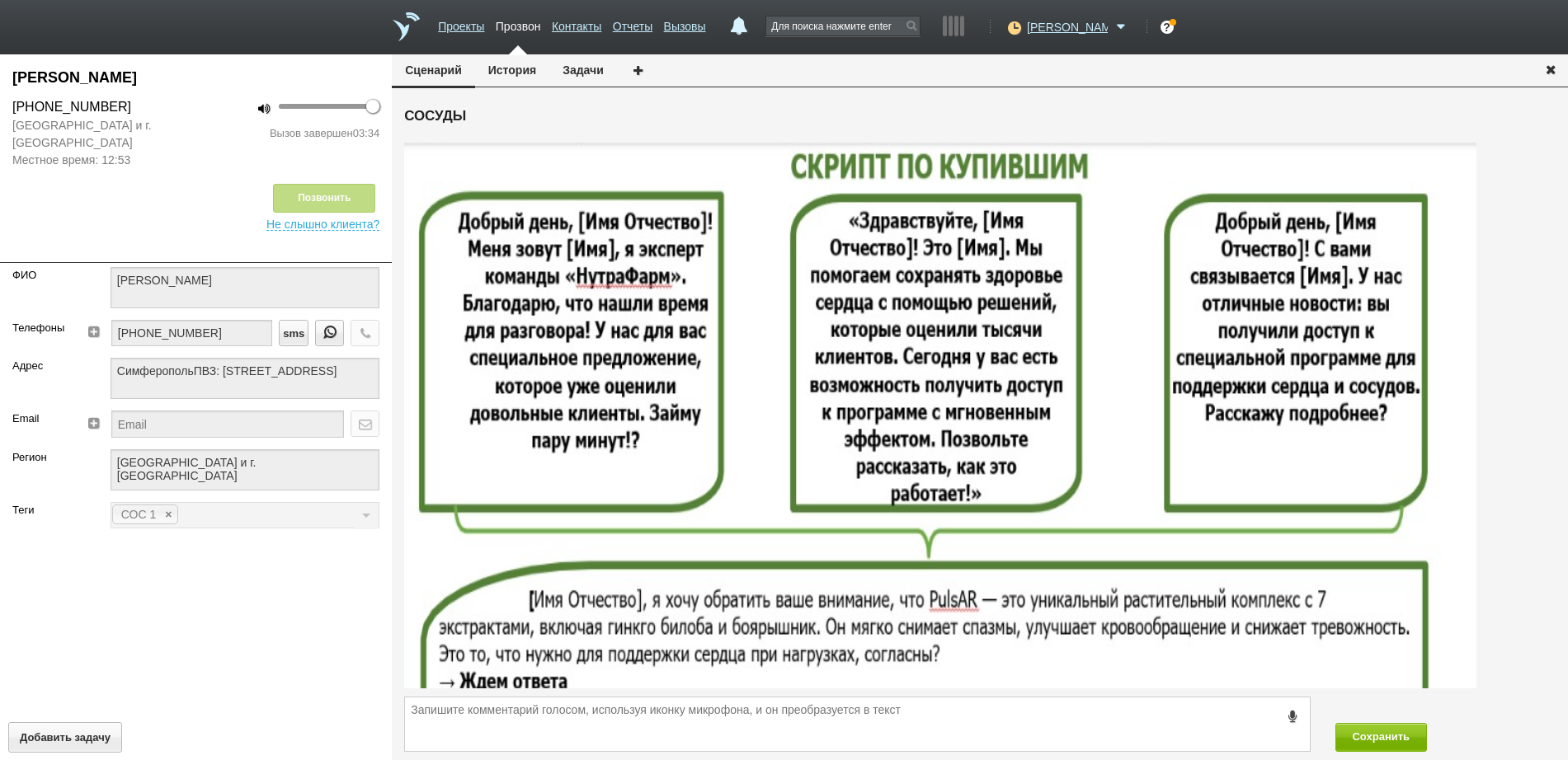
click at [1548, 69] on icon "button" at bounding box center [1551, 68] width 18 height 12
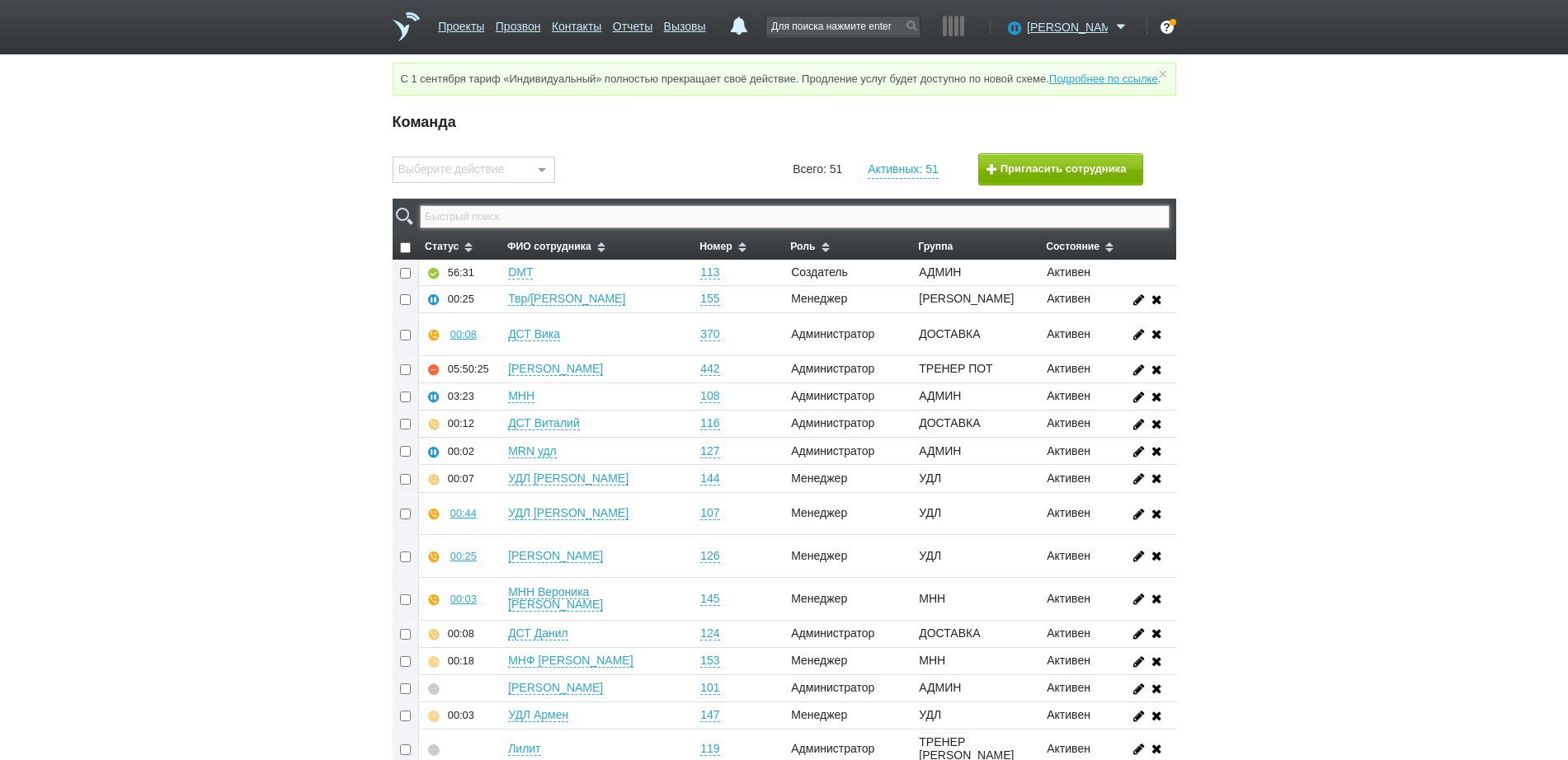
click at [726, 228] on input "text" at bounding box center [794, 217] width 749 height 23
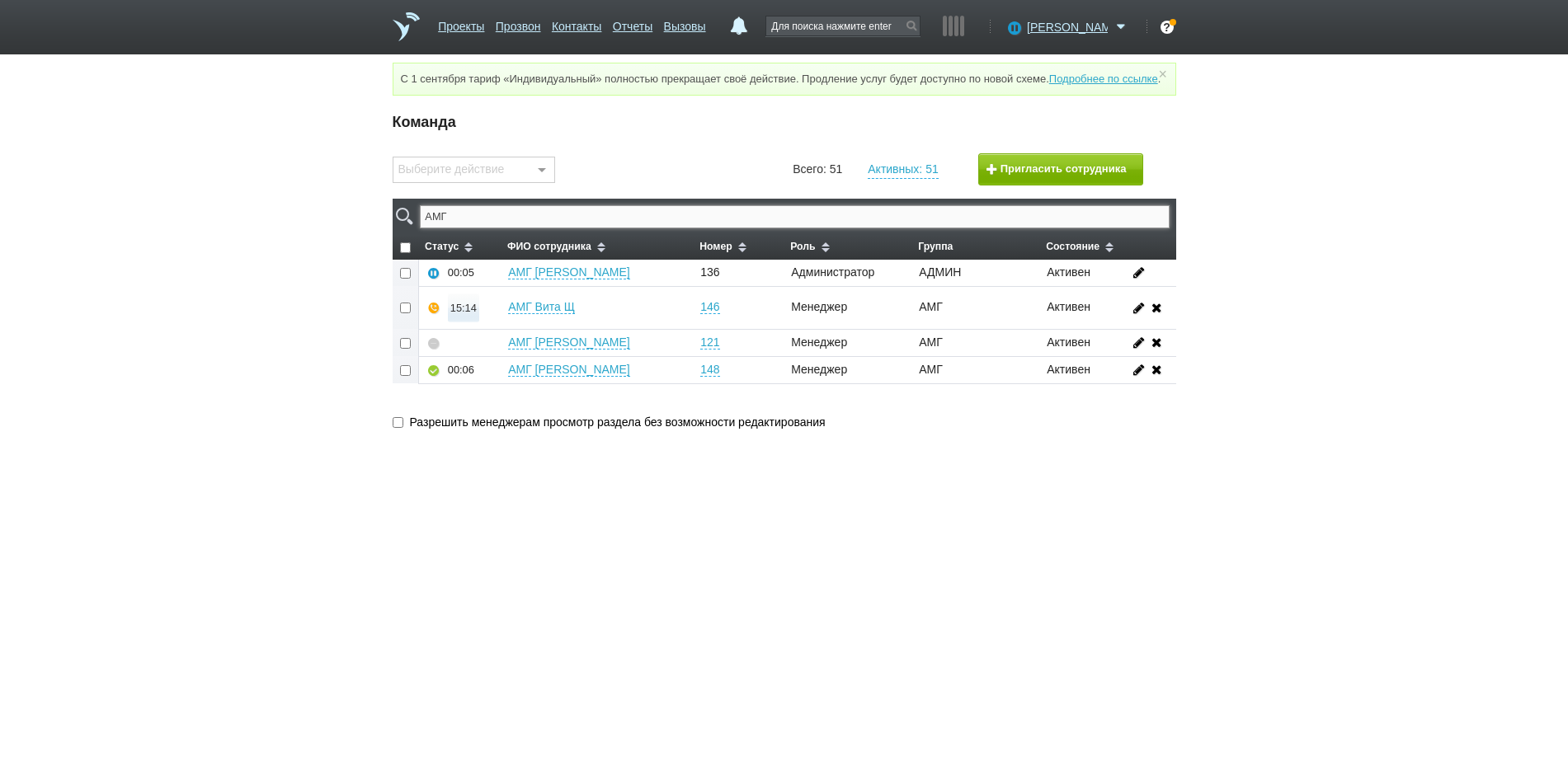
type input "АМГ"
click at [460, 314] on div "15:14" at bounding box center [464, 307] width 27 height 12
click at [484, 286] on button "Суфлировать" at bounding box center [512, 278] width 127 height 29
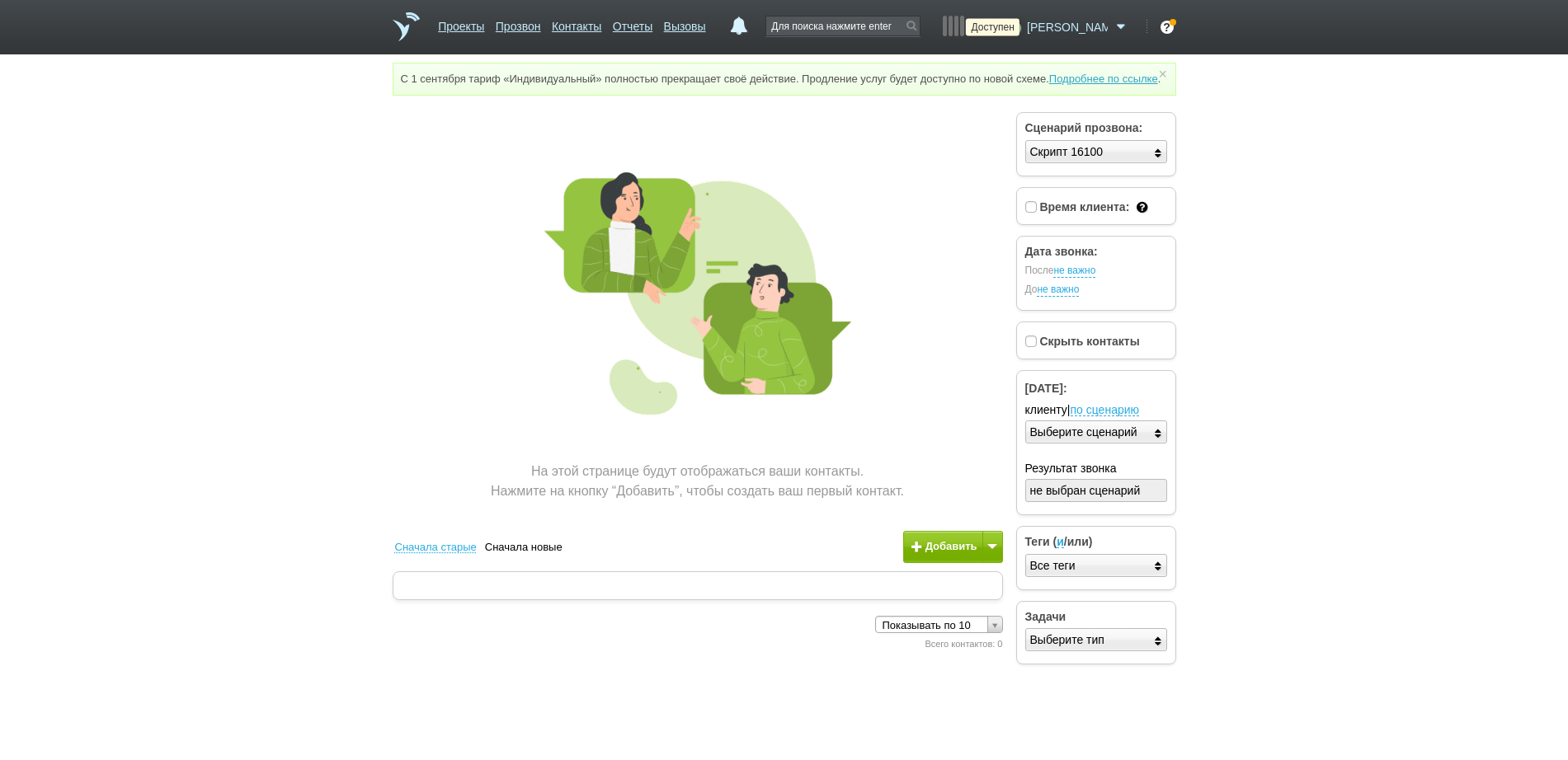
click at [1023, 22] on icon at bounding box center [1012, 27] width 22 height 17
click at [979, 121] on link "Перерыв" at bounding box center [998, 125] width 153 height 28
click at [1077, 34] on span "[PERSON_NAME]" at bounding box center [1067, 27] width 81 height 17
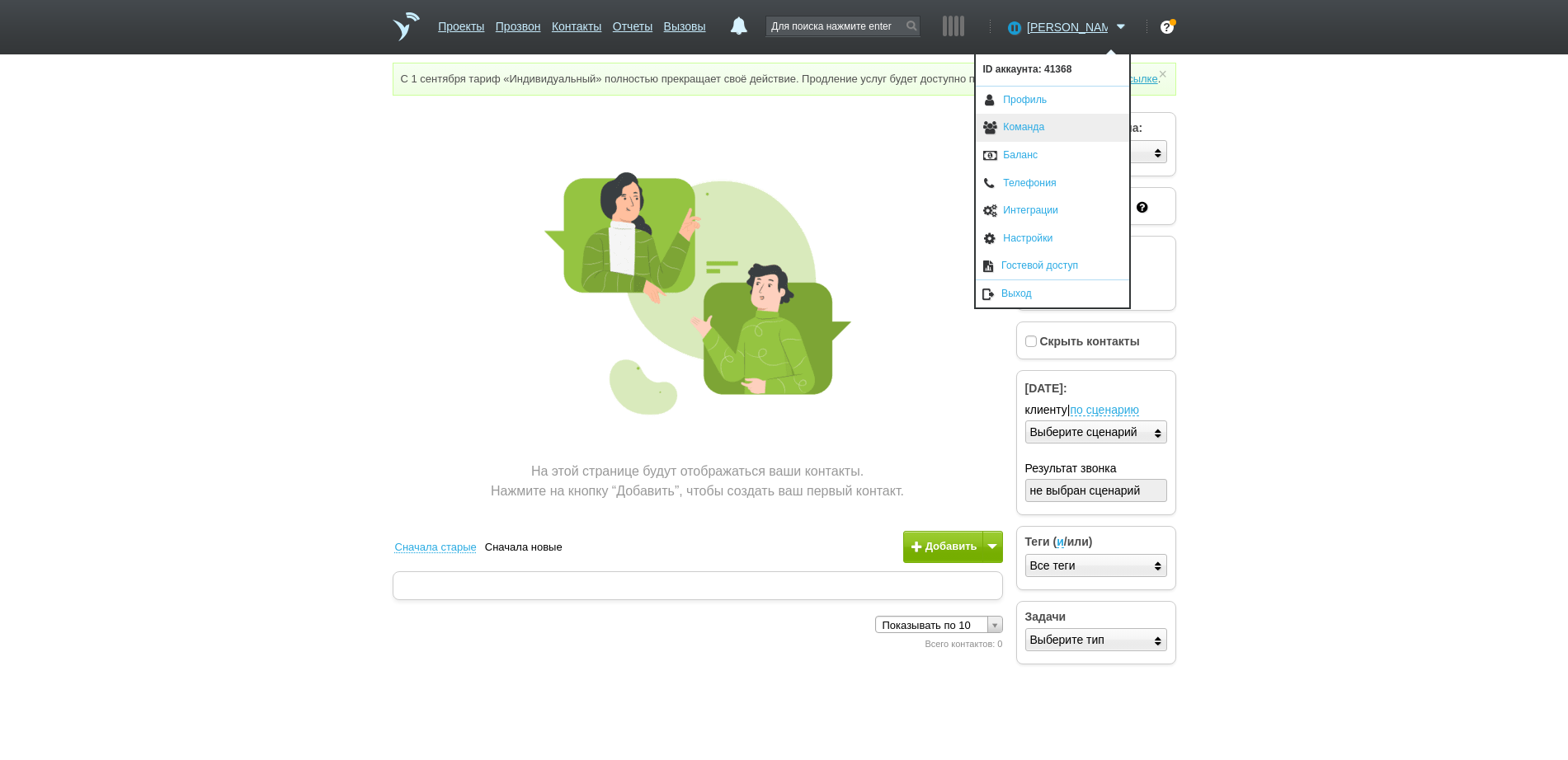
click at [1040, 121] on link "Команда" at bounding box center [1053, 128] width 153 height 28
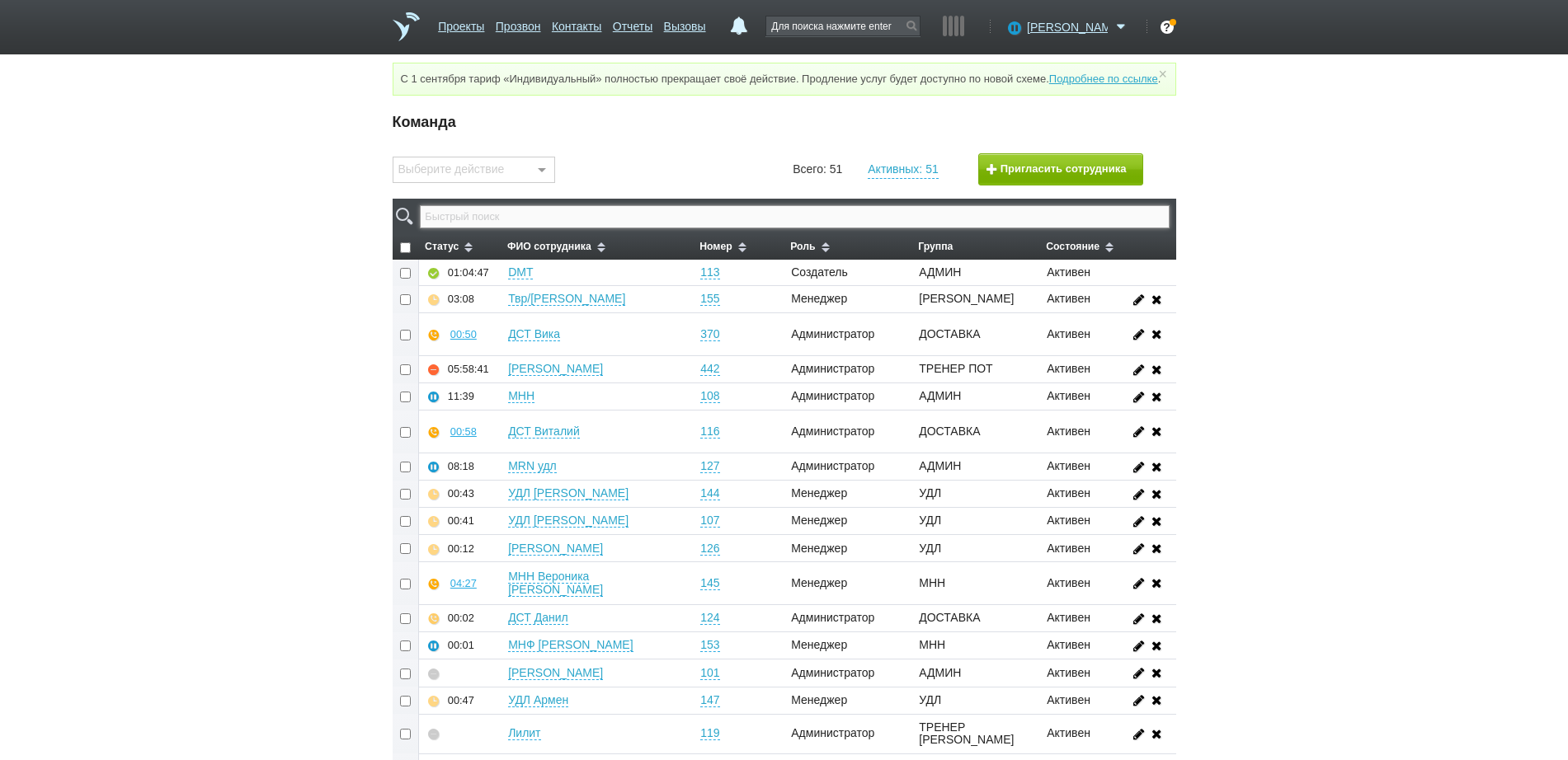
click at [638, 228] on input "text" at bounding box center [794, 217] width 749 height 23
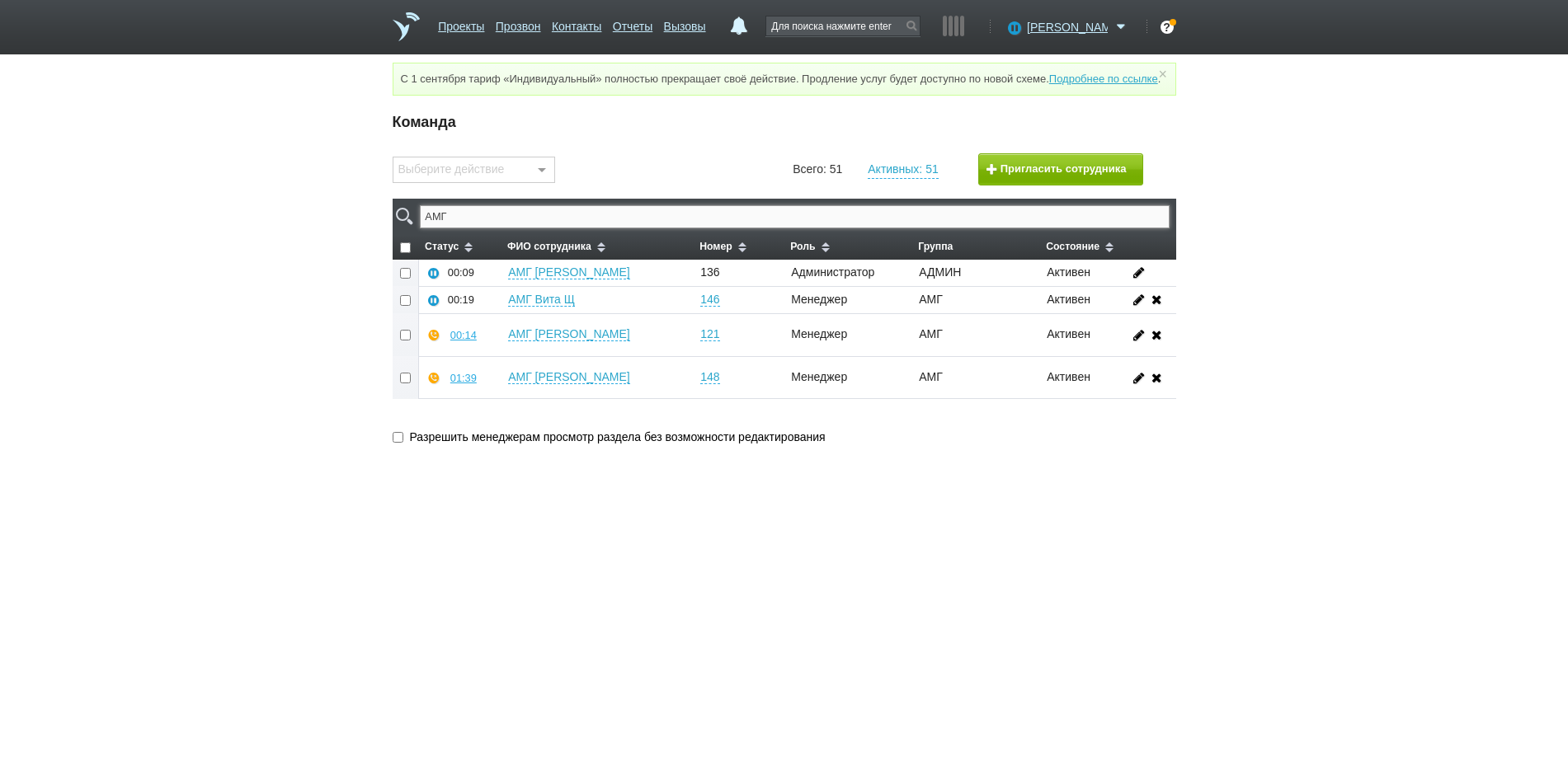
type input "АМГ"
click at [696, 24] on link "Вызовы" at bounding box center [684, 23] width 42 height 24
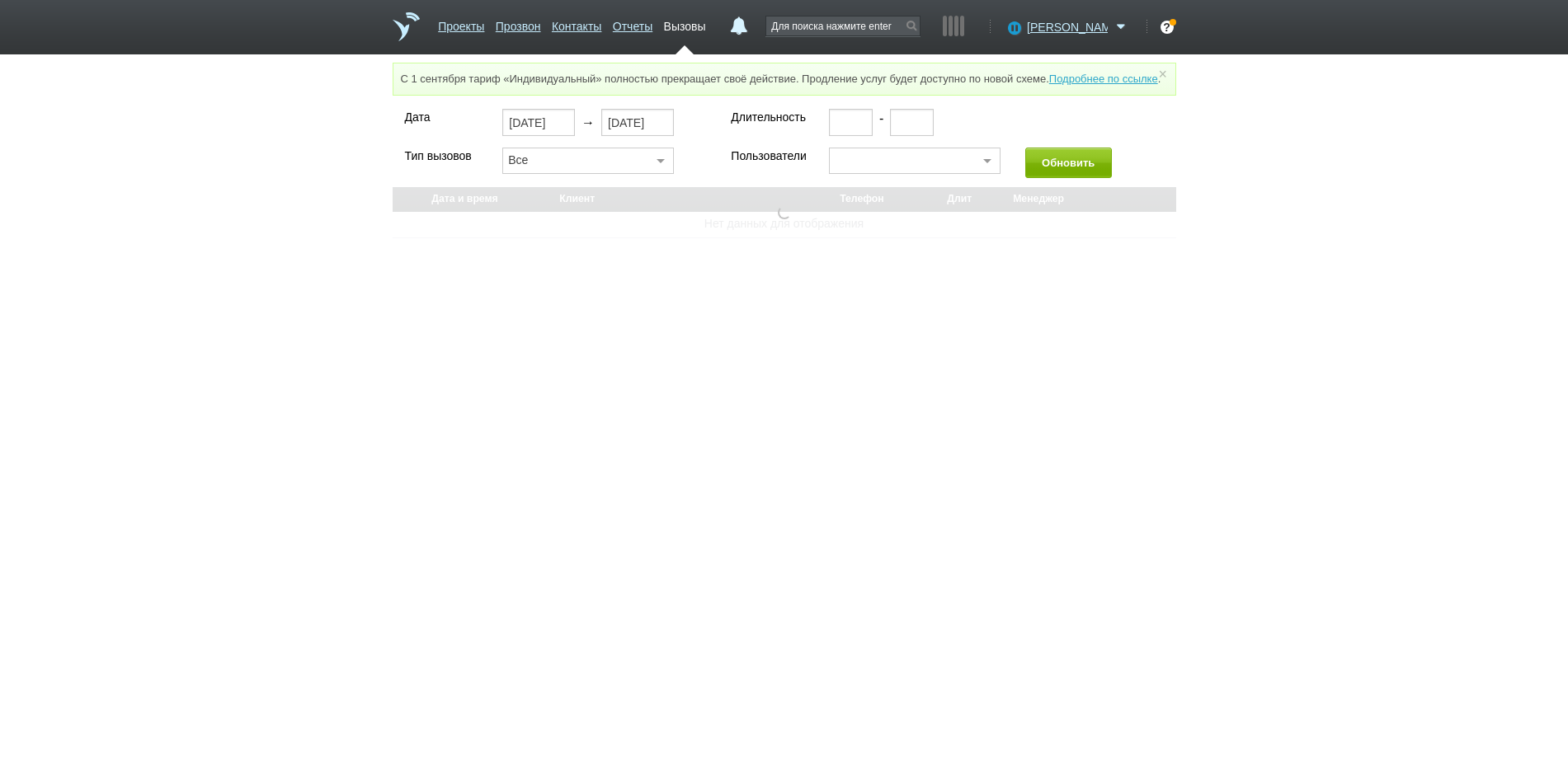
select select "30"
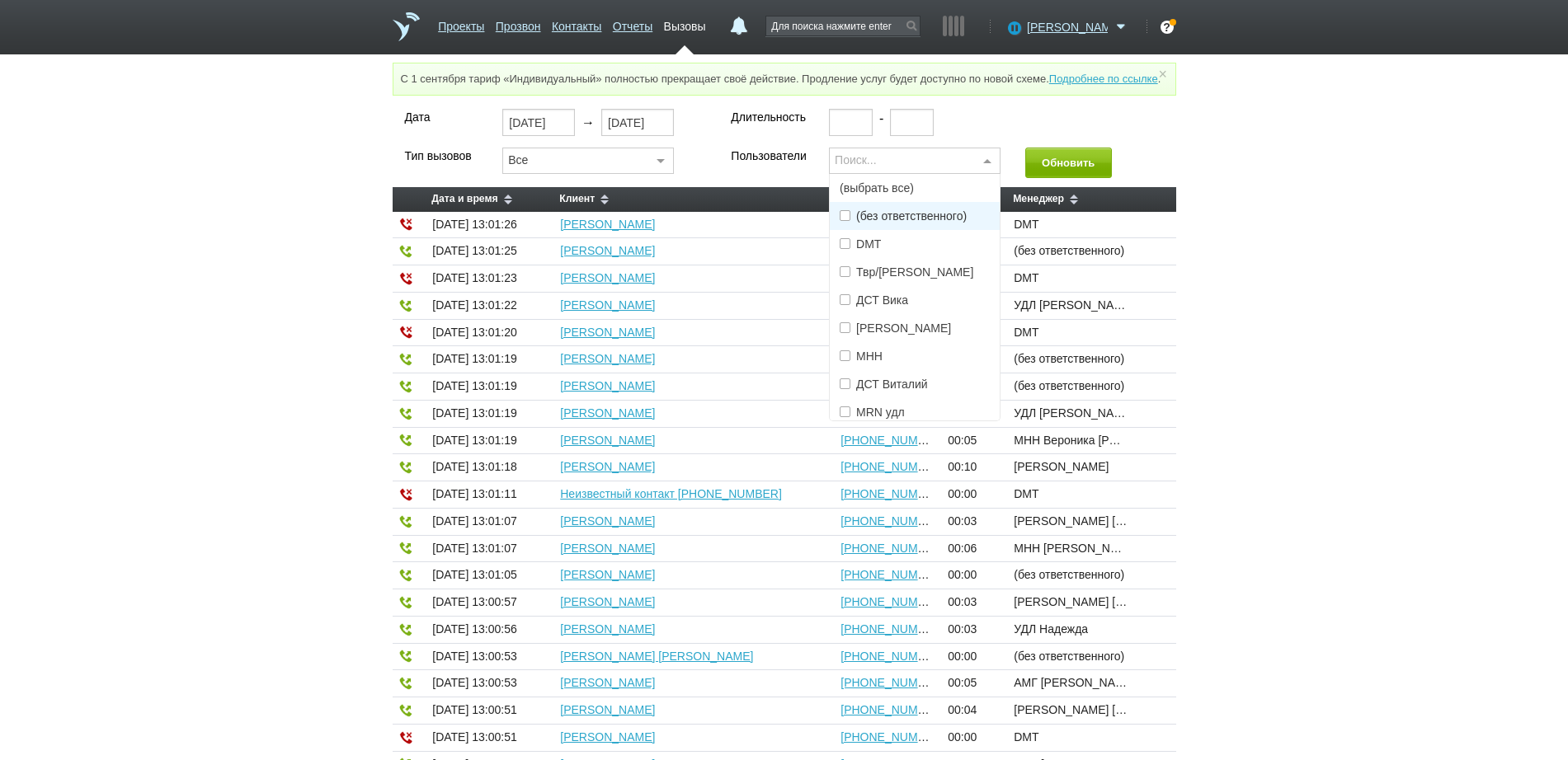
click at [867, 174] on div "Поиск..." at bounding box center [914, 161] width 172 height 27
type input "АМГ"
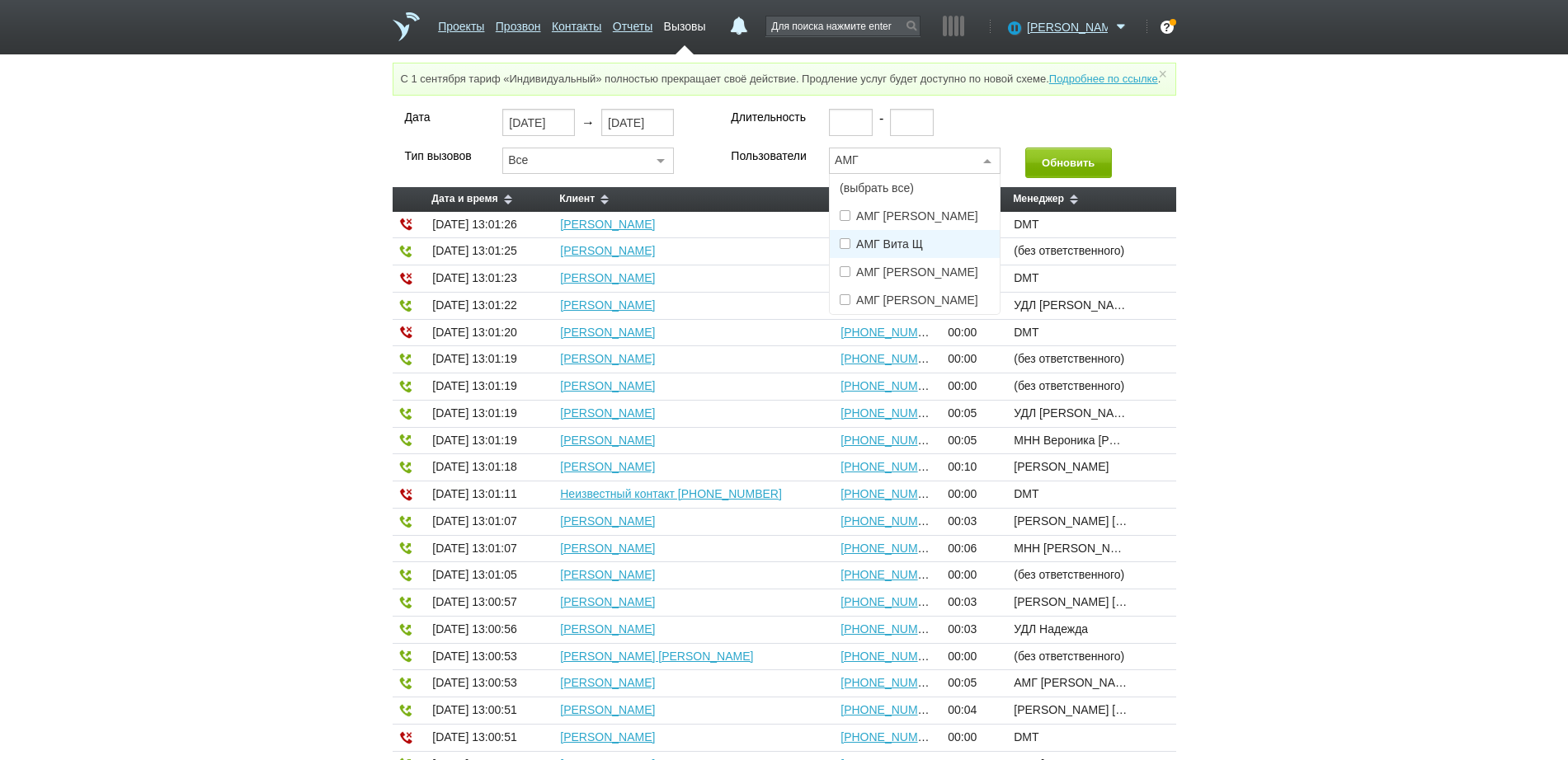
click at [899, 250] on span "АМГ Вита Щ" at bounding box center [889, 244] width 67 height 12
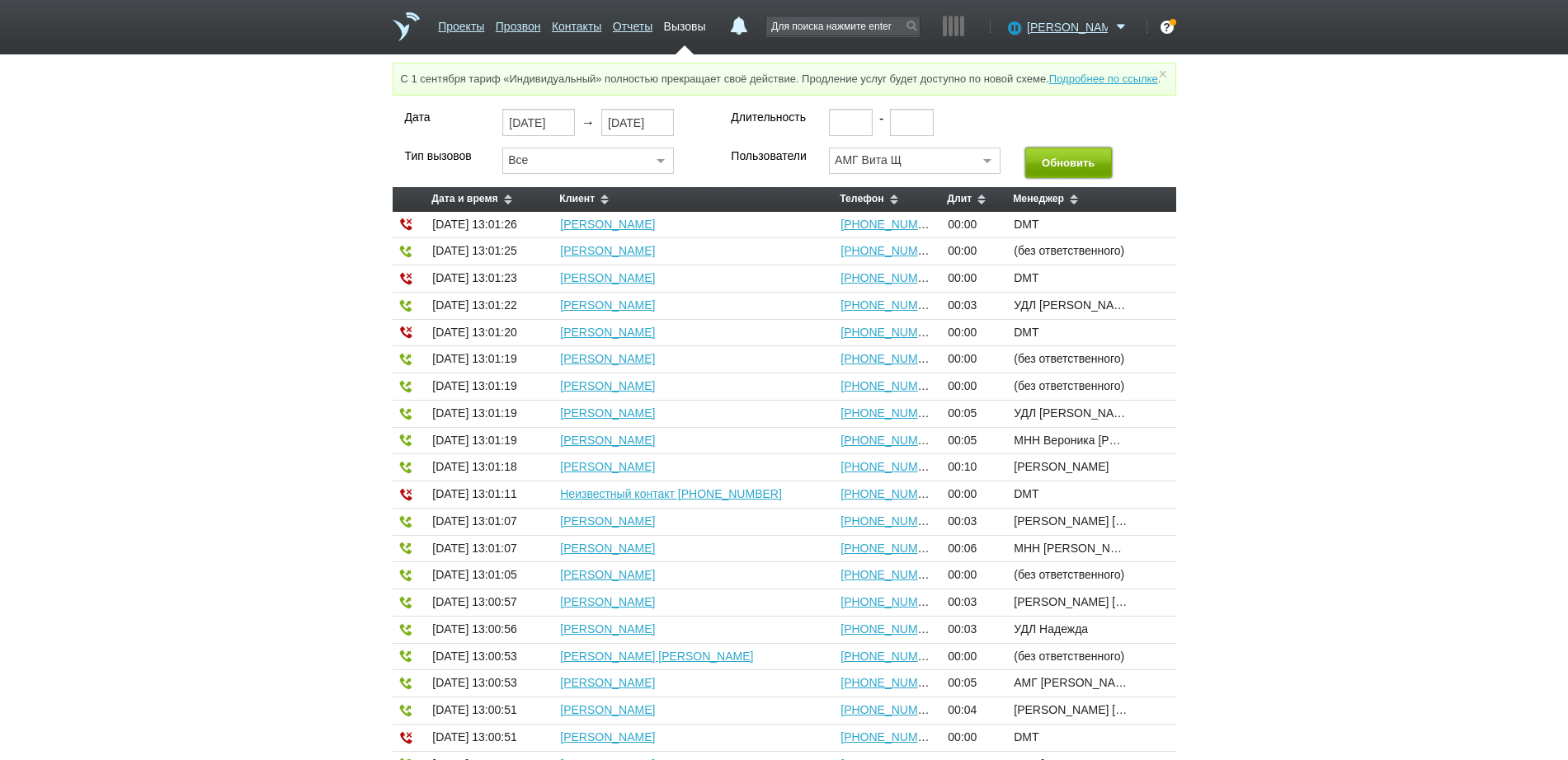
click at [1083, 176] on button "Обновить" at bounding box center [1068, 162] width 87 height 31
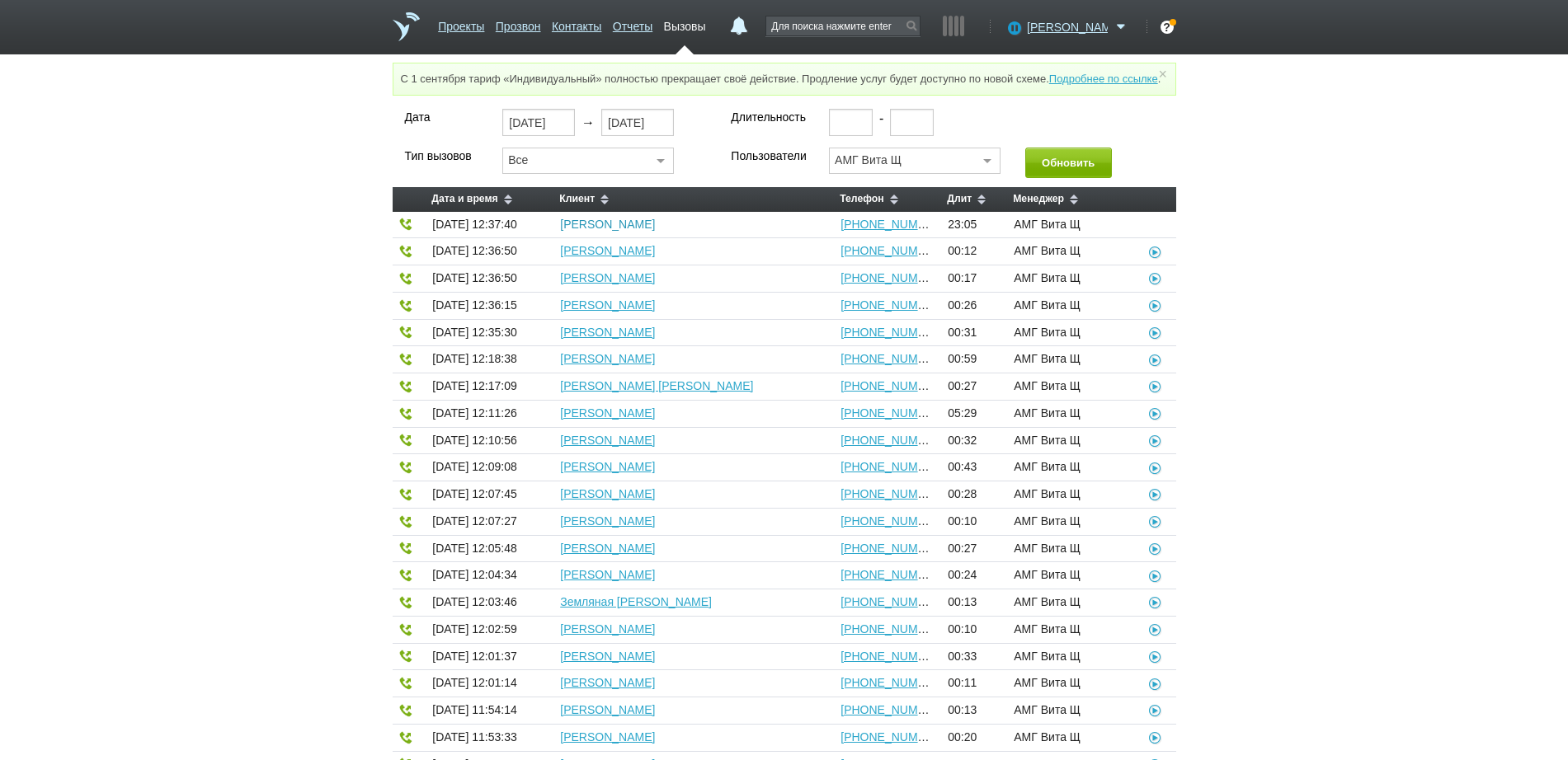
click at [655, 231] on link "[PERSON_NAME]" at bounding box center [607, 224] width 95 height 13
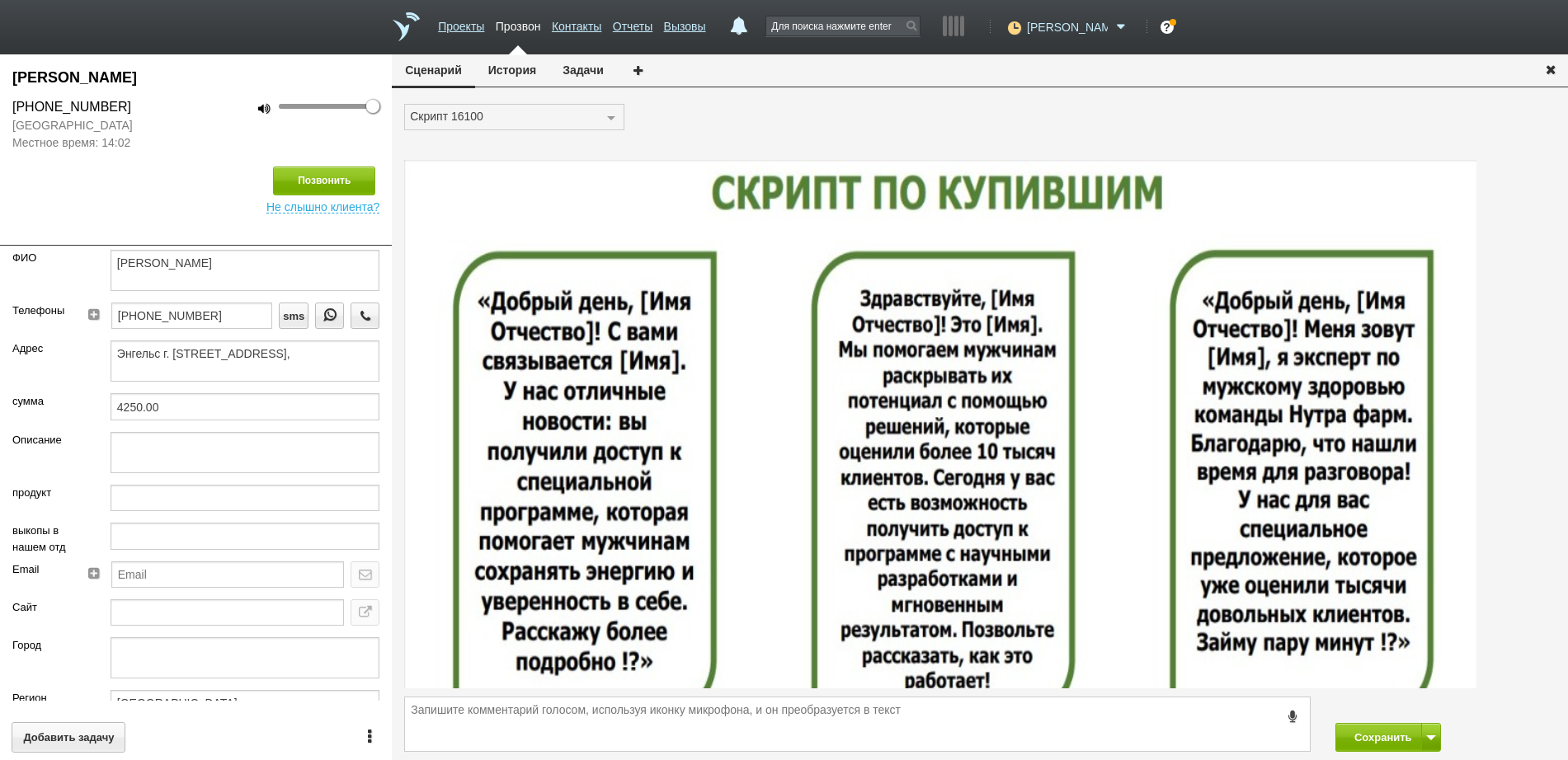
click at [1080, 30] on span "[PERSON_NAME]" at bounding box center [1067, 27] width 81 height 17
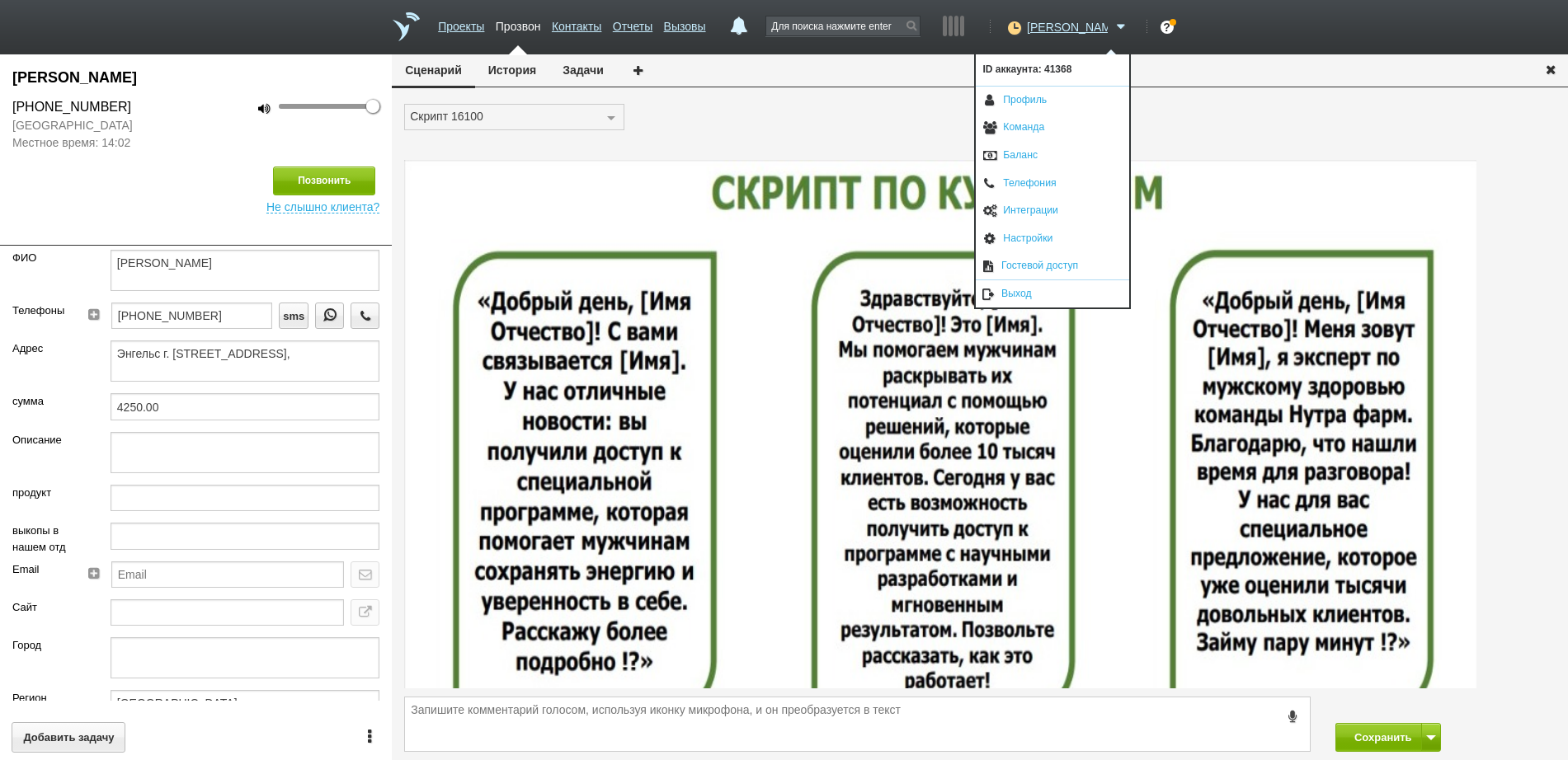
click at [1549, 71] on icon "button" at bounding box center [1551, 68] width 18 height 12
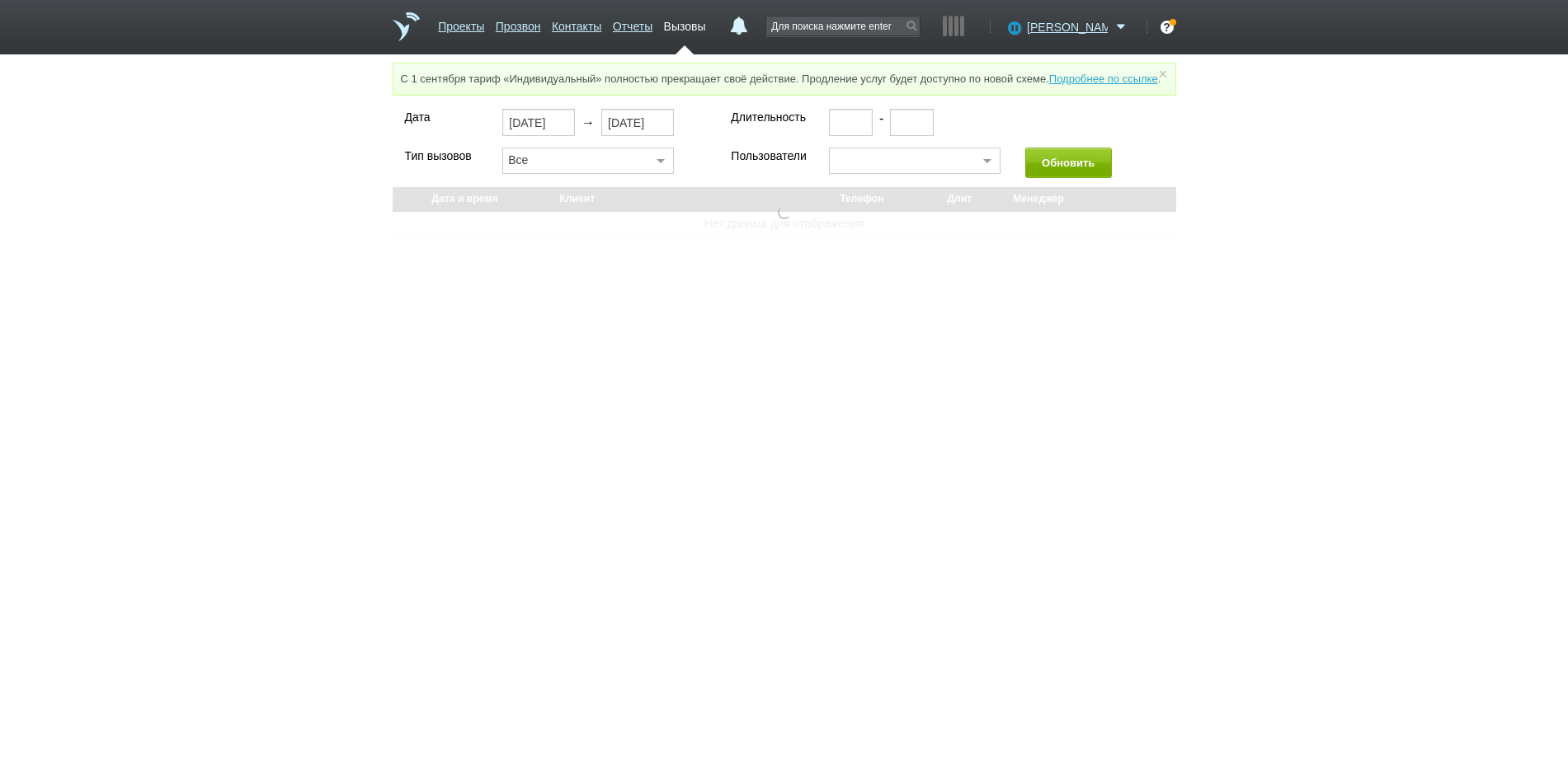
select select "30"
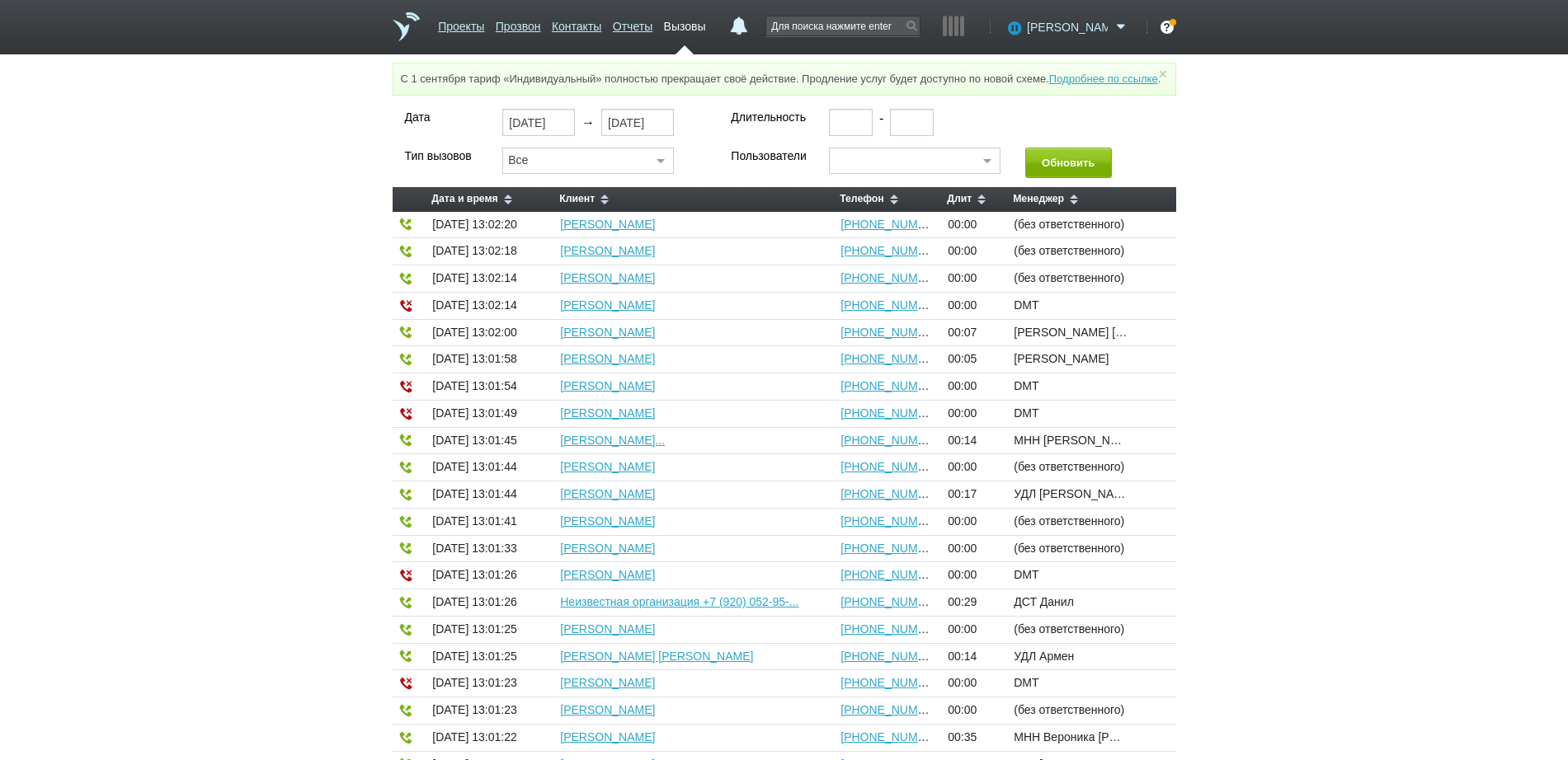
click at [1073, 25] on span "[PERSON_NAME]" at bounding box center [1067, 27] width 81 height 17
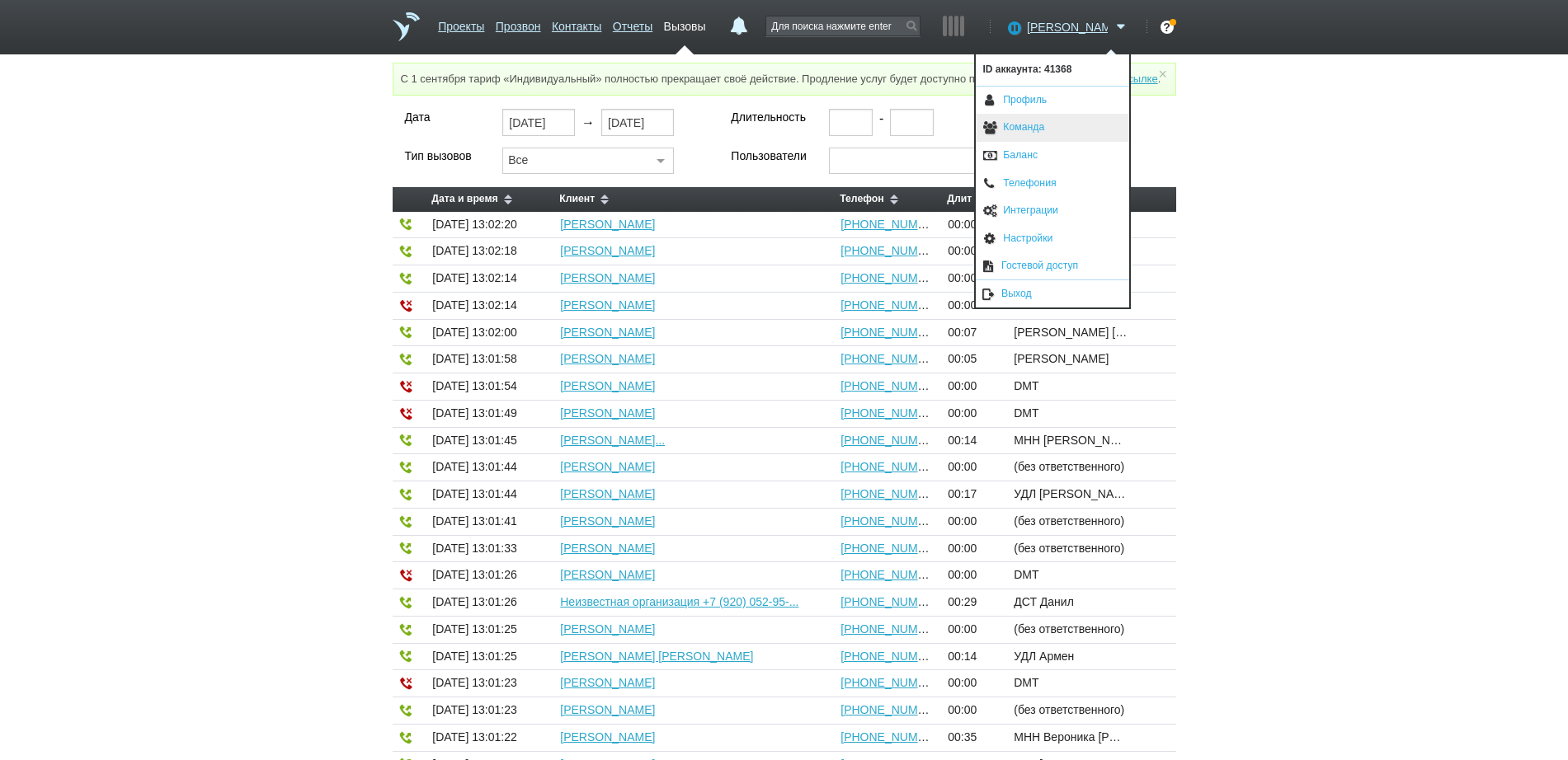
click at [1017, 127] on link "Команда" at bounding box center [1053, 128] width 153 height 28
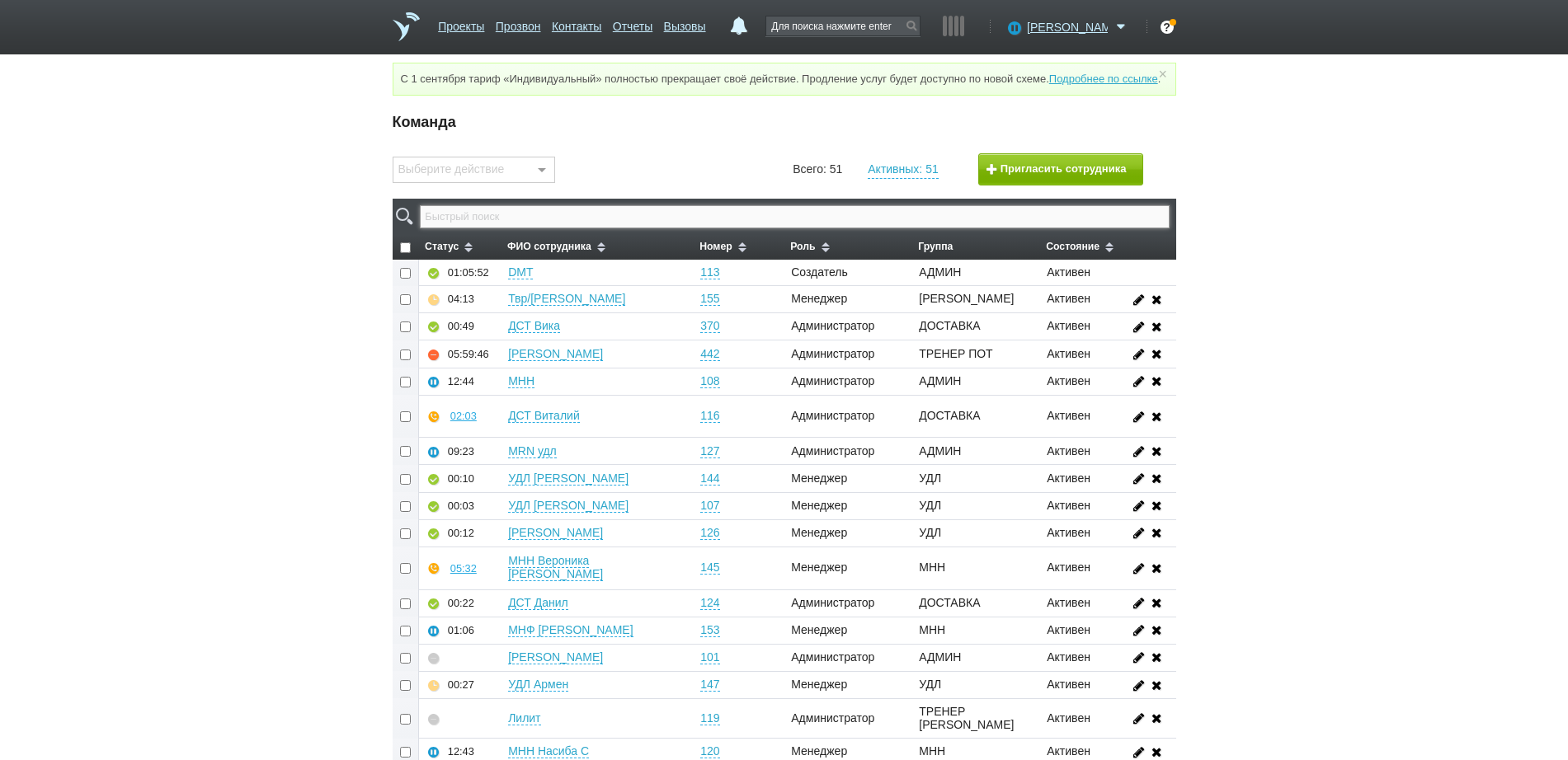
click at [814, 228] on input "text" at bounding box center [794, 217] width 749 height 23
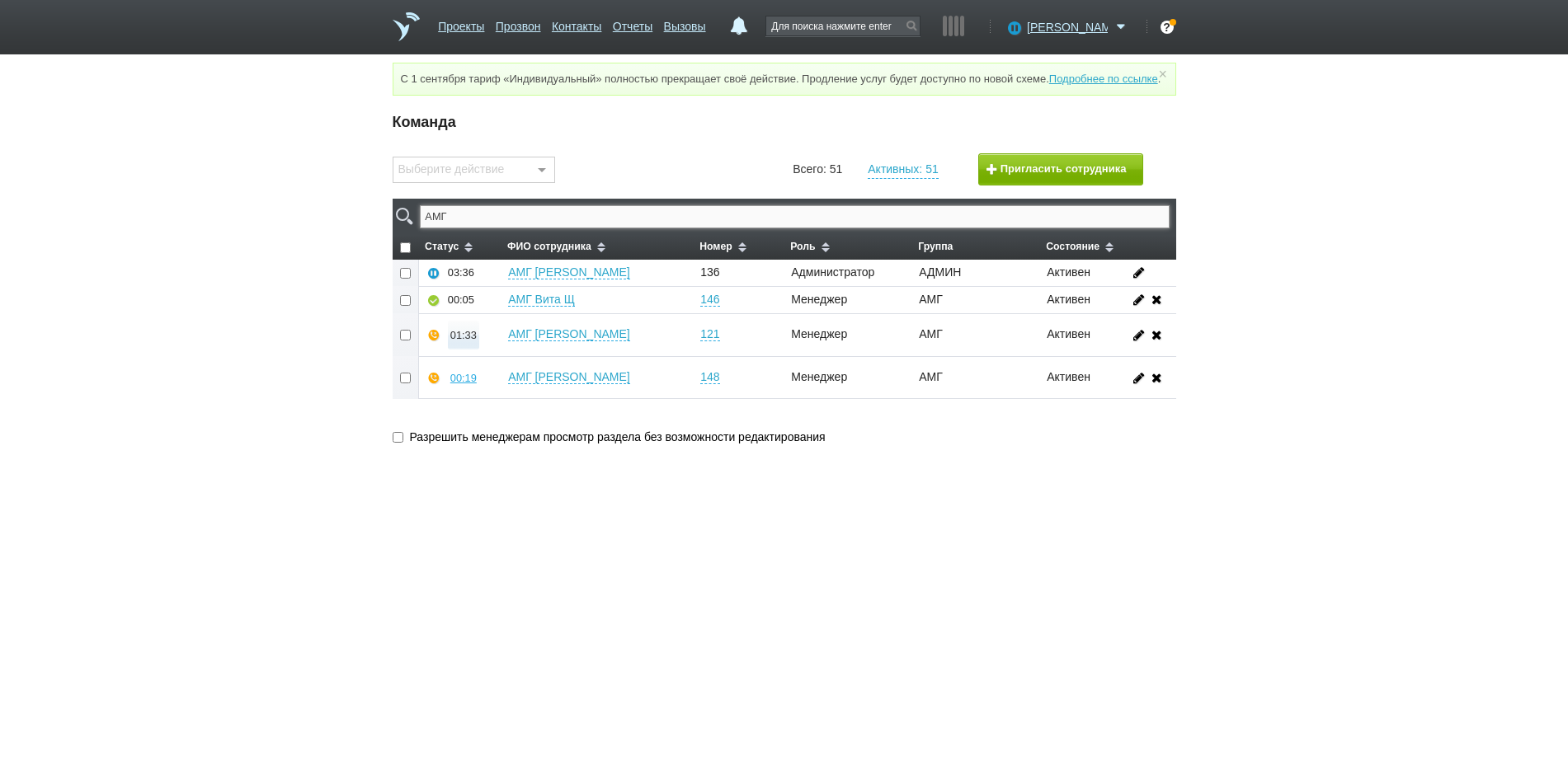
type input "АМГ"
click at [461, 341] on div "01:33" at bounding box center [464, 335] width 27 height 12
click at [521, 291] on button "Прослушать" at bounding box center [512, 276] width 127 height 29
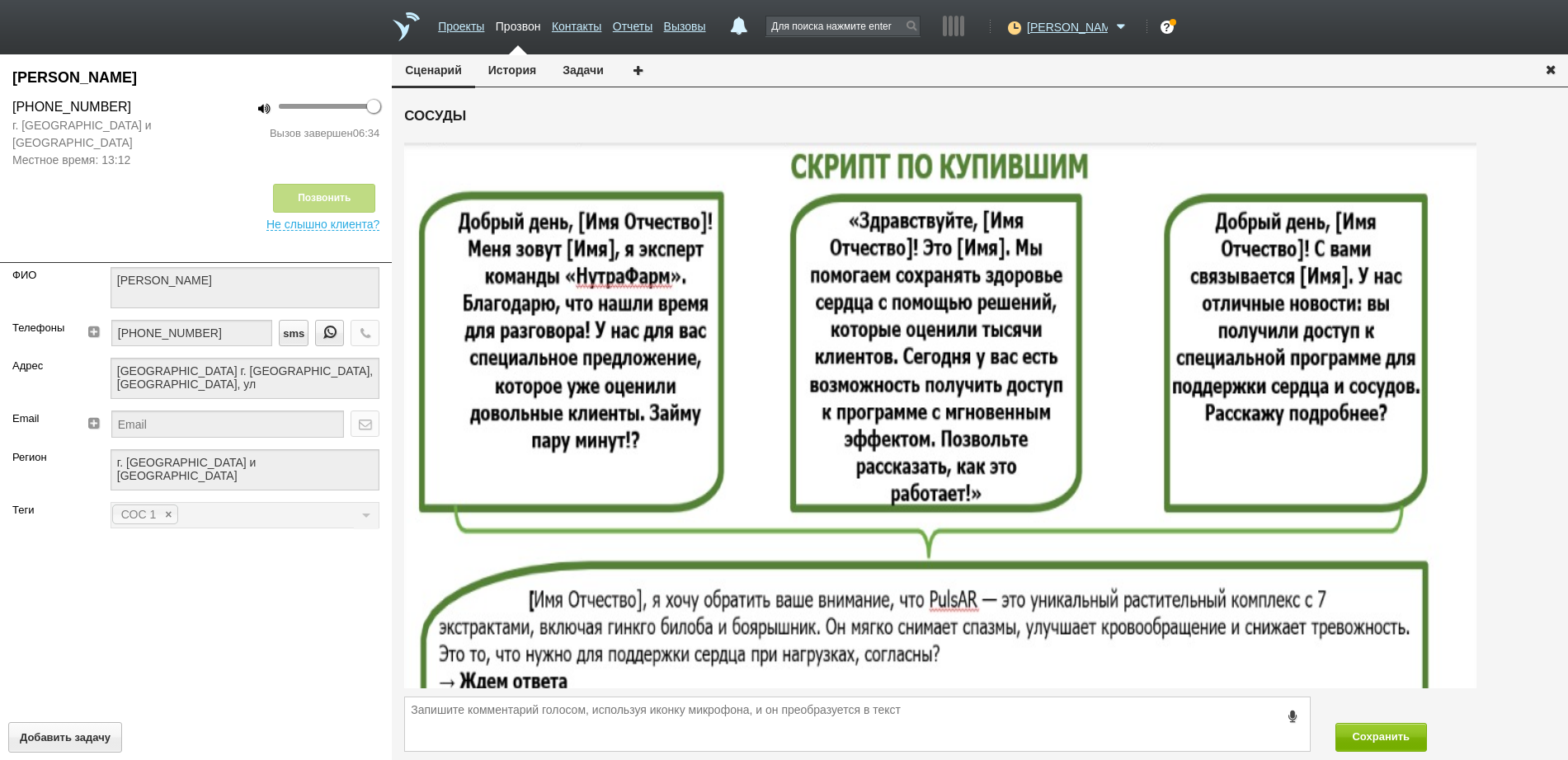
click at [1550, 70] on icon "button" at bounding box center [1551, 68] width 18 height 12
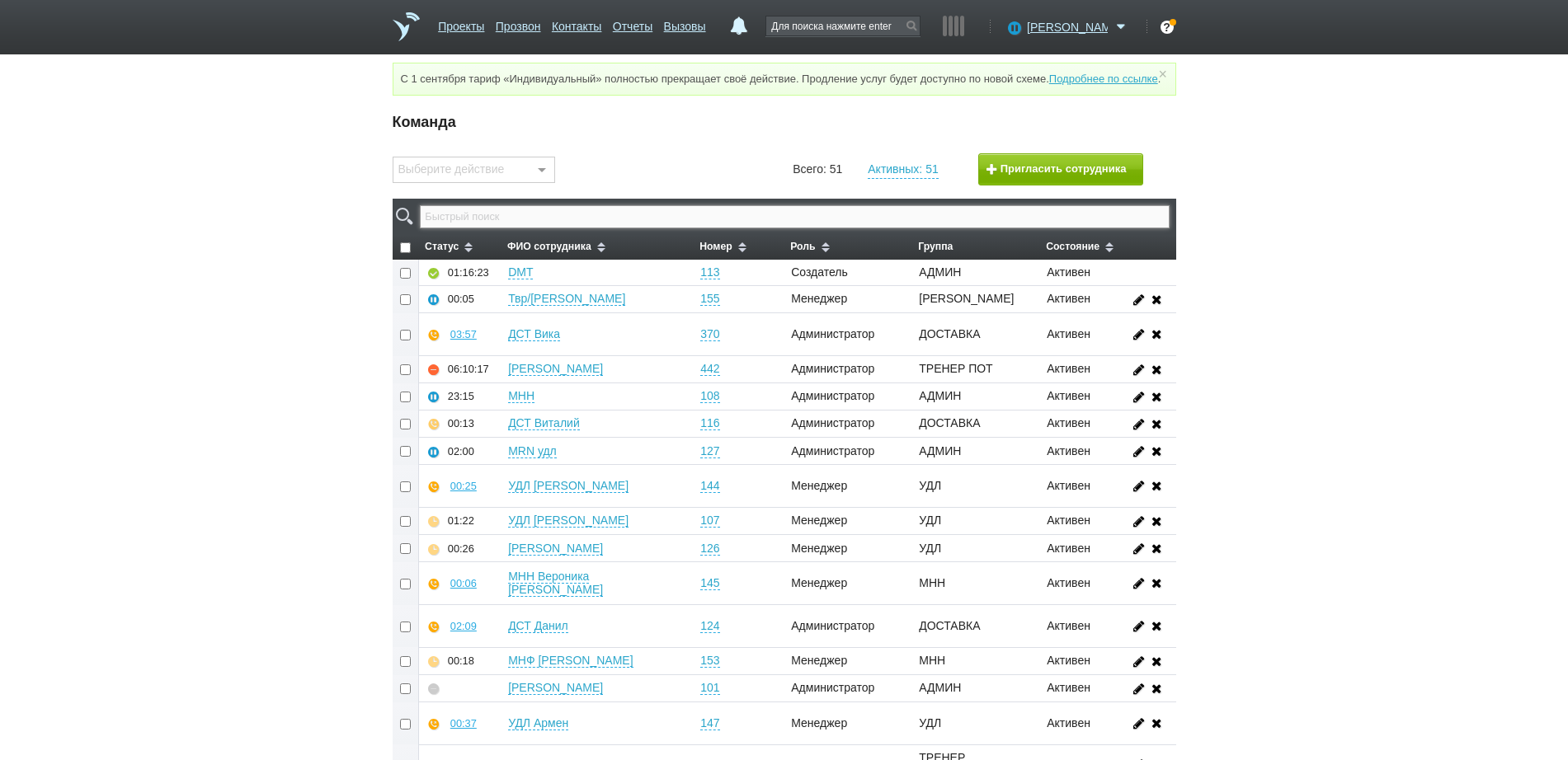
click at [594, 228] on input "text" at bounding box center [794, 217] width 749 height 23
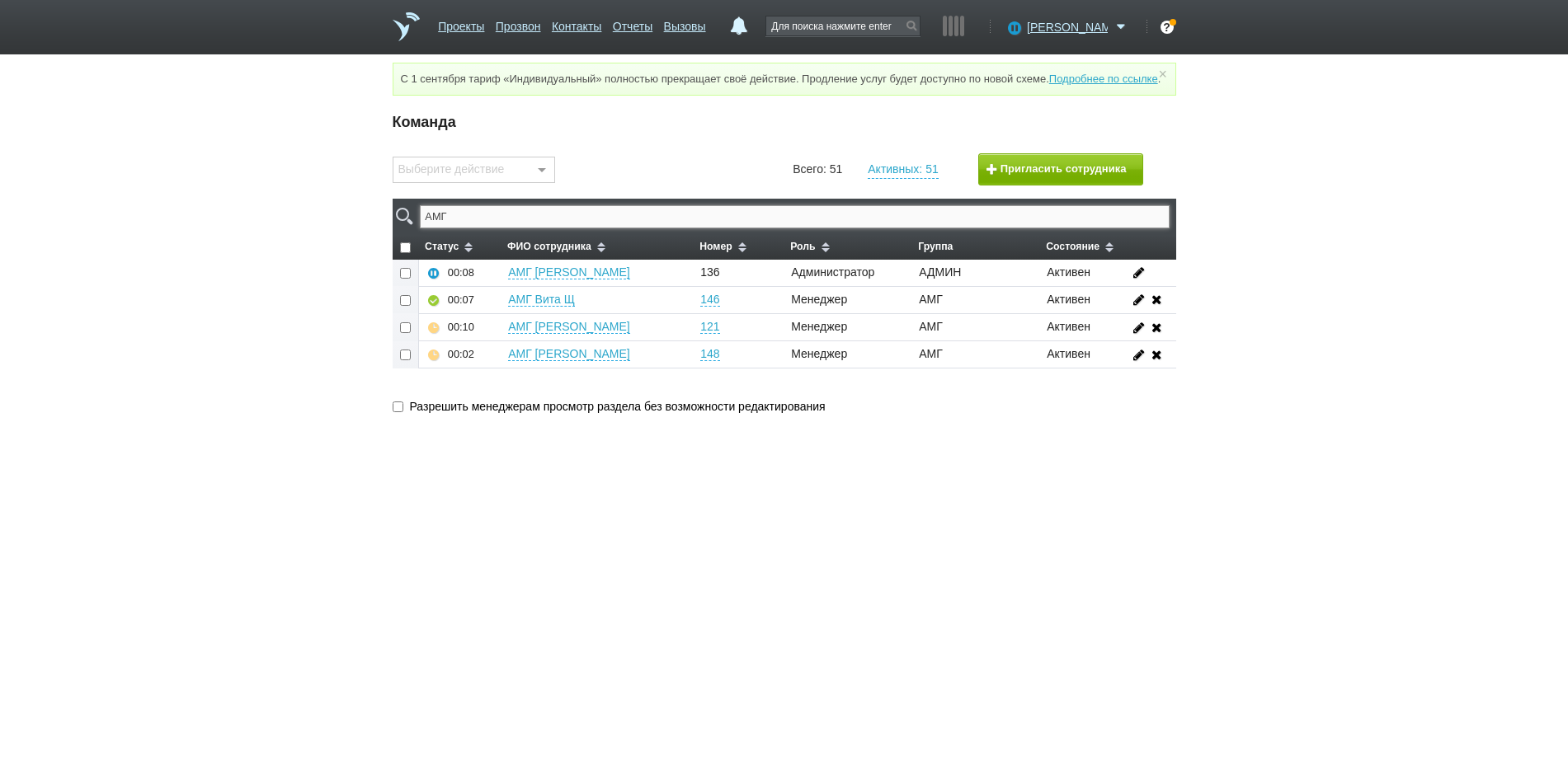
type input "АМГ"
